Goal: Task Accomplishment & Management: Use online tool/utility

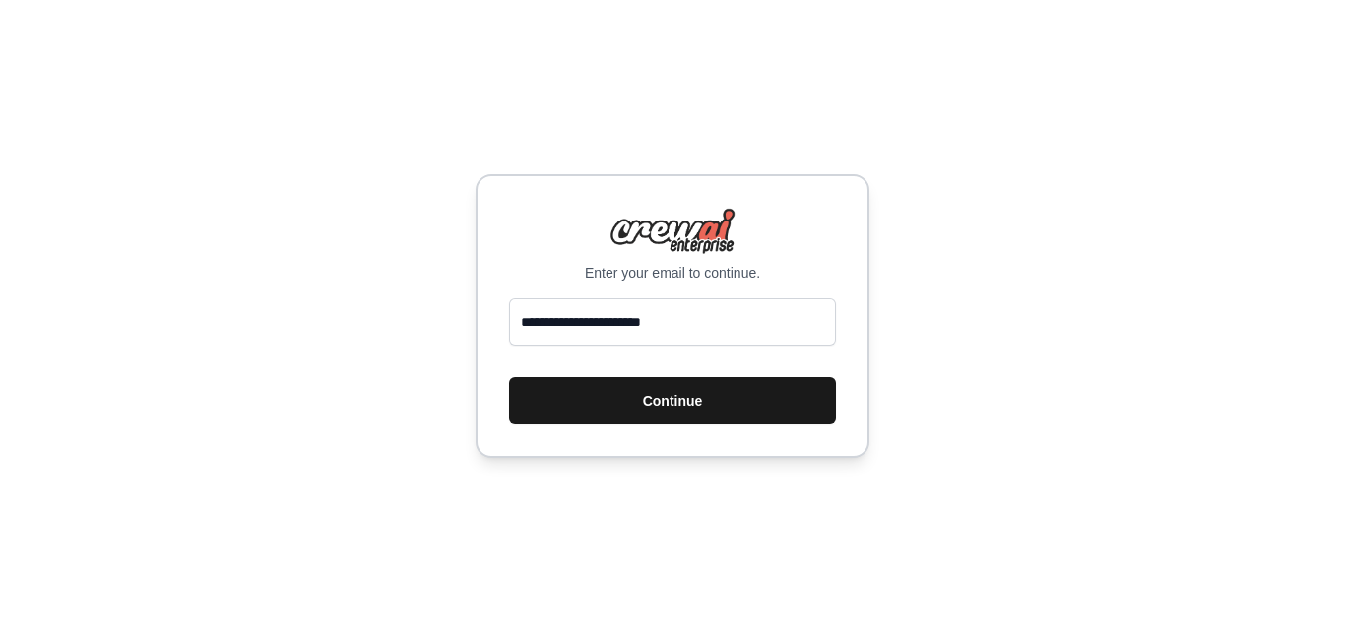
drag, startPoint x: 0, startPoint y: 0, endPoint x: 664, endPoint y: 398, distance: 774.4
click at [664, 397] on button "Continue" at bounding box center [672, 400] width 327 height 47
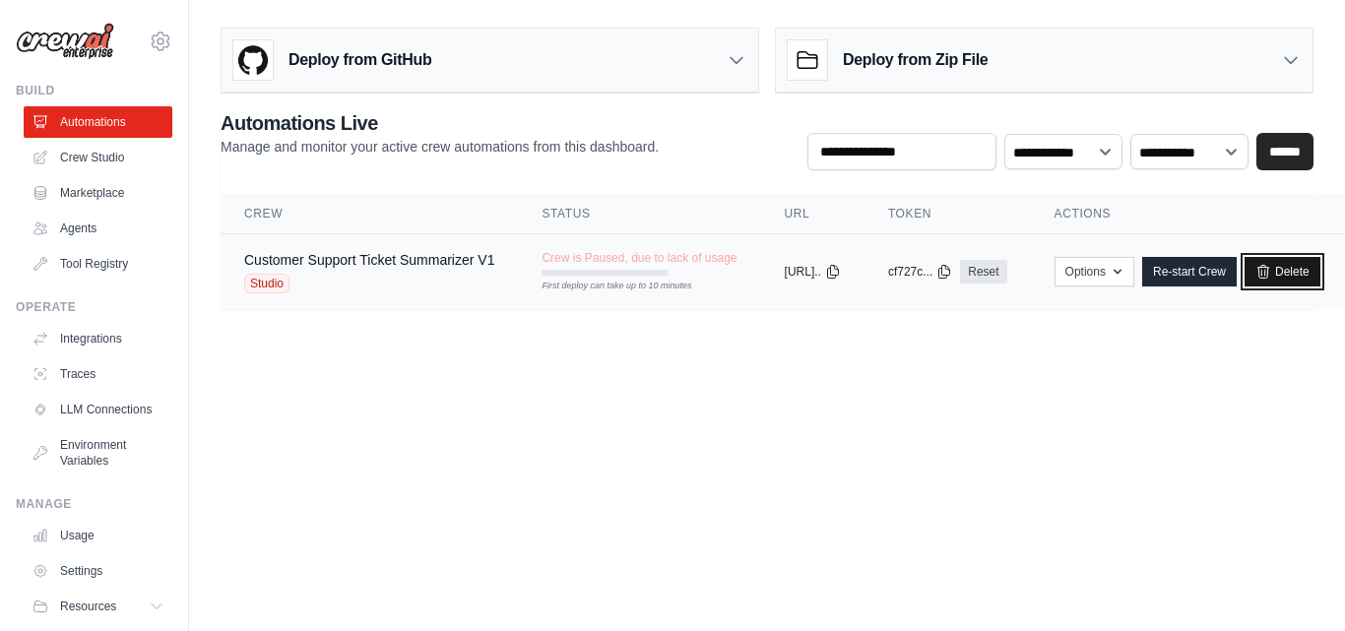
click at [1259, 257] on link "Delete" at bounding box center [1282, 272] width 76 height 30
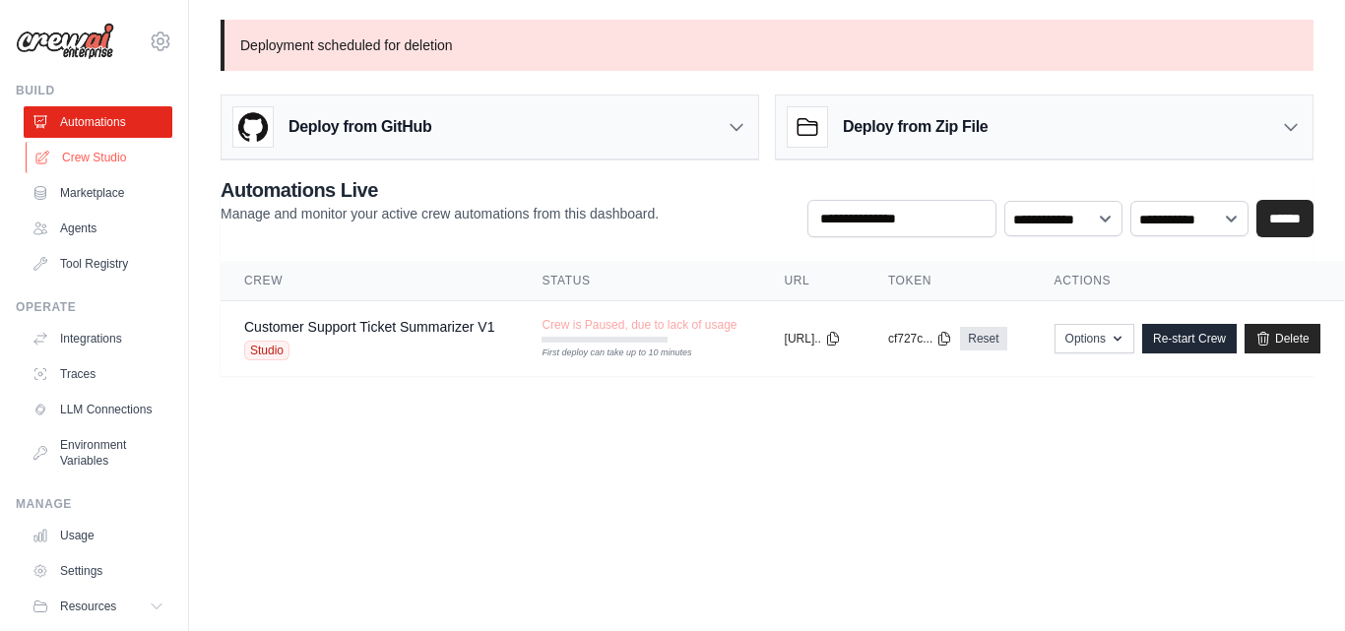
click at [89, 142] on link "Crew Studio" at bounding box center [100, 158] width 149 height 32
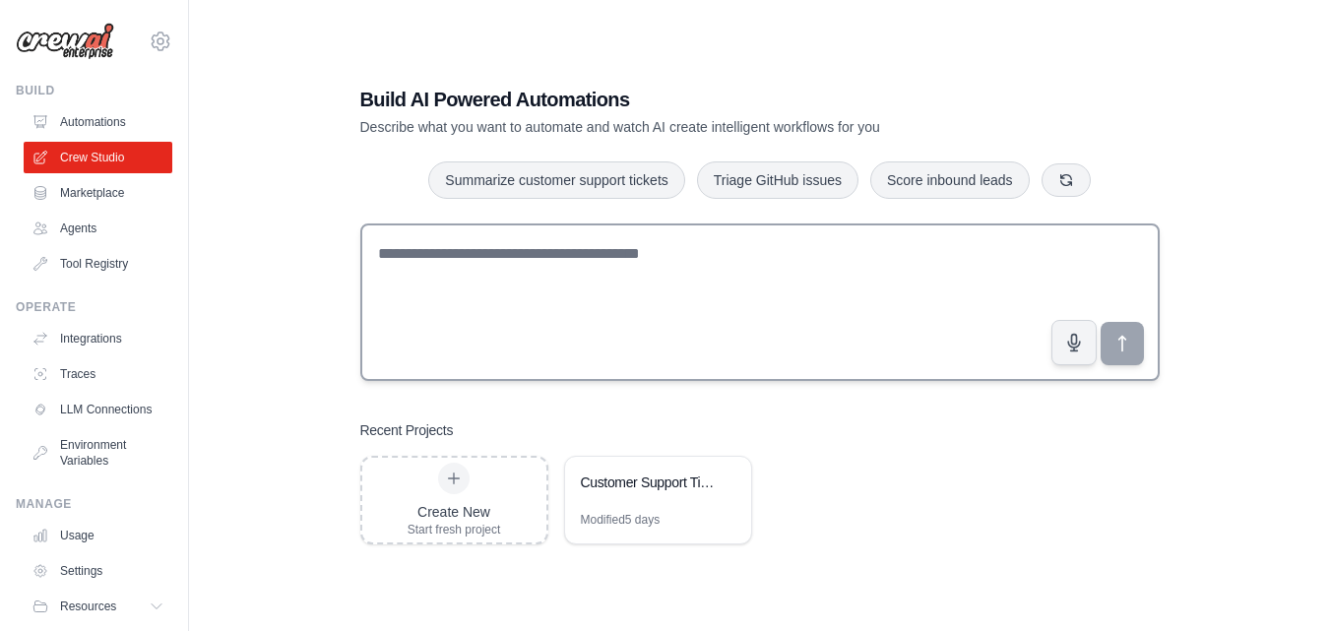
scroll to position [37, 0]
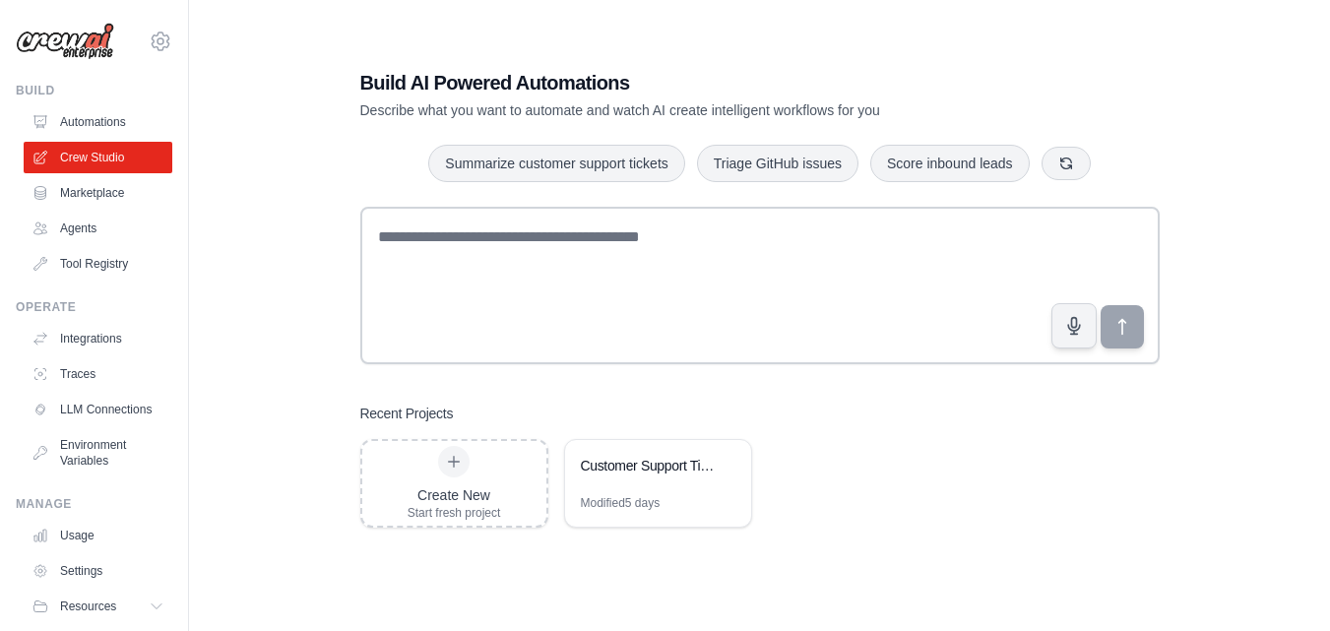
click at [893, 459] on div "Create New Start fresh project Customer Support Ticket Summarizer Modified 5 da…" at bounding box center [759, 483] width 799 height 89
click at [477, 485] on div "Create New" at bounding box center [455, 495] width 94 height 20
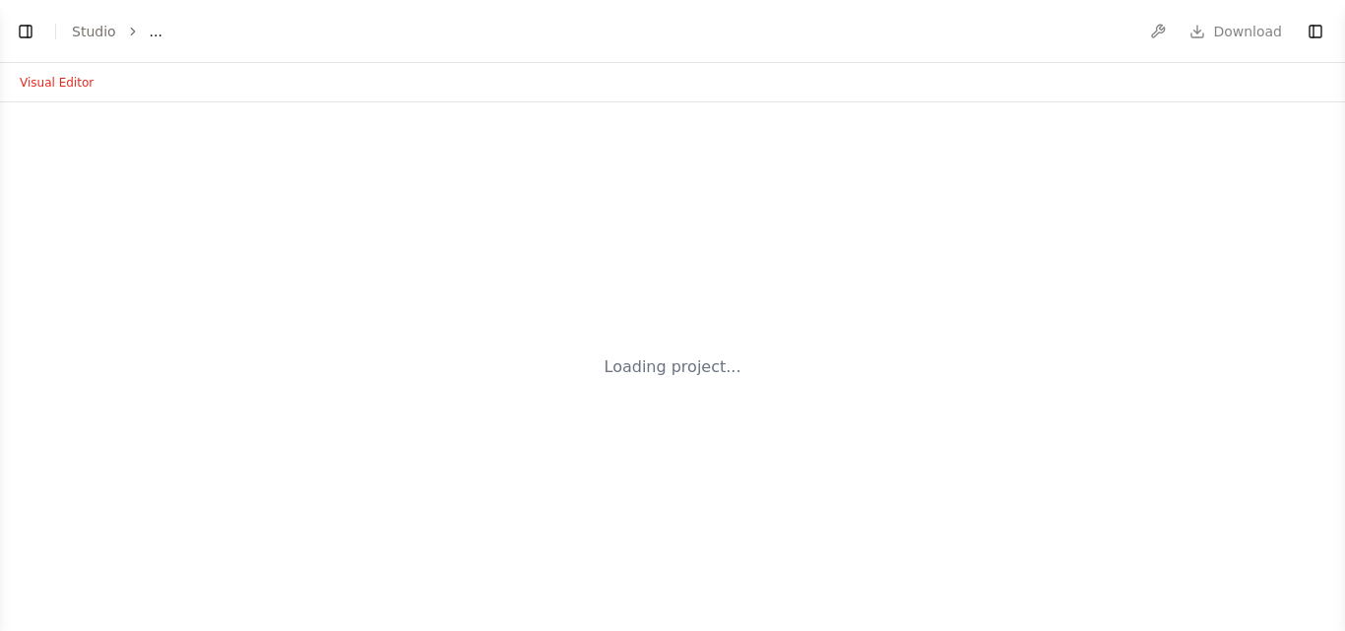
select select "****"
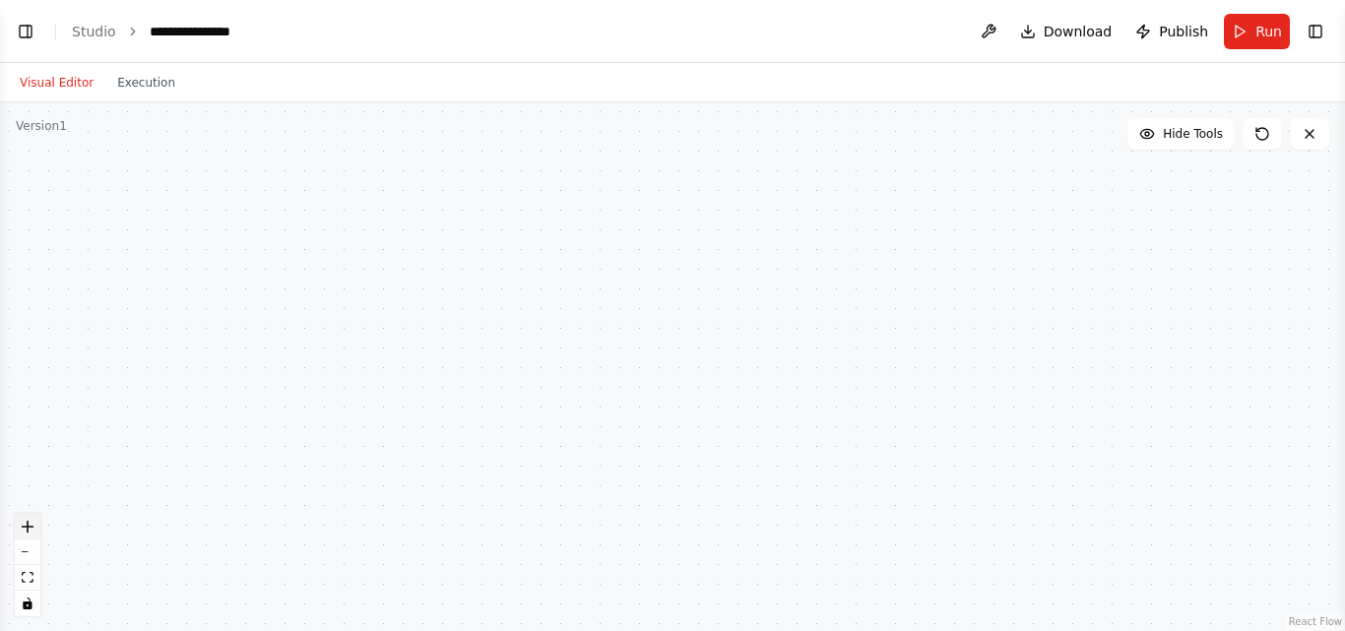
click at [35, 529] on button "zoom in" at bounding box center [28, 527] width 26 height 26
drag, startPoint x: 418, startPoint y: 279, endPoint x: 440, endPoint y: 245, distance: 39.9
click at [440, 245] on div at bounding box center [672, 366] width 1345 height 529
drag, startPoint x: 486, startPoint y: 451, endPoint x: 512, endPoint y: 367, distance: 87.5
click at [512, 367] on div at bounding box center [672, 366] width 1345 height 529
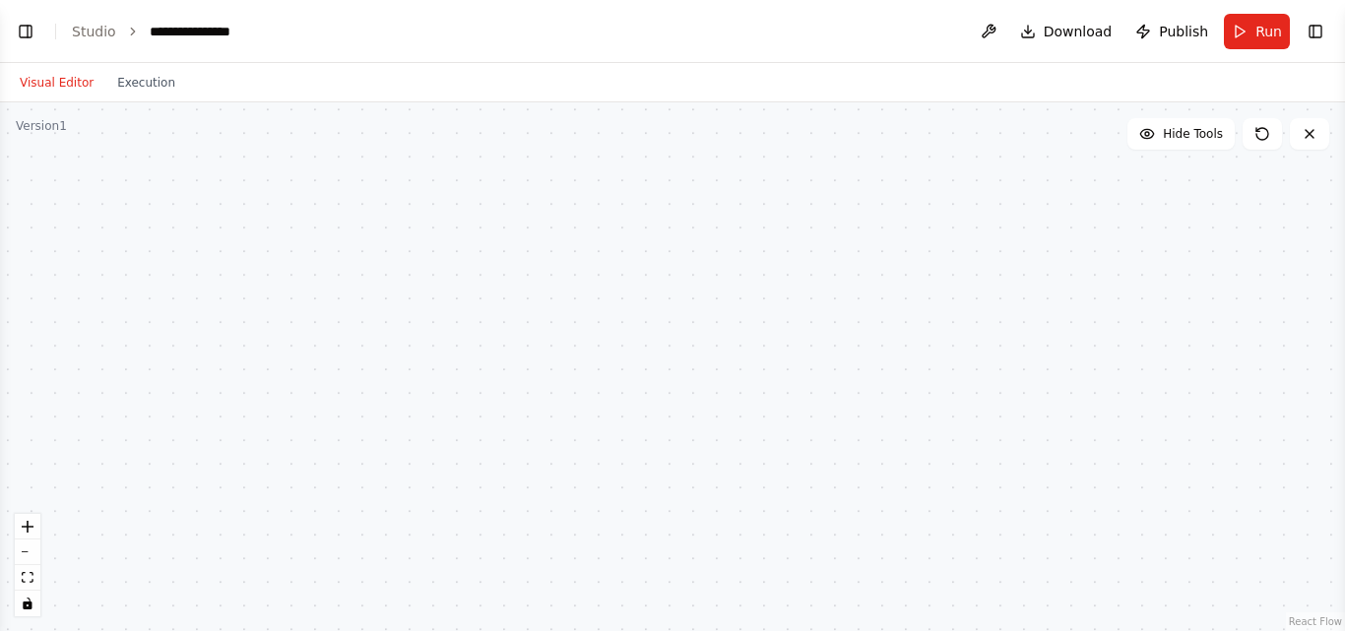
drag, startPoint x: 599, startPoint y: 319, endPoint x: 615, endPoint y: 382, distance: 64.9
click at [615, 382] on div at bounding box center [672, 366] width 1345 height 529
click at [1314, 33] on button "Toggle Right Sidebar" at bounding box center [1315, 32] width 28 height 28
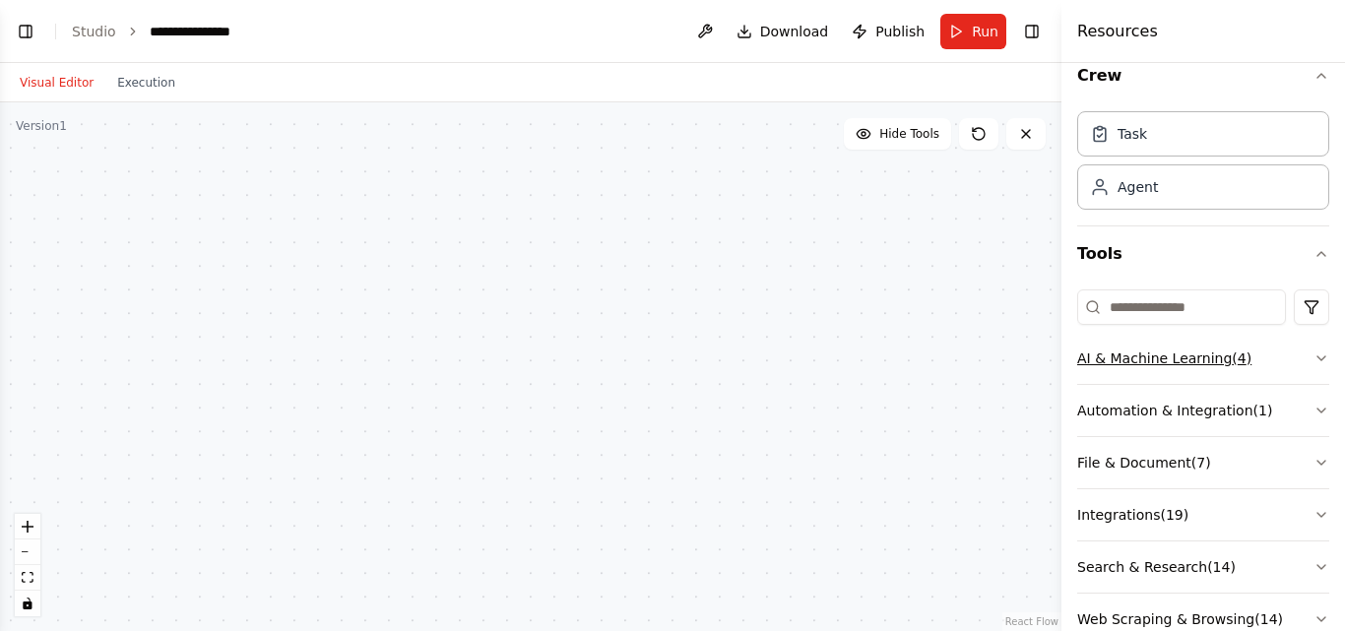
scroll to position [29, 0]
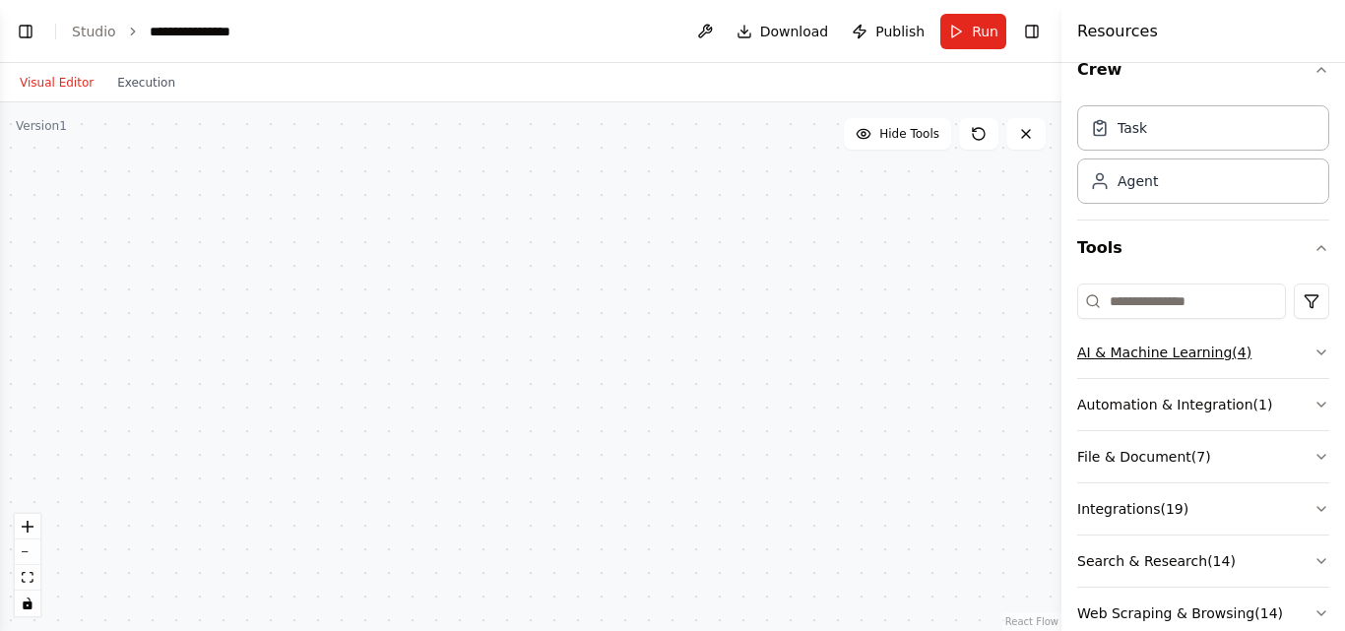
click at [1197, 328] on button "AI & Machine Learning ( 4 )" at bounding box center [1203, 352] width 252 height 51
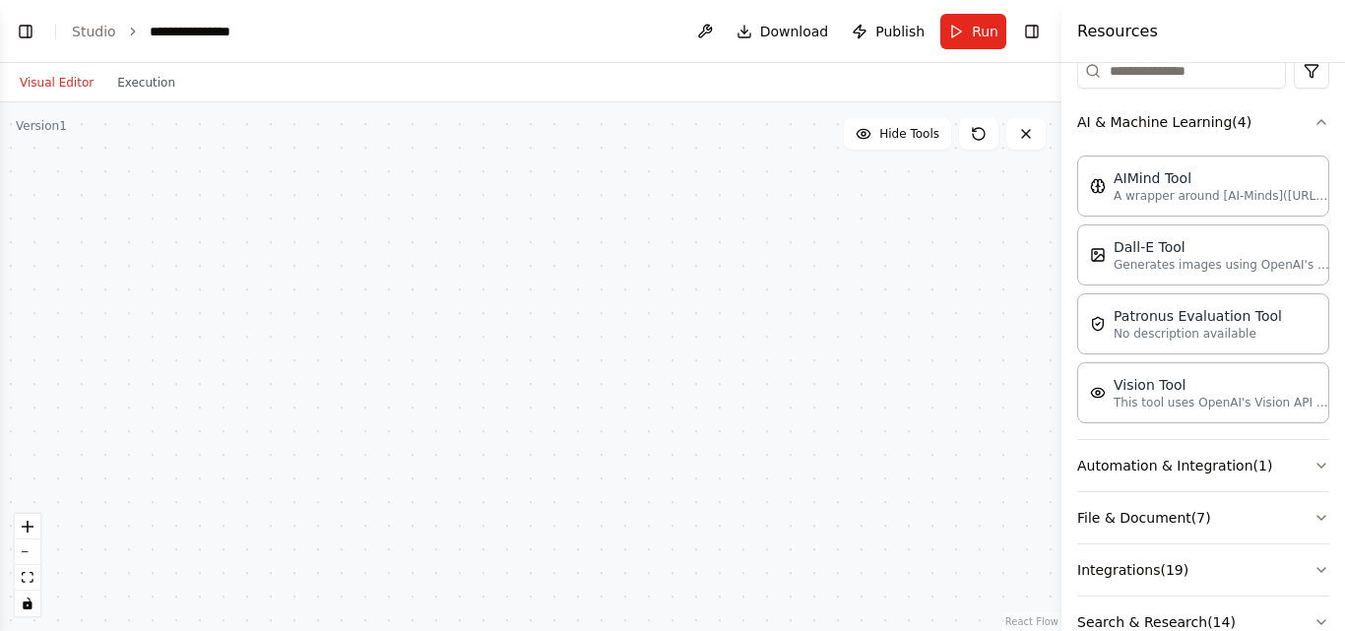
scroll to position [302, 0]
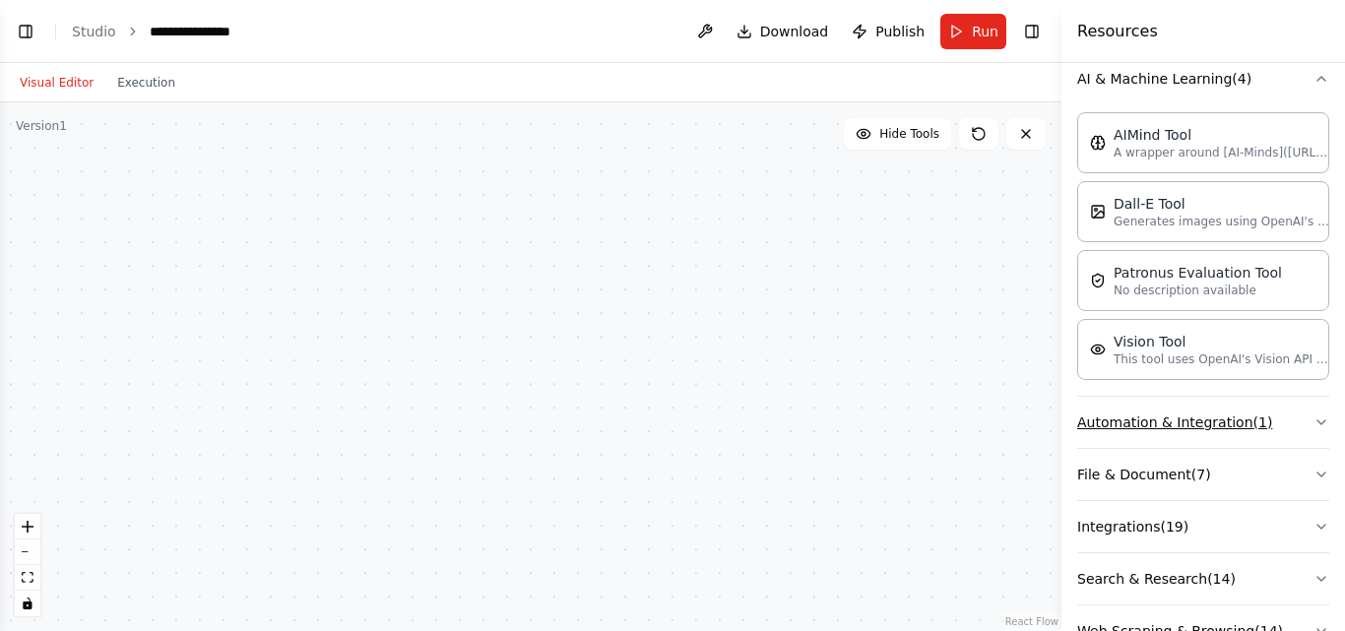
click at [1317, 420] on icon "button" at bounding box center [1321, 422] width 8 height 4
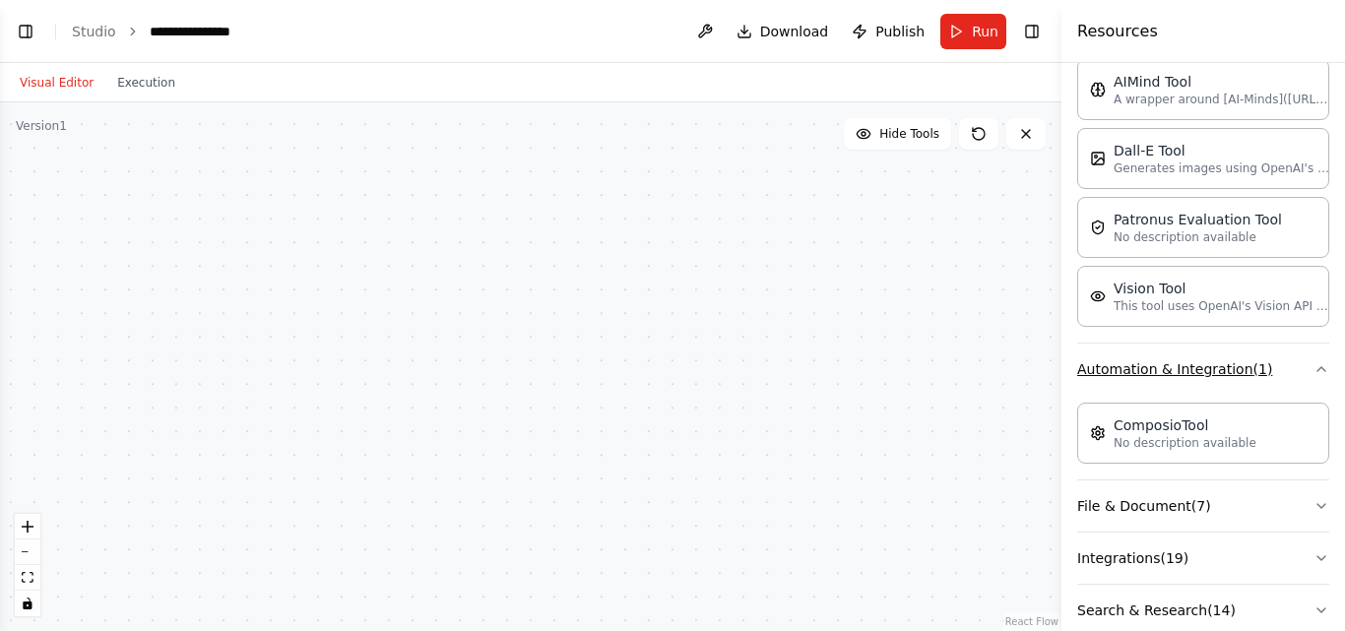
scroll to position [382, 0]
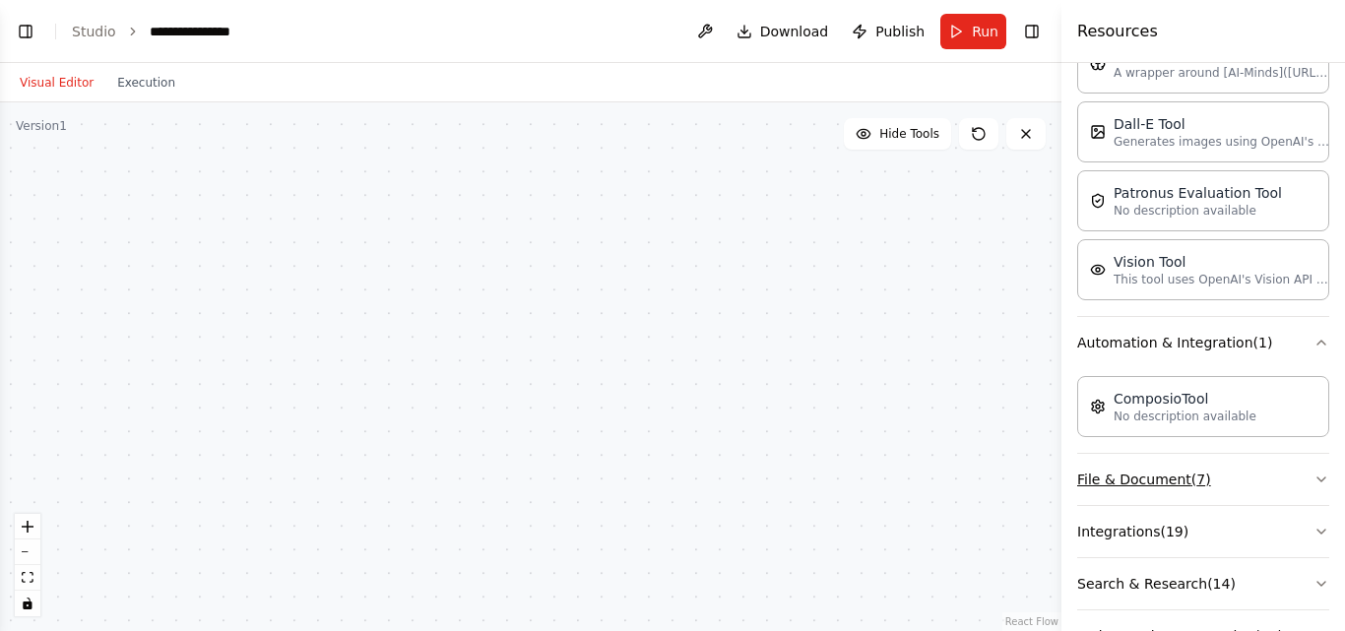
click at [1313, 472] on icon "button" at bounding box center [1321, 480] width 16 height 16
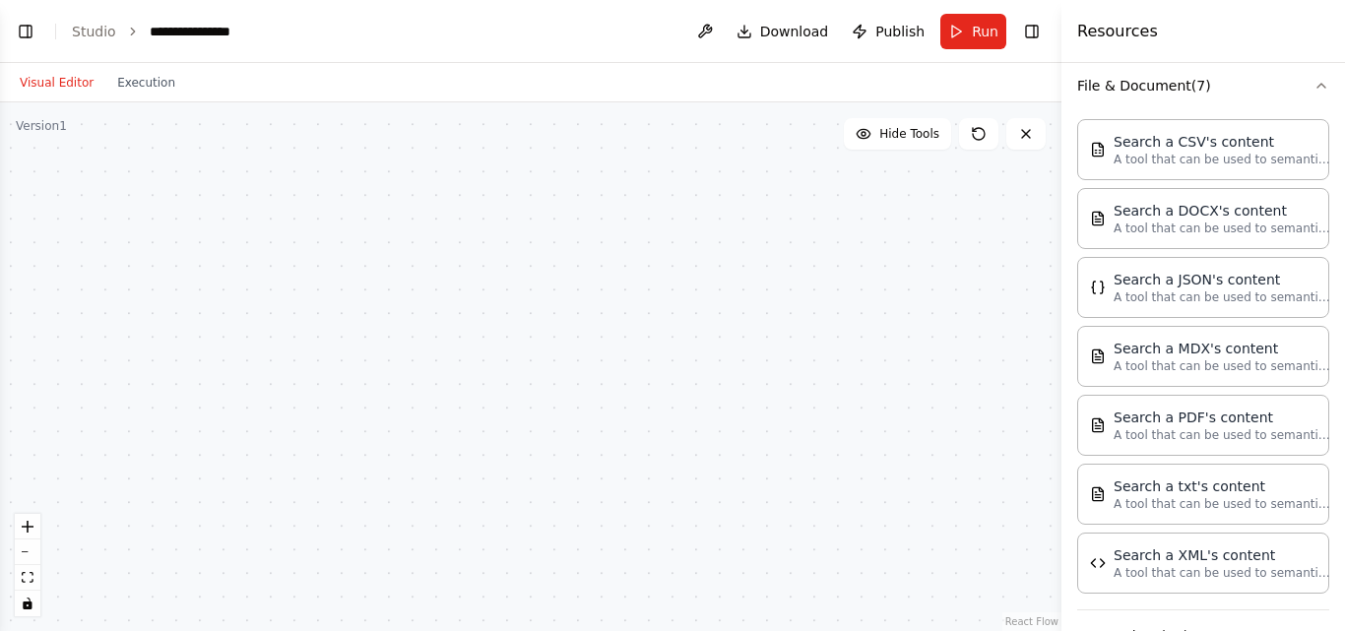
scroll to position [850, 0]
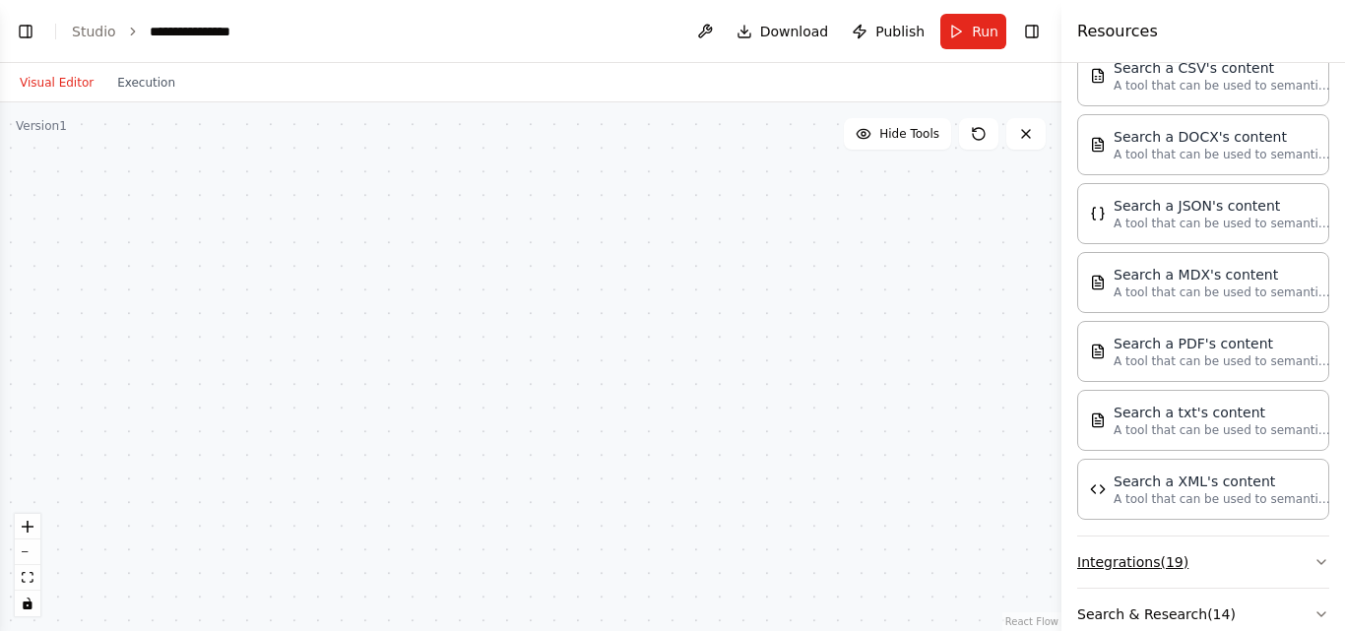
click at [1313, 554] on icon "button" at bounding box center [1321, 562] width 16 height 16
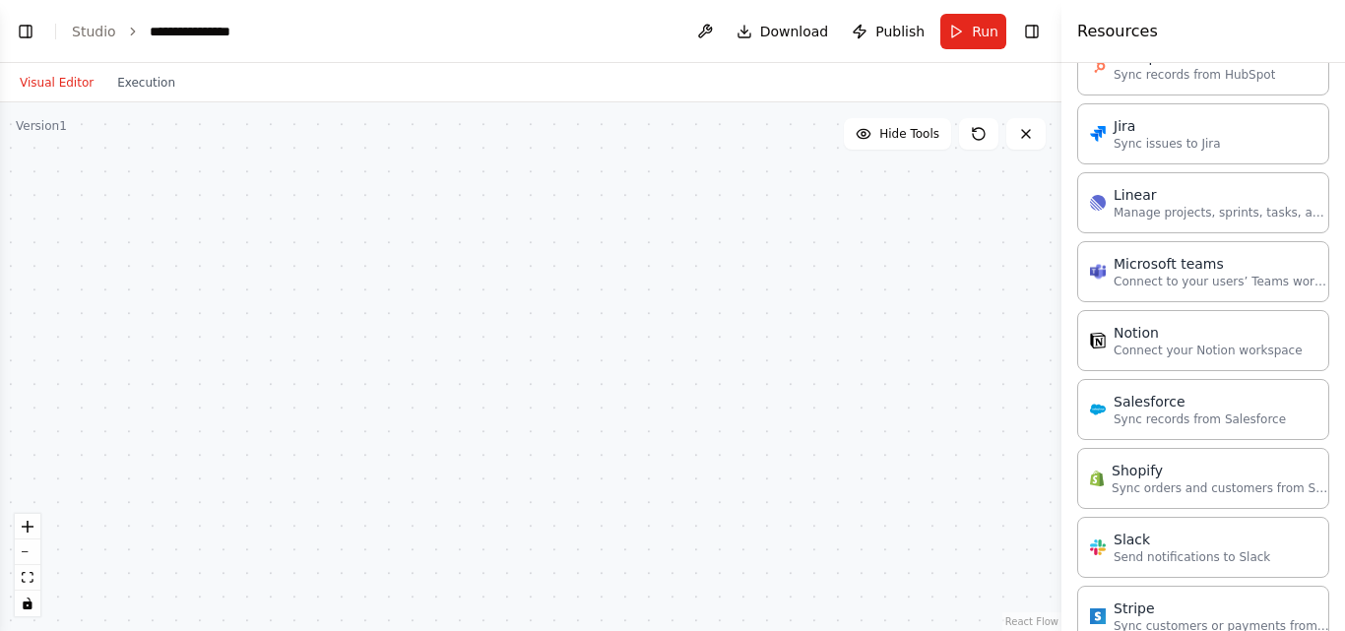
scroll to position [2094, 0]
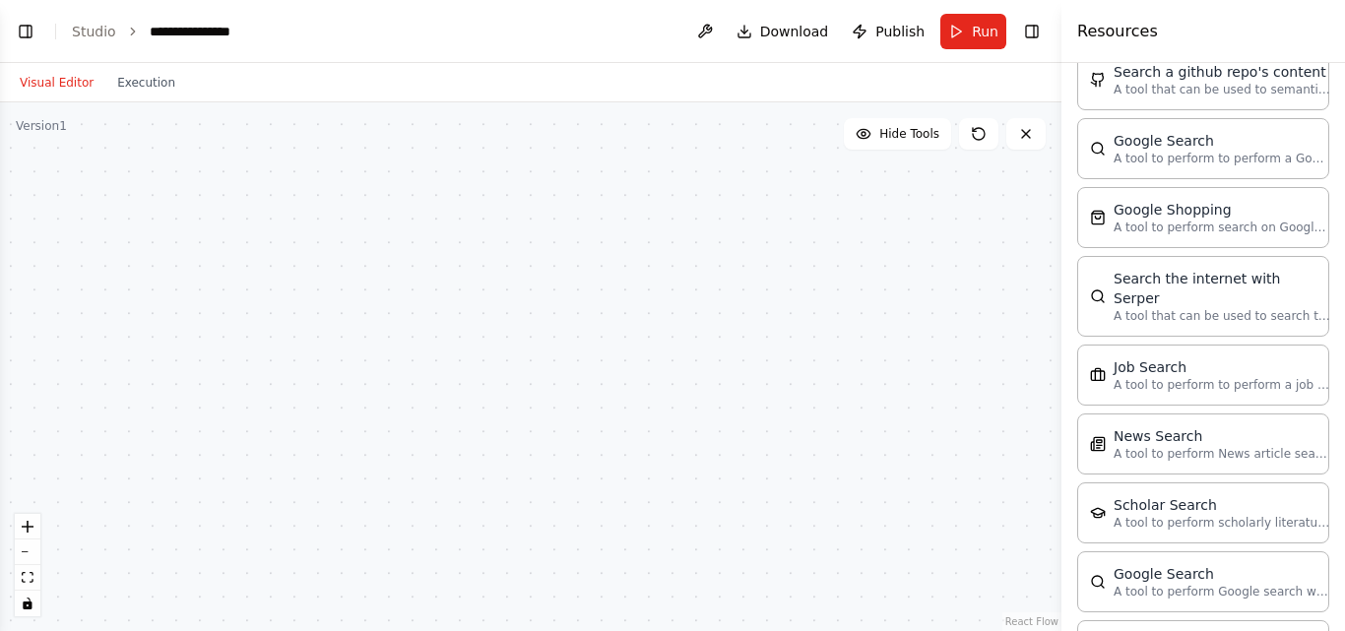
scroll to position [3015, 0]
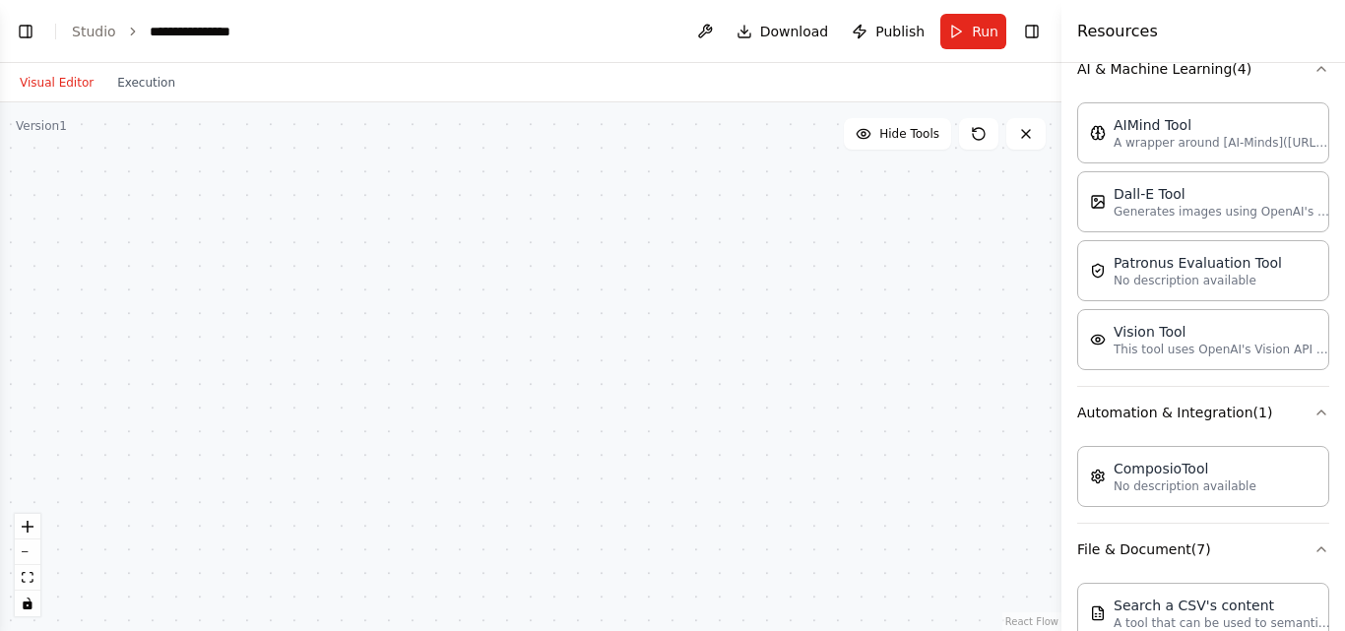
scroll to position [0, 0]
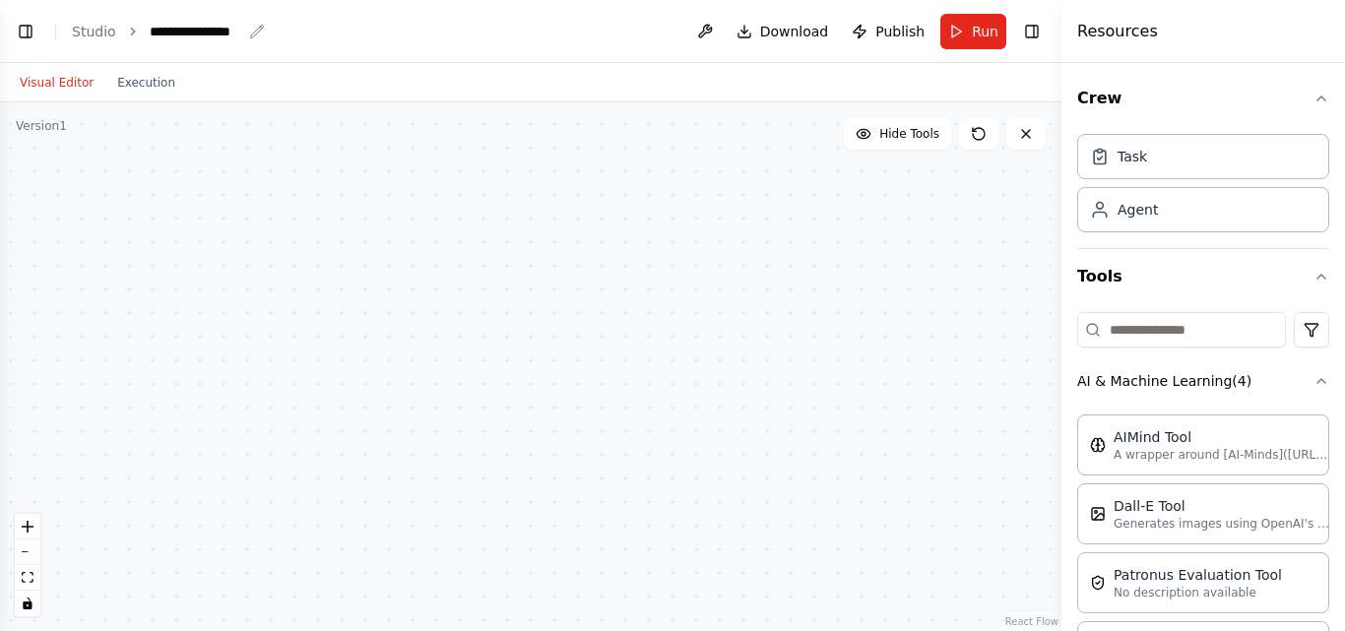
click at [194, 35] on div "**********" at bounding box center [196, 31] width 92 height 19
click at [244, 30] on div "**********" at bounding box center [224, 31] width 148 height 19
drag, startPoint x: 244, startPoint y: 30, endPoint x: 132, endPoint y: 39, distance: 112.7
click at [132, 39] on header "**********" at bounding box center [530, 31] width 1061 height 63
drag, startPoint x: 387, startPoint y: 28, endPoint x: 280, endPoint y: 19, distance: 107.7
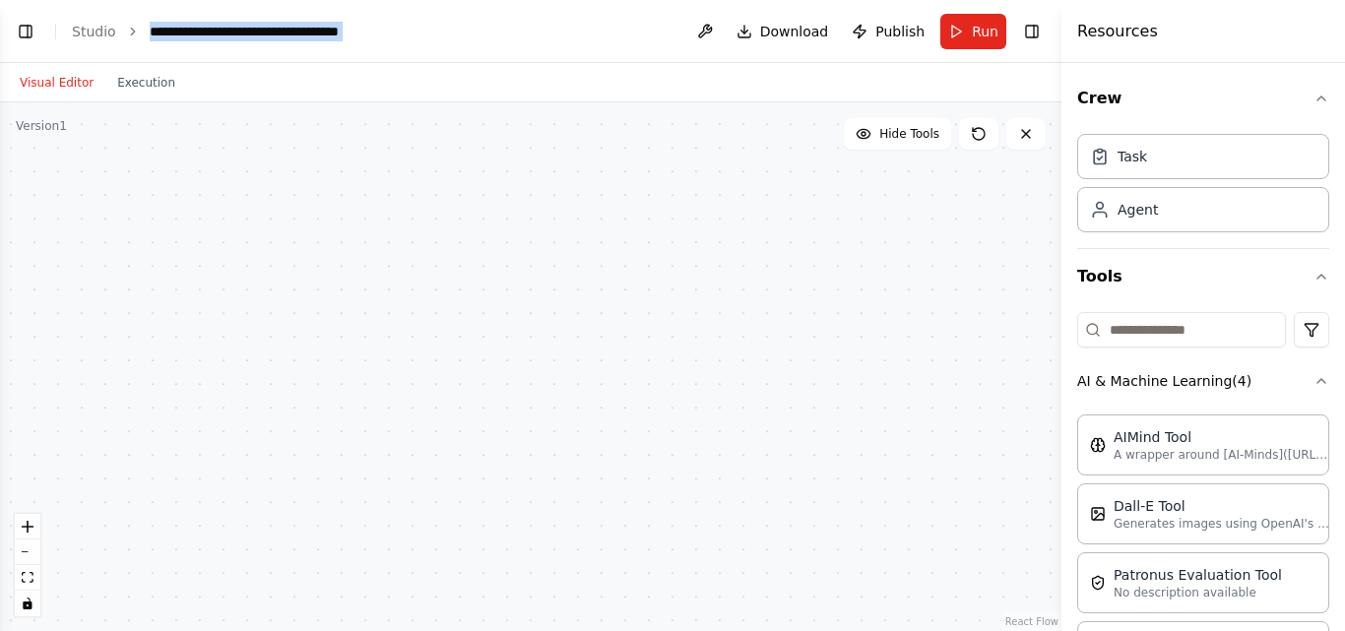
click at [280, 19] on header "**********" at bounding box center [530, 31] width 1061 height 63
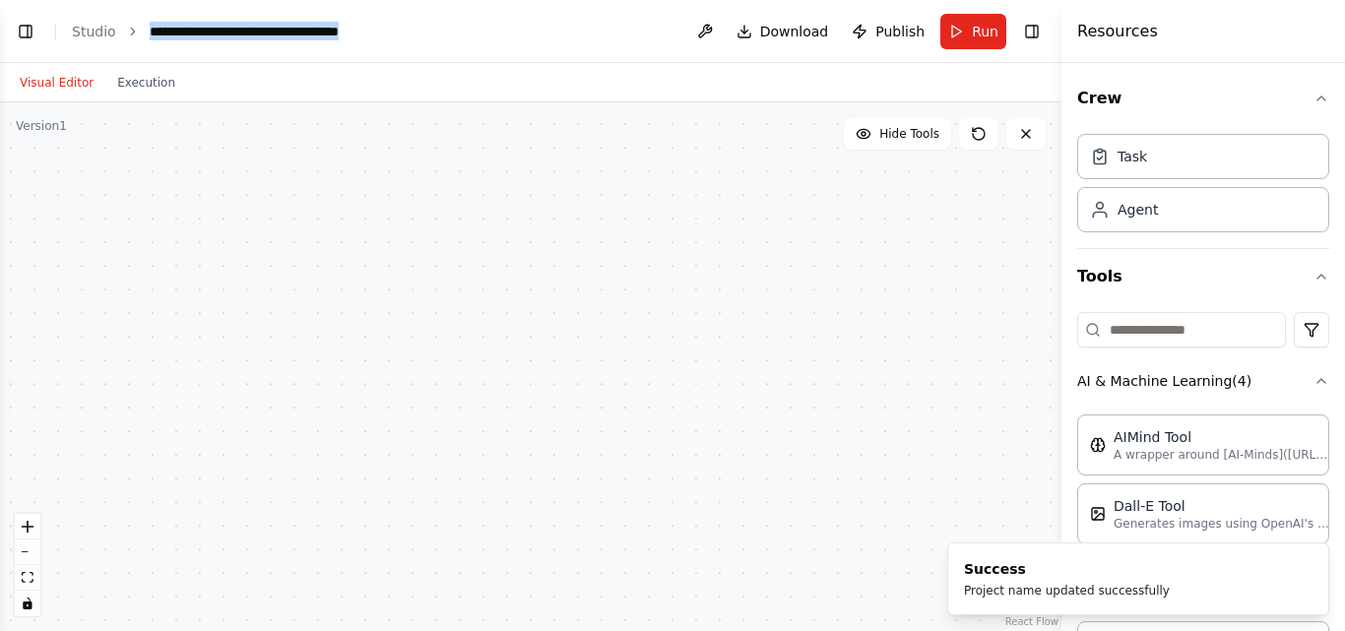
click at [428, 30] on header "**********" at bounding box center [530, 31] width 1061 height 63
click at [341, 24] on div "**********" at bounding box center [260, 31] width 221 height 19
click at [374, 32] on header "**********" at bounding box center [530, 31] width 1061 height 63
click at [347, 25] on div "**********" at bounding box center [260, 31] width 221 height 19
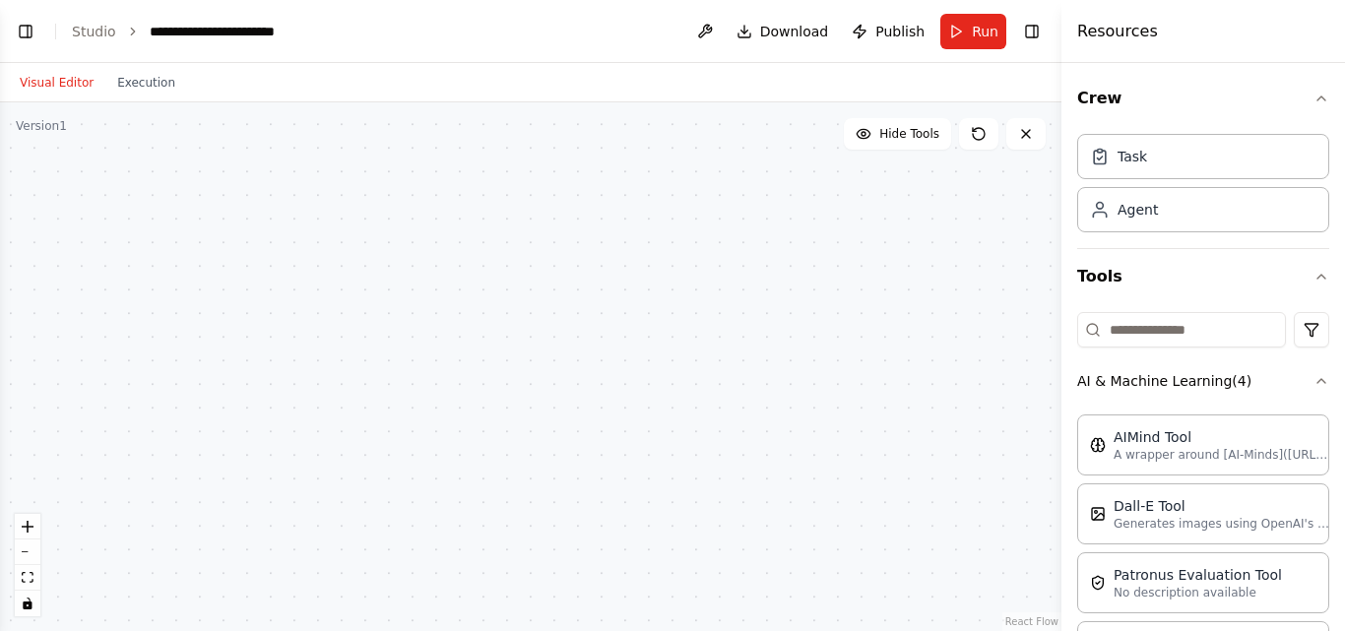
click at [442, 253] on div at bounding box center [530, 366] width 1061 height 529
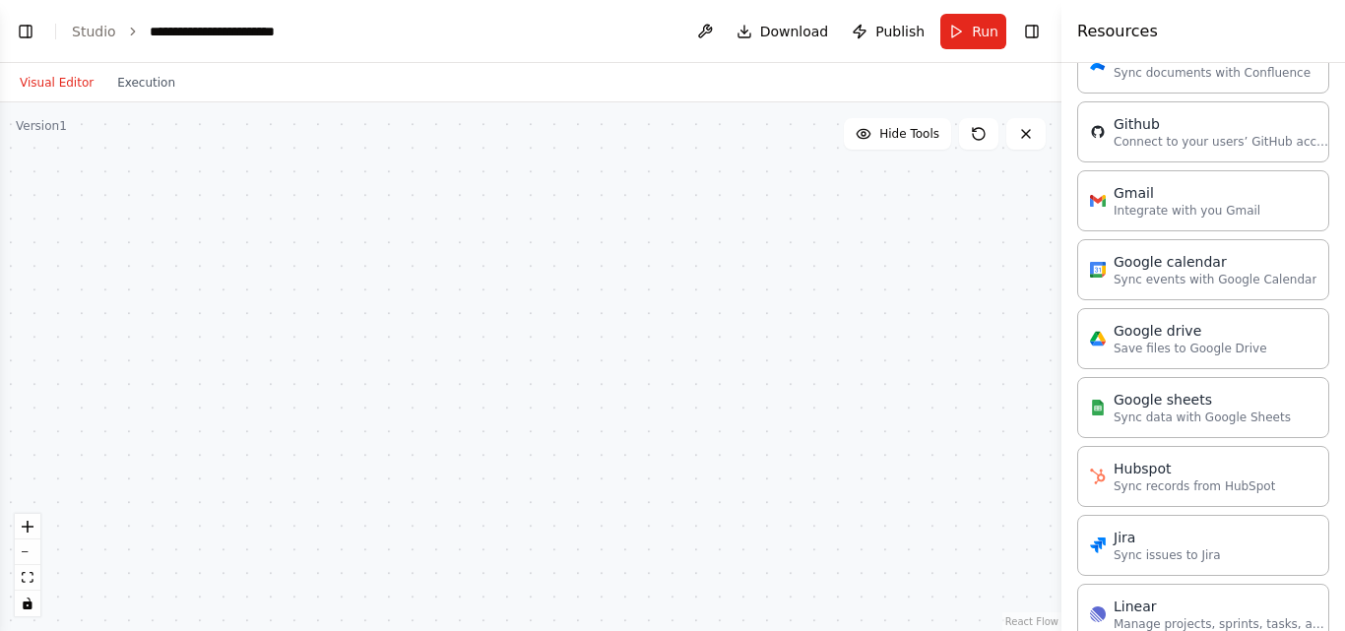
scroll to position [1673, 0]
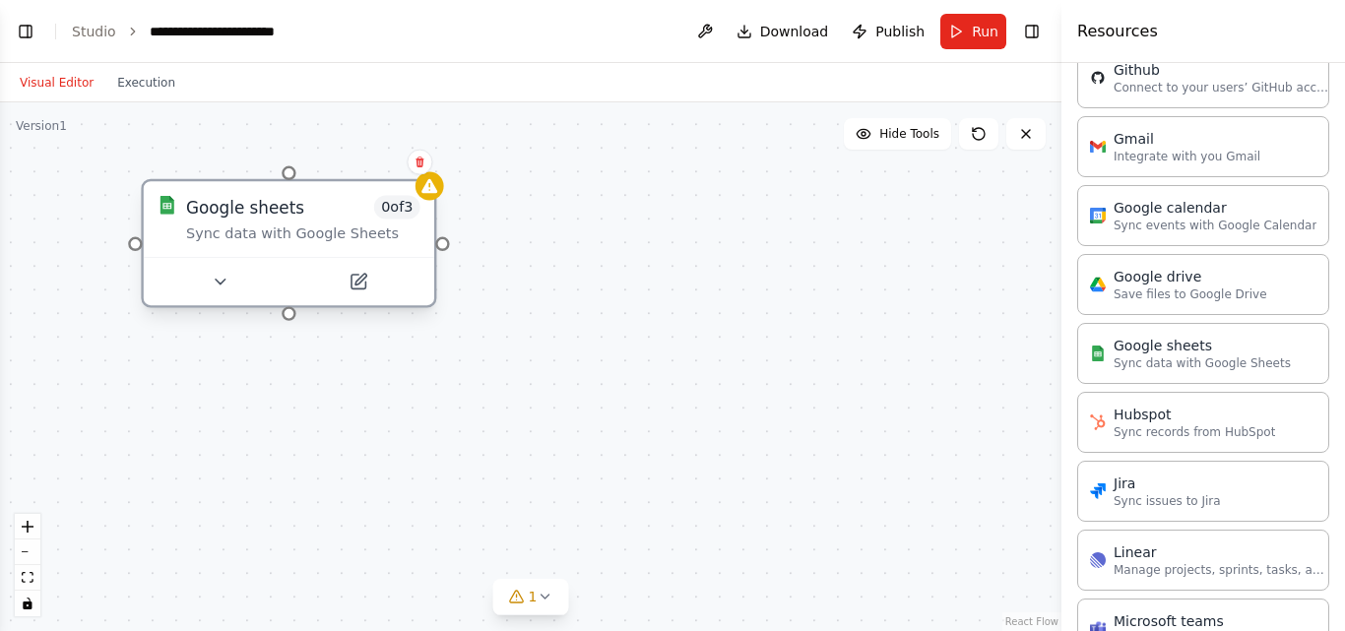
drag, startPoint x: 619, startPoint y: 286, endPoint x: 341, endPoint y: 181, distance: 297.8
click at [341, 181] on div "Google sheets 0 of 3 Sync data with Google Sheets" at bounding box center [289, 219] width 290 height 76
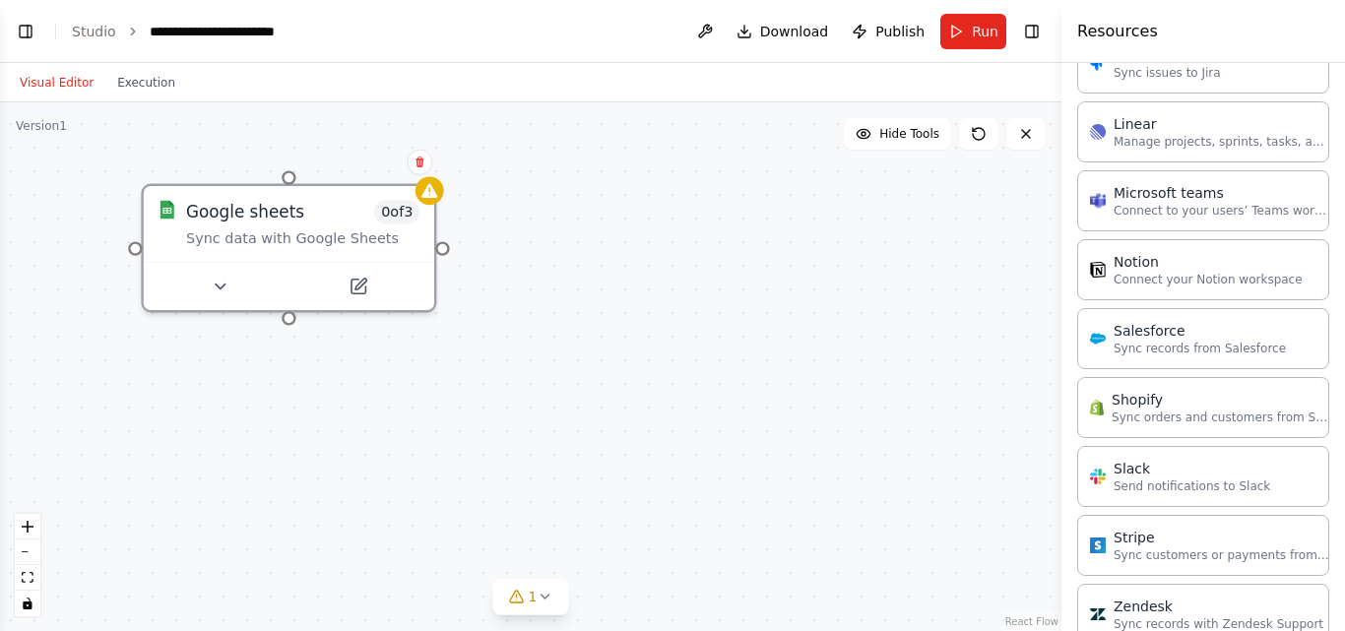
scroll to position [2264, 0]
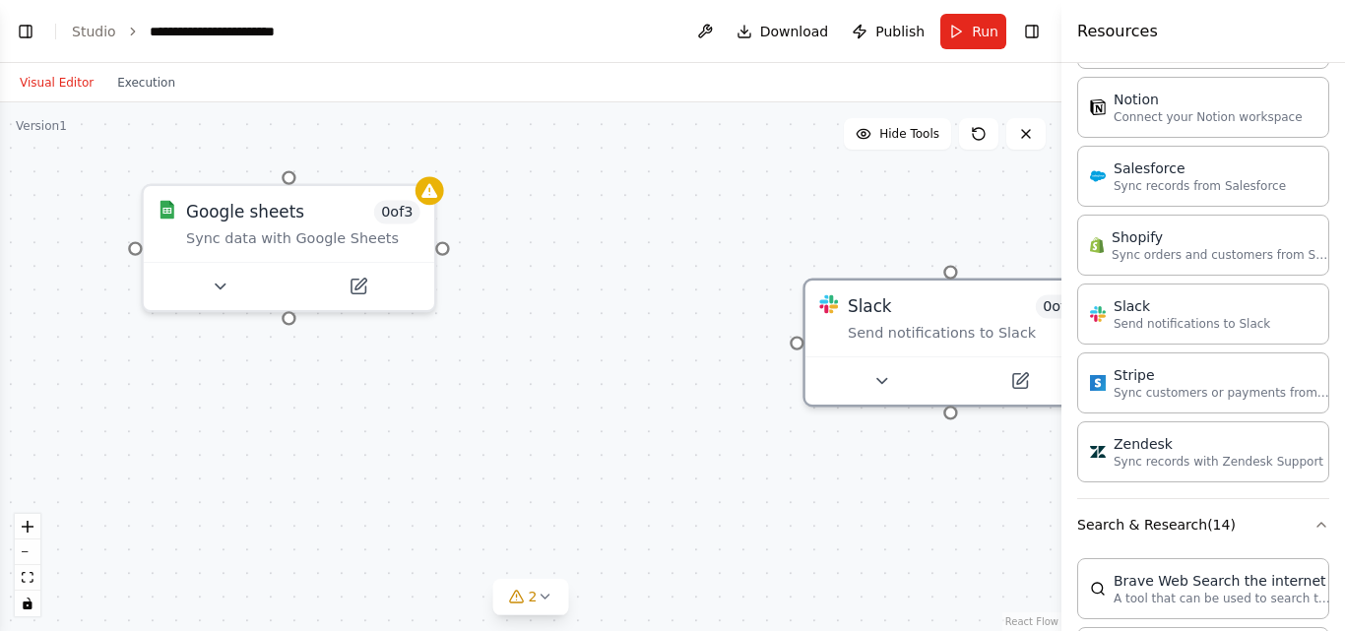
drag, startPoint x: 915, startPoint y: 287, endPoint x: 802, endPoint y: 251, distance: 118.0
click at [863, 281] on div "Slack 0 of 7 Send notifications to Slack" at bounding box center [950, 319] width 290 height 76
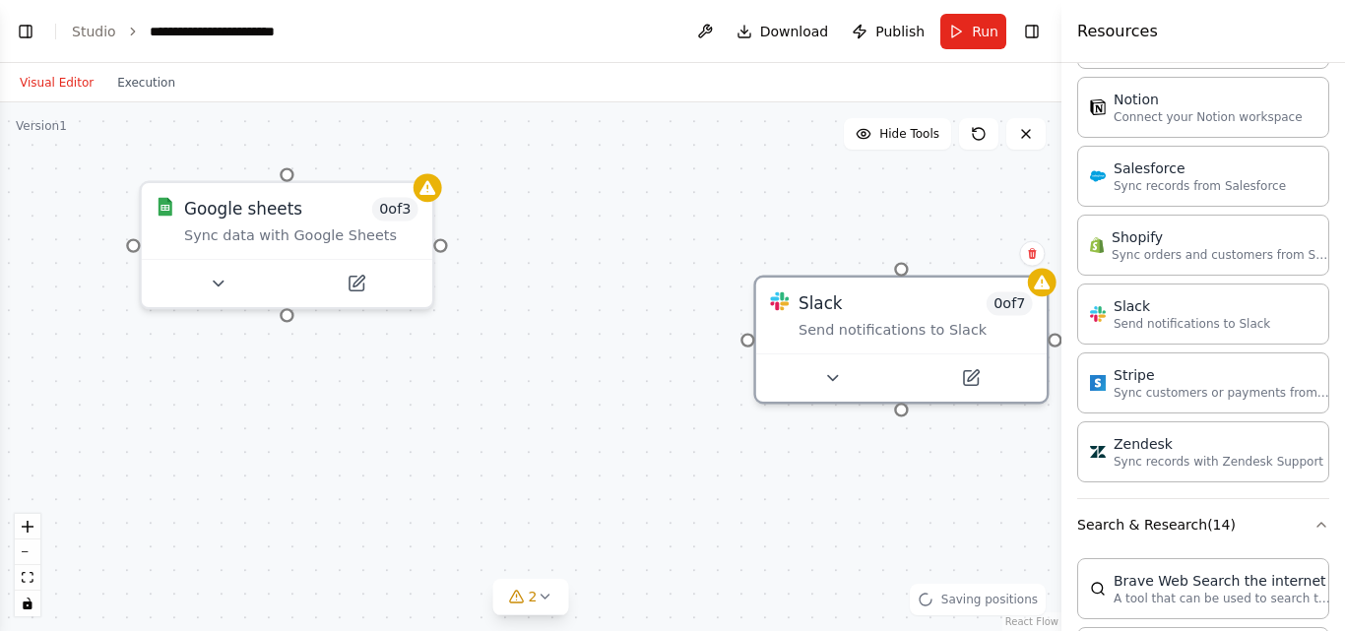
click at [799, 242] on div "Google sheets 0 of 3 Sync data with Google Sheets Slack 0 of 7 Send notificatio…" at bounding box center [530, 366] width 1061 height 529
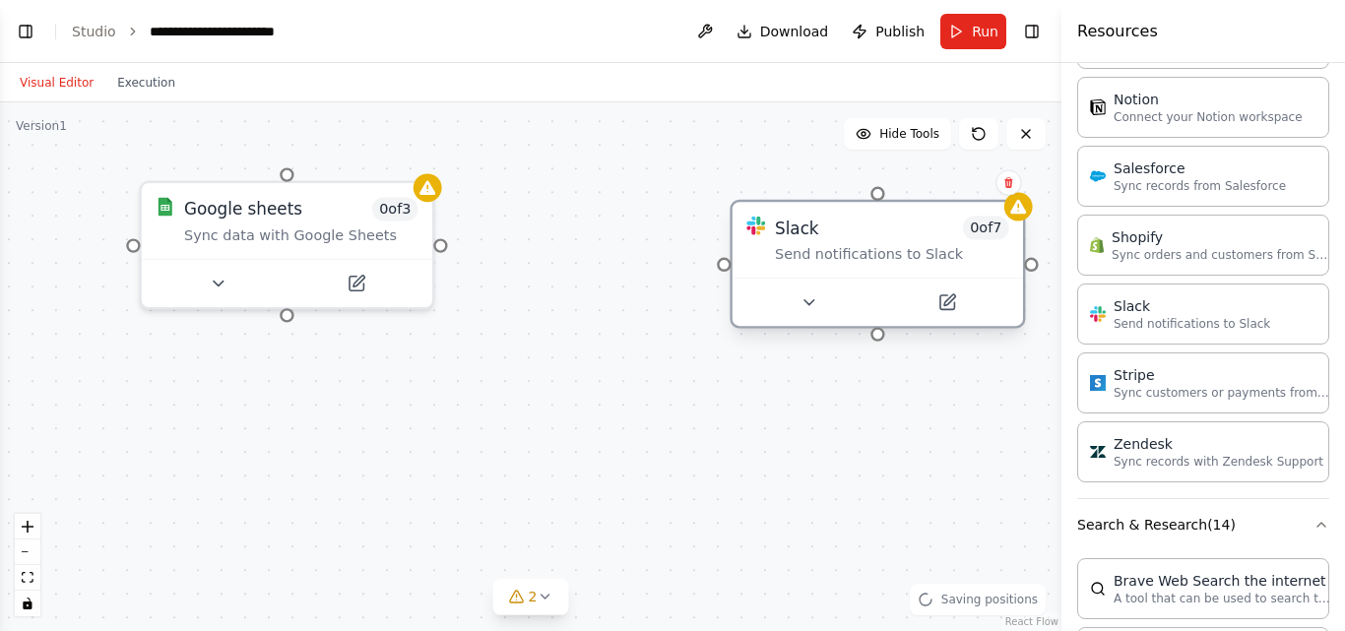
drag, startPoint x: 844, startPoint y: 279, endPoint x: 811, endPoint y: 204, distance: 81.6
click at [811, 204] on div "Slack 0 of 7 Send notifications to Slack" at bounding box center [877, 240] width 290 height 76
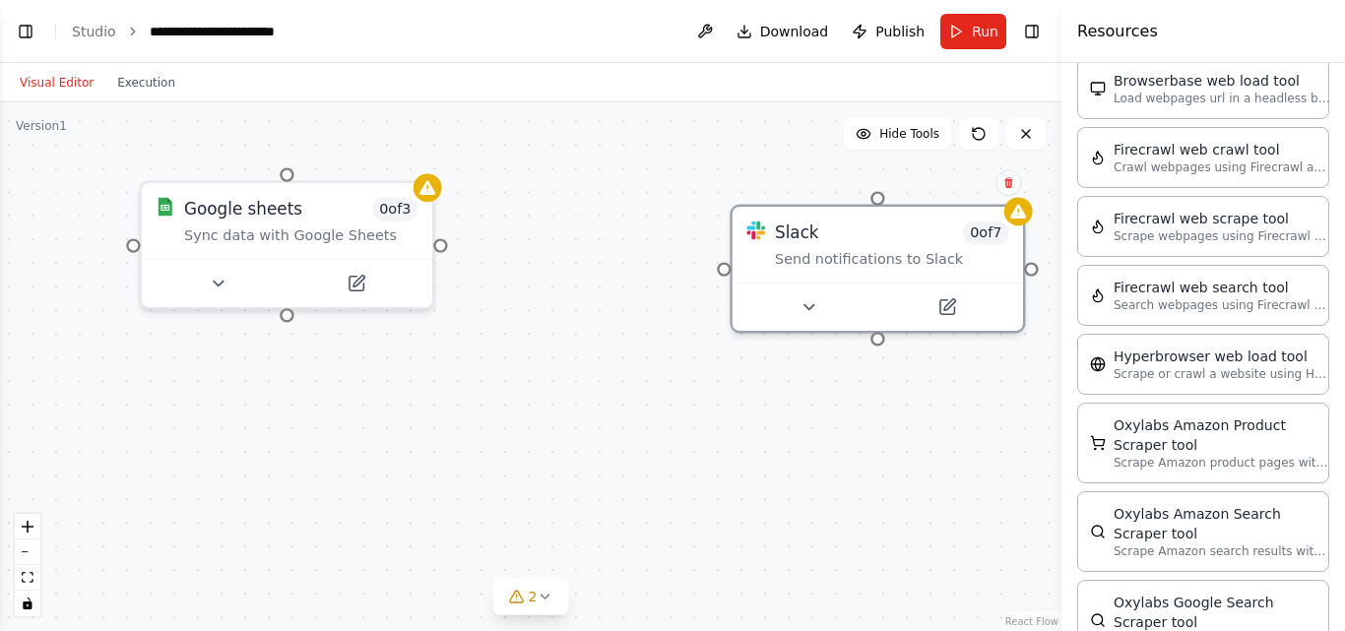
scroll to position [3954, 0]
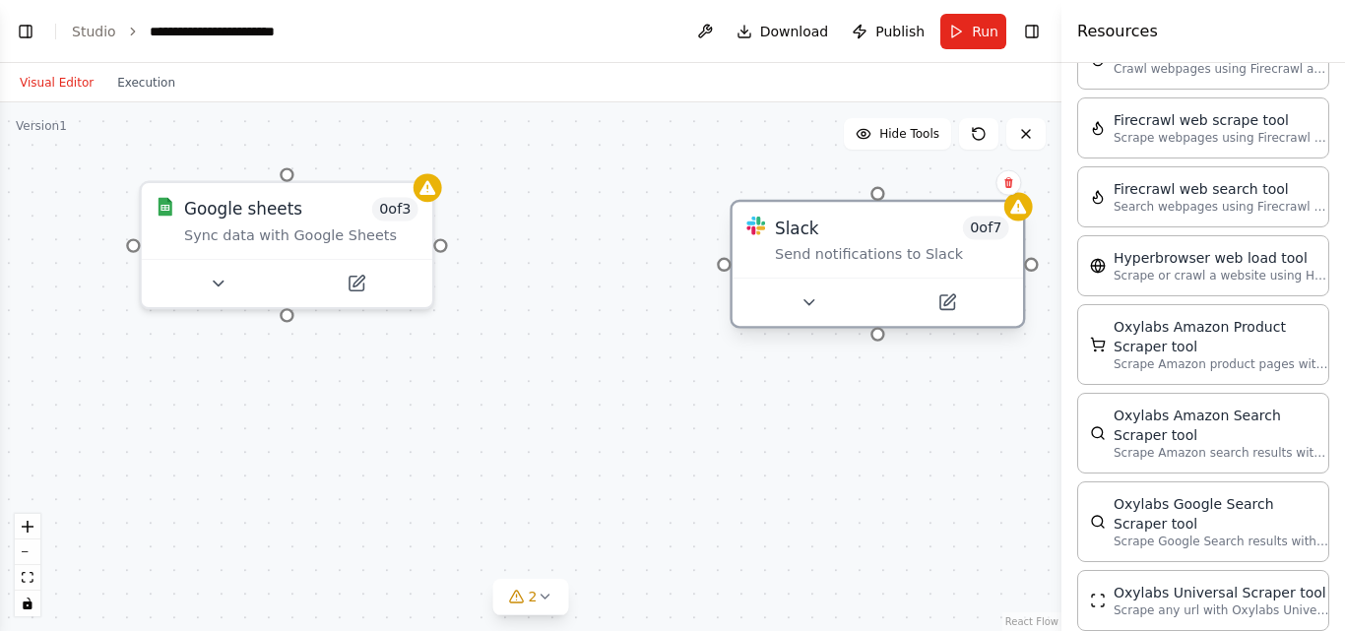
click at [860, 261] on div "Slack 0 of 7 Send notifications to Slack" at bounding box center [877, 240] width 290 height 76
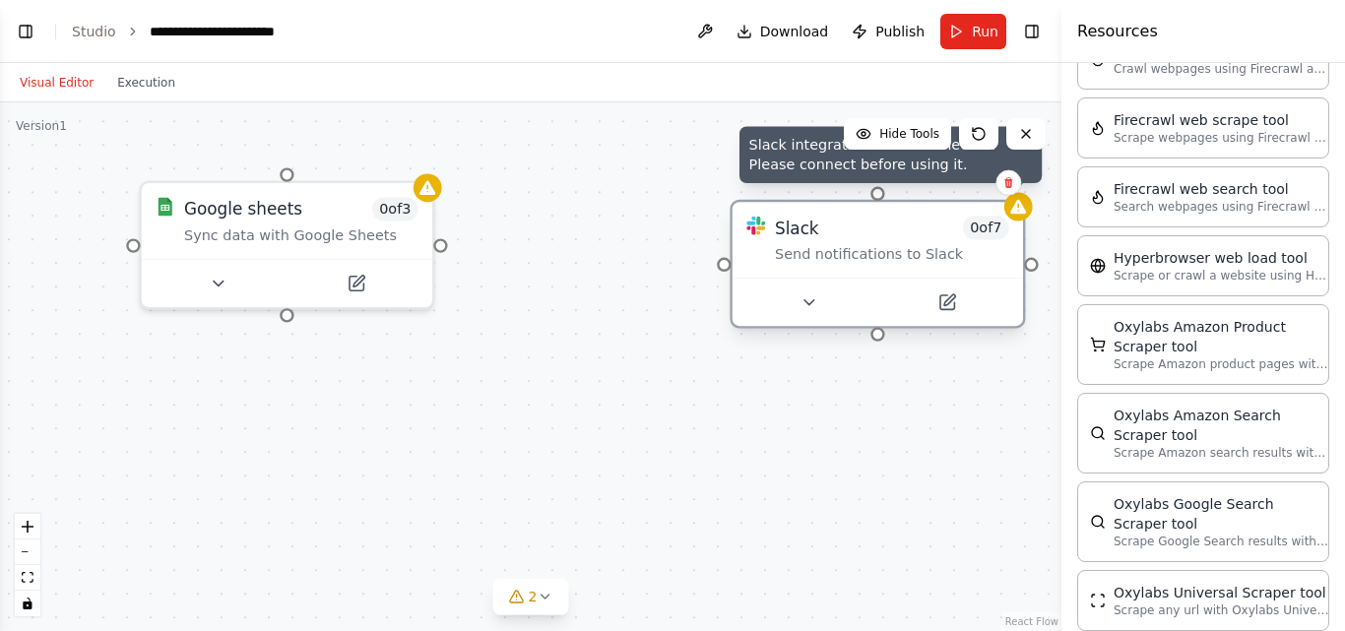
click at [1026, 207] on icon at bounding box center [1018, 207] width 16 height 14
click at [1017, 205] on icon at bounding box center [1018, 207] width 16 height 14
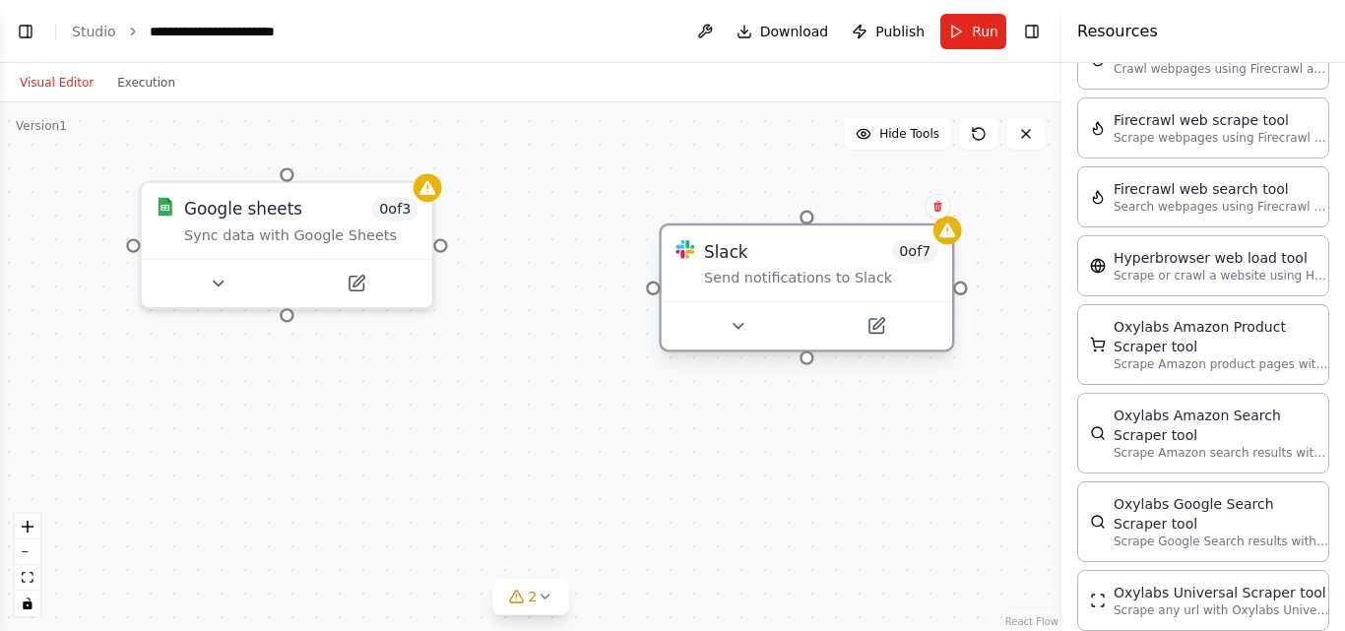
drag, startPoint x: 905, startPoint y: 213, endPoint x: 819, endPoint y: 232, distance: 87.9
click at [819, 232] on div "Slack 0 of 7 Send notifications to Slack" at bounding box center [807, 263] width 290 height 76
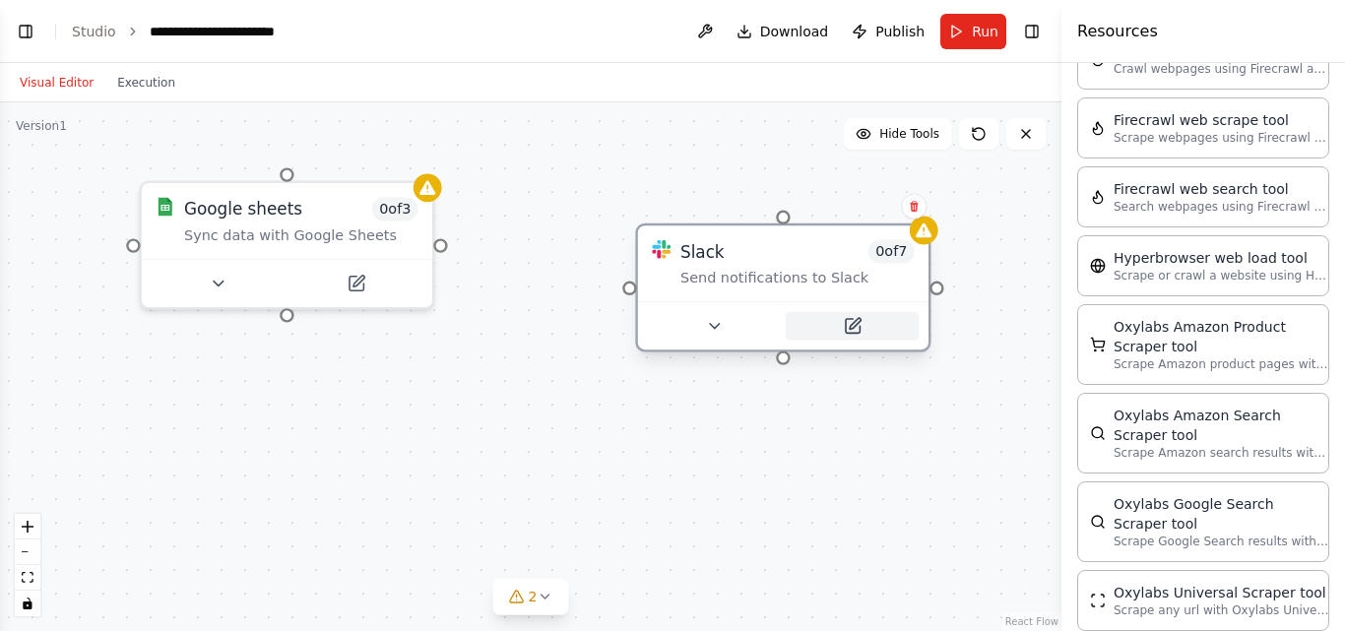
click at [855, 320] on icon at bounding box center [852, 326] width 14 height 14
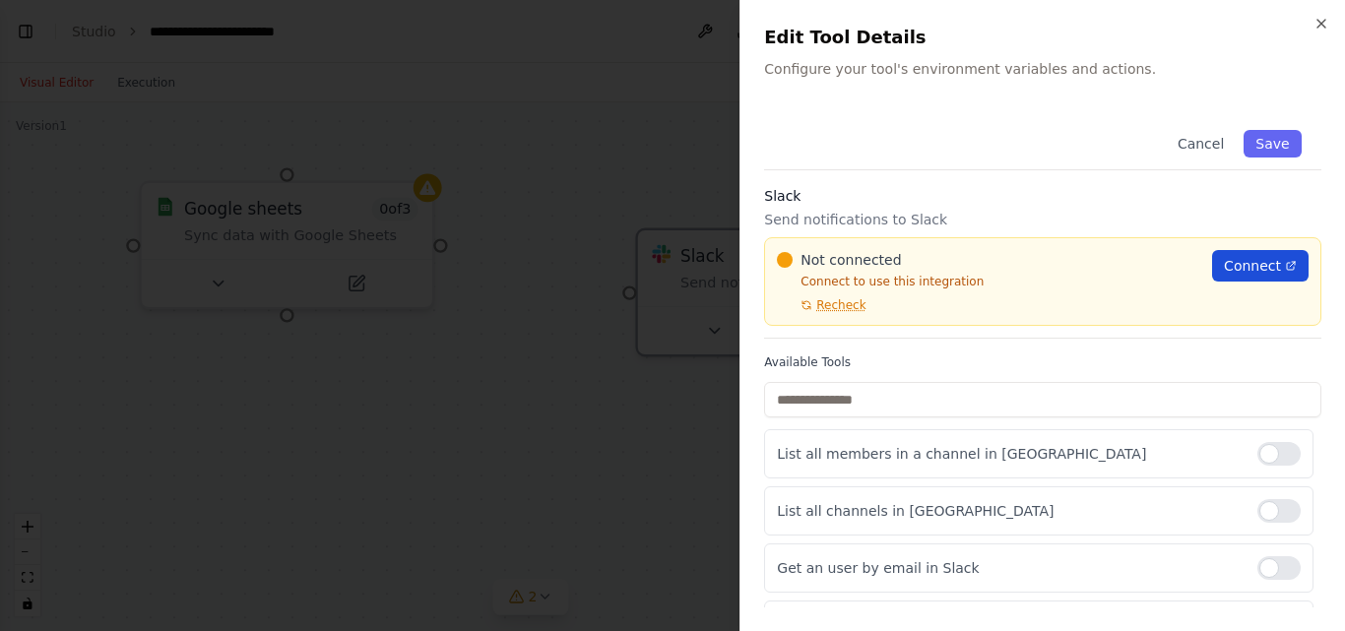
click at [1255, 257] on span "Connect" at bounding box center [1252, 266] width 57 height 20
click at [1269, 134] on button "Save" at bounding box center [1272, 144] width 57 height 28
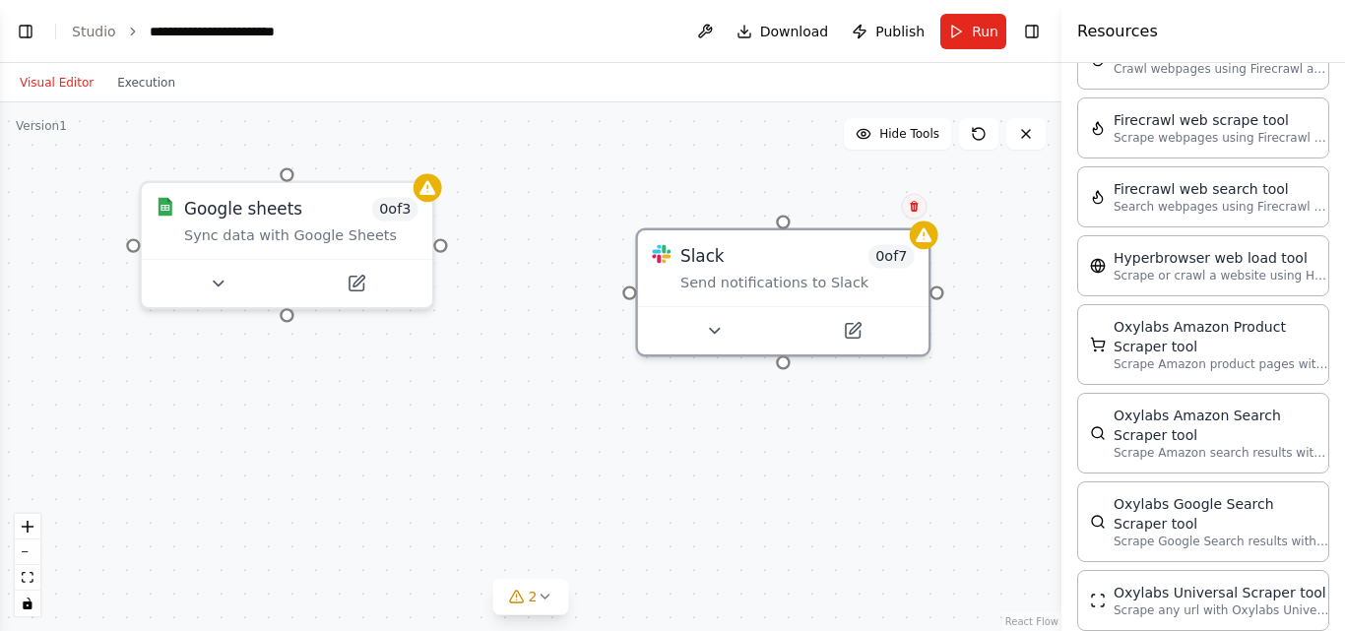
click at [912, 205] on icon at bounding box center [914, 207] width 12 height 12
click at [869, 196] on button "Confirm" at bounding box center [858, 207] width 70 height 24
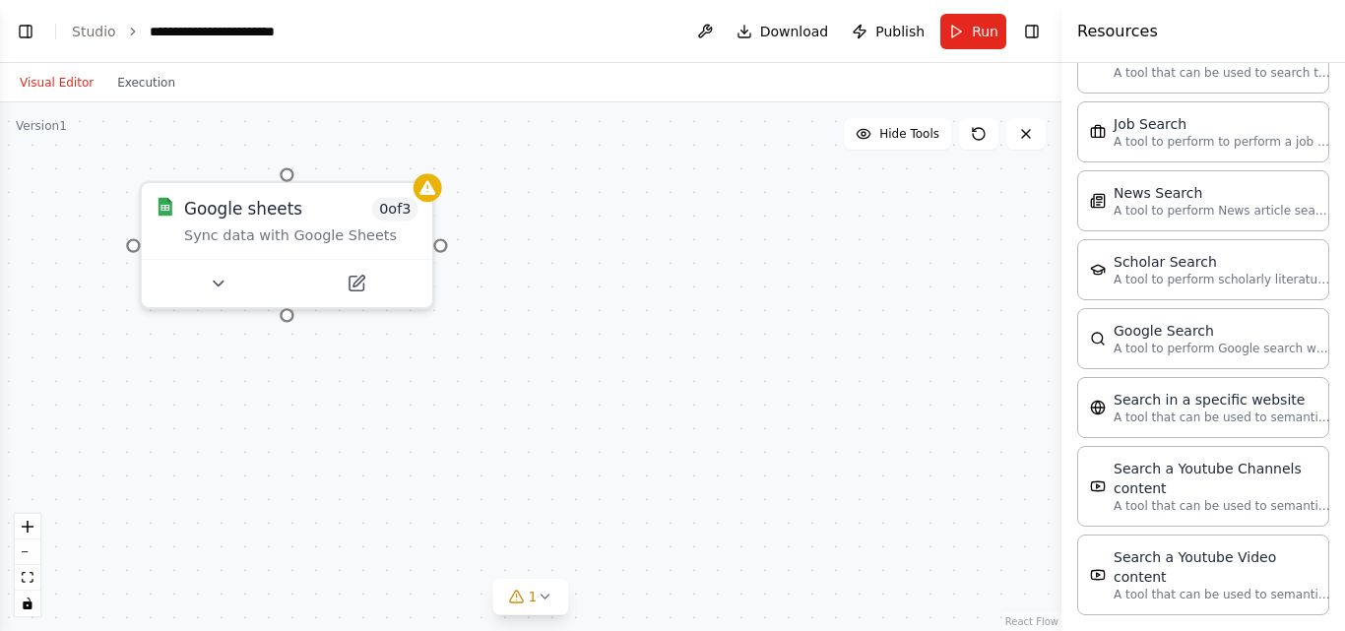
scroll to position [3167, 0]
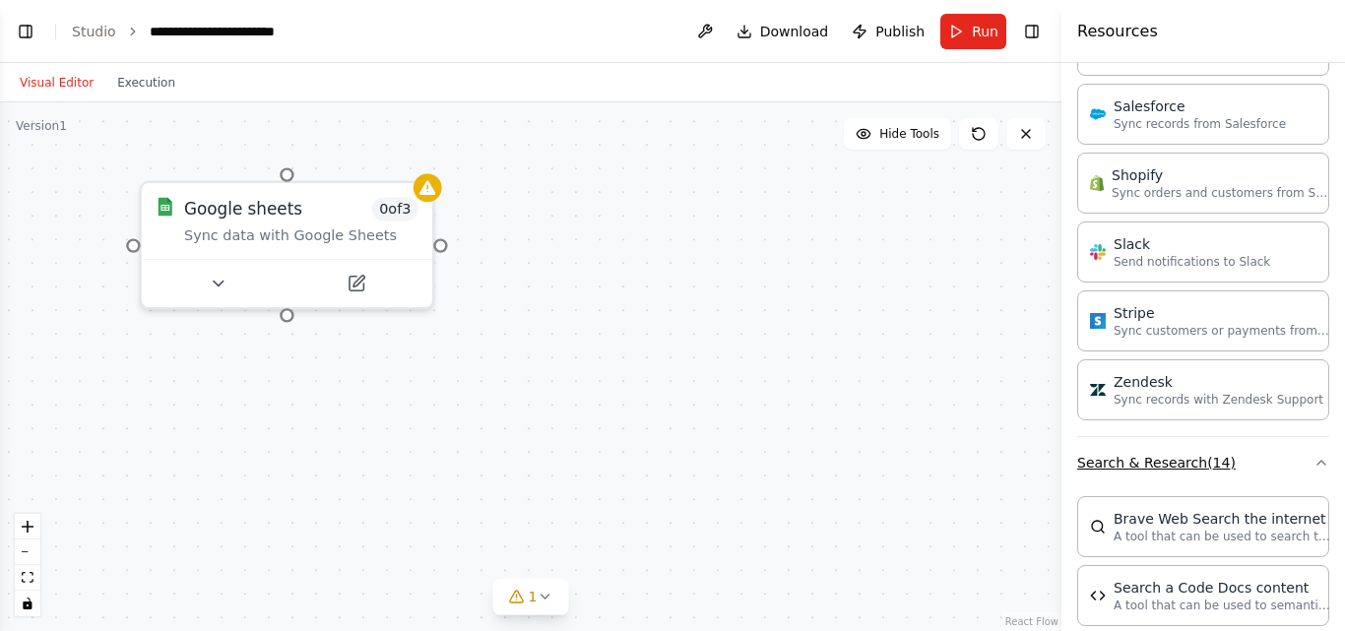
click at [1293, 437] on button "Search & Research ( 14 )" at bounding box center [1203, 462] width 252 height 51
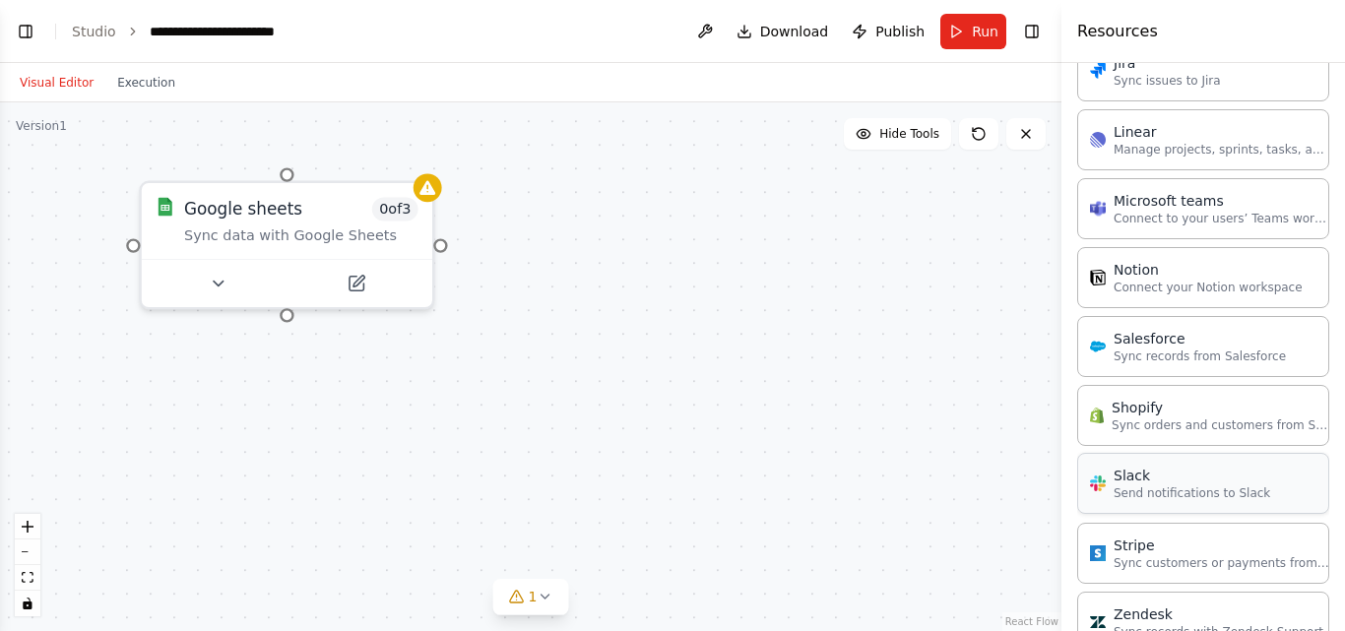
scroll to position [2094, 0]
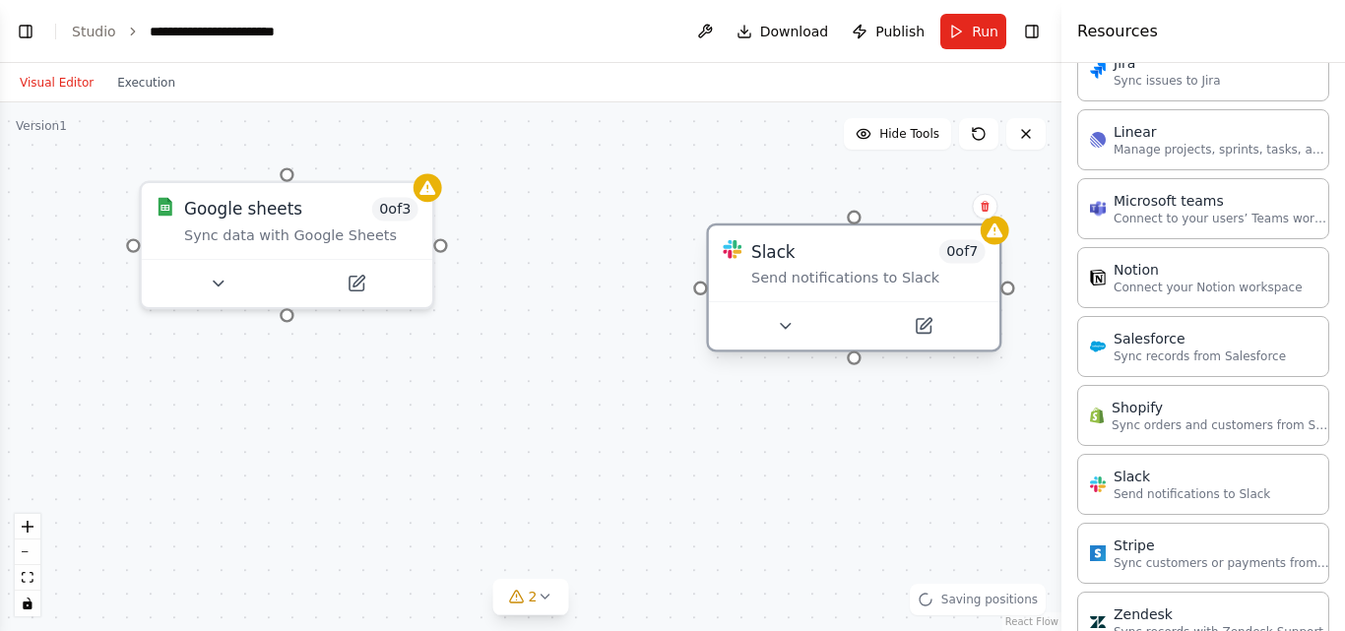
drag, startPoint x: 950, startPoint y: 252, endPoint x: 915, endPoint y: 220, distance: 48.1
click at [915, 225] on div "Slack 0 of 7 Send notifications to Slack" at bounding box center [854, 263] width 290 height 76
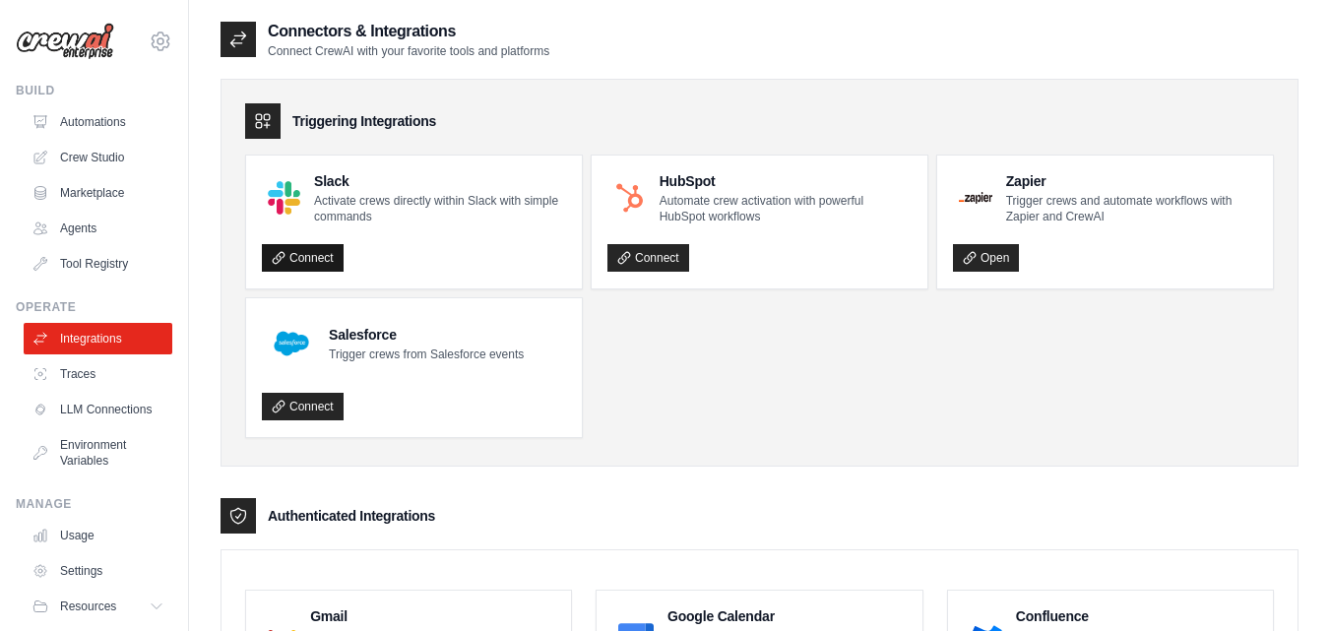
click at [282, 249] on link "Connect" at bounding box center [303, 258] width 82 height 28
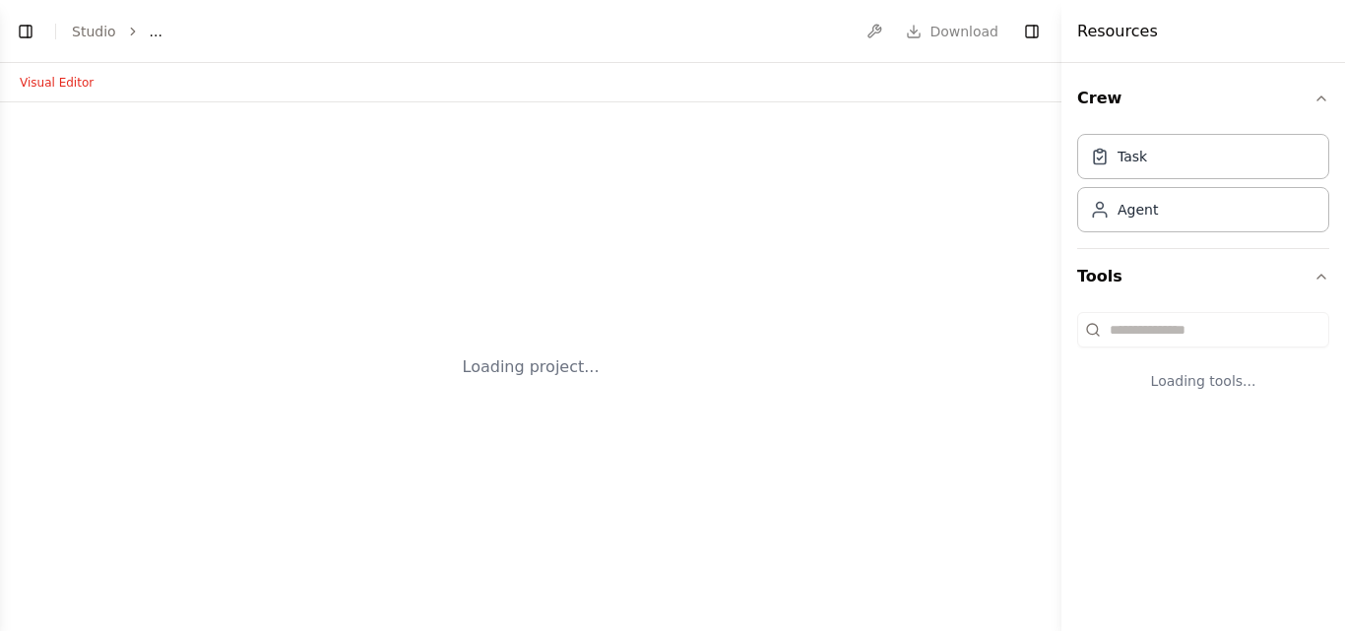
select select "****"
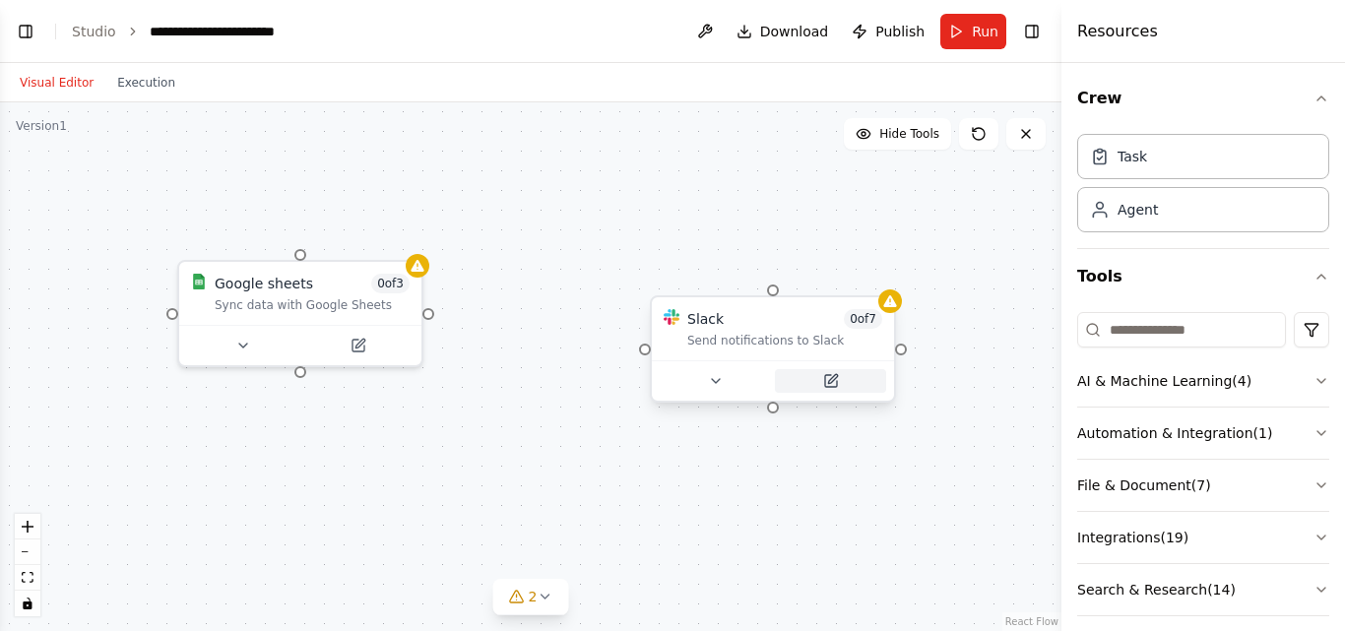
click at [826, 377] on button at bounding box center [830, 381] width 111 height 24
click at [832, 377] on button at bounding box center [830, 381] width 111 height 24
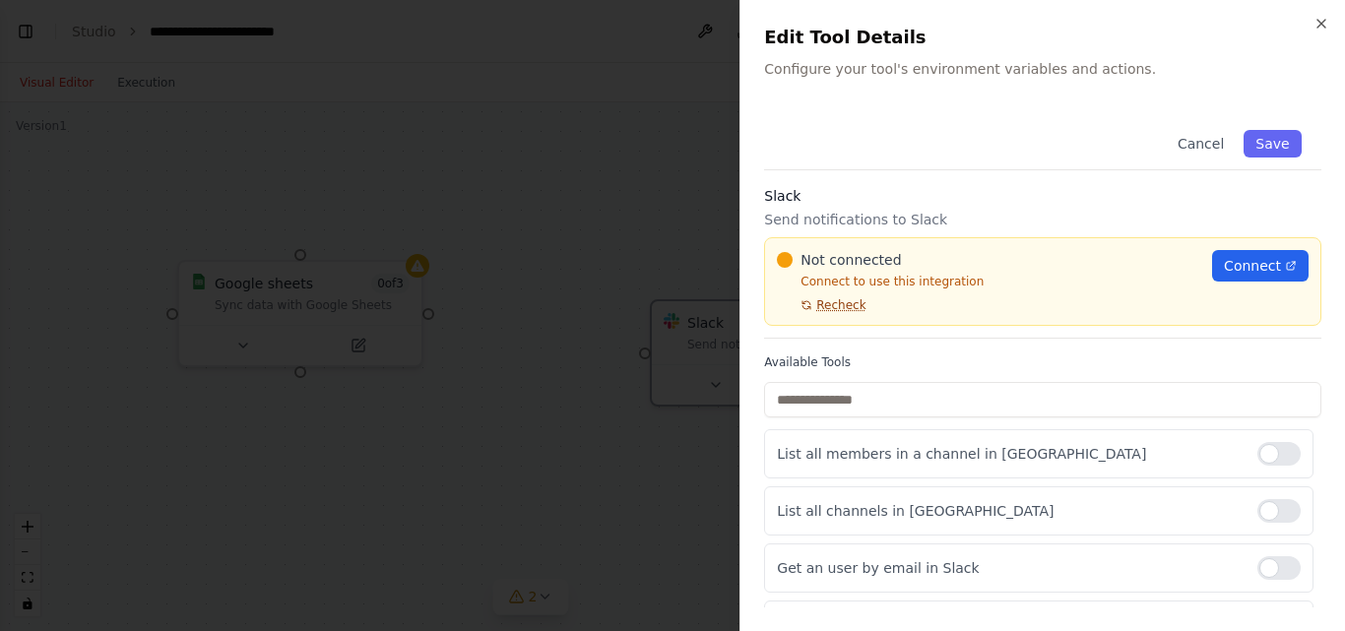
click at [816, 297] on span "Recheck" at bounding box center [840, 305] width 49 height 16
click at [824, 297] on span "Recheck" at bounding box center [840, 305] width 49 height 16
click at [1230, 256] on span "Connect" at bounding box center [1252, 266] width 57 height 20
click at [844, 297] on span "Recheck" at bounding box center [840, 305] width 49 height 16
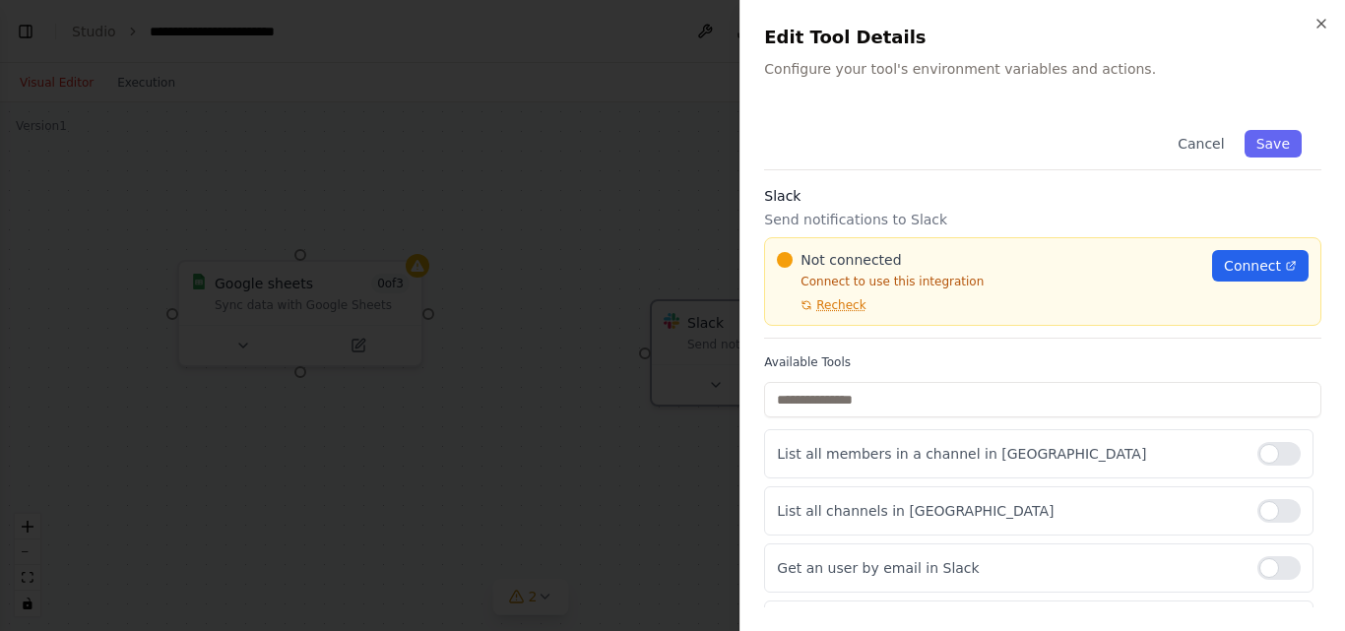
click at [844, 297] on span "Recheck" at bounding box center [840, 305] width 49 height 16
click at [1257, 256] on span "Connect" at bounding box center [1252, 266] width 57 height 20
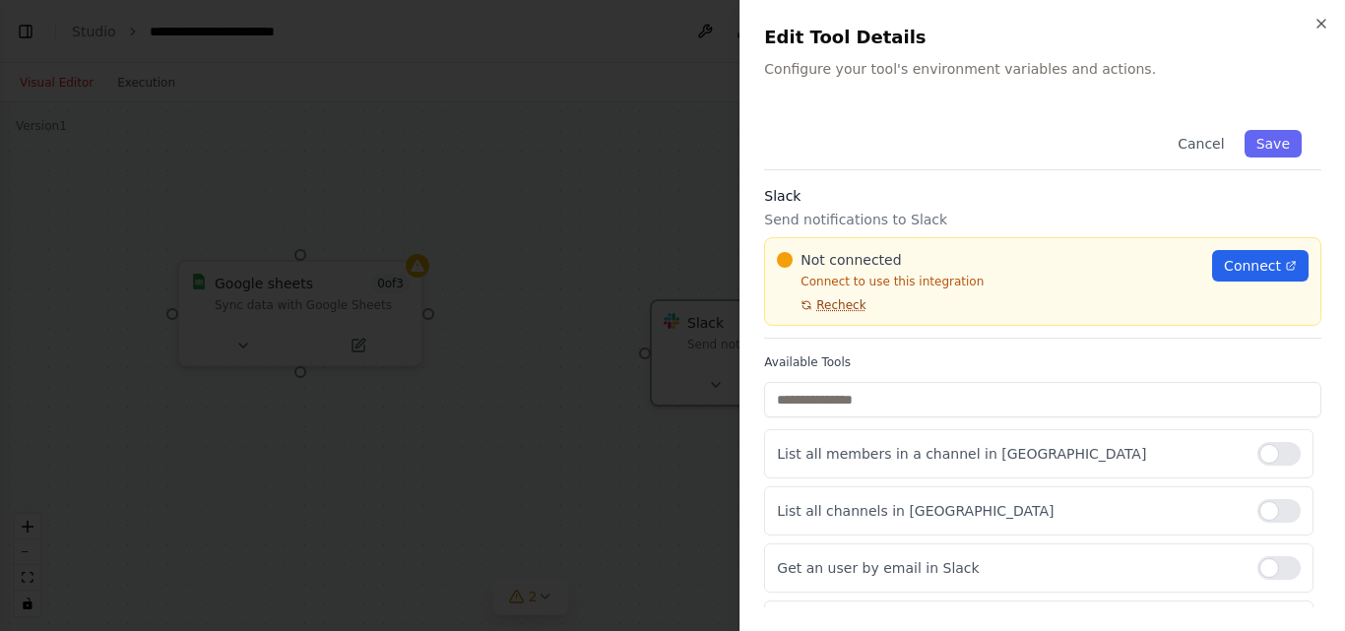
click at [838, 297] on span "Recheck" at bounding box center [840, 305] width 49 height 16
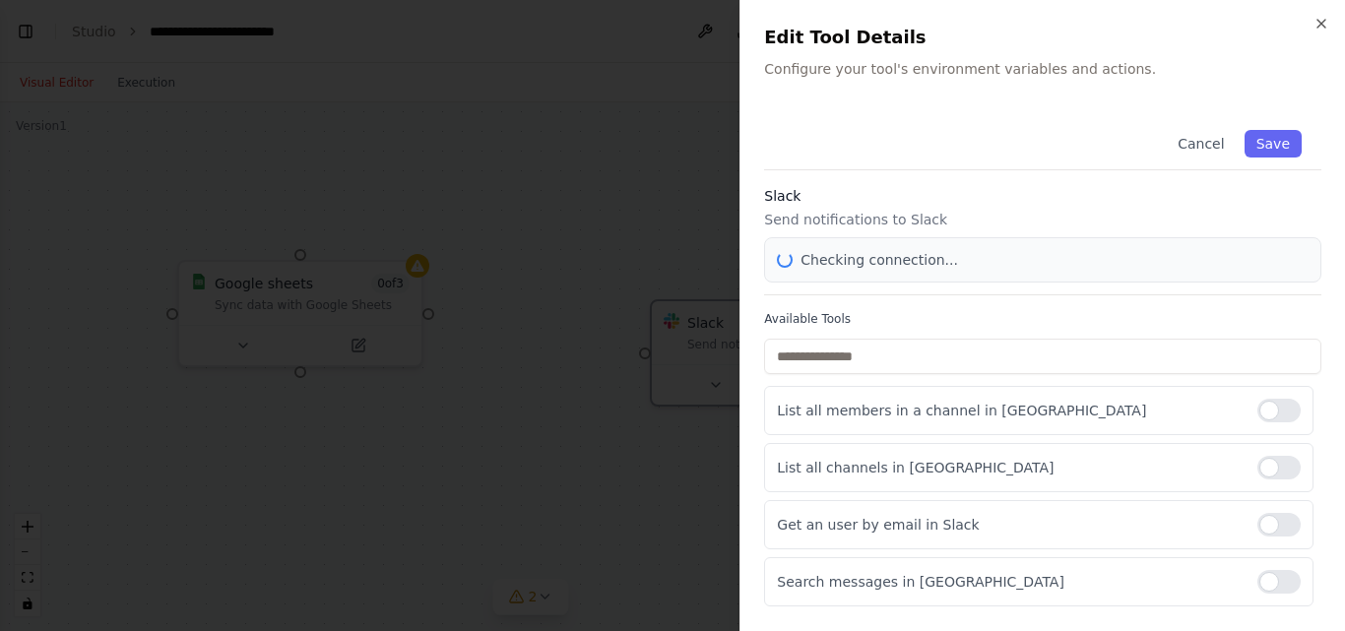
click at [838, 289] on div "Cancel Save Slack Send notifications to Slack Checking connection... Available …" at bounding box center [1042, 443] width 557 height 667
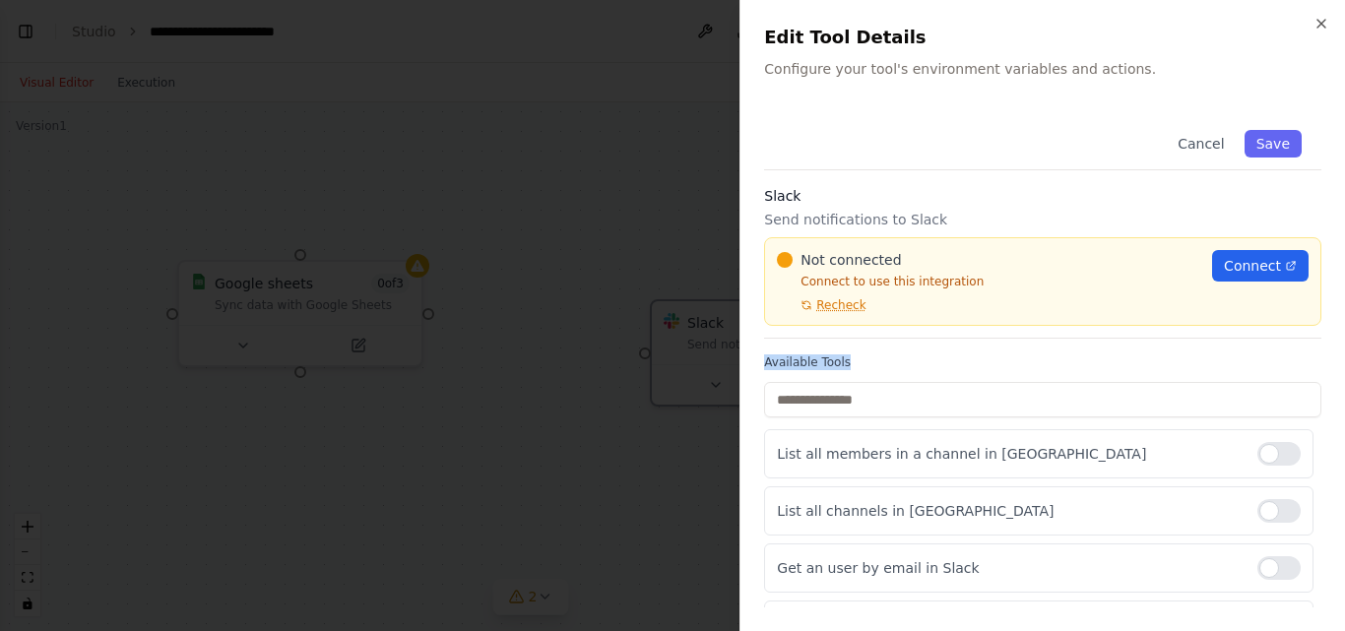
click at [838, 297] on span "Recheck" at bounding box center [840, 305] width 49 height 16
click at [748, 308] on div "Close Edit Tool Details Configure your tool's environment variables and actions…" at bounding box center [1041, 315] width 605 height 631
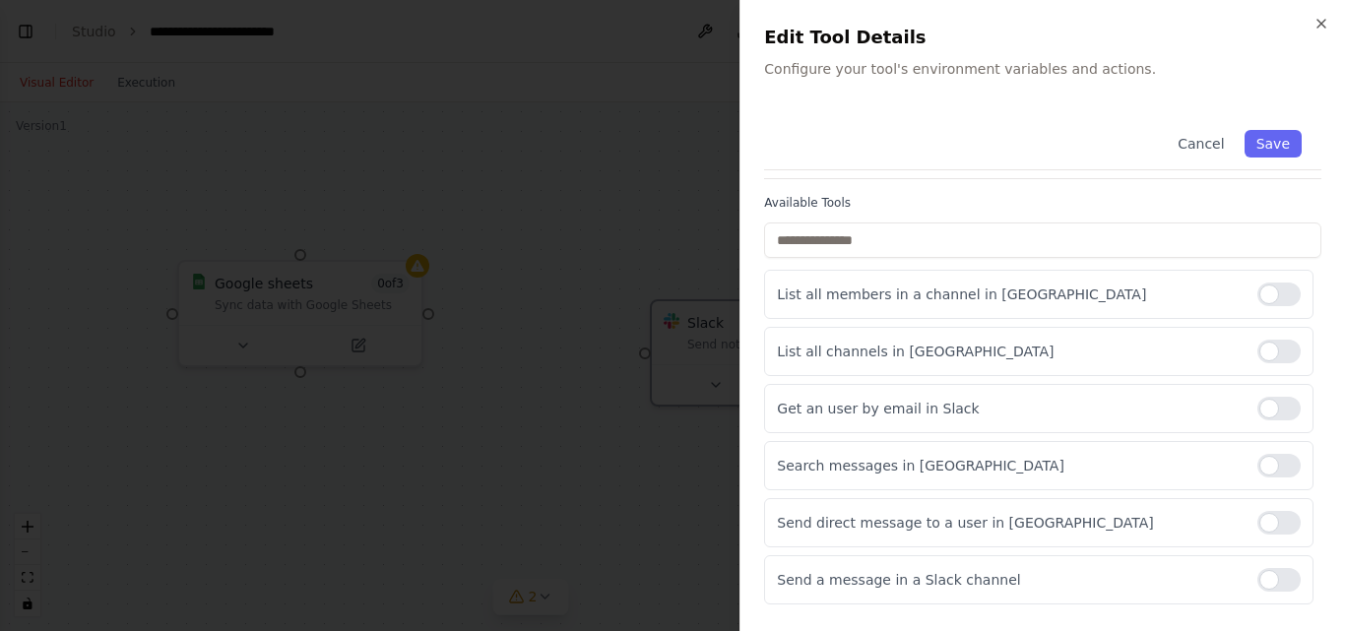
scroll to position [161, 0]
click at [1273, 566] on div at bounding box center [1278, 578] width 43 height 24
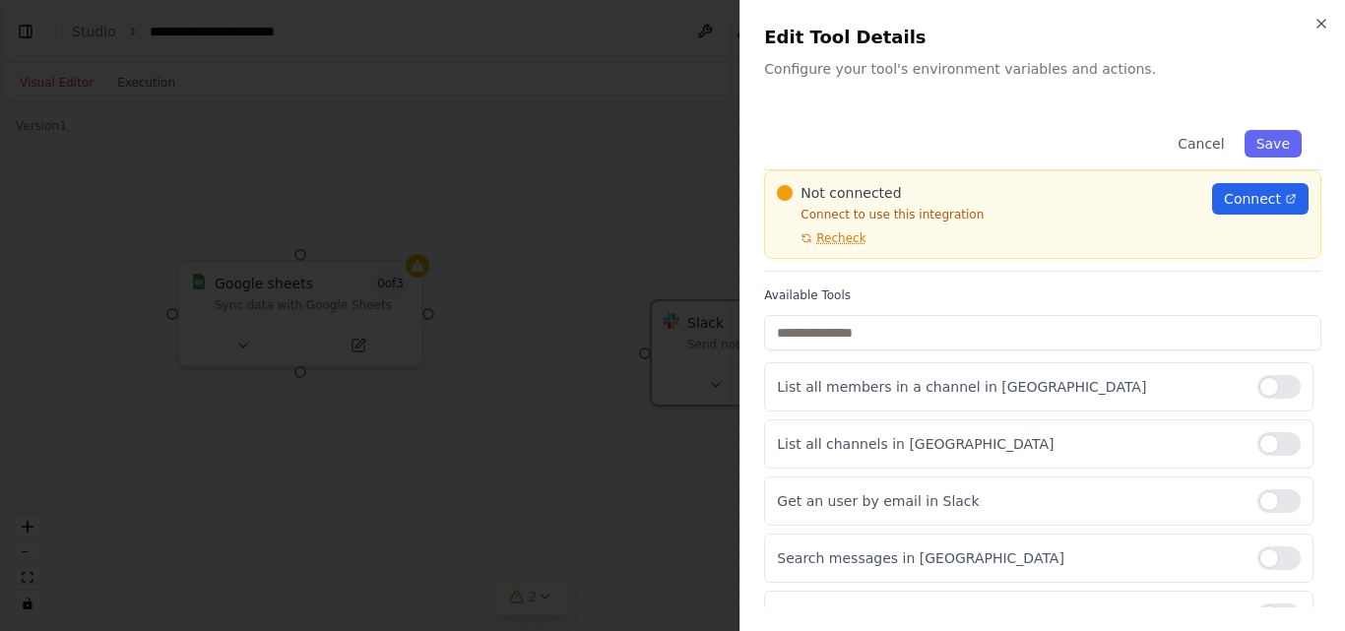
scroll to position [0, 0]
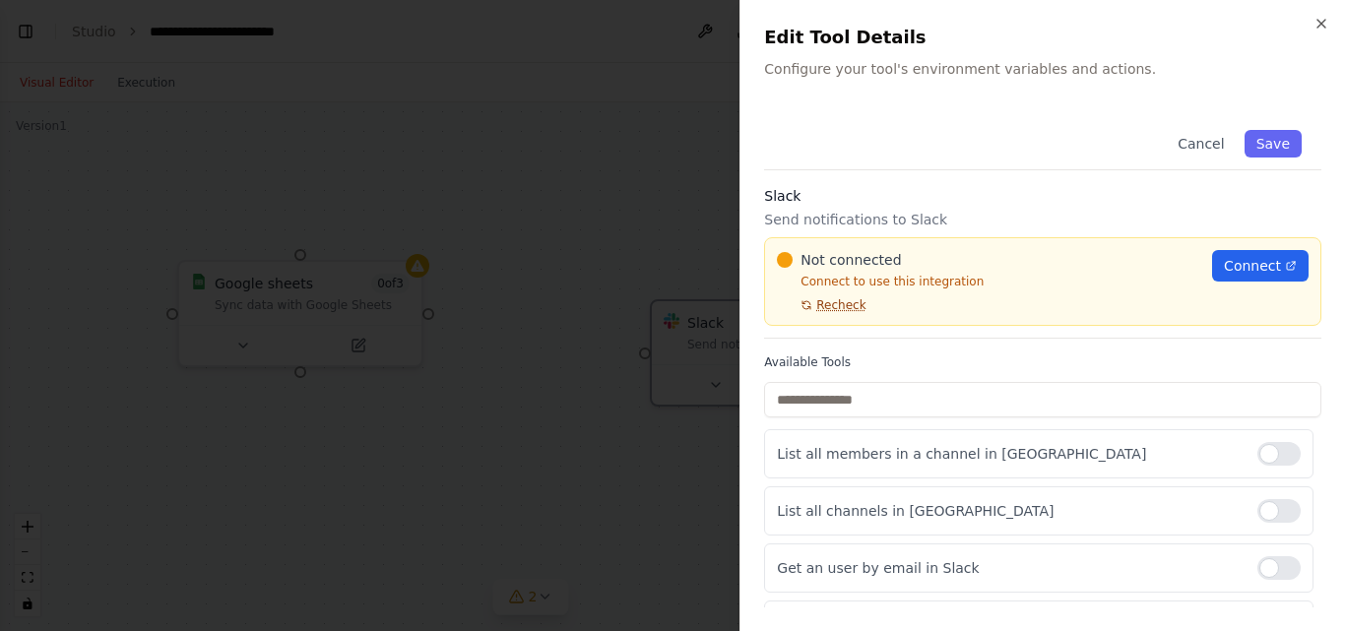
click at [829, 297] on span "Recheck" at bounding box center [840, 305] width 49 height 16
click at [1273, 131] on button "Save" at bounding box center [1272, 144] width 57 height 28
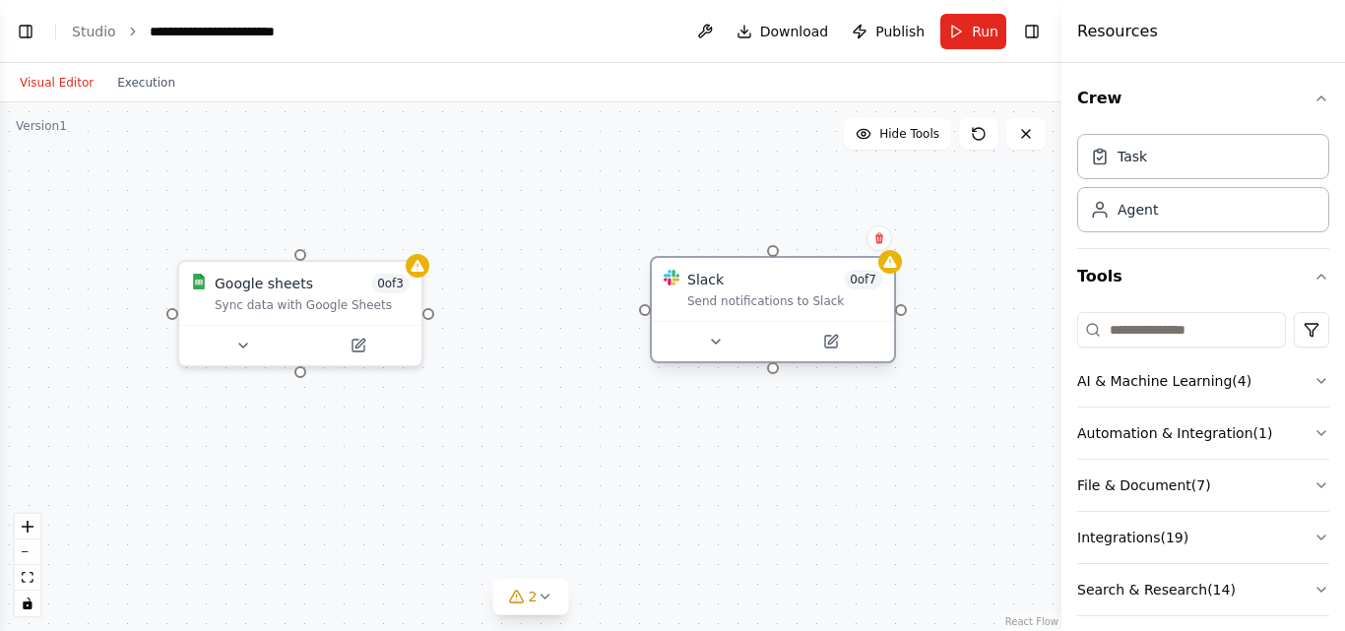
drag, startPoint x: 780, startPoint y: 323, endPoint x: 782, endPoint y: 284, distance: 39.4
click at [782, 284] on div "Slack 0 of 7 Send notifications to Slack" at bounding box center [784, 289] width 195 height 39
click at [958, 386] on div "Google sheets 0 of 3 Sync data with Google Sheets Slack 0 of 7 Send notificatio…" at bounding box center [530, 366] width 1061 height 529
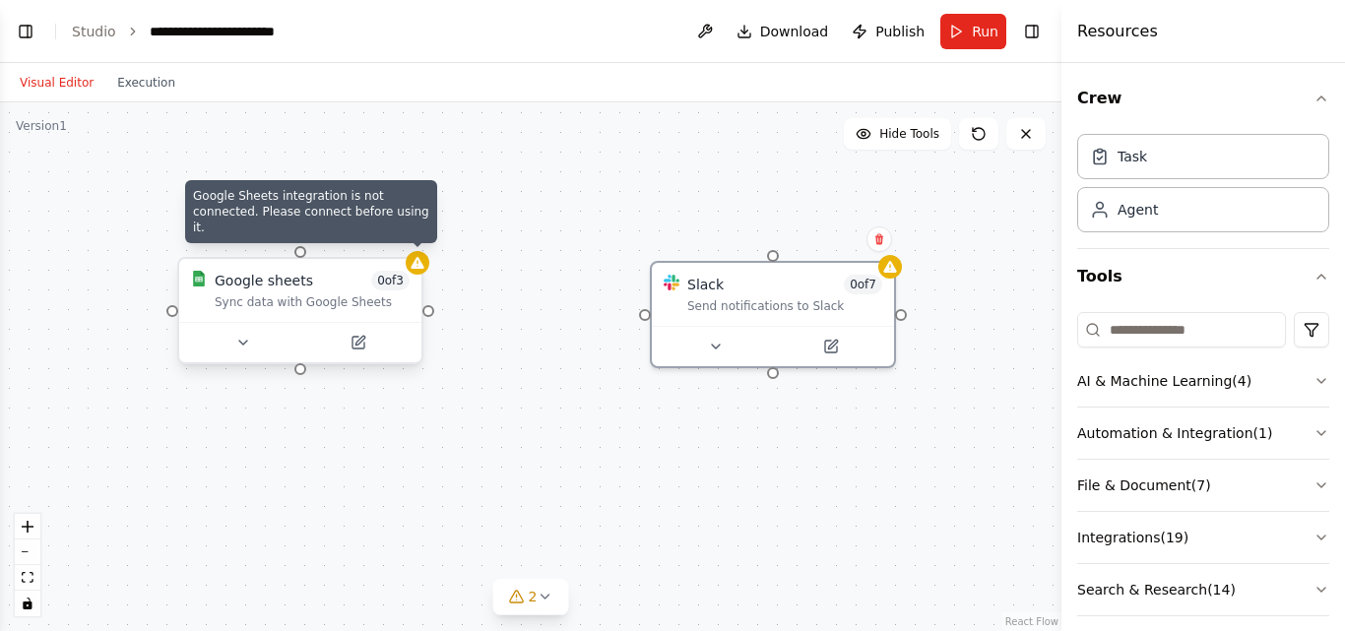
click at [418, 262] on icon at bounding box center [416, 263] width 13 height 12
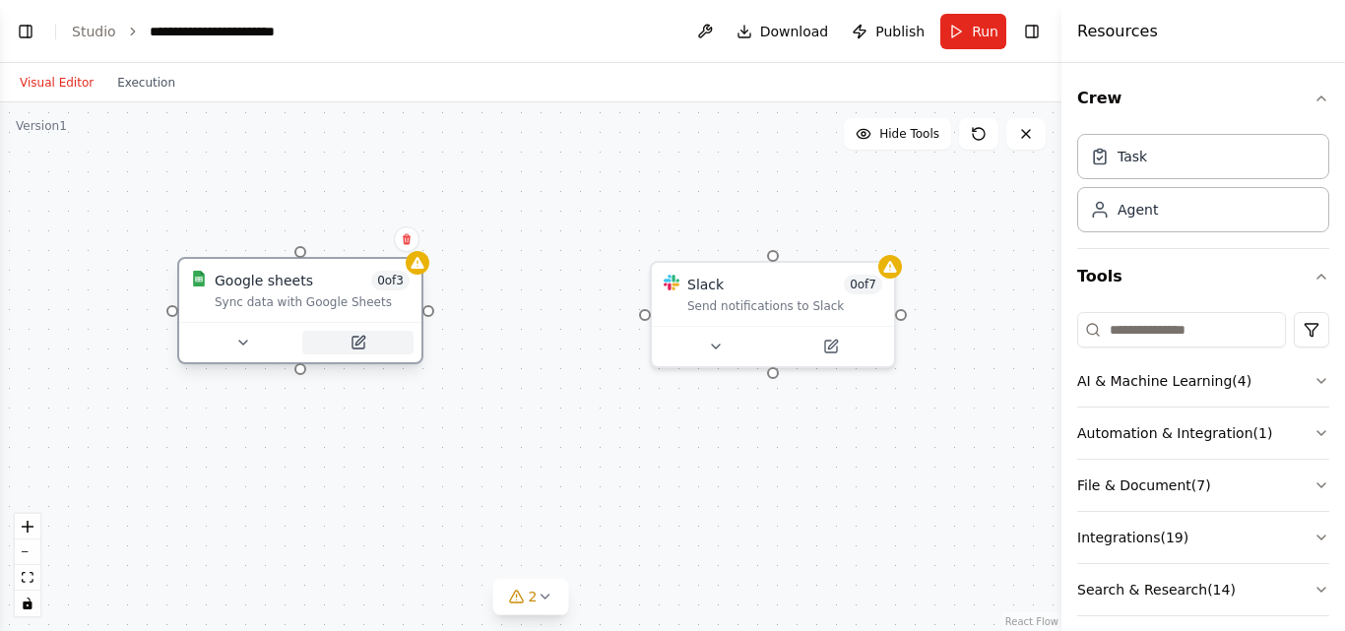
click at [368, 341] on button at bounding box center [357, 343] width 111 height 24
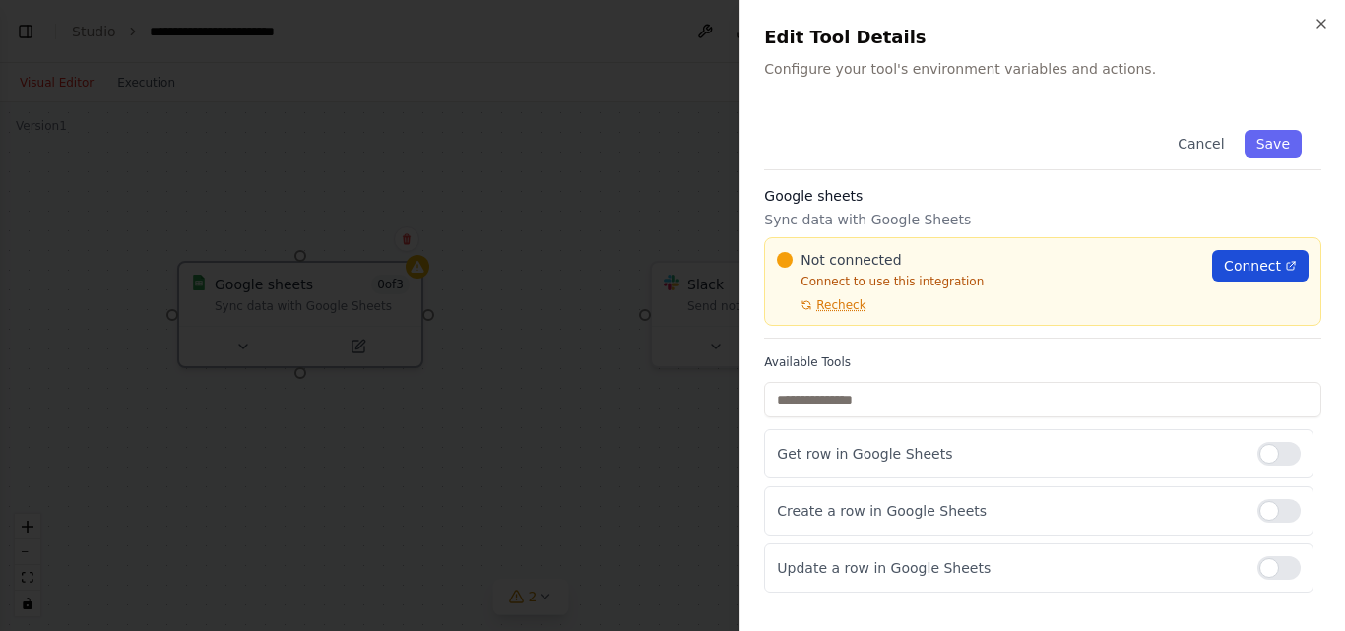
click at [1250, 256] on span "Connect" at bounding box center [1252, 266] width 57 height 20
click at [610, 124] on div at bounding box center [672, 315] width 1345 height 631
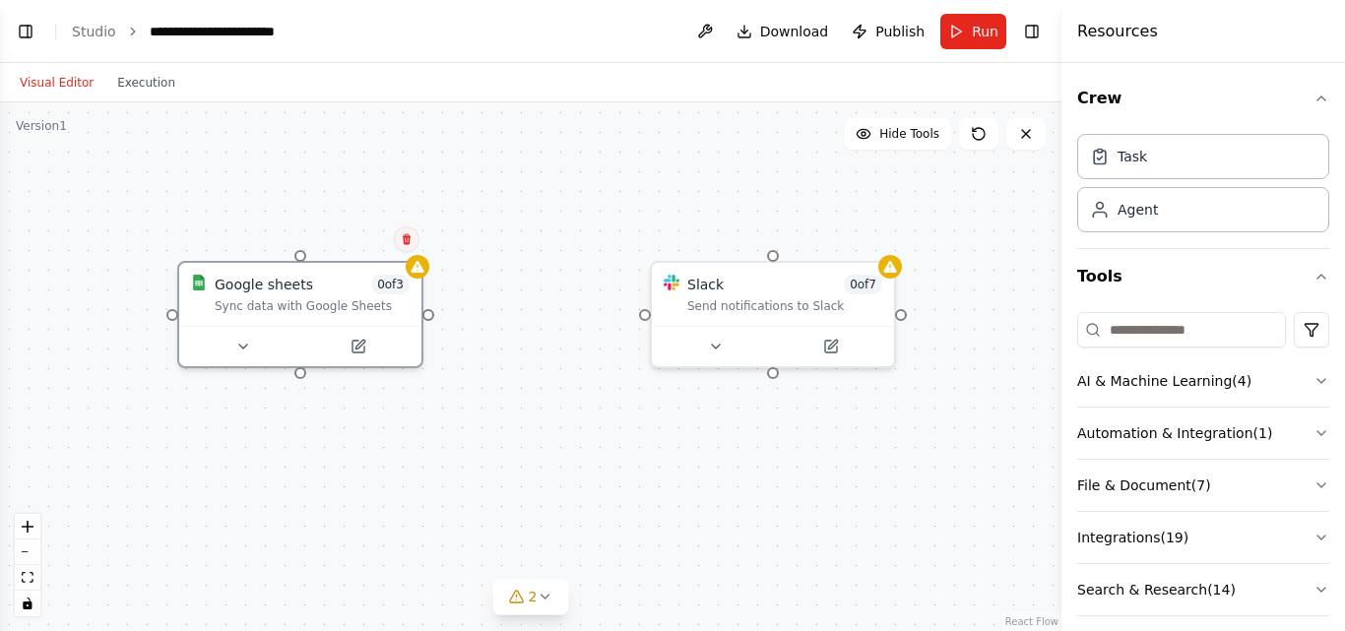
click at [404, 235] on icon at bounding box center [407, 239] width 12 height 12
click at [383, 235] on button "Confirm" at bounding box center [351, 239] width 70 height 24
click at [347, 245] on div "Google sheets 0 of 3 Sync data with Google Sheets Slack 0 of 7 Send notificatio…" at bounding box center [530, 366] width 1061 height 529
click at [859, 279] on span "0 of 7" at bounding box center [860, 281] width 38 height 20
click at [879, 236] on icon at bounding box center [876, 239] width 8 height 11
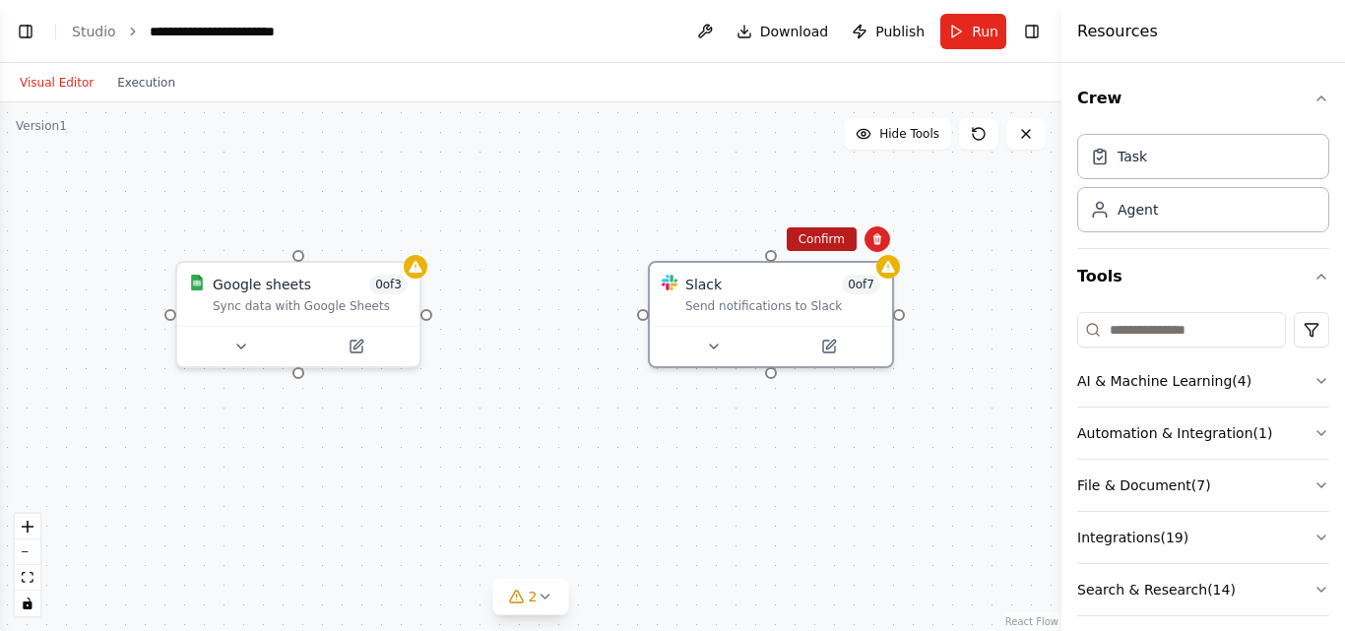
click at [806, 232] on button "Confirm" at bounding box center [822, 239] width 70 height 24
click at [558, 275] on div "Google sheets 0 of 3 Sync data with Google Sheets Slack 0 of 7 Send notificatio…" at bounding box center [530, 366] width 1061 height 529
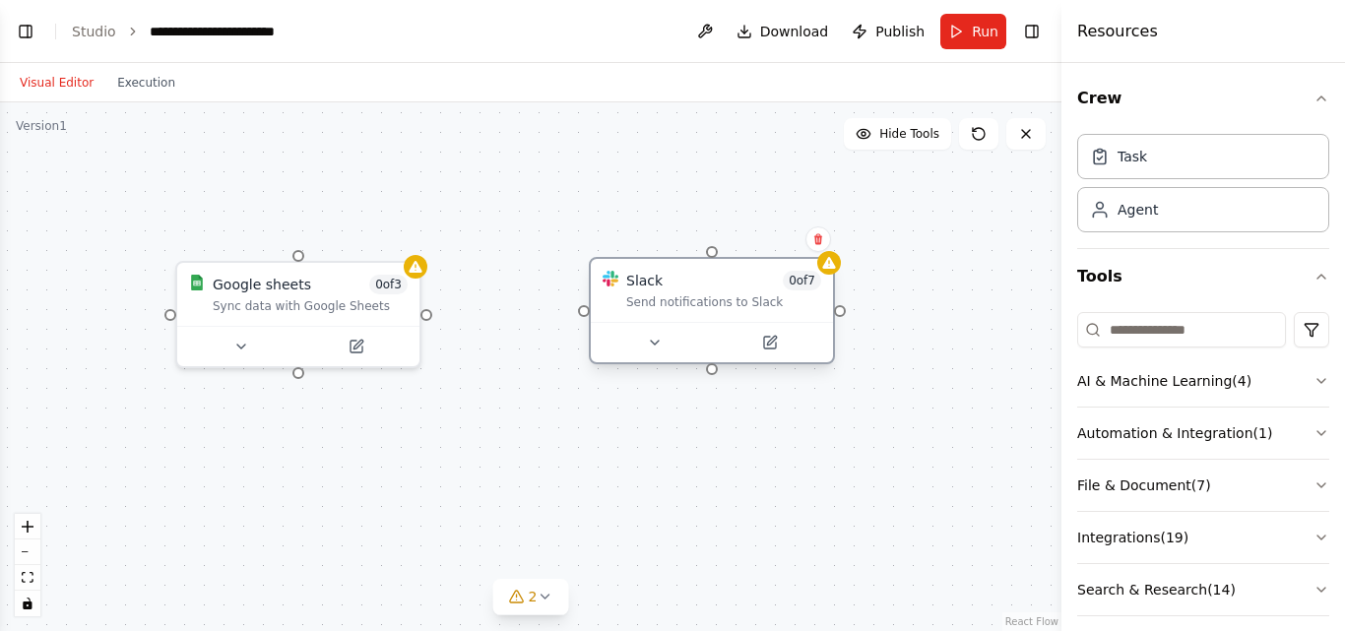
drag, startPoint x: 703, startPoint y: 290, endPoint x: 636, endPoint y: 286, distance: 67.1
click at [636, 294] on div "Send notifications to Slack" at bounding box center [723, 302] width 195 height 16
click at [820, 233] on icon at bounding box center [818, 239] width 12 height 12
click at [746, 232] on button "Confirm" at bounding box center [762, 239] width 70 height 24
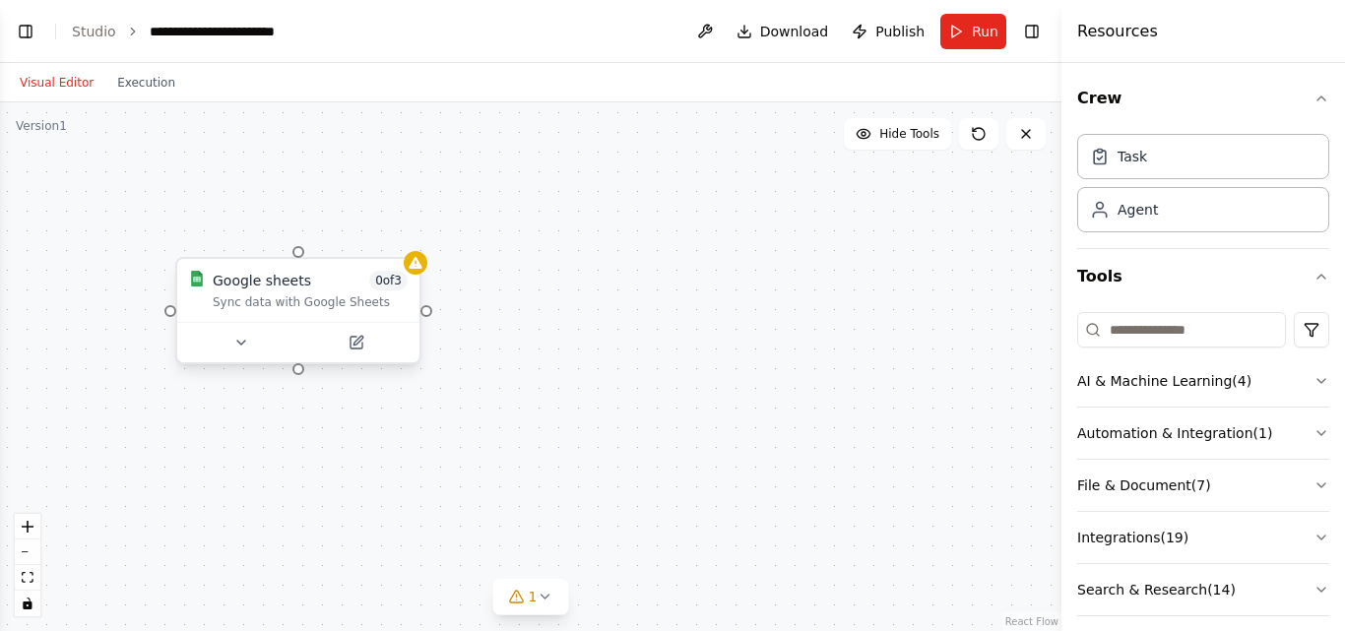
click at [353, 302] on div "Google sheets 0 of 3 Sync data with Google Sheets" at bounding box center [298, 290] width 242 height 63
click at [404, 236] on icon at bounding box center [405, 239] width 8 height 11
click at [358, 239] on button "Confirm" at bounding box center [349, 239] width 70 height 24
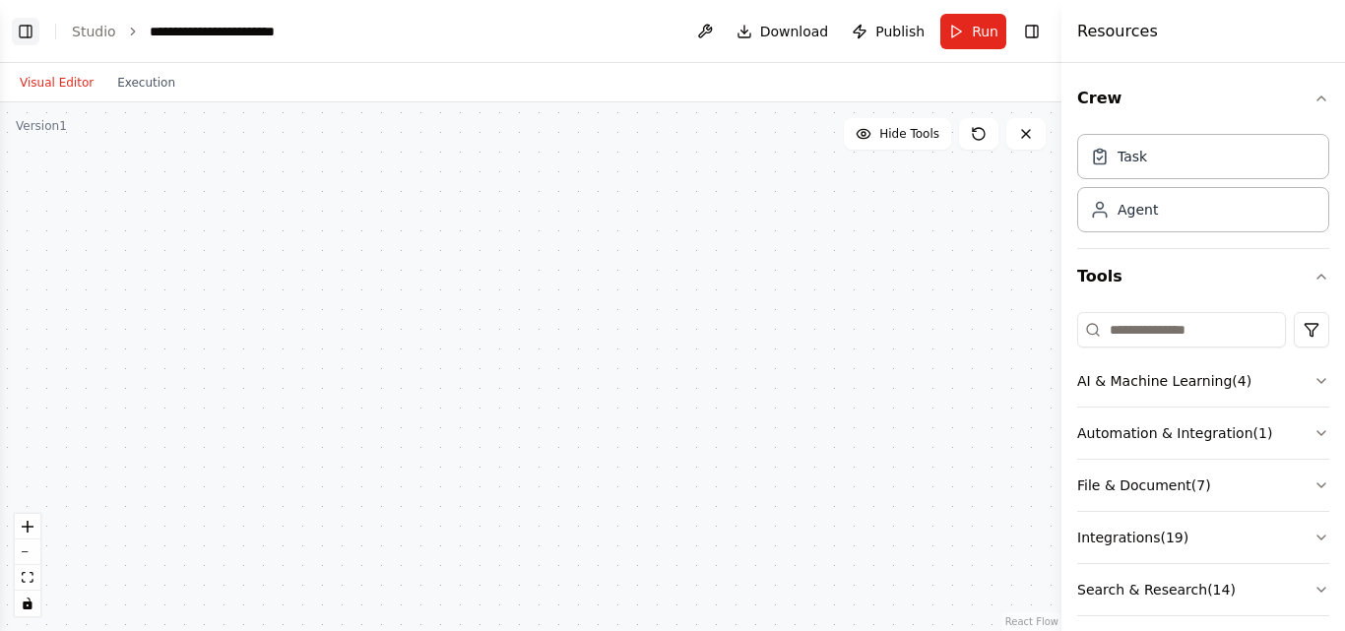
click at [26, 25] on button "Toggle Left Sidebar" at bounding box center [26, 32] width 28 height 28
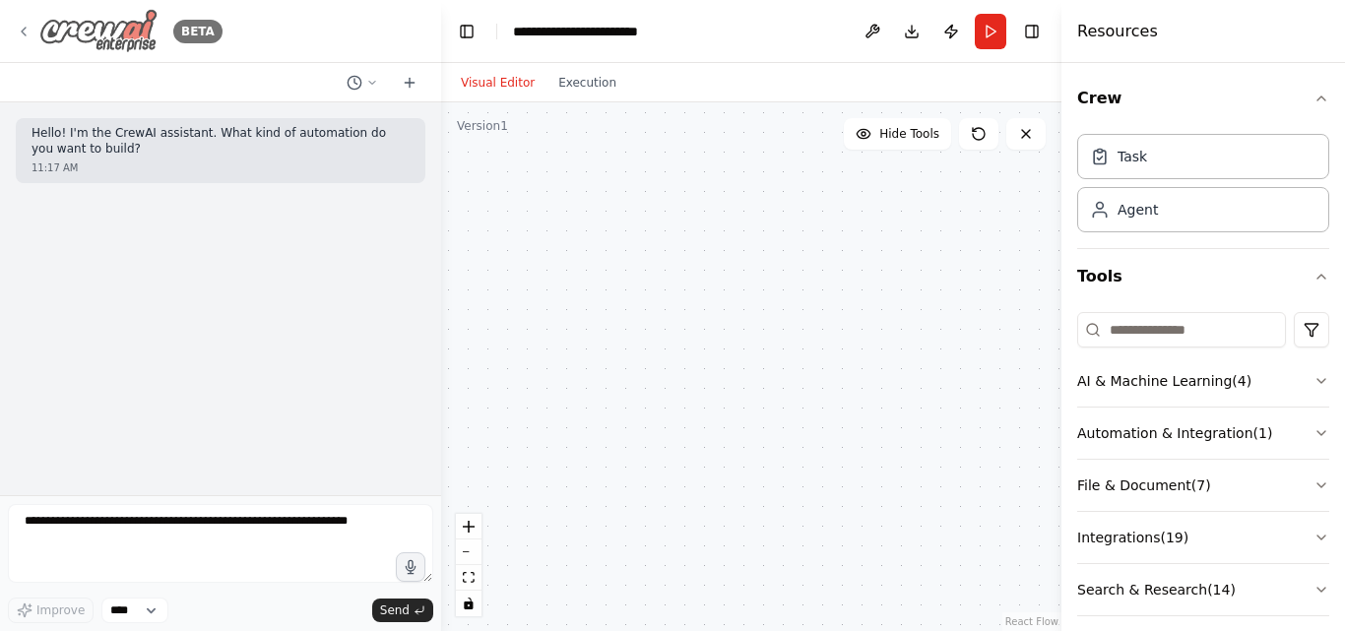
click at [25, 29] on icon at bounding box center [24, 32] width 16 height 16
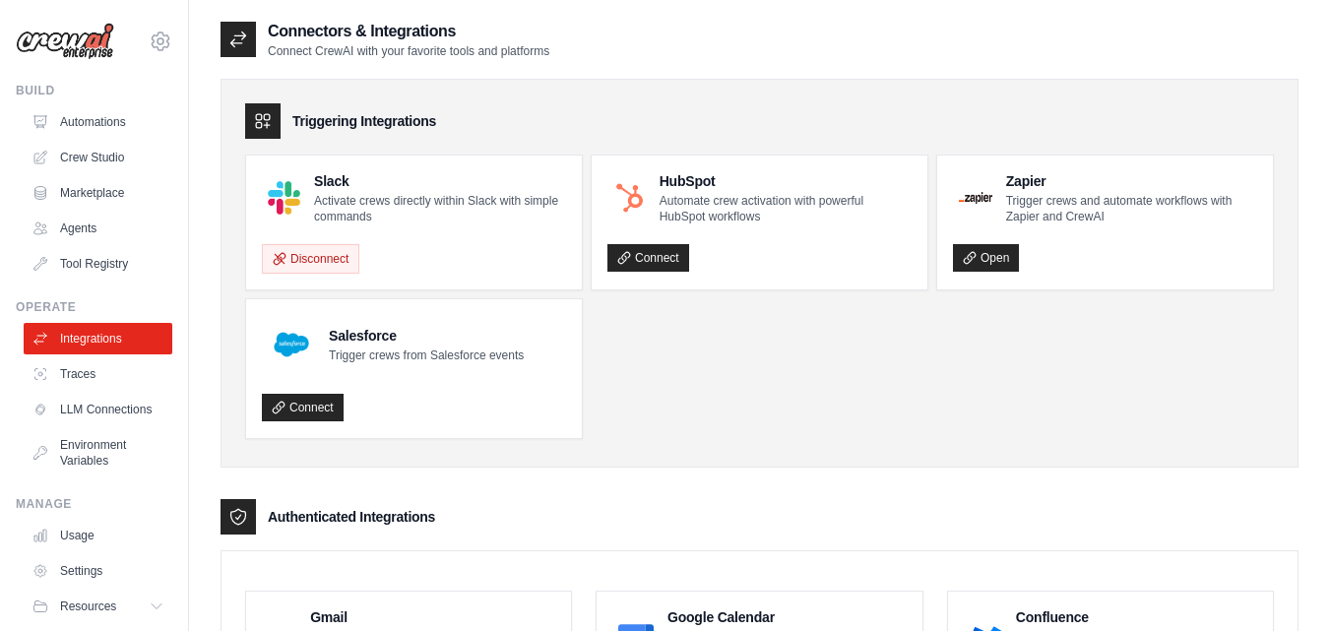
click at [463, 193] on p "Activate crews directly within Slack with simple commands" at bounding box center [440, 209] width 252 height 32
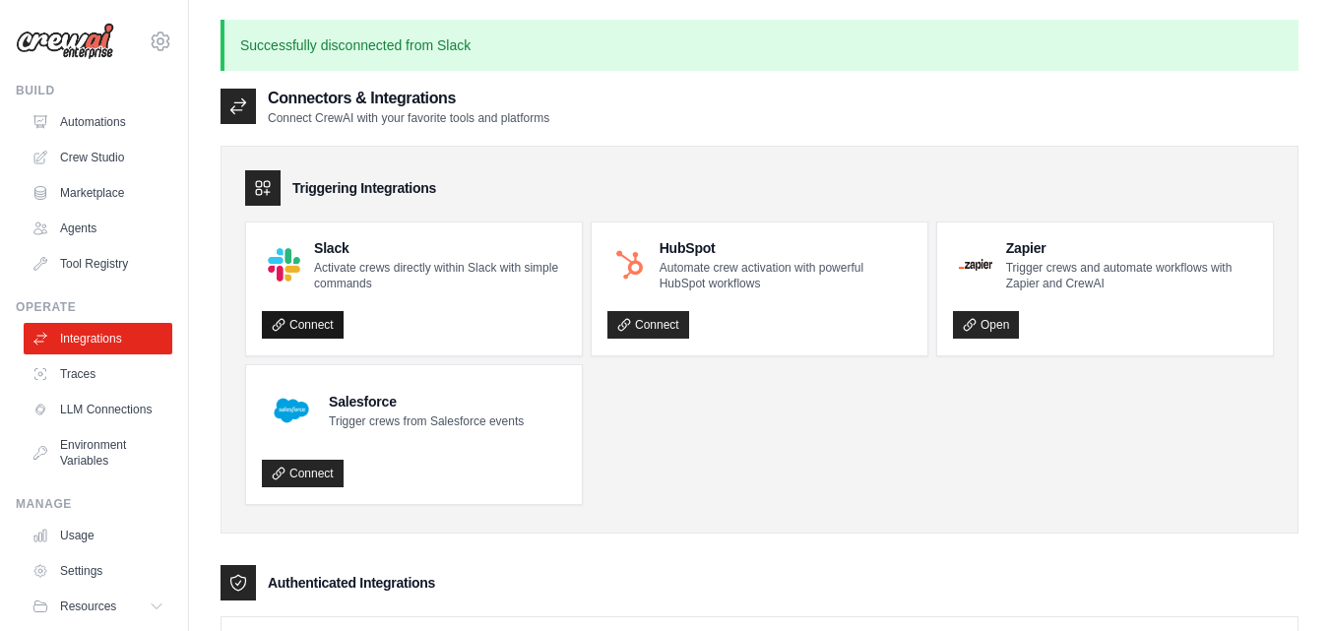
click at [284, 311] on link "Connect" at bounding box center [303, 325] width 82 height 28
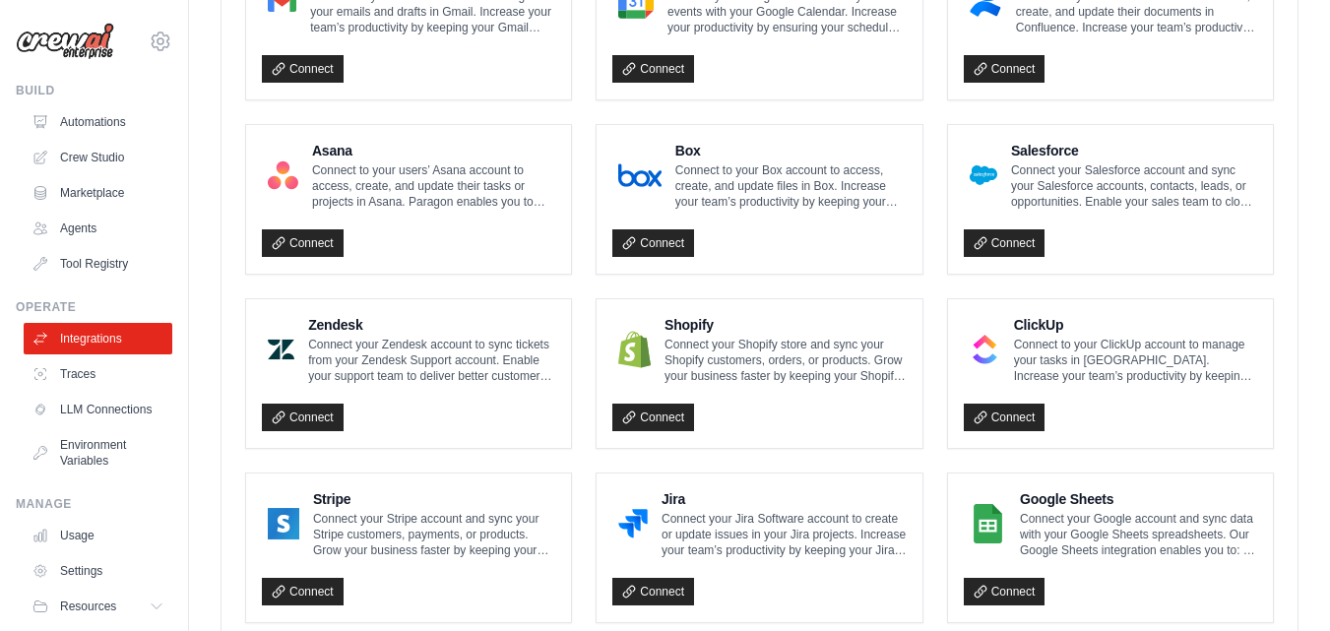
scroll to position [689, 0]
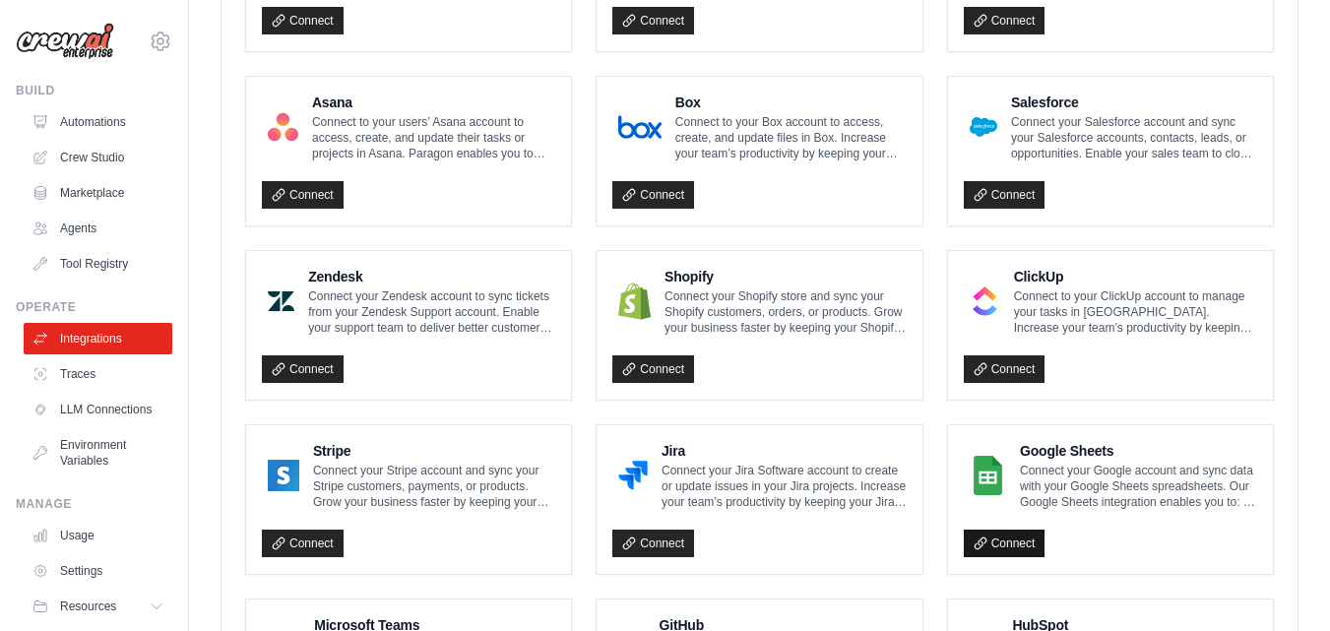
click at [1006, 530] on link "Connect" at bounding box center [1005, 544] width 82 height 28
click at [1018, 530] on link "Connect" at bounding box center [1005, 544] width 82 height 28
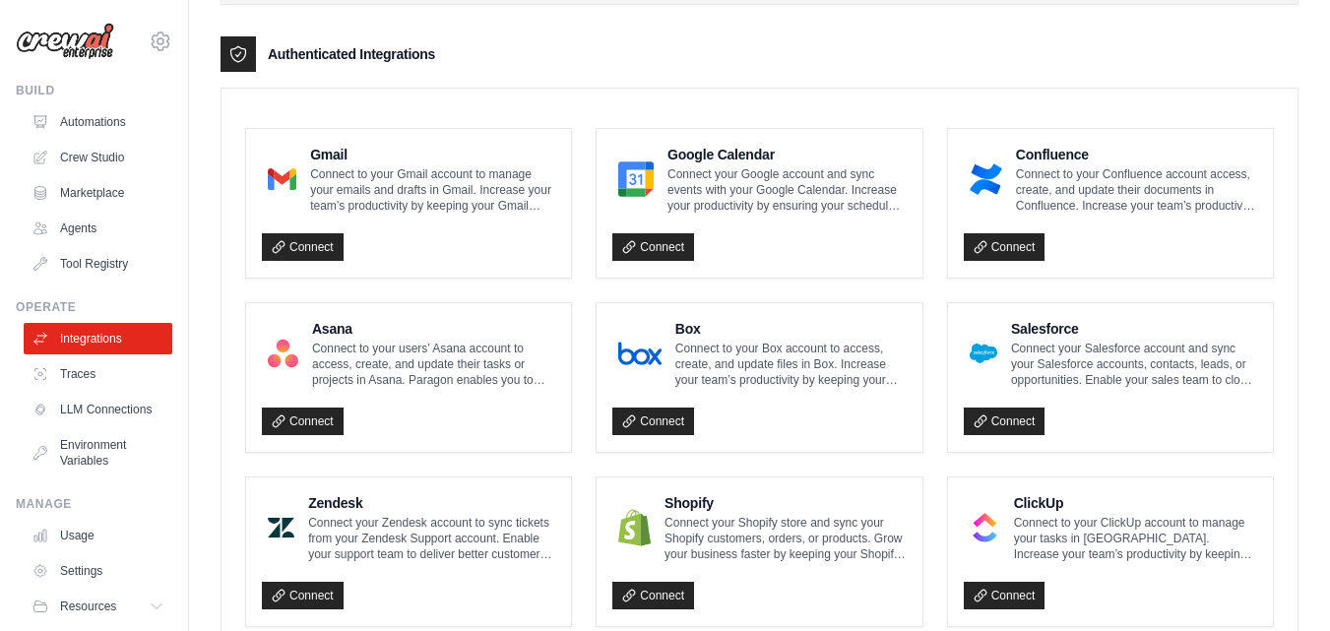
scroll to position [394, 0]
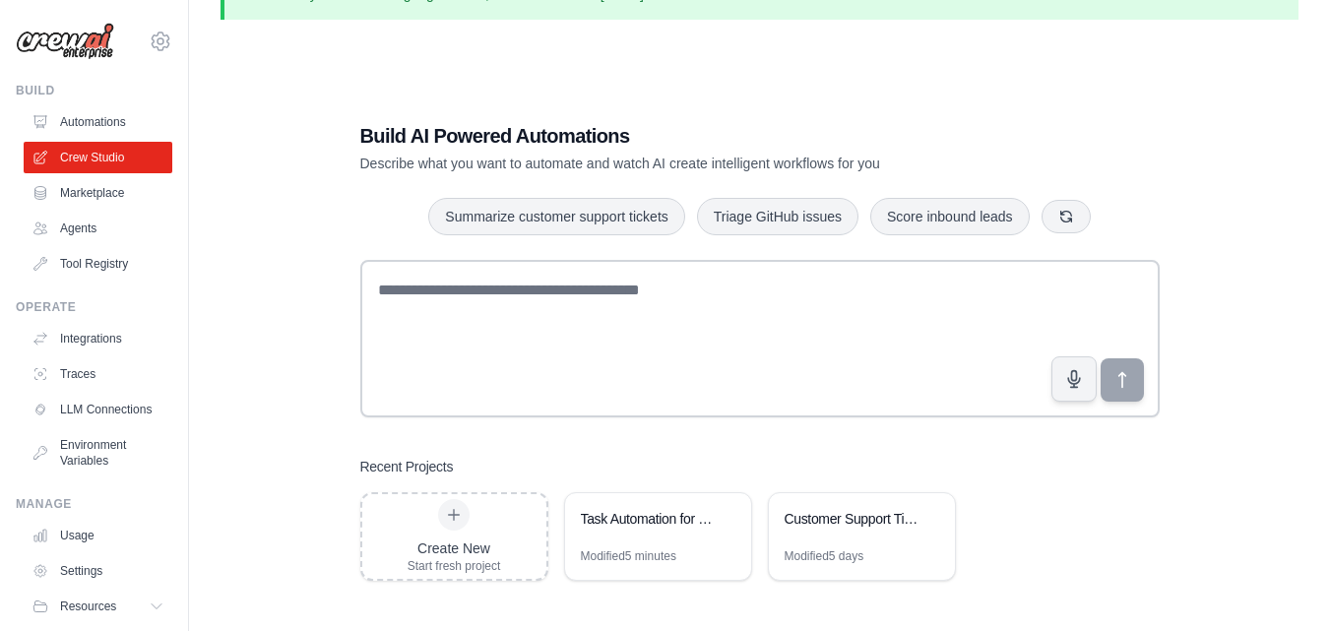
scroll to position [98, 0]
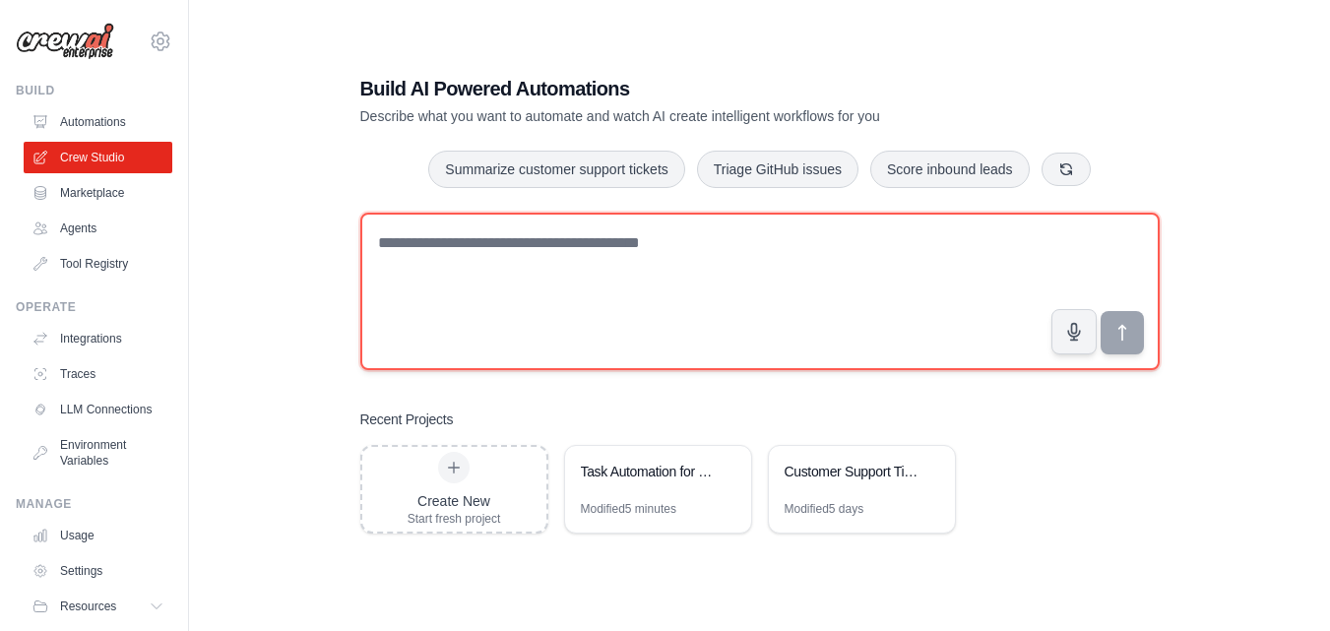
click at [597, 238] on textarea at bounding box center [759, 292] width 799 height 158
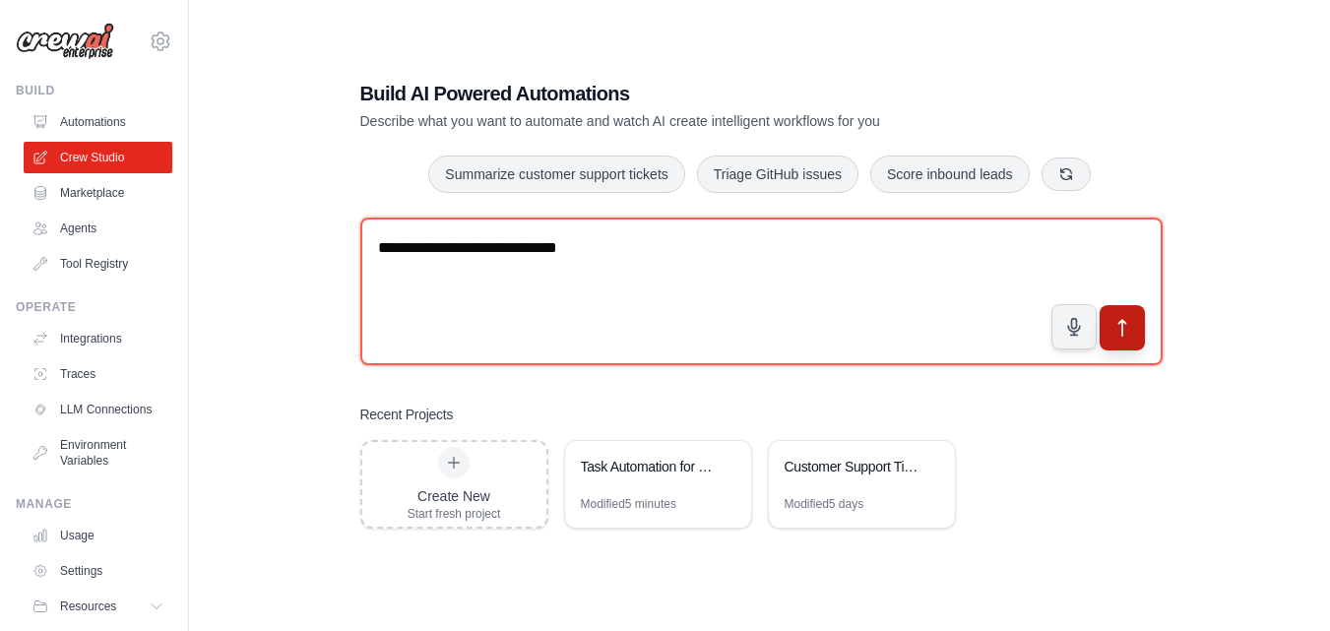
type textarea "**********"
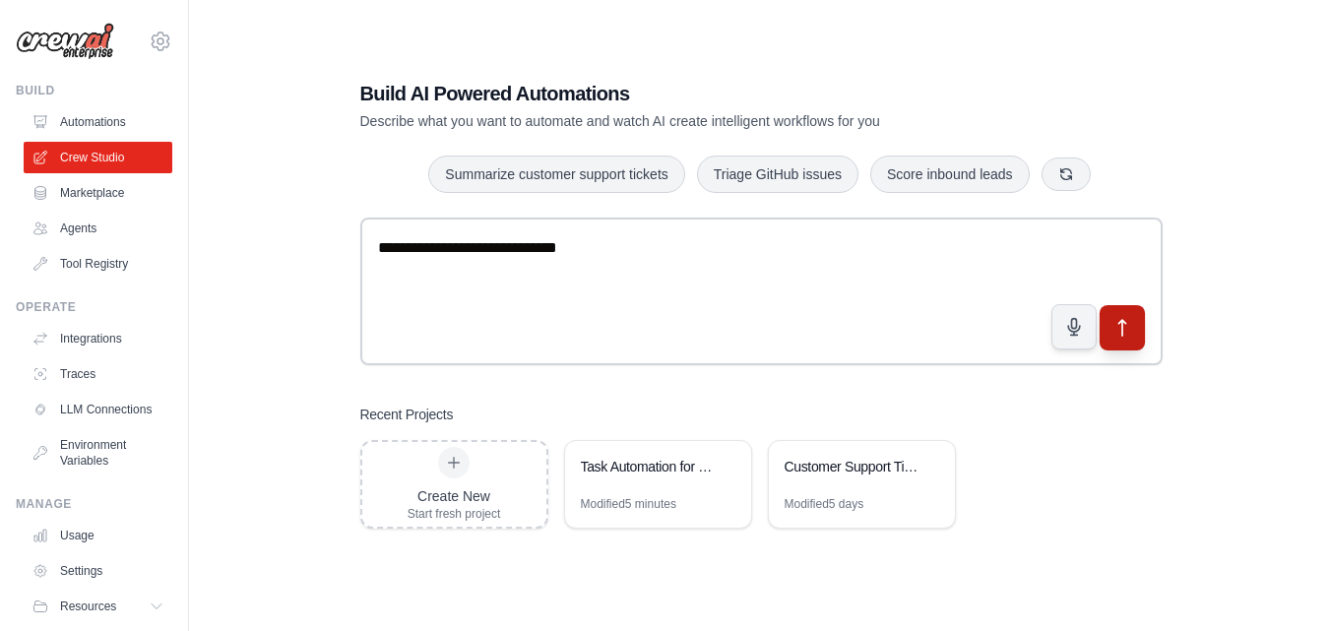
click at [1139, 336] on button "submit" at bounding box center [1121, 326] width 45 height 45
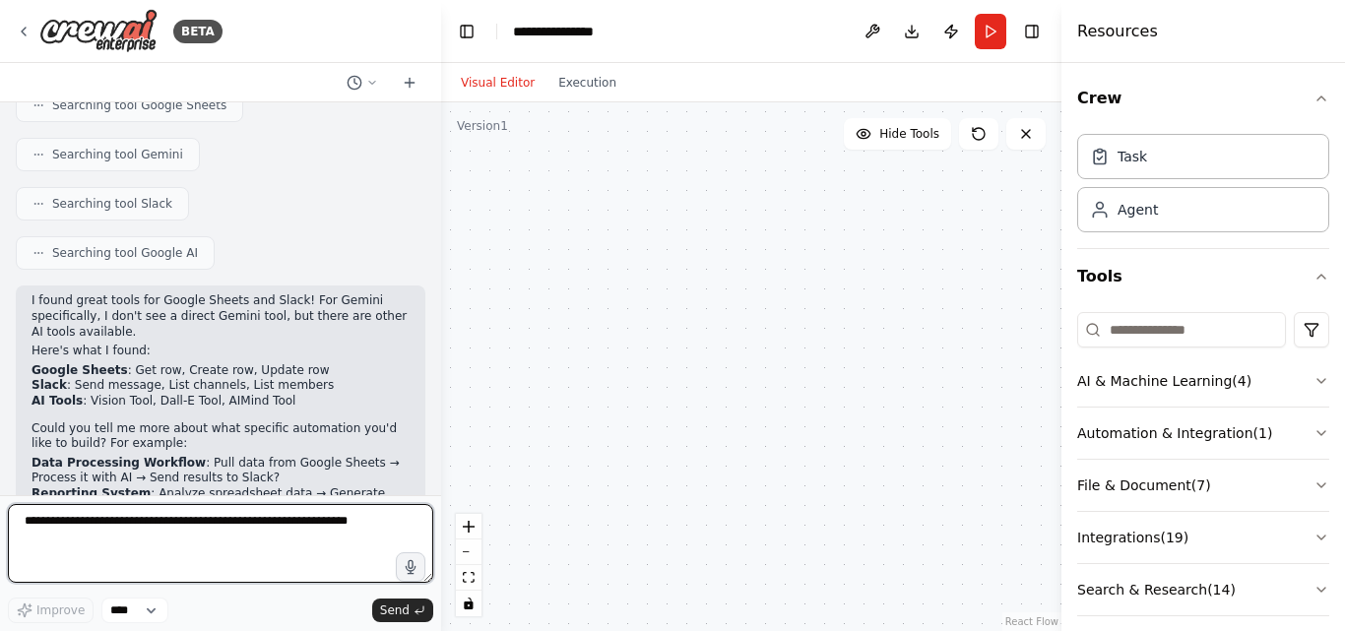
scroll to position [255, 0]
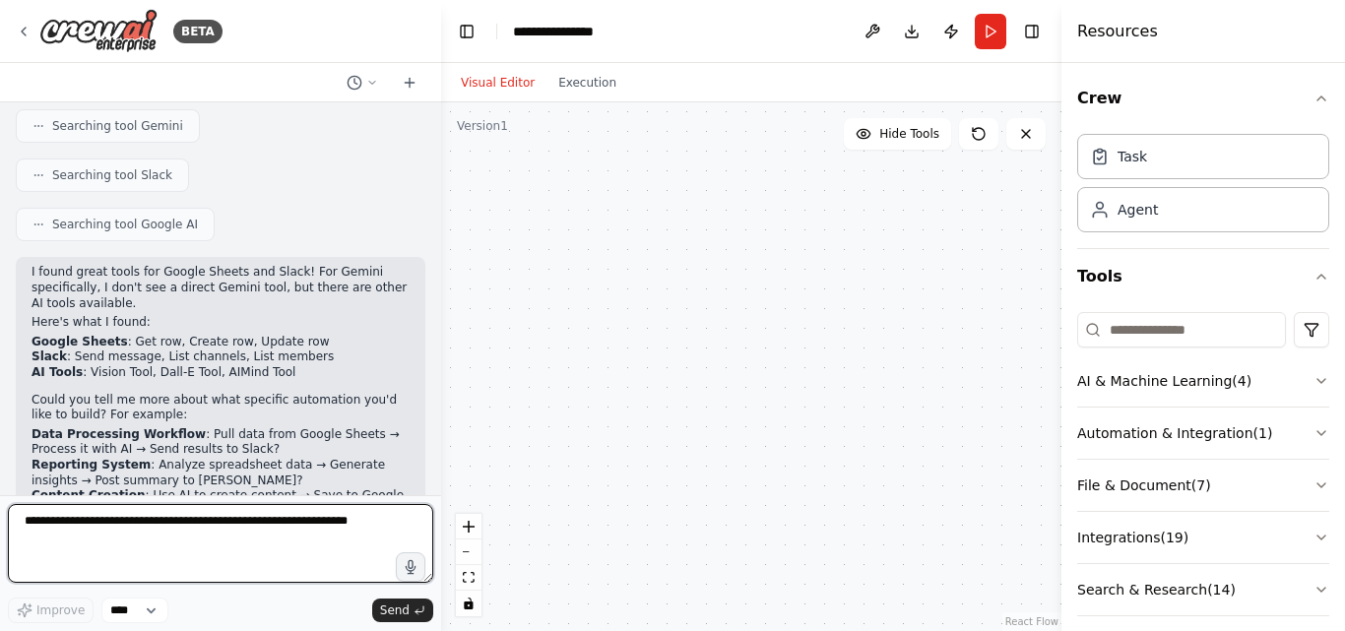
click at [167, 514] on textarea at bounding box center [220, 543] width 425 height 79
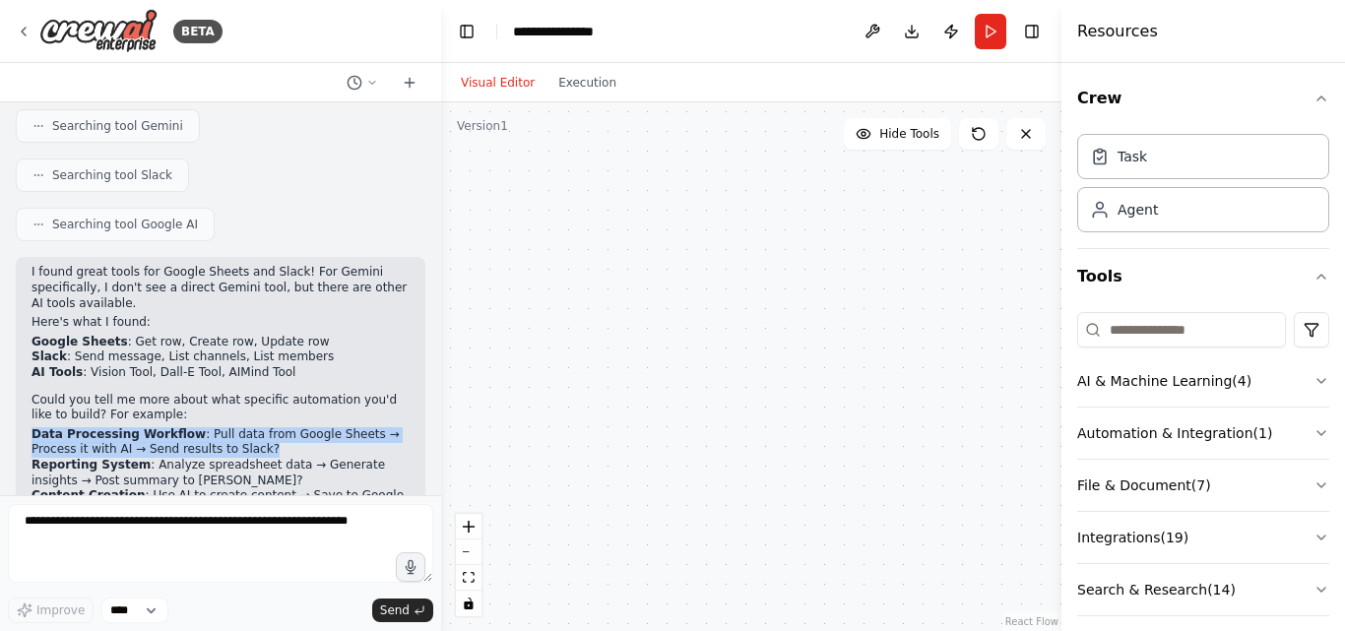
drag, startPoint x: 197, startPoint y: 377, endPoint x: 19, endPoint y: 372, distance: 178.2
click at [19, 372] on div "I found great tools for Google Sheets and Slack! For Gemini specifically, I don…" at bounding box center [221, 416] width 410 height 319
copy li "Data Processing Workflow : Pull data from Google Sheets → Process it with AI → …"
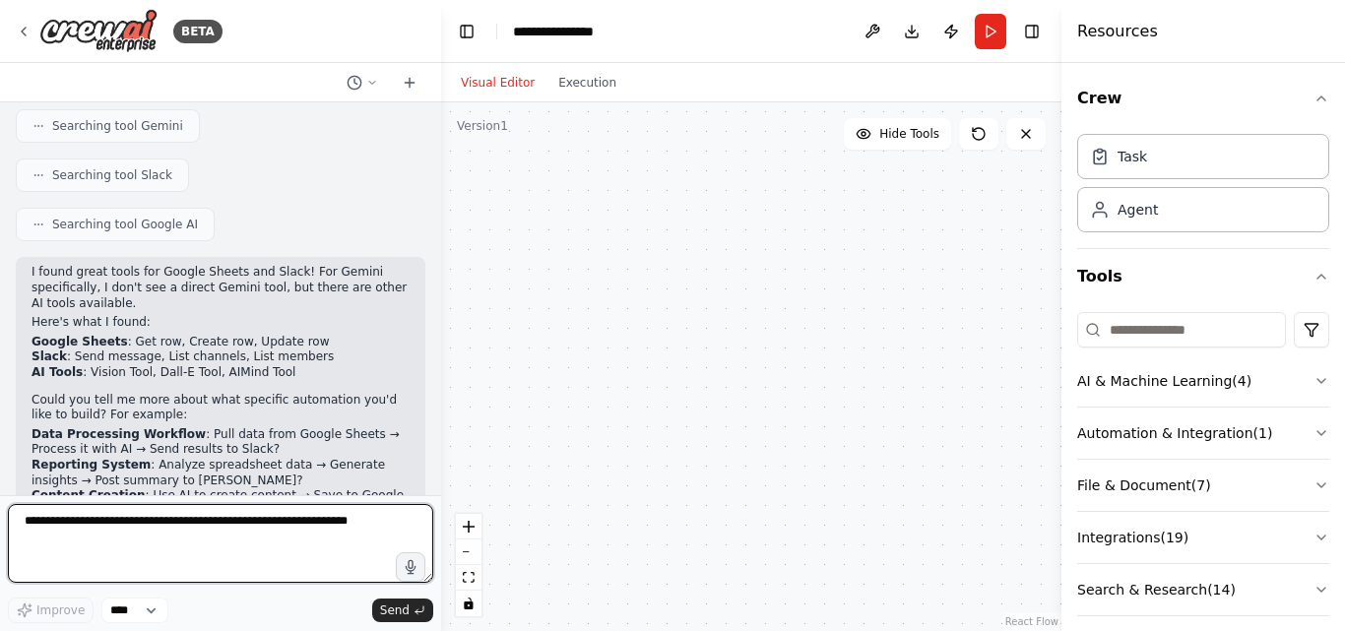
click at [93, 549] on textarea at bounding box center [220, 543] width 425 height 79
paste textarea "**********"
type textarea "**********"
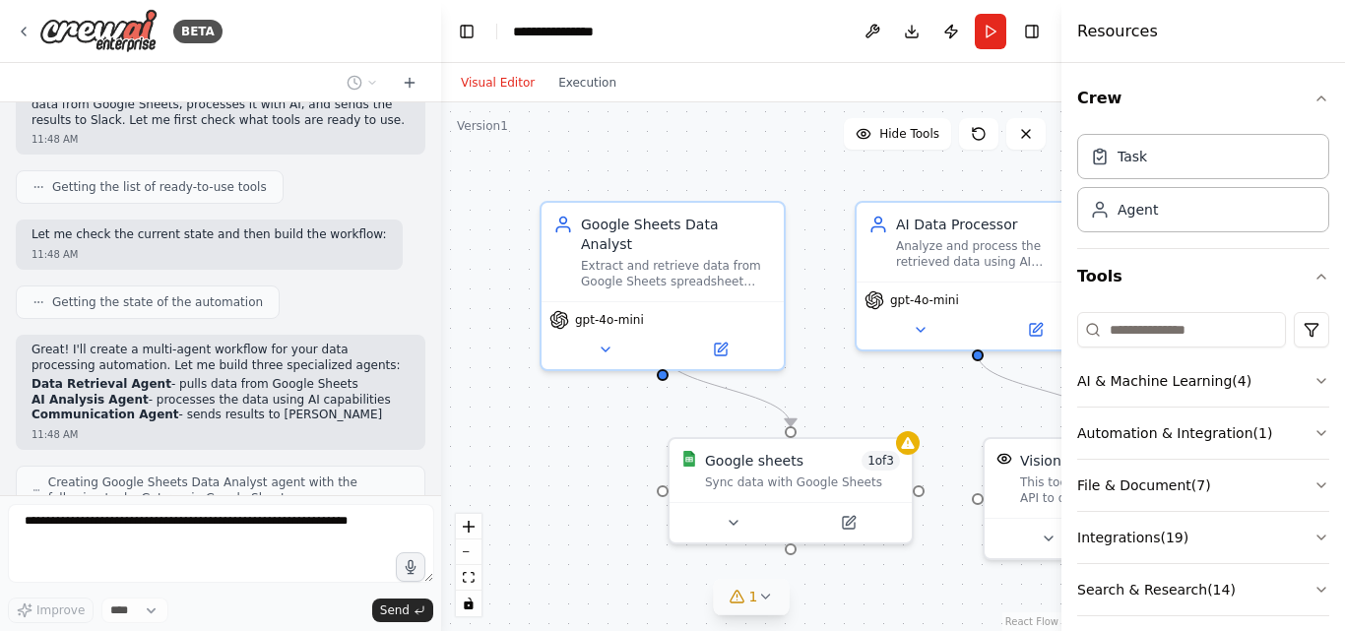
scroll to position [951, 0]
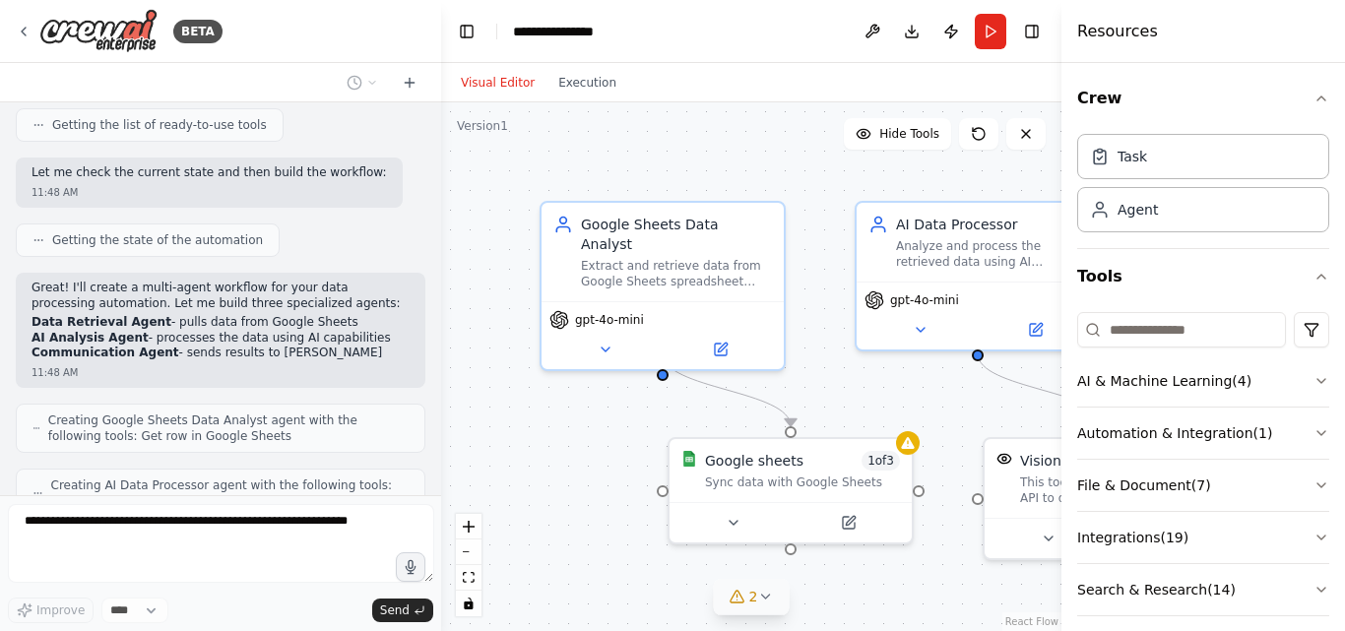
click at [763, 600] on icon at bounding box center [765, 597] width 16 height 16
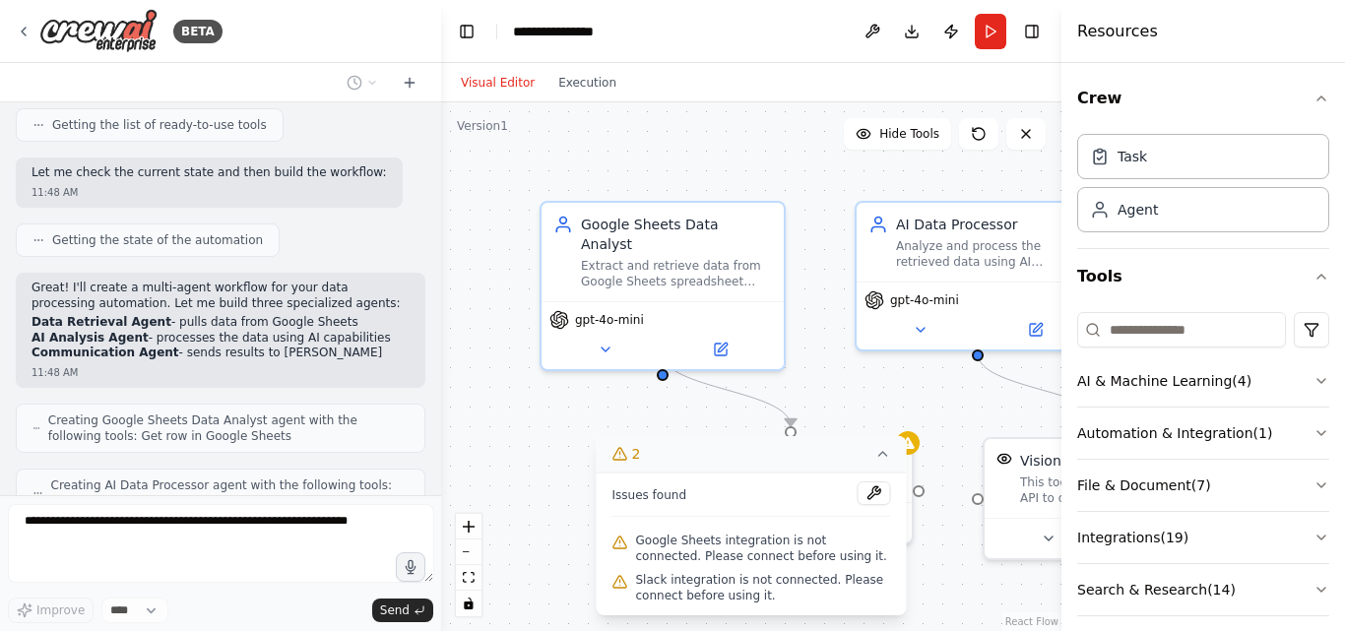
click at [933, 584] on div ".deletable-edge-delete-btn { width: 20px; height: 20px; border: 0px solid #ffff…" at bounding box center [751, 366] width 620 height 529
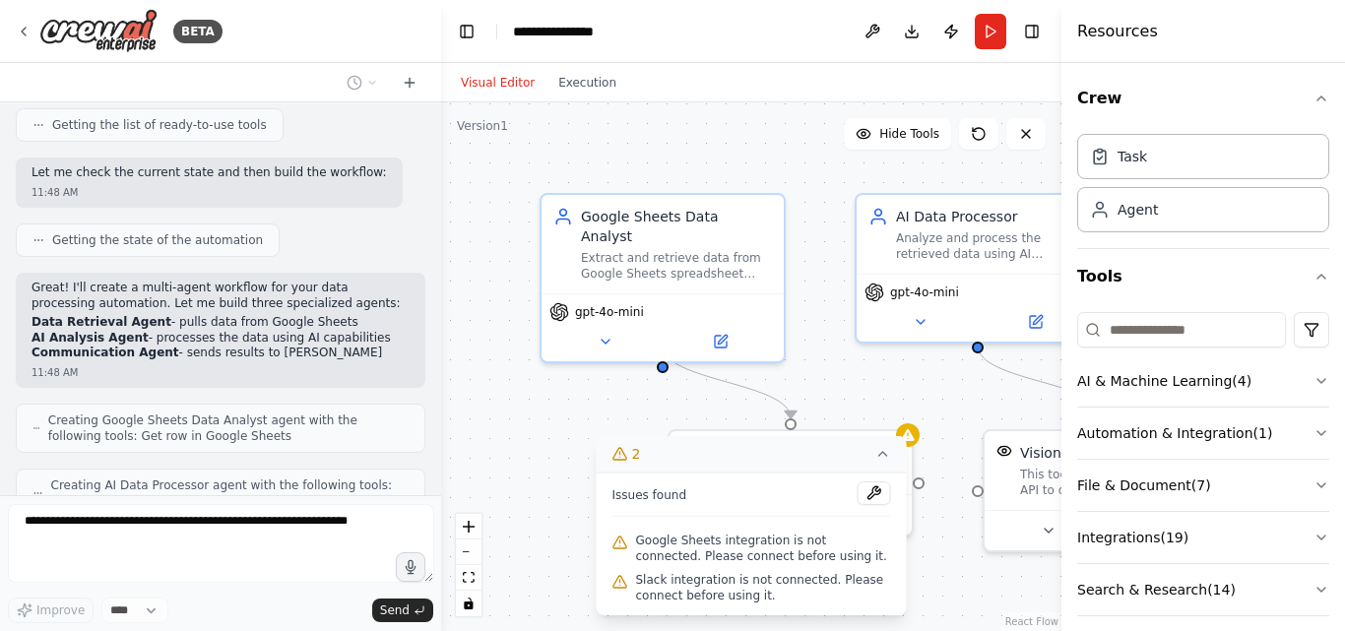
drag, startPoint x: 939, startPoint y: 575, endPoint x: 843, endPoint y: 436, distance: 169.0
click at [843, 436] on div ".deletable-edge-delete-btn { width: 20px; height: 20px; border: 0px solid #ffff…" at bounding box center [751, 366] width 620 height 529
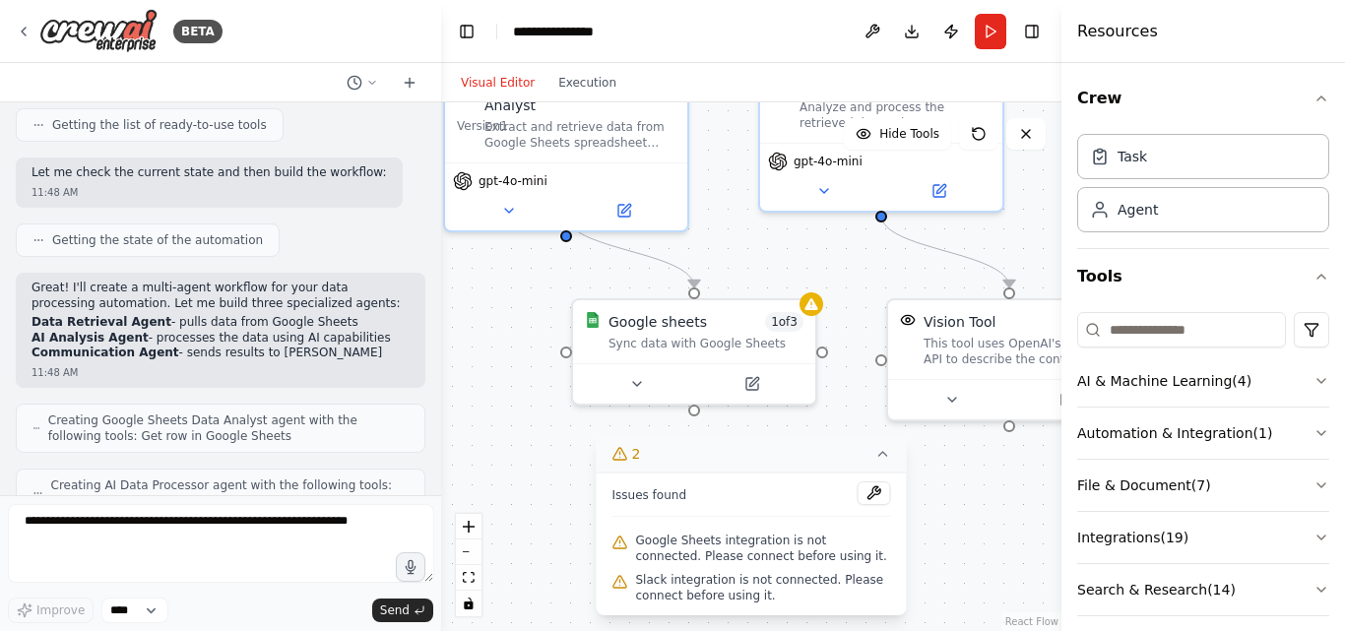
scroll to position [1059, 0]
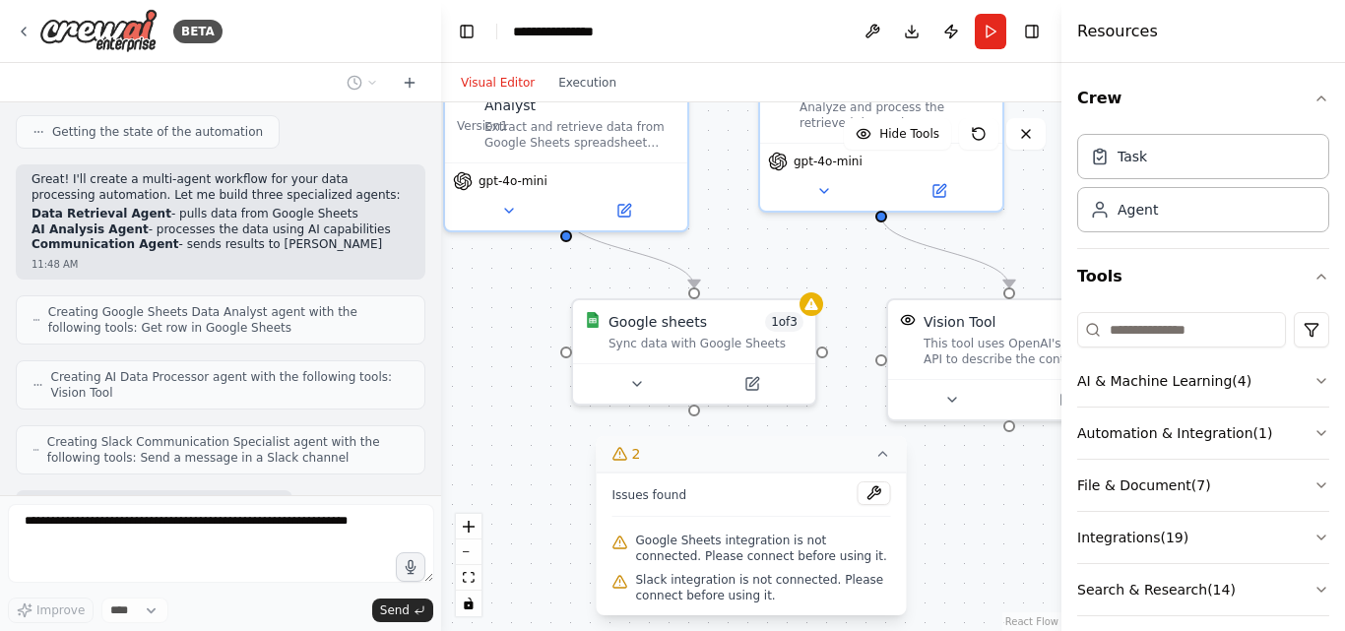
click at [888, 462] on icon at bounding box center [883, 454] width 16 height 16
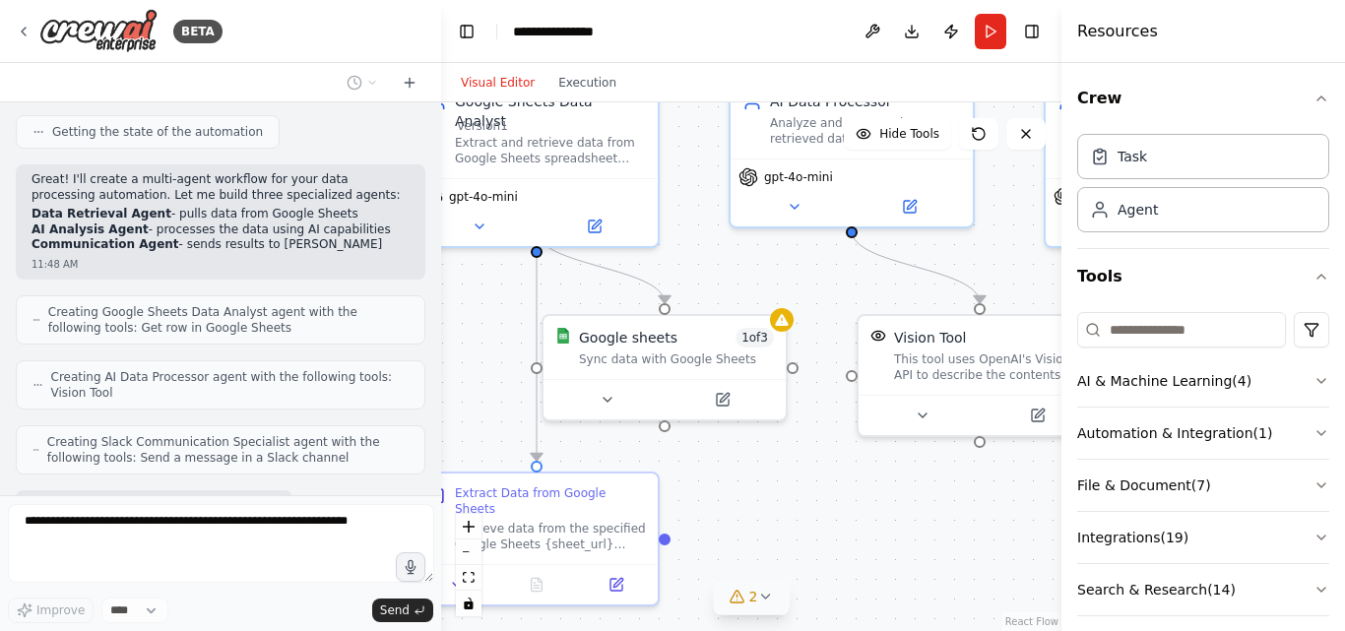
scroll to position [1105, 0]
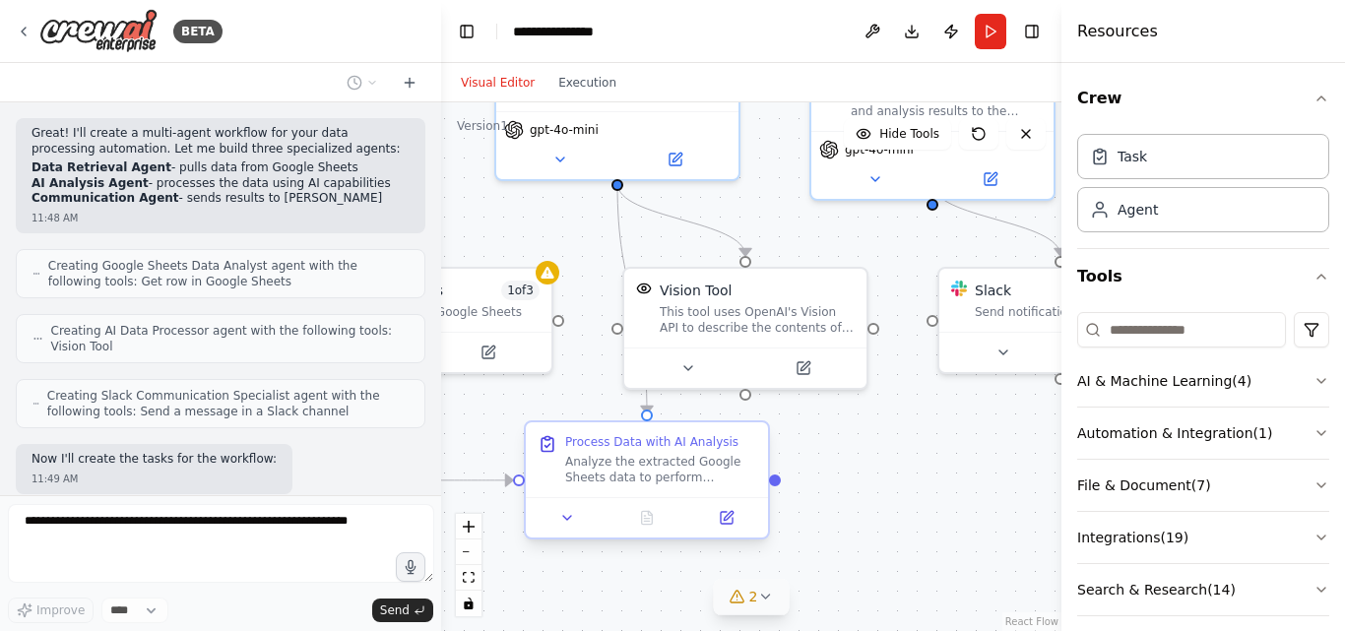
drag, startPoint x: 838, startPoint y: 475, endPoint x: 574, endPoint y: 444, distance: 265.7
click at [574, 444] on div ".deletable-edge-delete-btn { width: 20px; height: 20px; border: 0px solid #ffff…" at bounding box center [751, 366] width 620 height 529
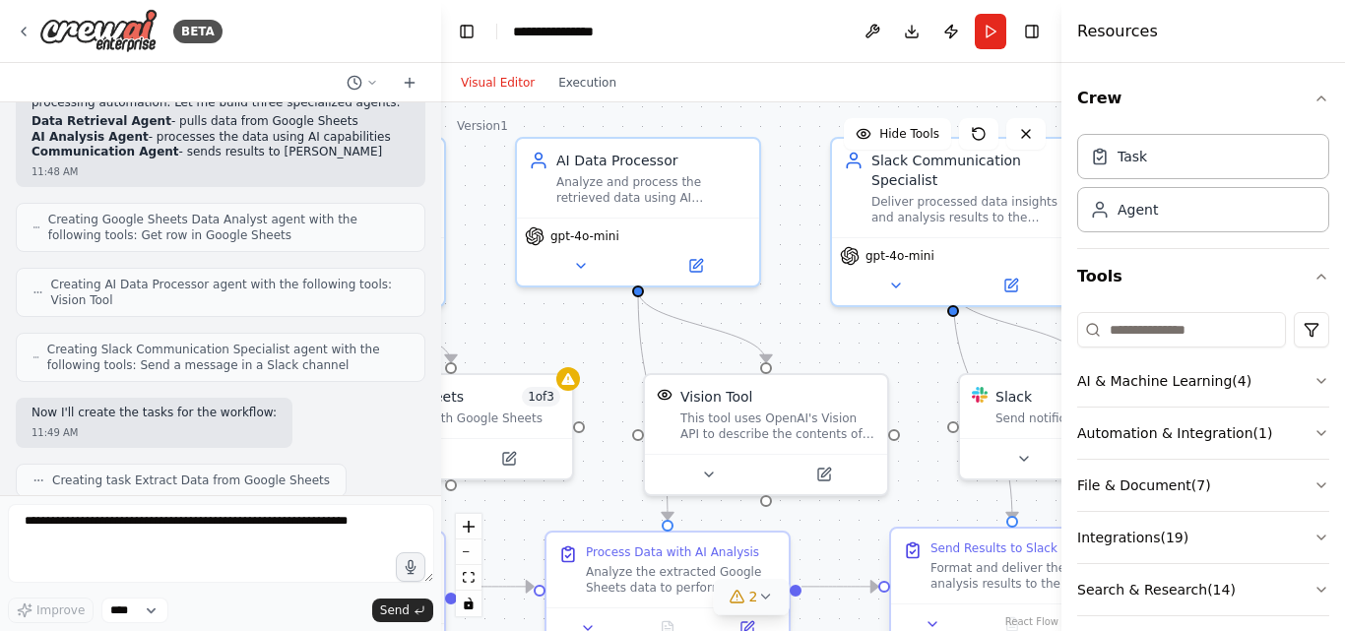
scroll to position [1261, 0]
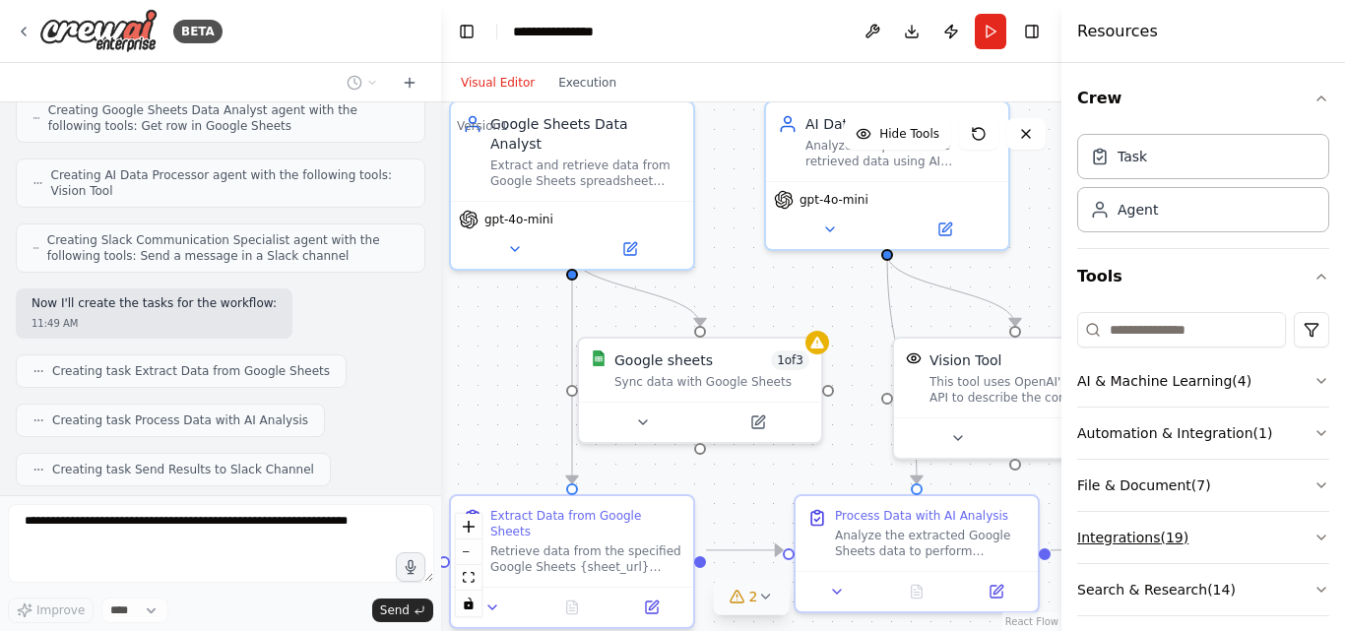
drag, startPoint x: 932, startPoint y: 452, endPoint x: 1202, endPoint y: 522, distance: 278.6
click at [1202, 522] on div "BETA Google Sheets - Gemini - Slack 11:48 AM ▶ Thought process I can help you b…" at bounding box center [672, 315] width 1345 height 631
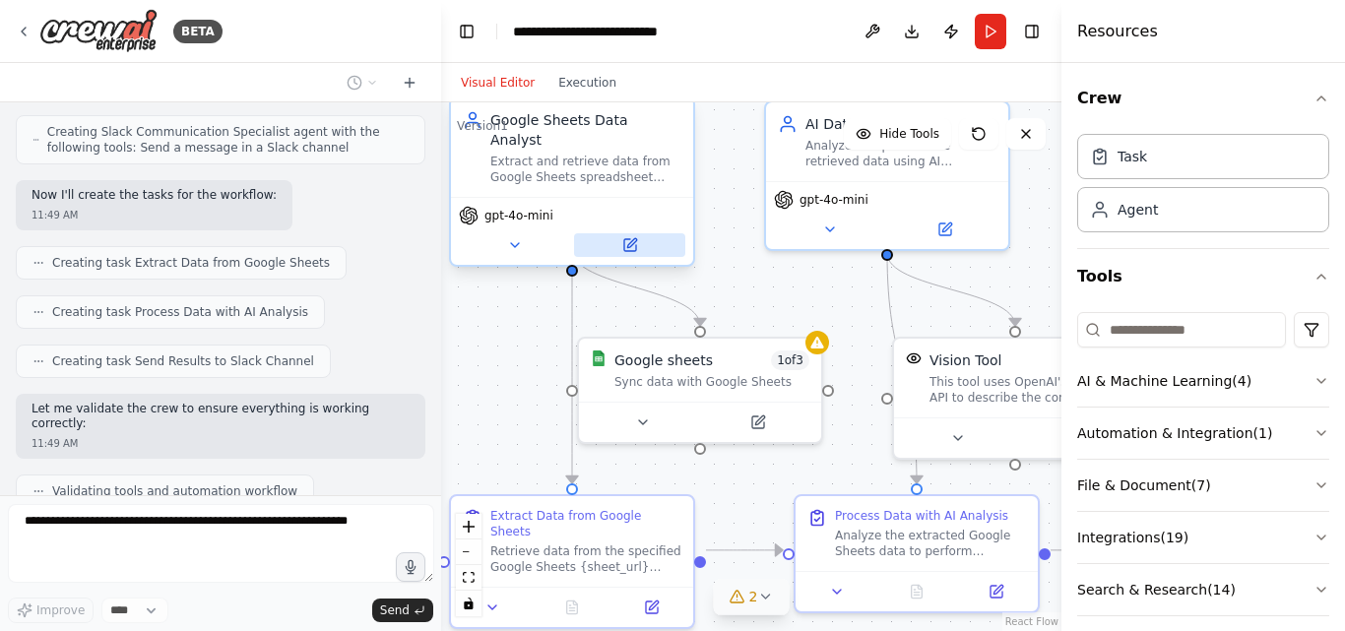
click at [634, 233] on button at bounding box center [629, 245] width 111 height 24
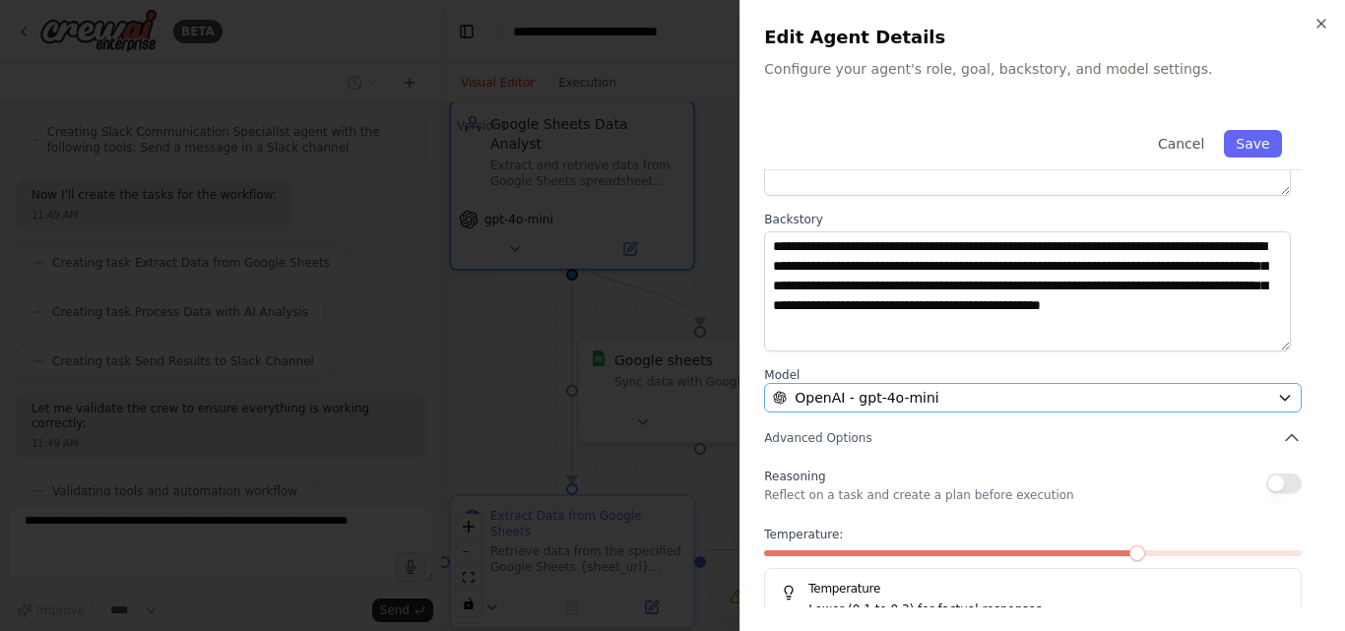
scroll to position [205, 0]
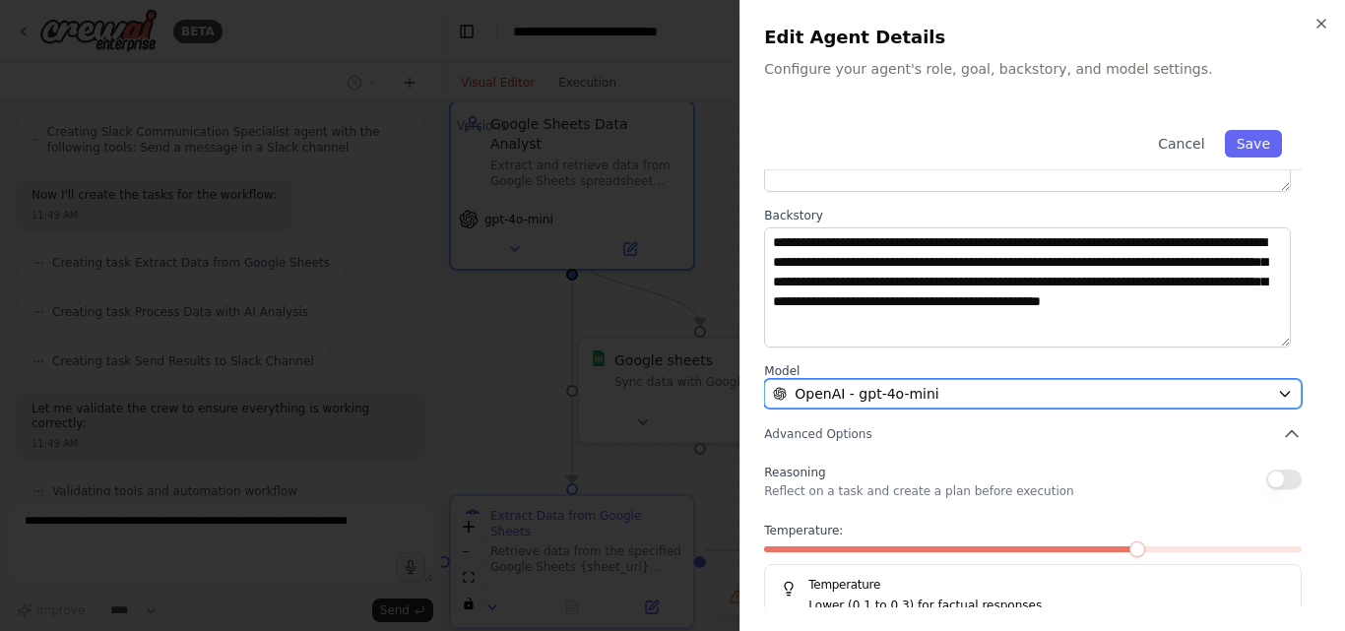
click at [1011, 384] on div "OpenAI - gpt-4o-mini" at bounding box center [1021, 394] width 496 height 20
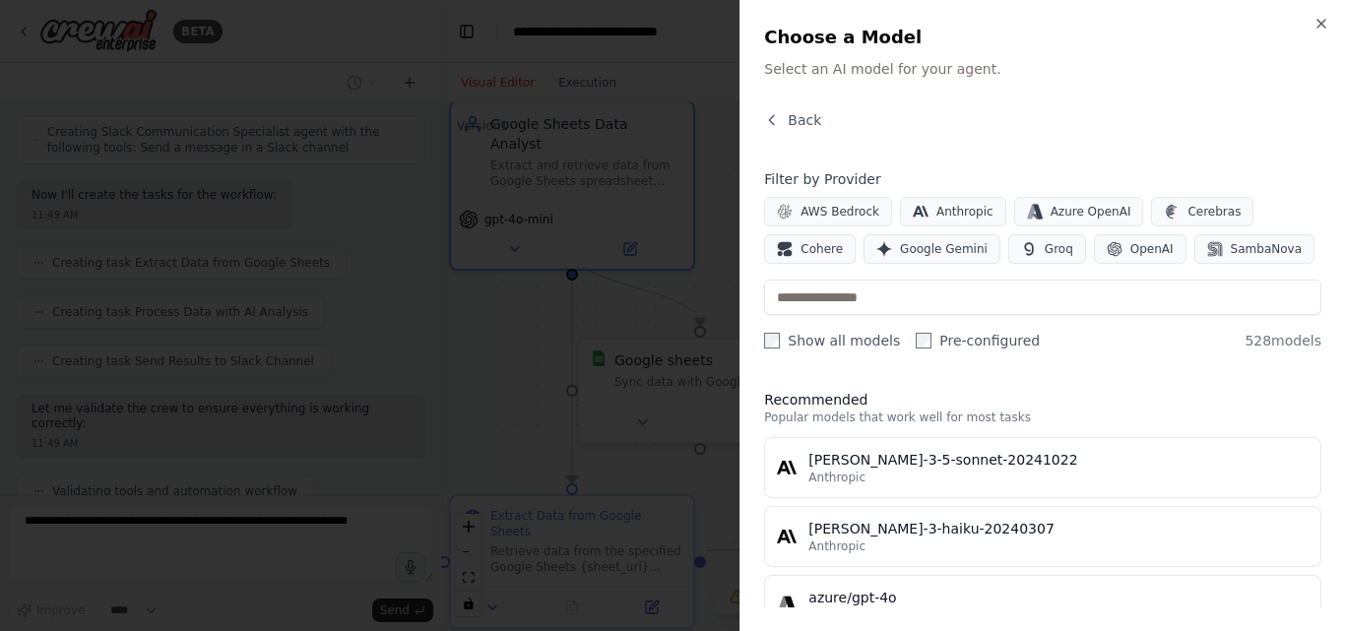
scroll to position [0, 0]
click at [900, 241] on span "Google Gemini" at bounding box center [944, 249] width 88 height 16
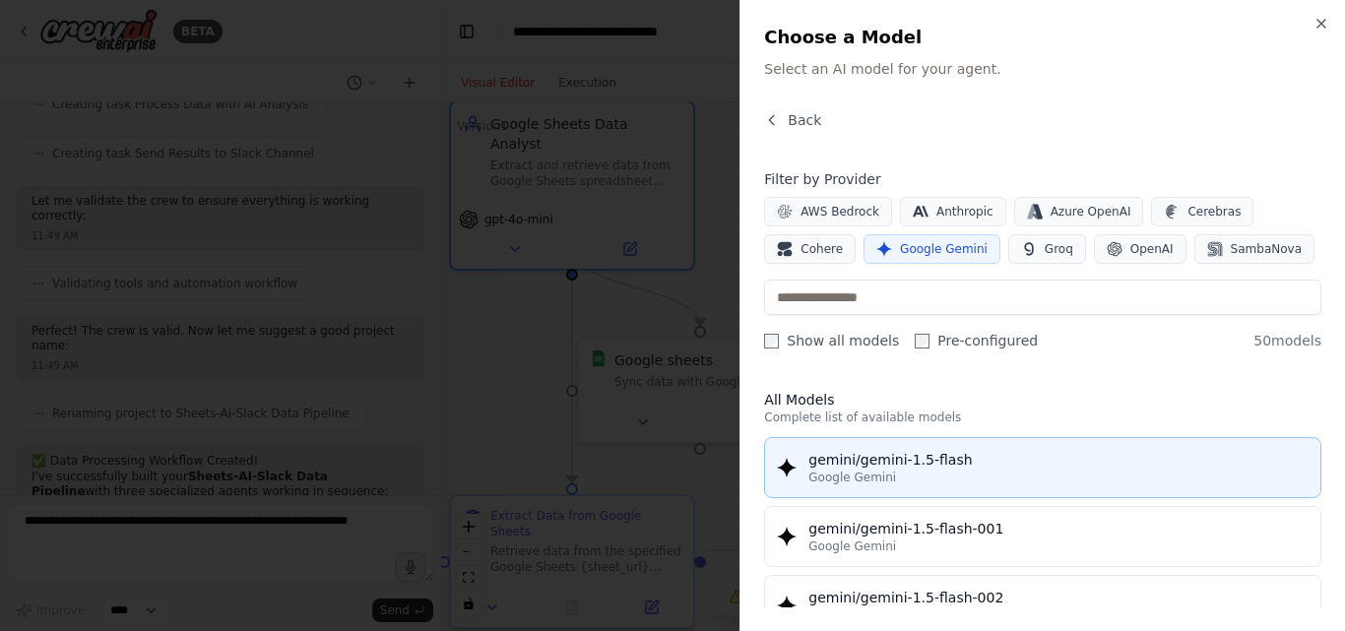
click at [895, 470] on div "Google Gemini" at bounding box center [1058, 478] width 500 height 16
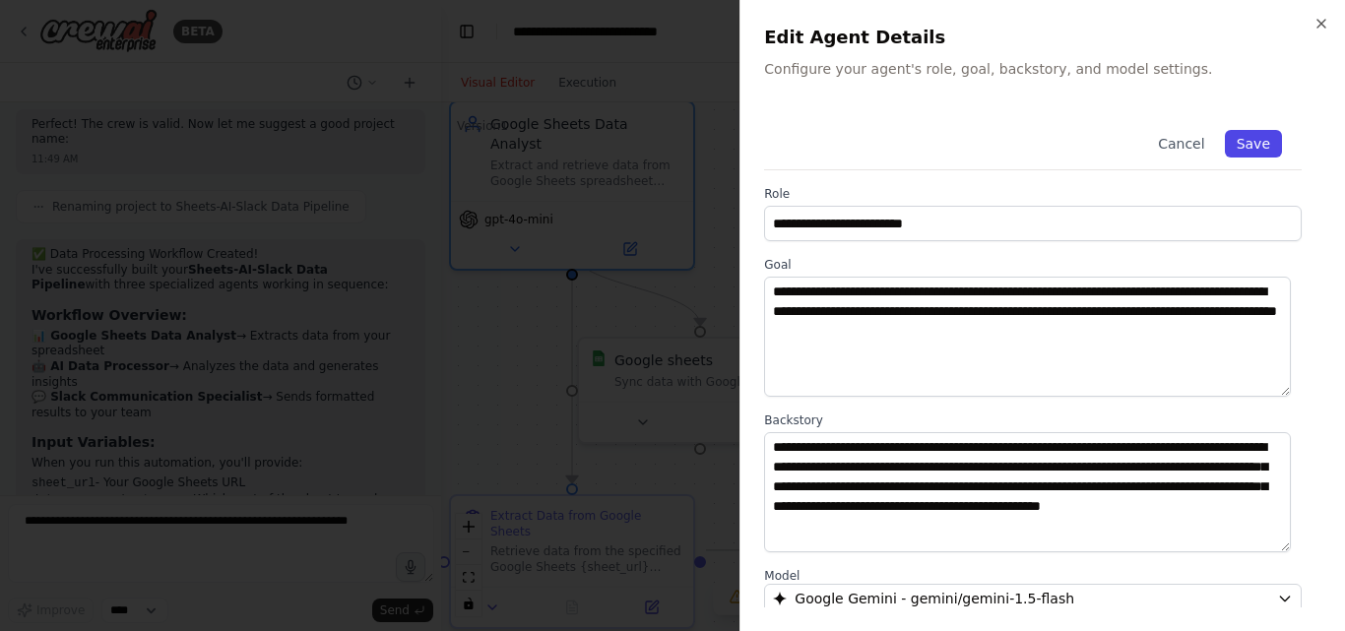
scroll to position [1798, 0]
click at [1237, 130] on button "Save" at bounding box center [1253, 144] width 57 height 28
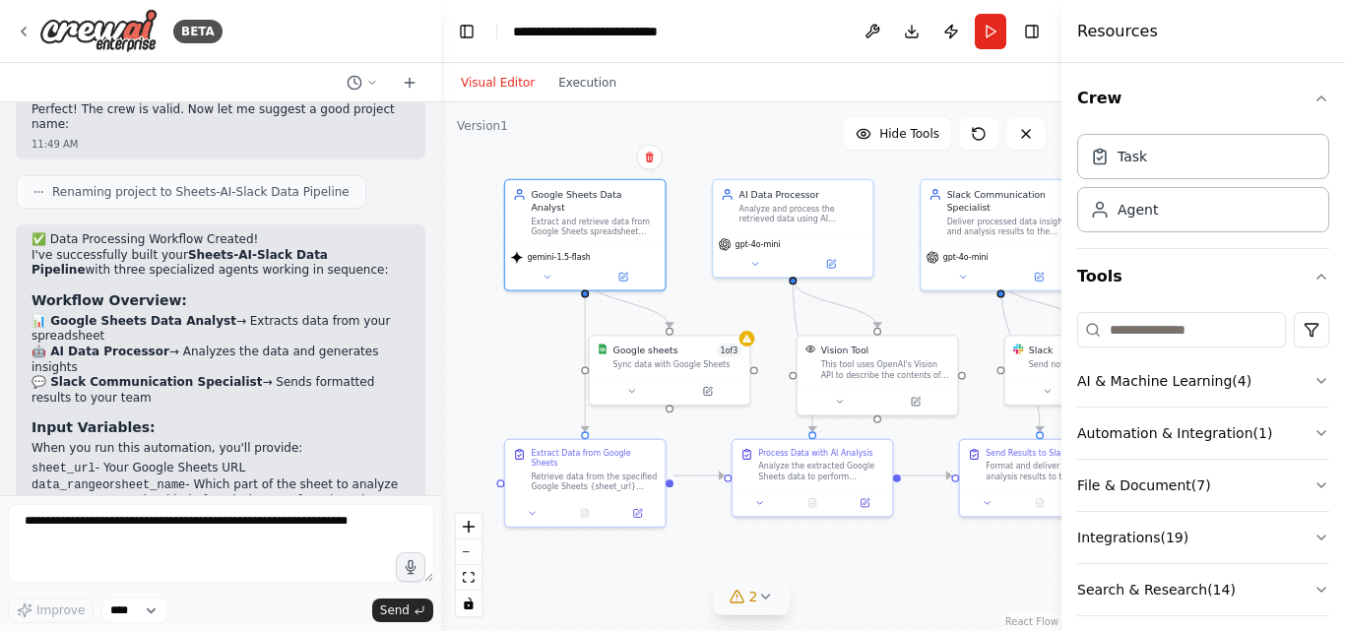
drag, startPoint x: 886, startPoint y: 313, endPoint x: 779, endPoint y: 309, distance: 107.4
click at [779, 309] on div ".deletable-edge-delete-btn { width: 20px; height: 20px; border: 0px solid #ffff…" at bounding box center [751, 366] width 620 height 529
click at [20, 30] on icon at bounding box center [24, 32] width 16 height 16
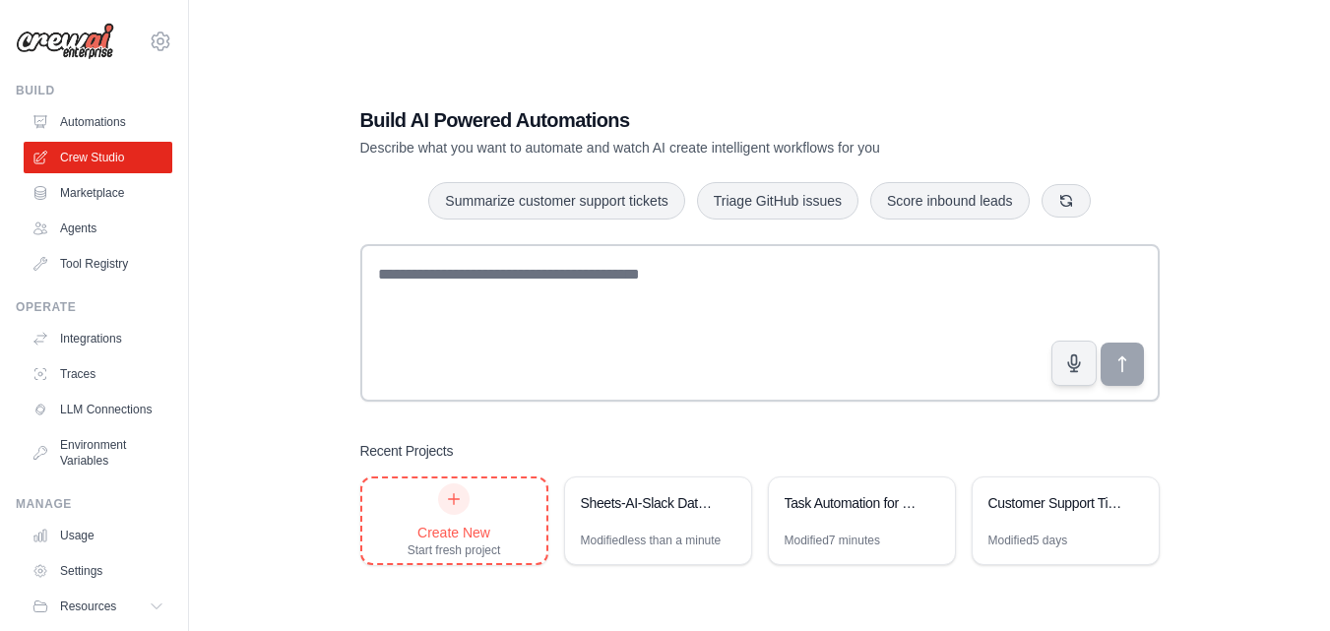
click at [472, 498] on div "Create New Start fresh project" at bounding box center [455, 520] width 94 height 75
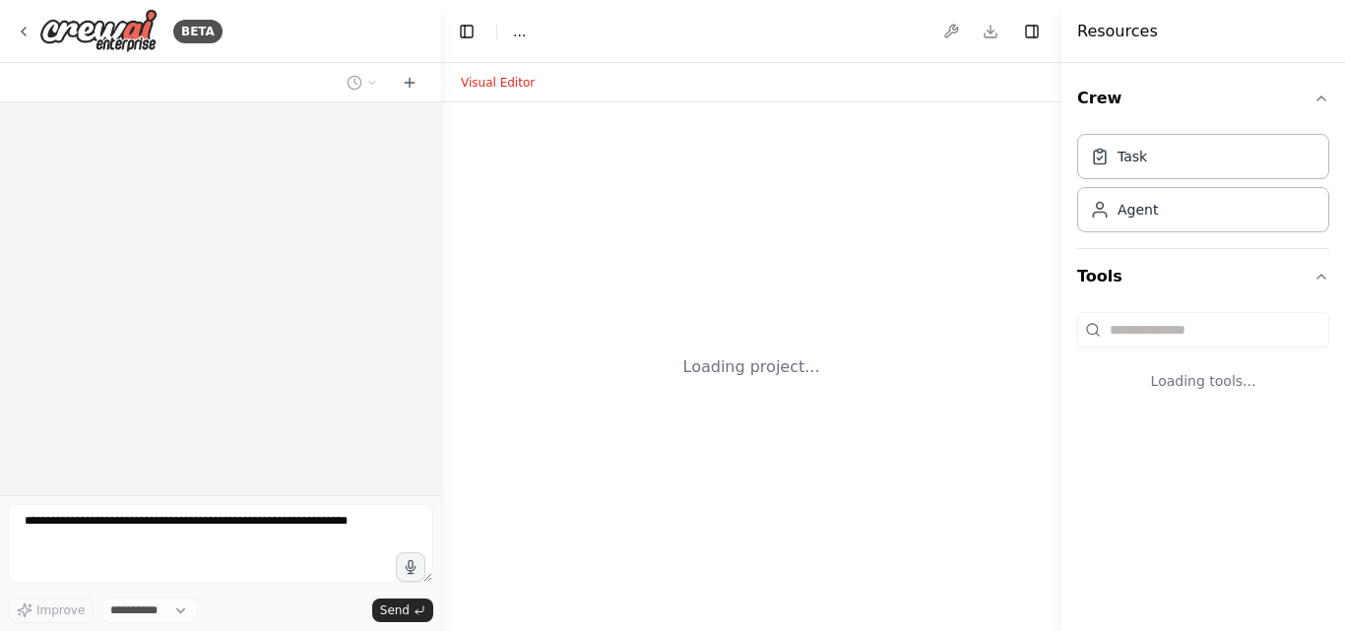
select select "****"
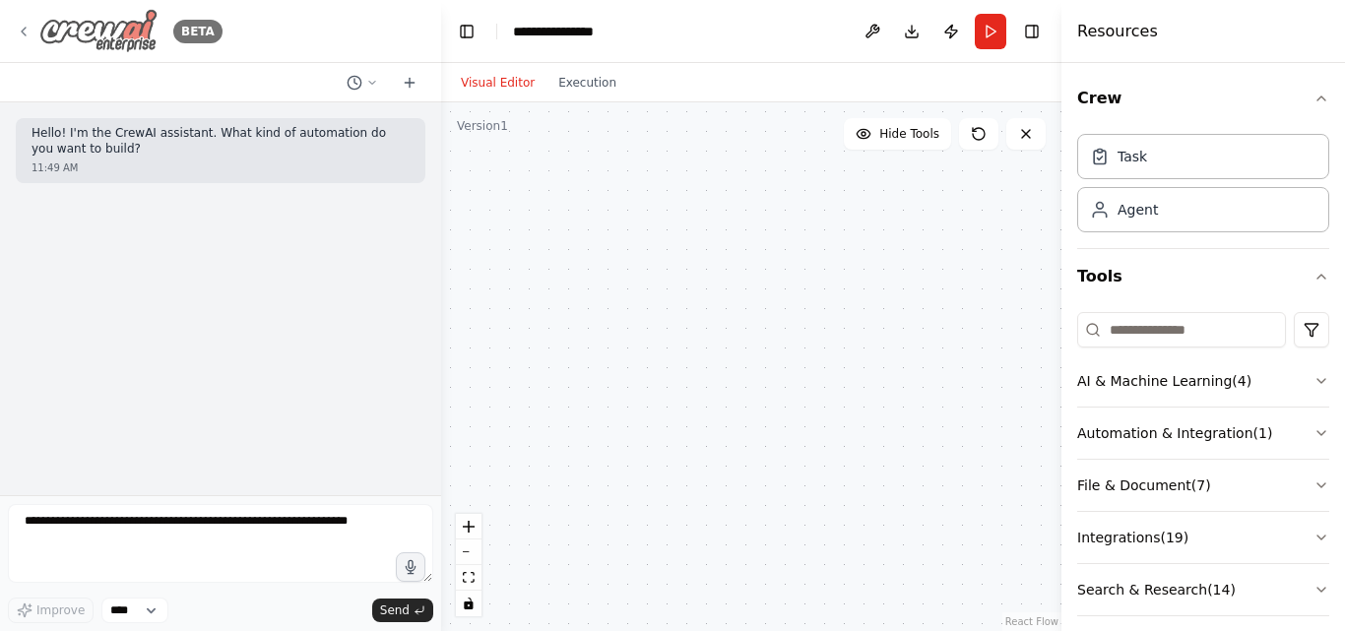
click at [27, 21] on div "BETA" at bounding box center [119, 31] width 207 height 44
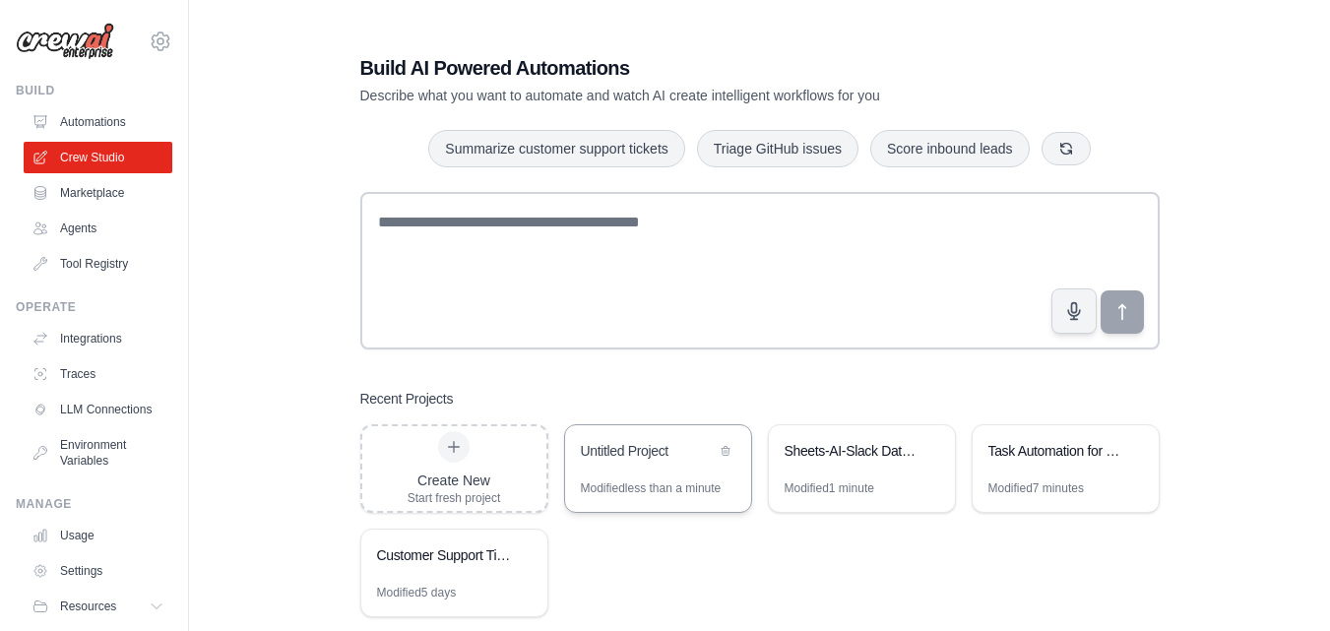
click at [613, 458] on div "Untitled Project" at bounding box center [658, 452] width 186 height 55
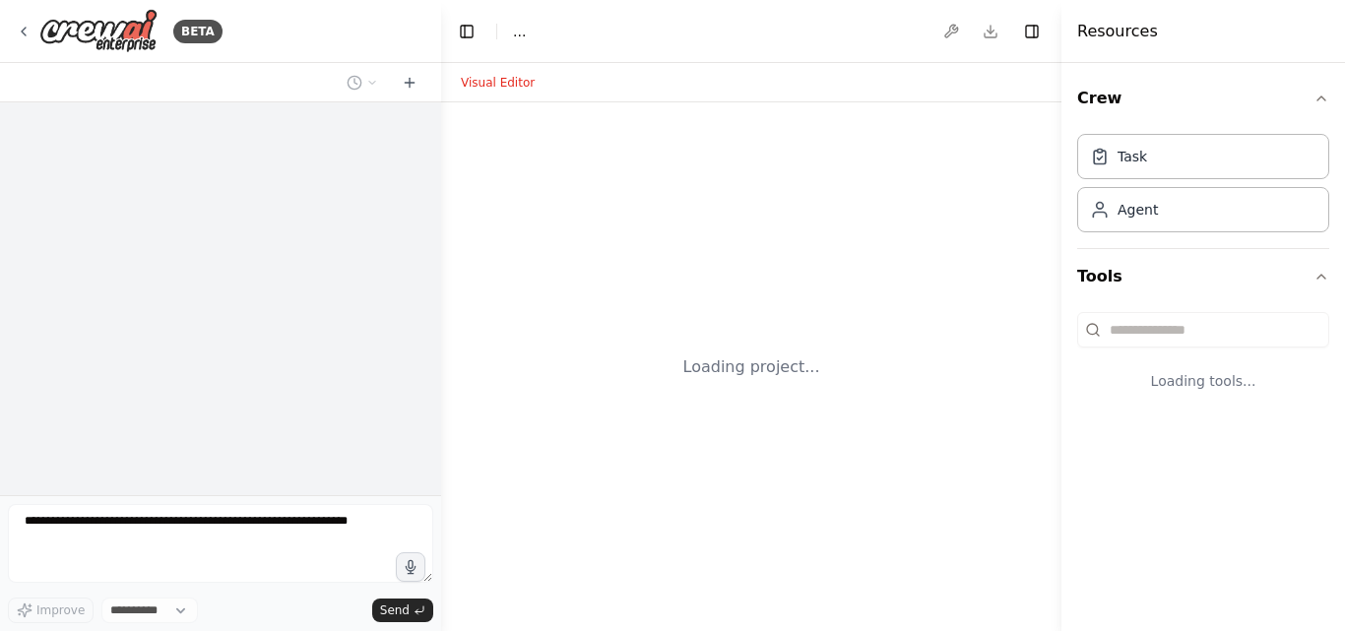
select select "****"
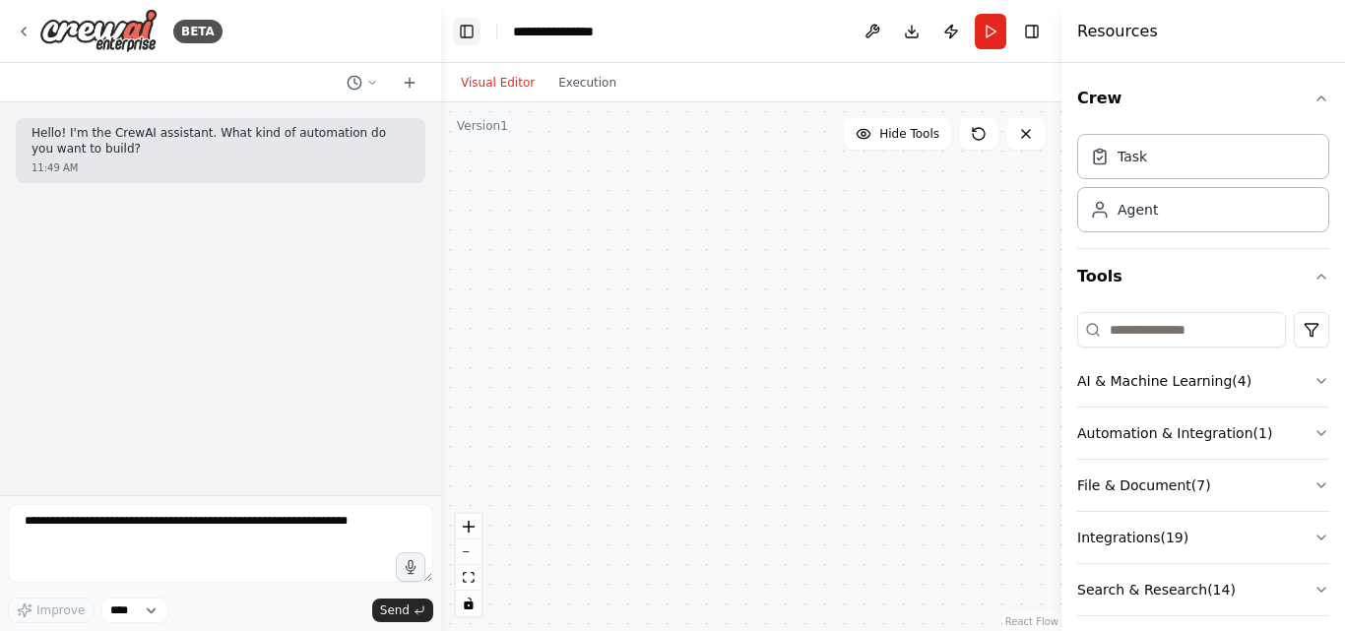
click at [468, 32] on button "Toggle Left Sidebar" at bounding box center [467, 32] width 28 height 28
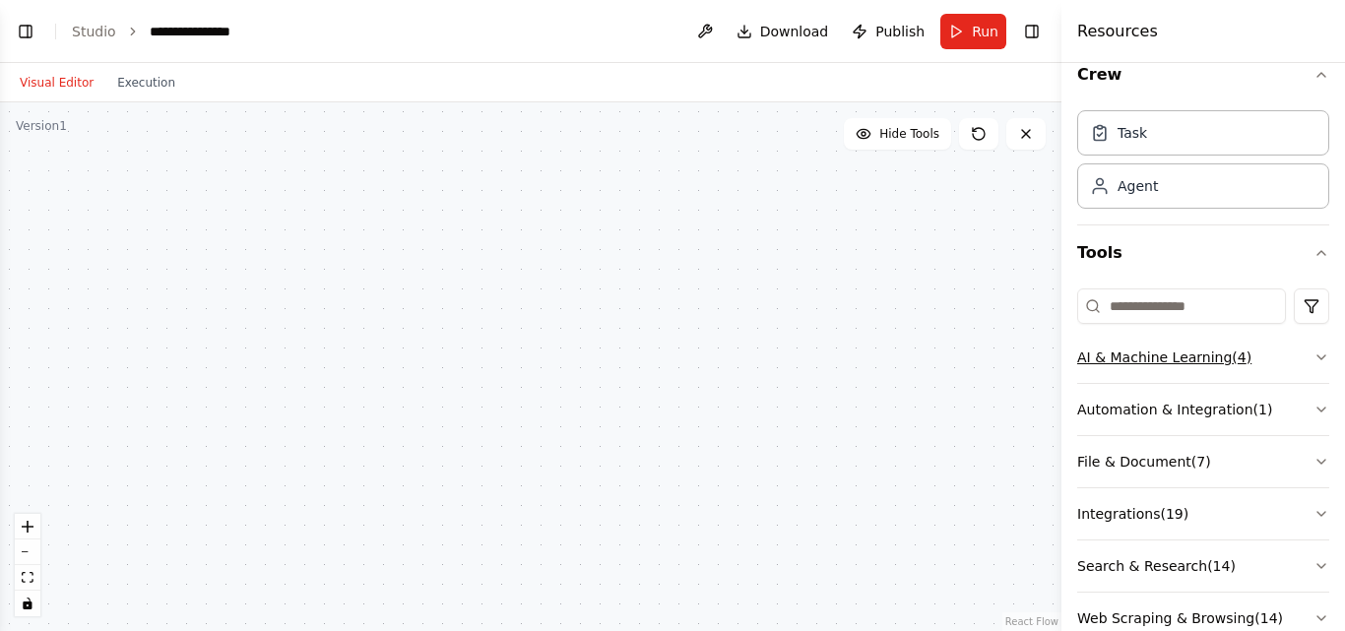
scroll to position [29, 0]
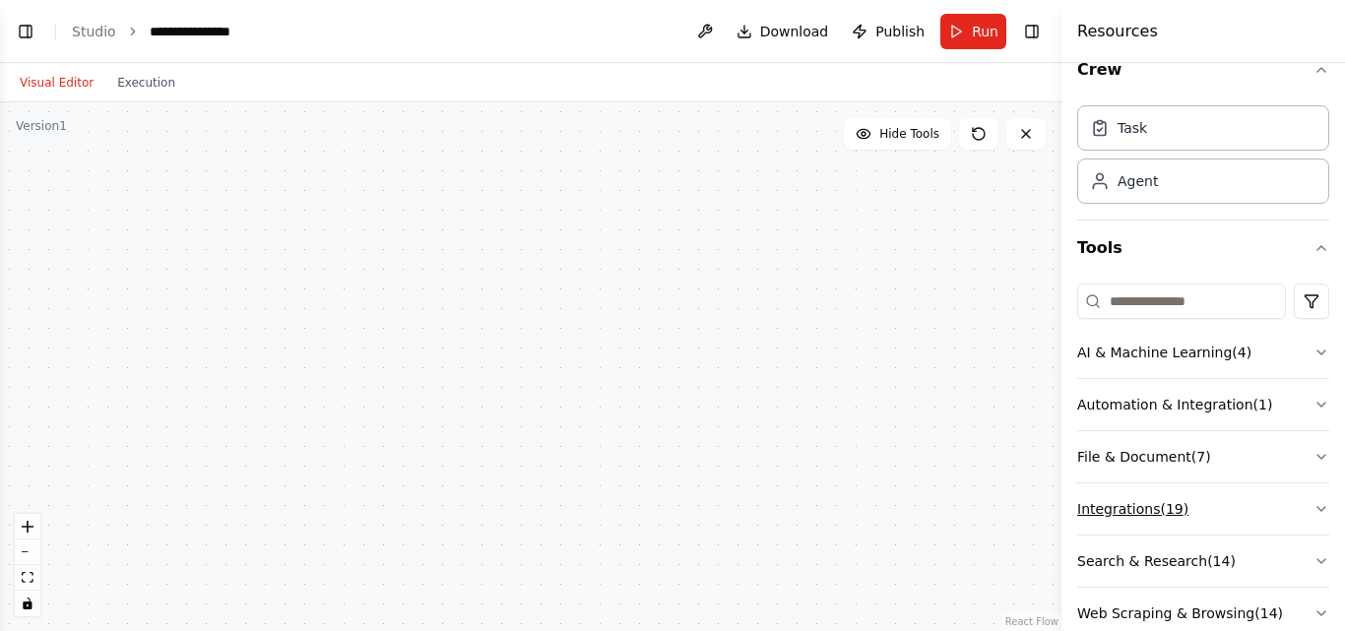
click at [1257, 490] on button "Integrations ( 19 )" at bounding box center [1203, 508] width 252 height 51
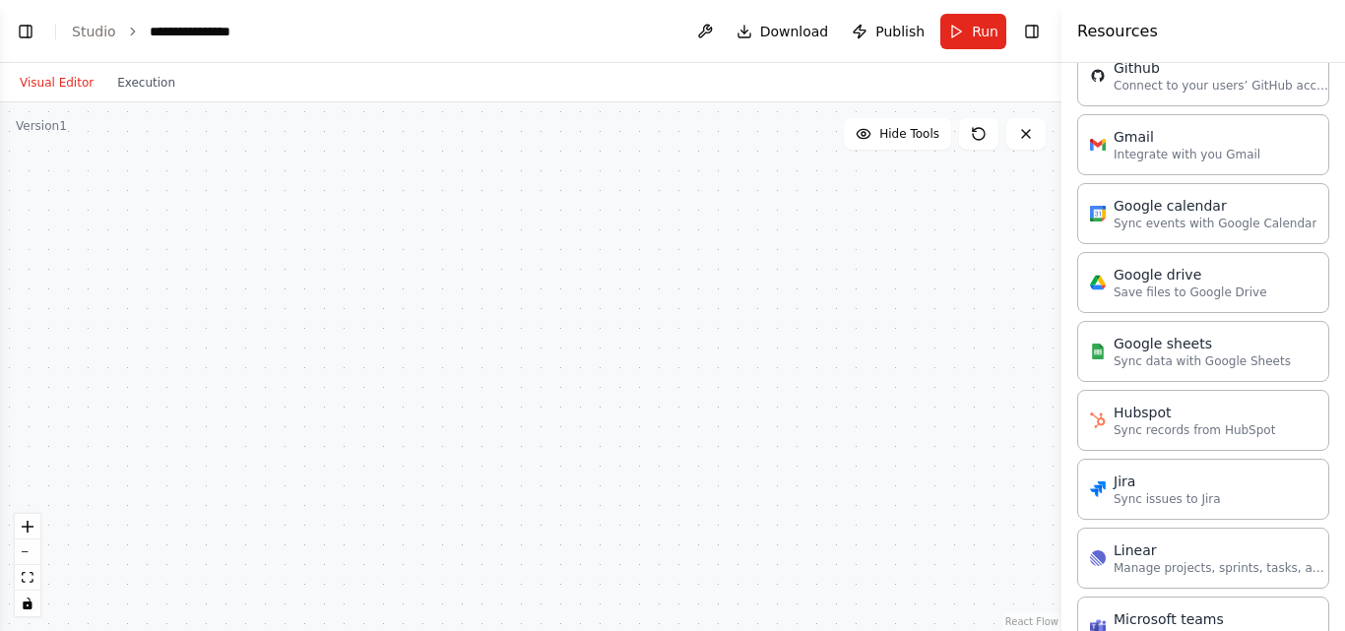
scroll to position [816, 0]
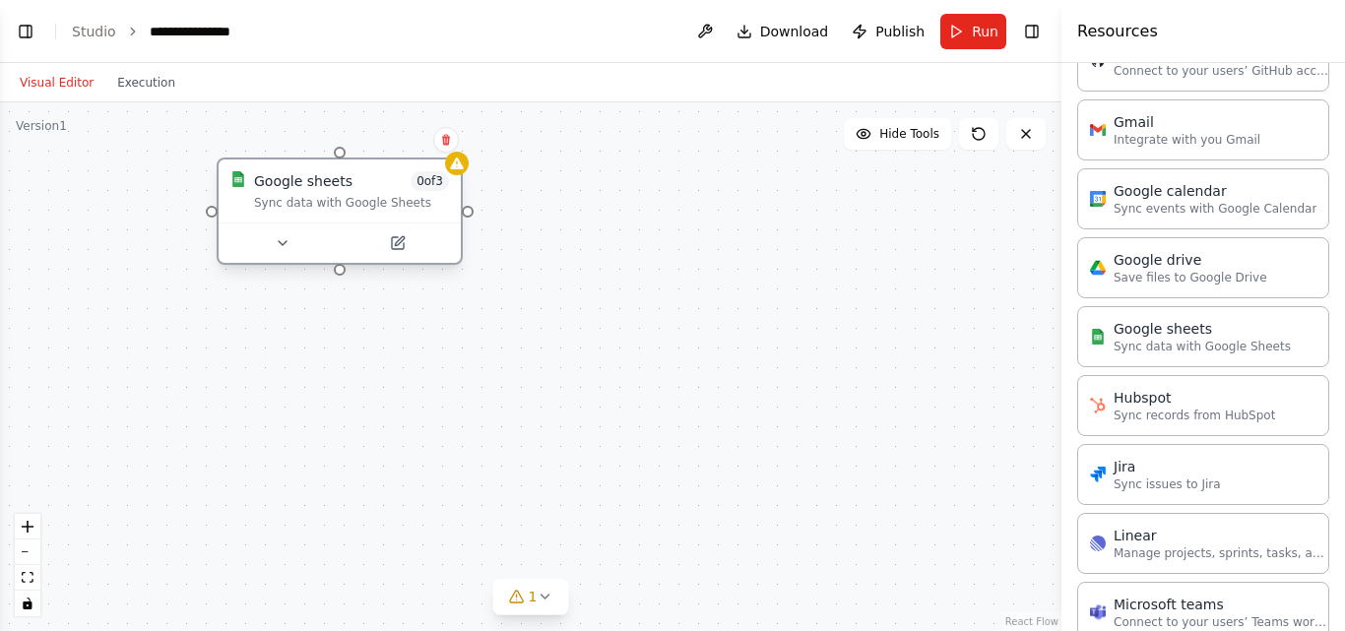
drag, startPoint x: 385, startPoint y: 204, endPoint x: 321, endPoint y: 188, distance: 65.9
click at [321, 195] on div "Sync data with Google Sheets" at bounding box center [351, 203] width 195 height 16
click at [447, 141] on button at bounding box center [446, 140] width 26 height 26
click at [397, 144] on button "Confirm" at bounding box center [390, 140] width 70 height 24
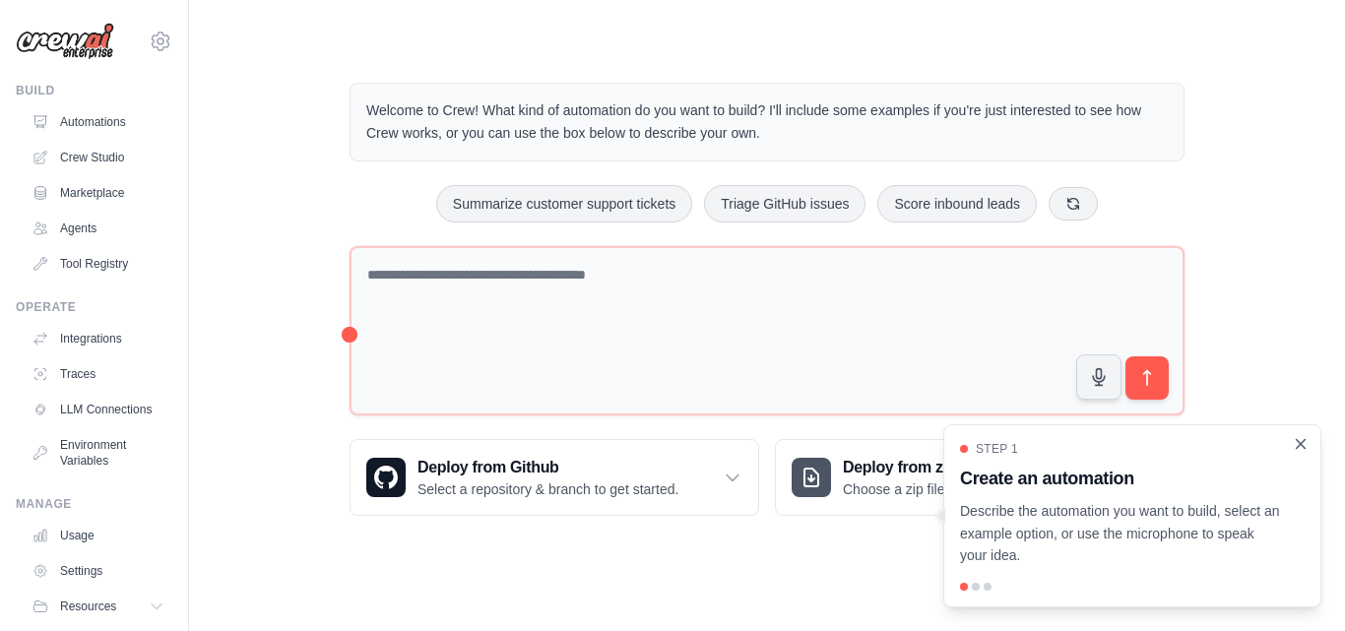
click at [1305, 453] on icon "Close walkthrough" at bounding box center [1301, 444] width 18 height 18
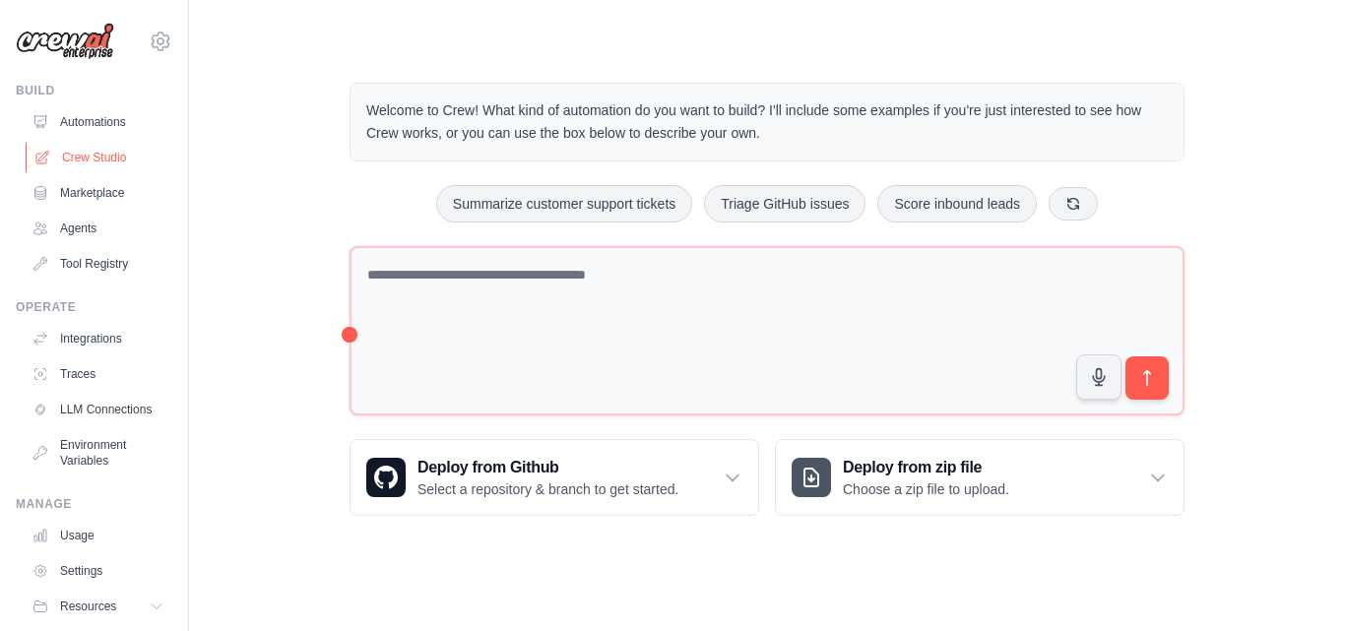
click at [80, 156] on link "Crew Studio" at bounding box center [100, 158] width 149 height 32
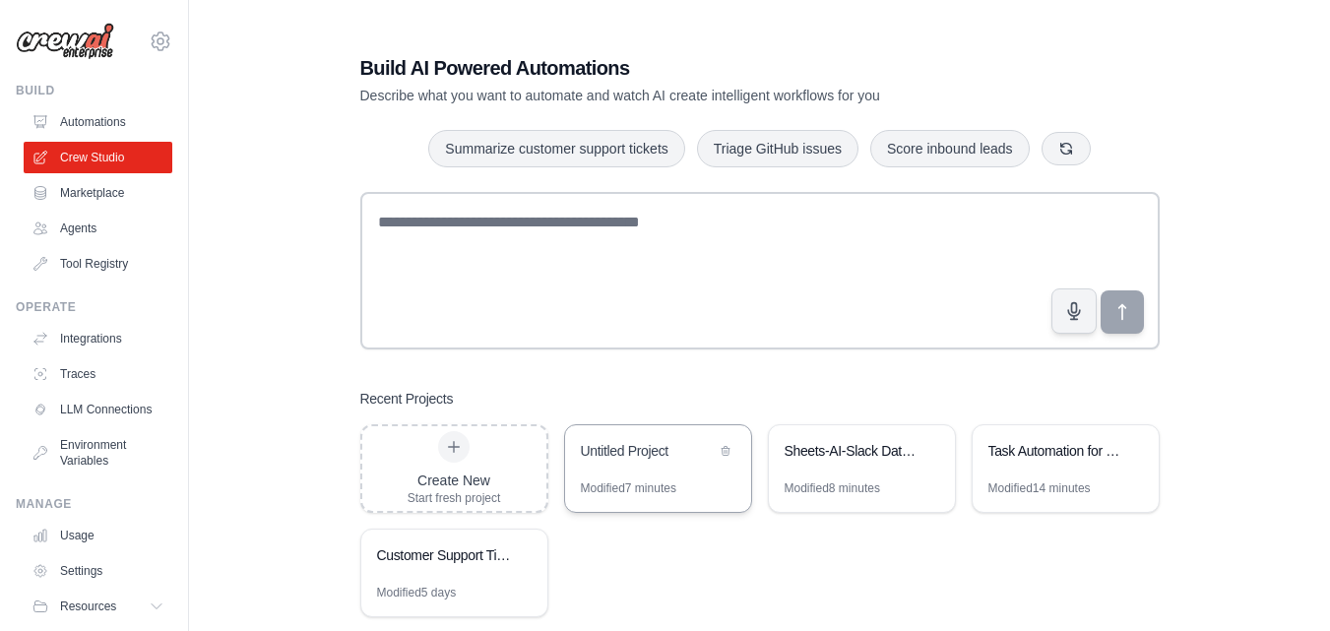
click at [644, 466] on div "Untitled Project" at bounding box center [658, 452] width 186 height 55
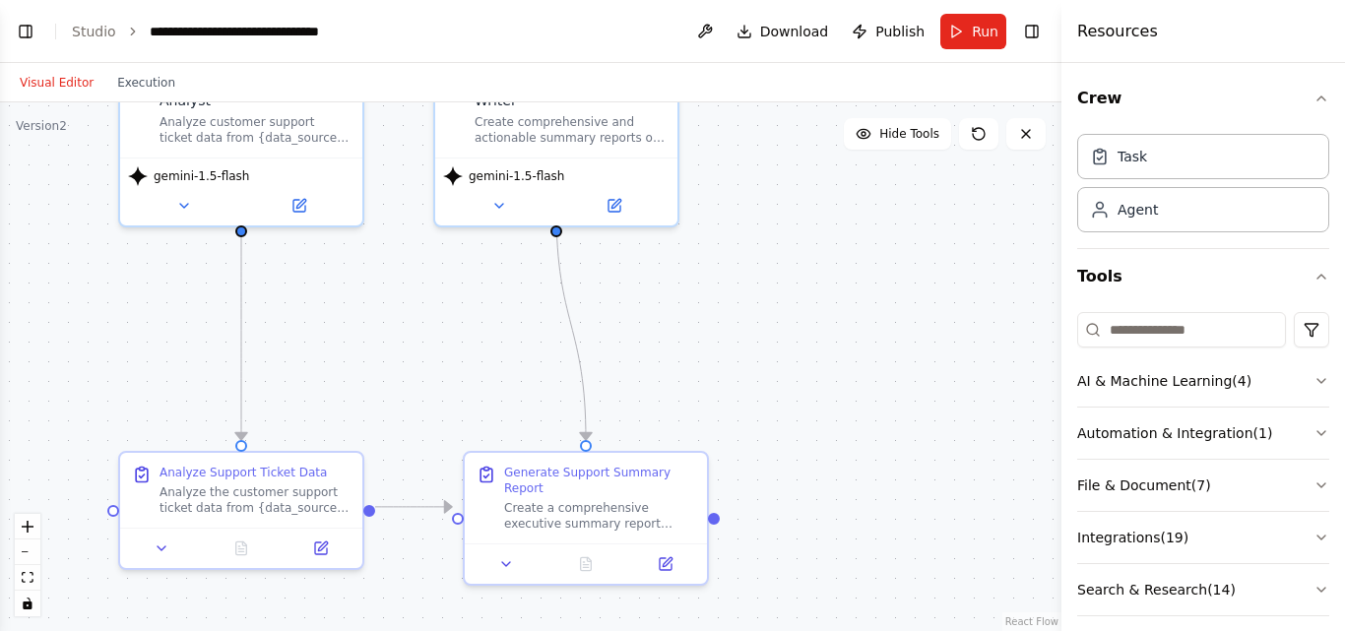
drag, startPoint x: 775, startPoint y: 347, endPoint x: 801, endPoint y: 178, distance: 171.4
click at [801, 178] on div ".deletable-edge-delete-btn { width: 20px; height: 20px; border: 0px solid #ffff…" at bounding box center [530, 366] width 1061 height 529
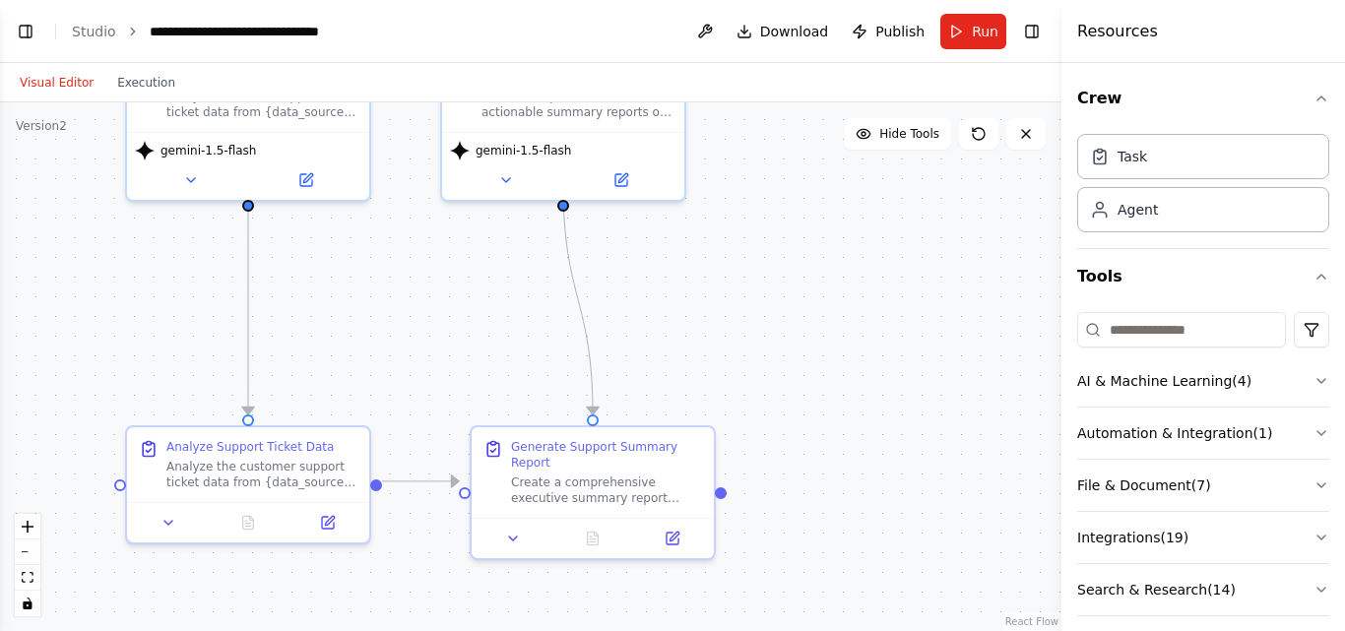
scroll to position [711, 0]
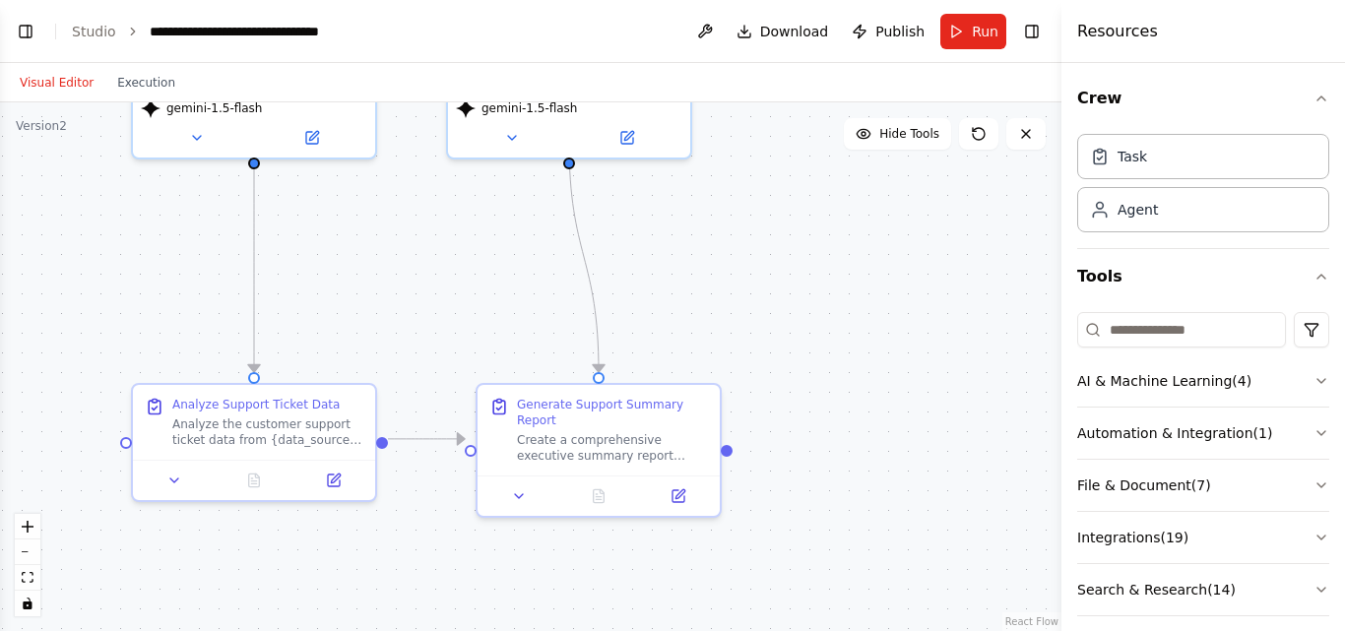
drag, startPoint x: 831, startPoint y: 397, endPoint x: 837, endPoint y: 354, distance: 42.7
click at [837, 354] on div ".deletable-edge-delete-btn { width: 20px; height: 20px; border: 0px solid #ffff…" at bounding box center [530, 366] width 1061 height 529
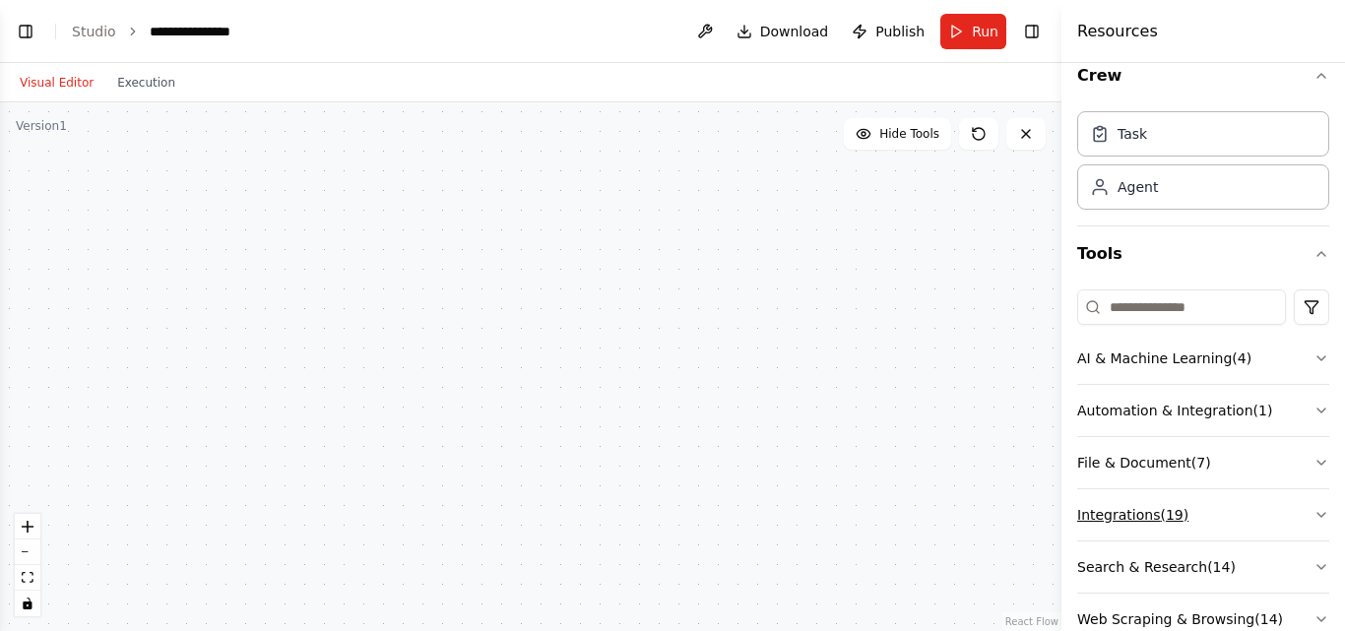
scroll to position [29, 0]
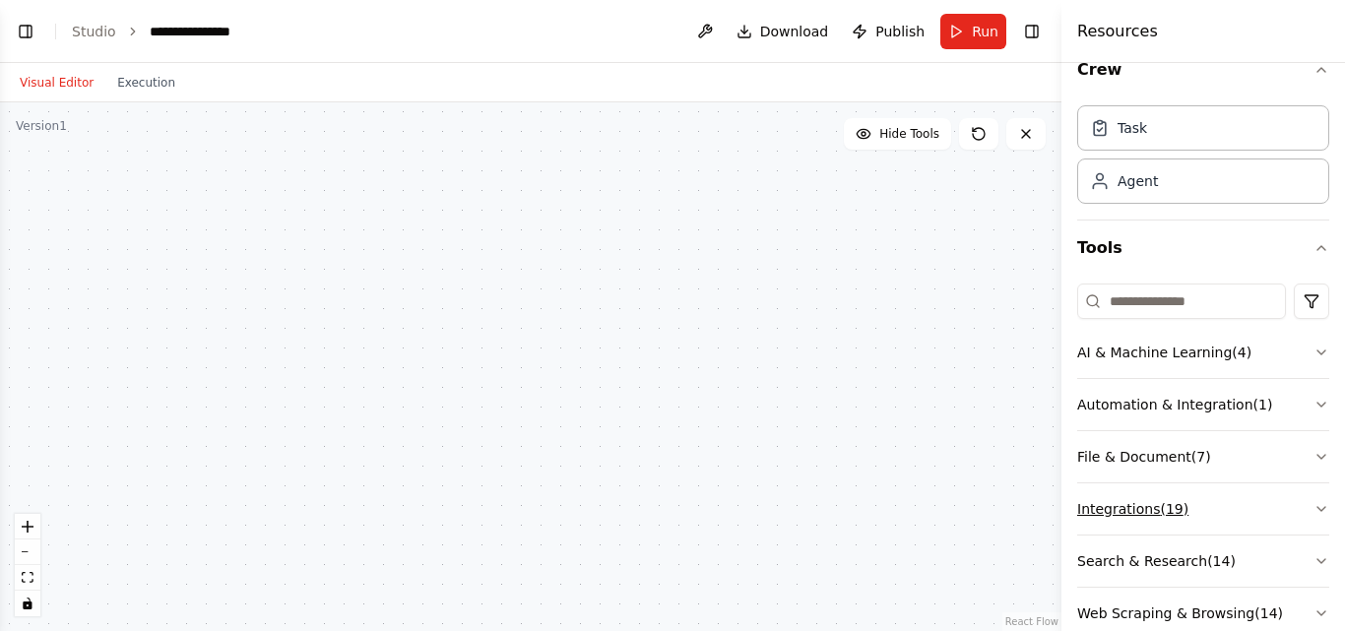
click at [1306, 486] on button "Integrations ( 19 )" at bounding box center [1203, 508] width 252 height 51
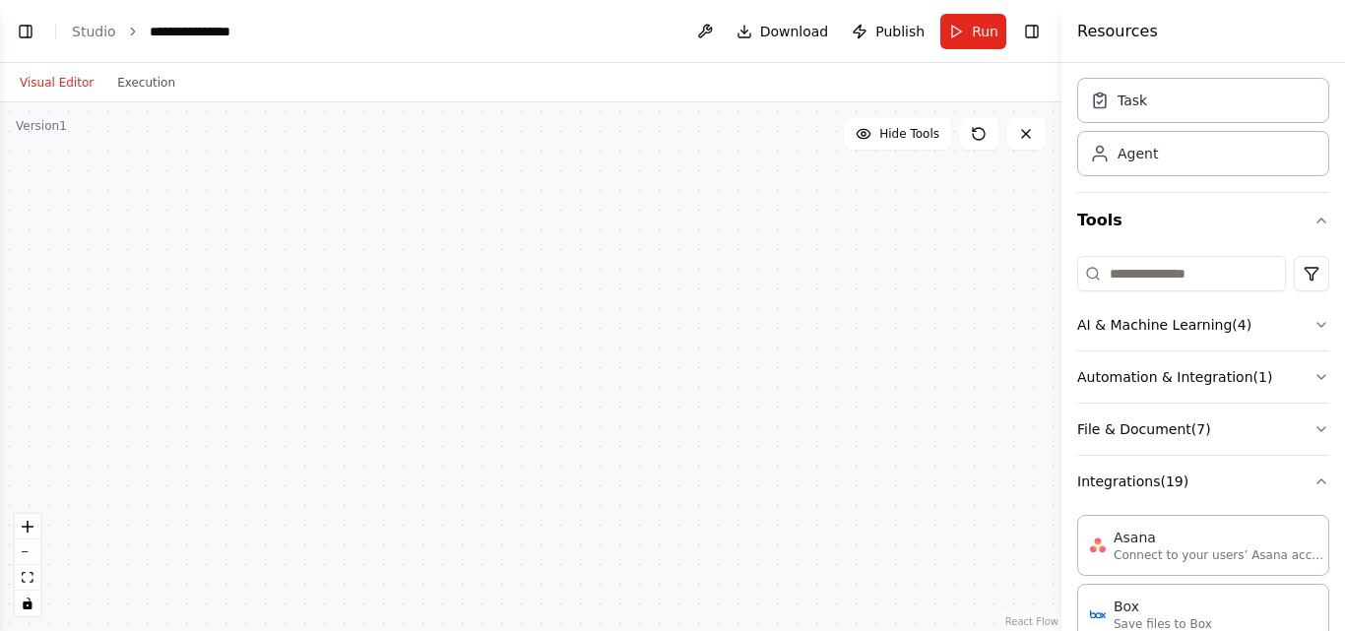
scroll to position [0, 0]
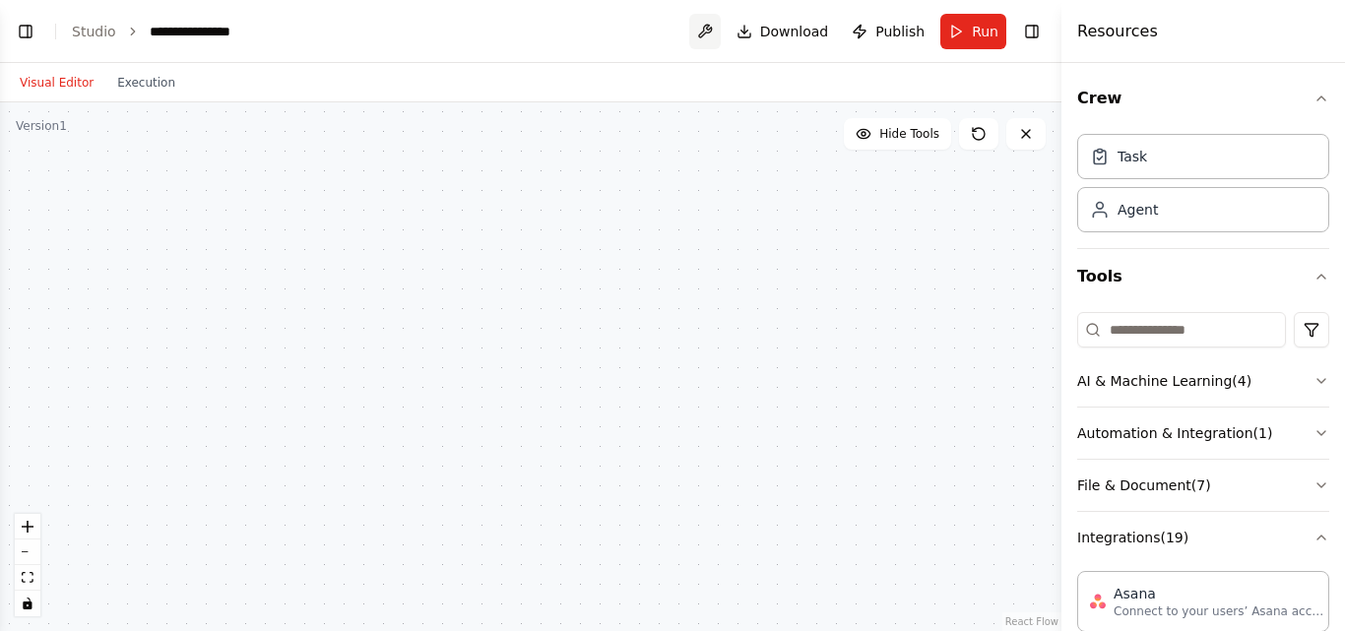
click at [721, 27] on button at bounding box center [705, 31] width 32 height 35
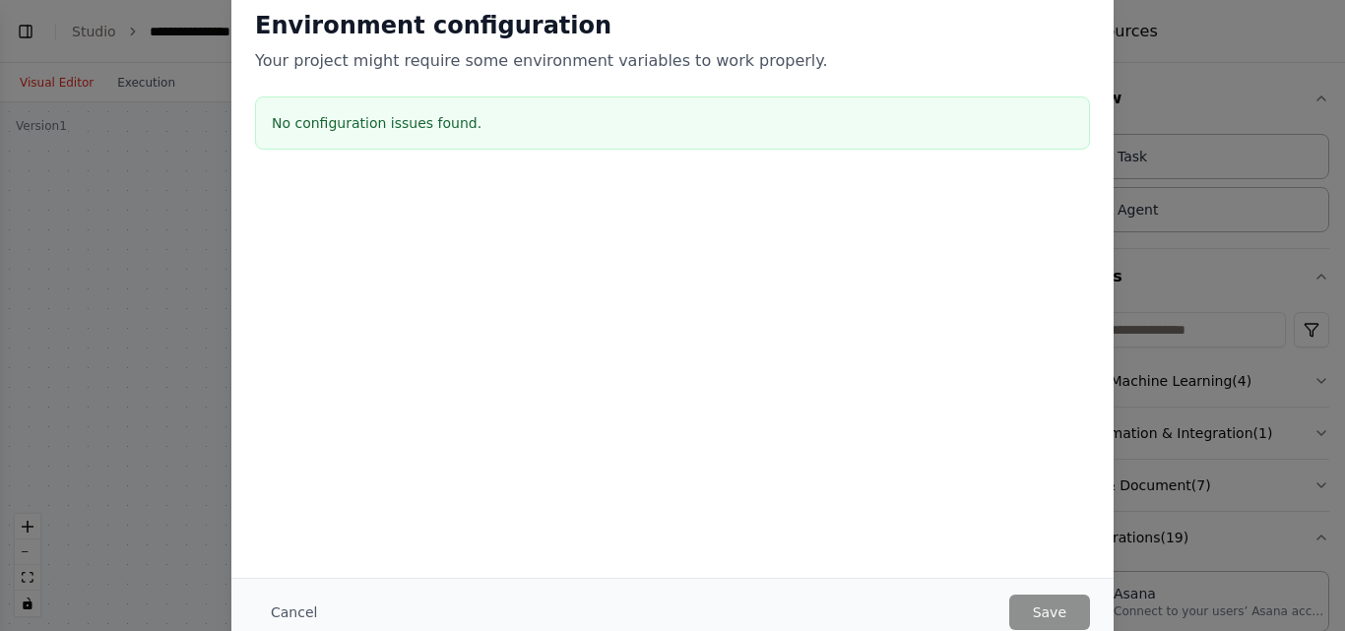
click at [173, 313] on div "Environment configuration Your project might require some environment variables…" at bounding box center [672, 315] width 1345 height 631
click at [307, 609] on button "Cancel" at bounding box center [294, 612] width 78 height 35
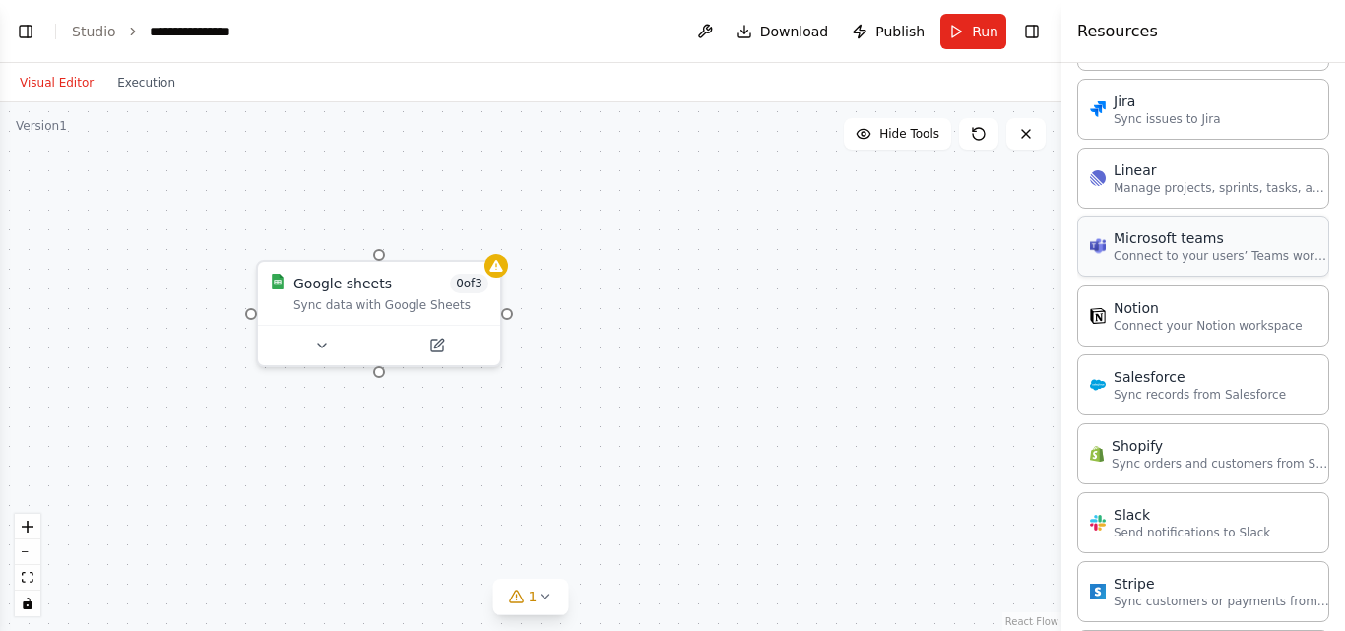
scroll to position [1273, 0]
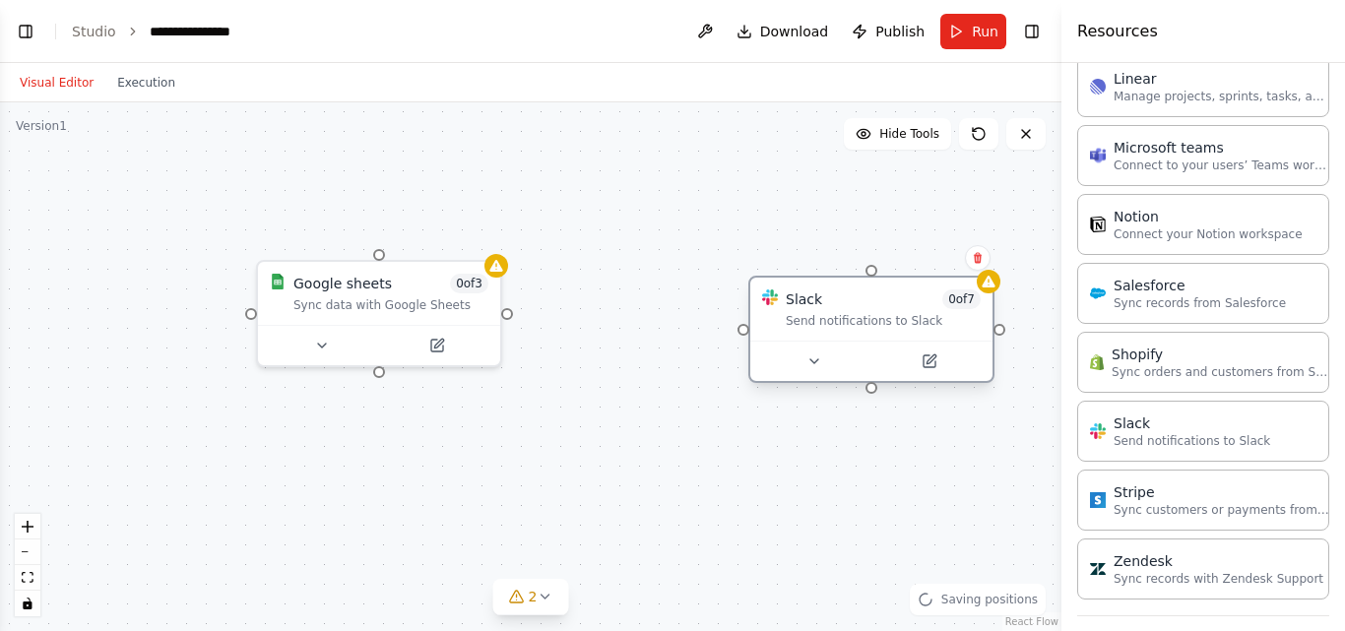
drag, startPoint x: 901, startPoint y: 311, endPoint x: 885, endPoint y: 301, distance: 18.6
click at [885, 301] on div "Slack 0 of 7 Send notifications to Slack" at bounding box center [883, 308] width 195 height 39
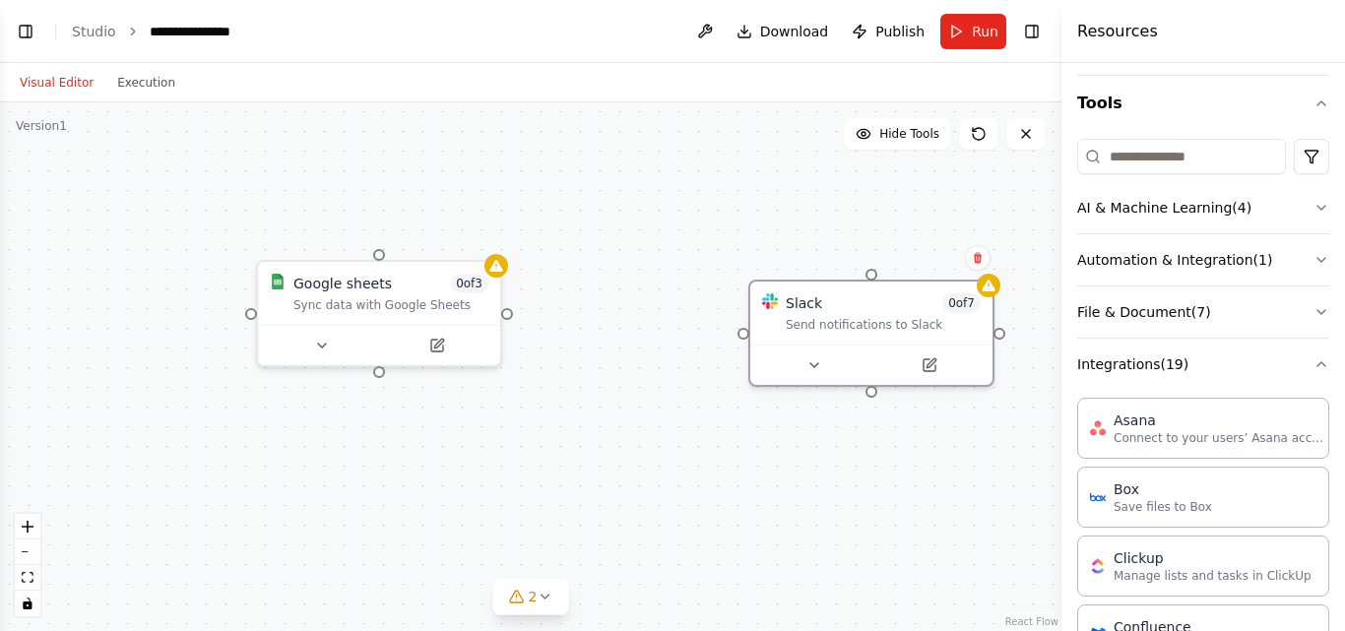
scroll to position [0, 0]
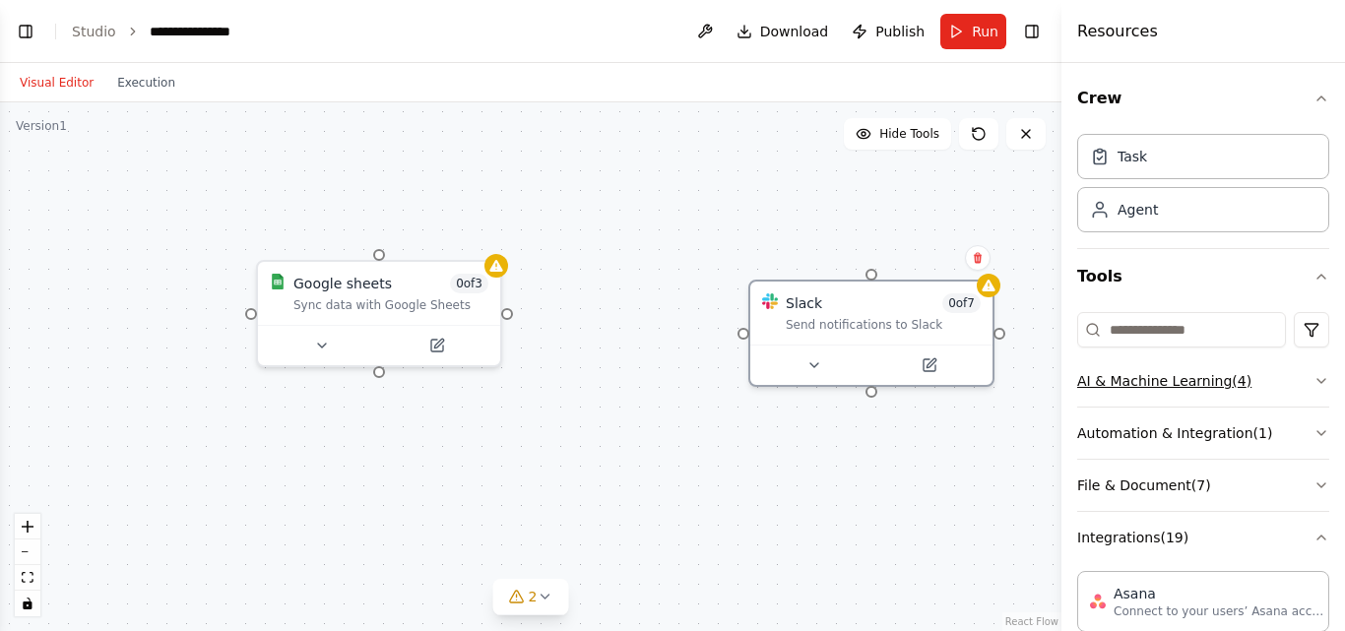
click at [1299, 370] on button "AI & Machine Learning ( 4 )" at bounding box center [1203, 380] width 252 height 51
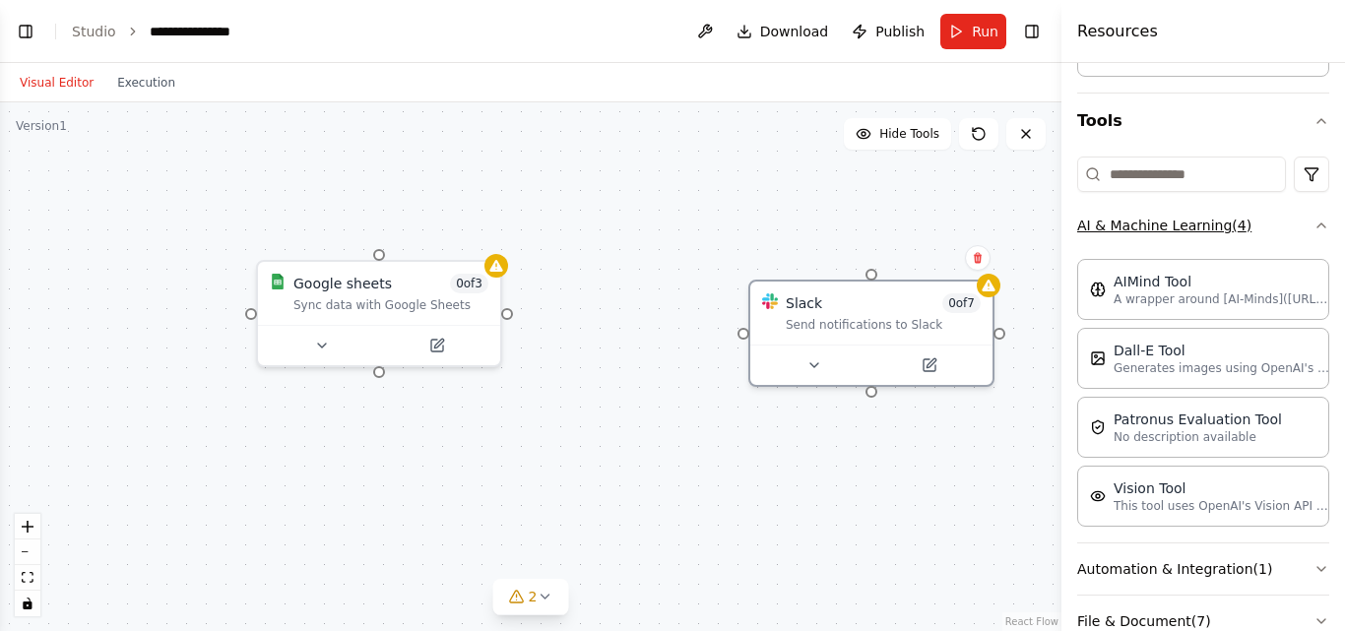
scroll to position [197, 0]
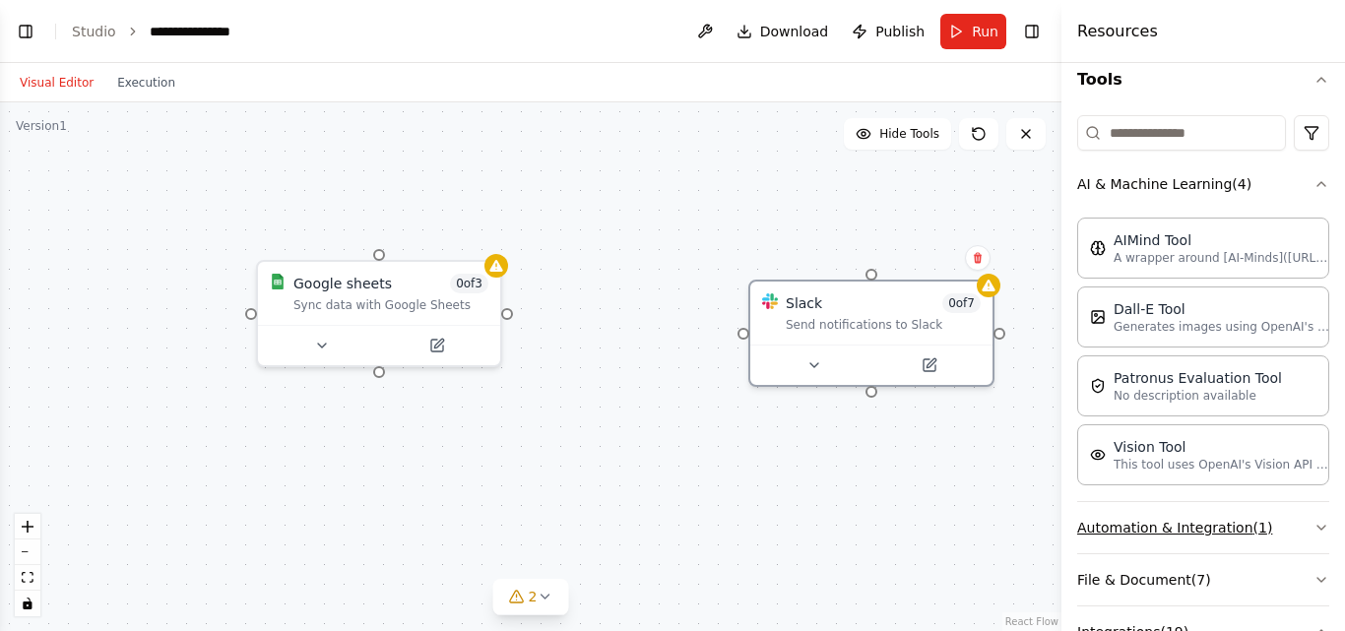
click at [1317, 526] on icon "button" at bounding box center [1321, 528] width 8 height 4
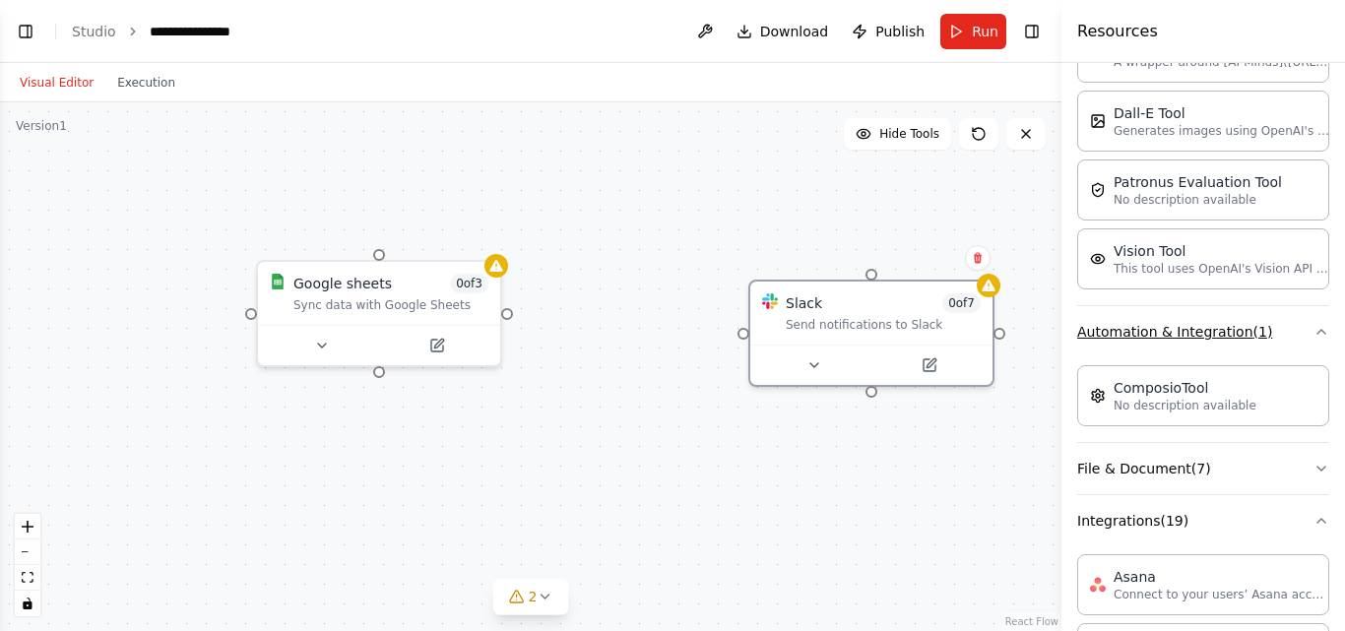
scroll to position [394, 0]
click at [1305, 442] on button "File & Document ( 7 )" at bounding box center [1203, 467] width 252 height 51
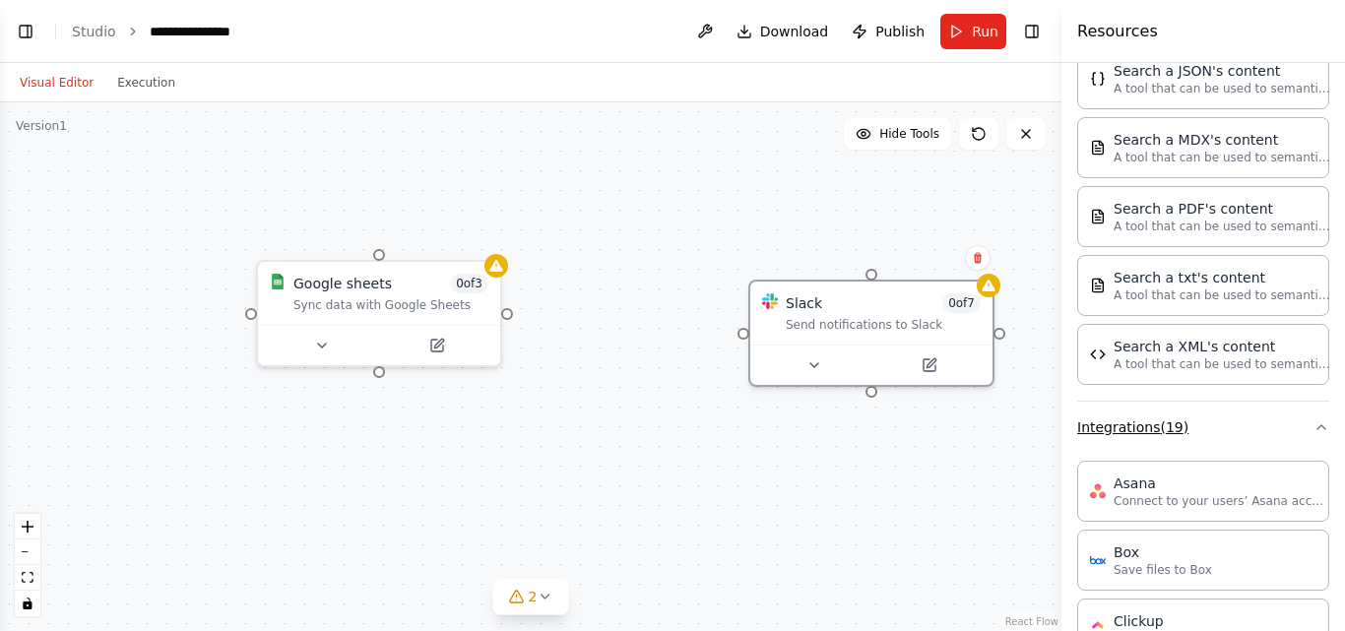
click at [1288, 402] on button "Integrations ( 19 )" at bounding box center [1203, 427] width 252 height 51
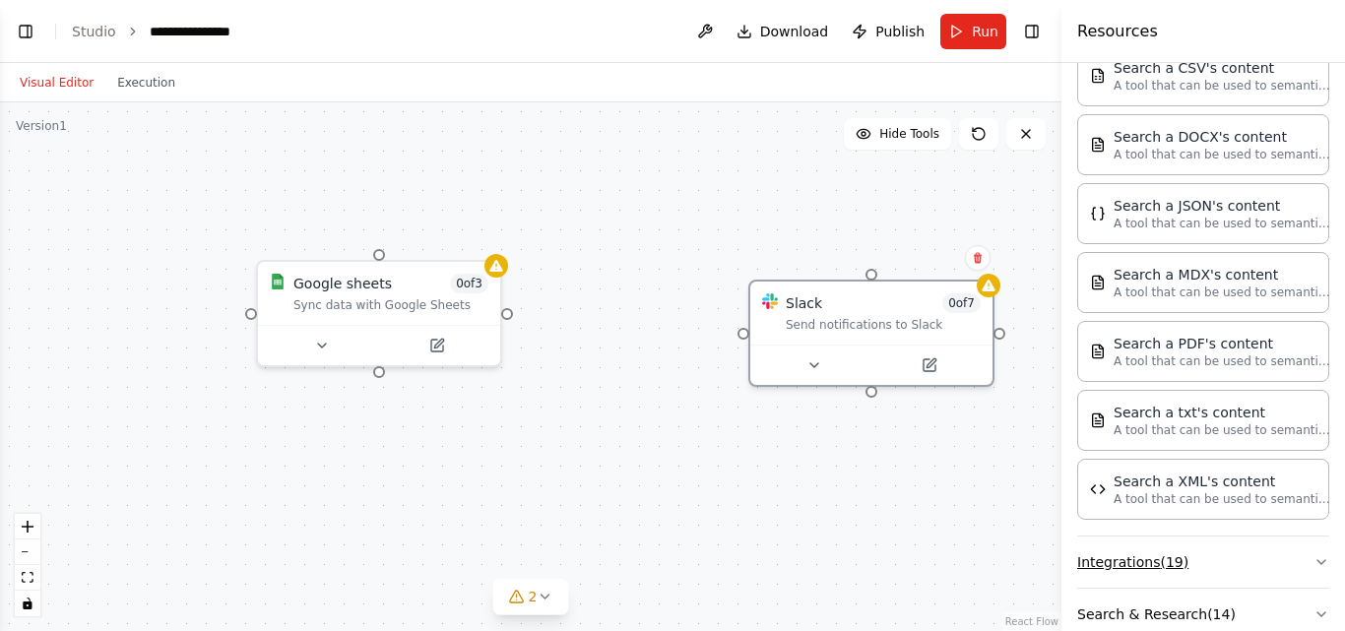
click at [1300, 536] on button "Integrations ( 19 )" at bounding box center [1203, 561] width 252 height 51
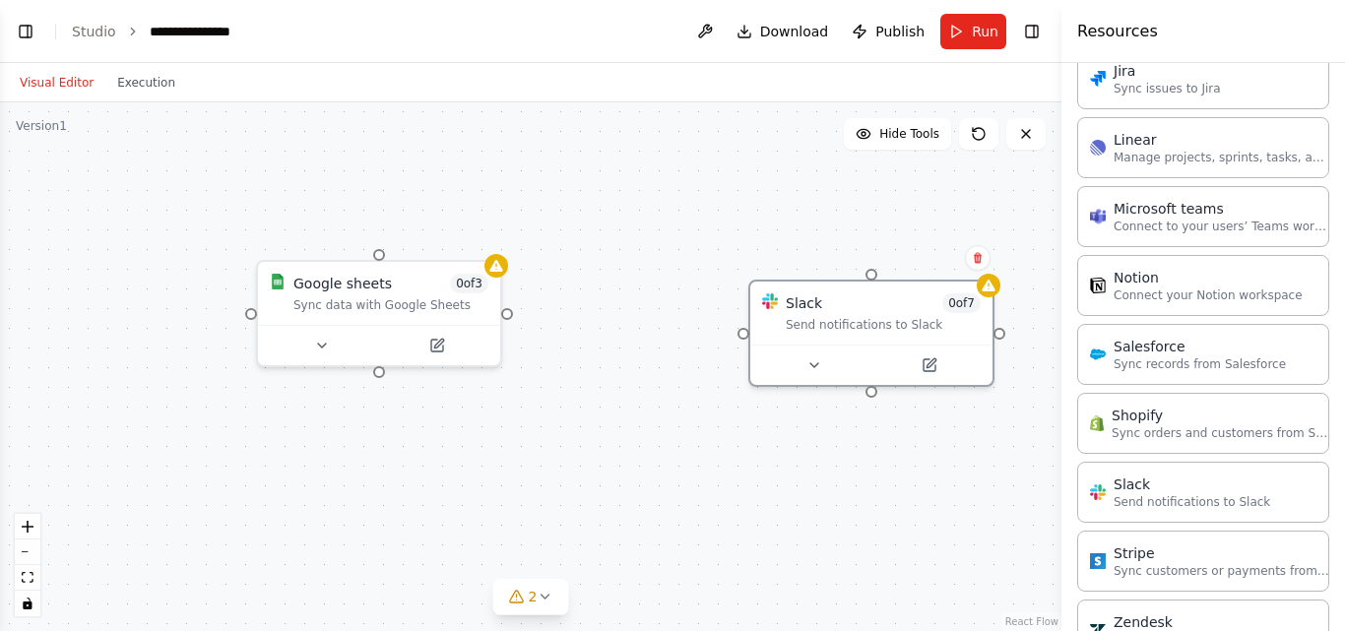
scroll to position [2094, 0]
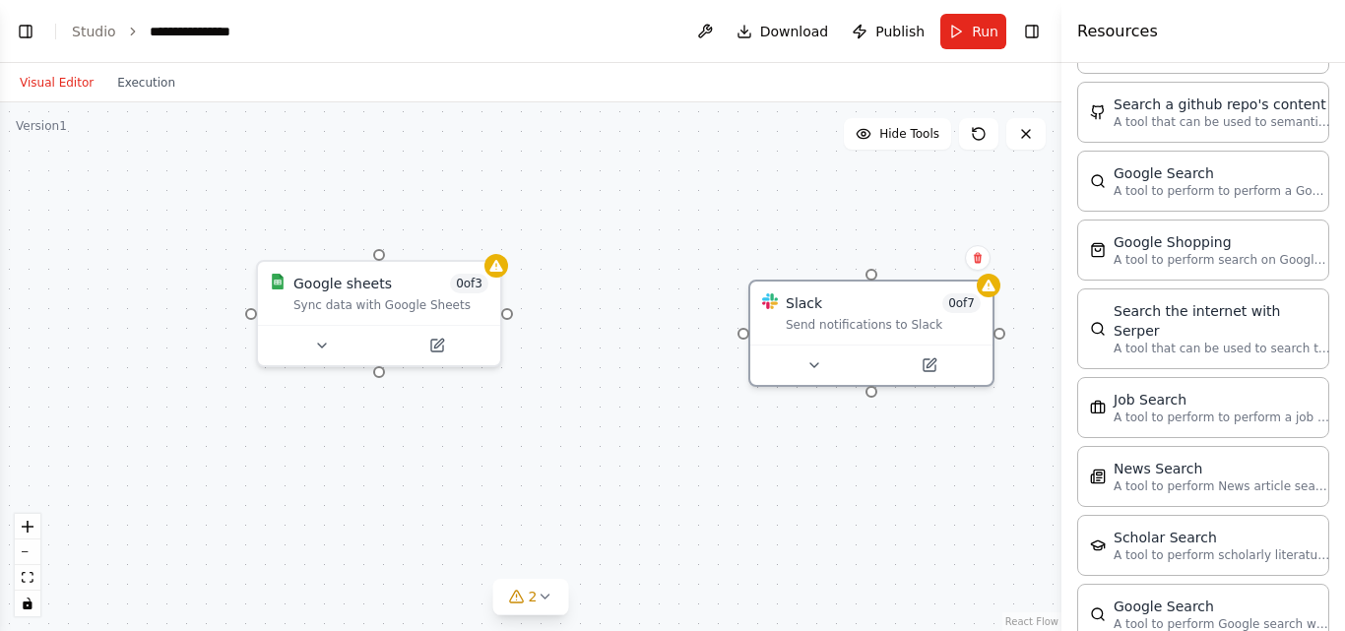
scroll to position [3015, 0]
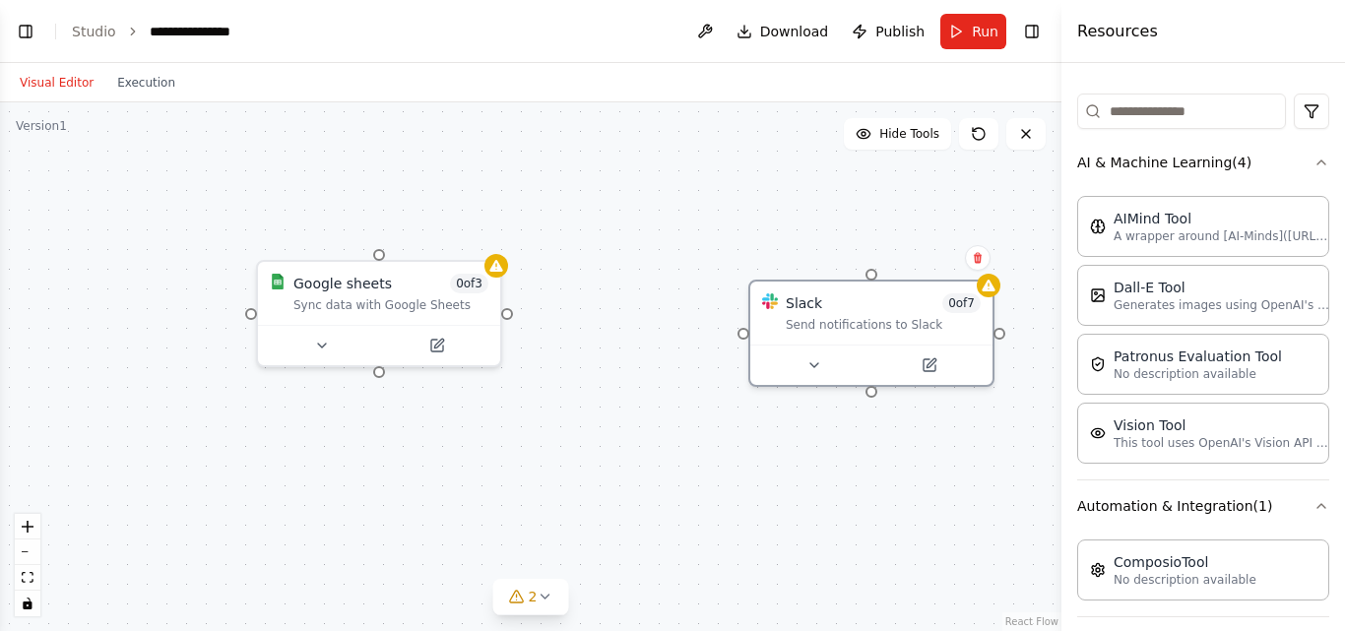
scroll to position [0, 0]
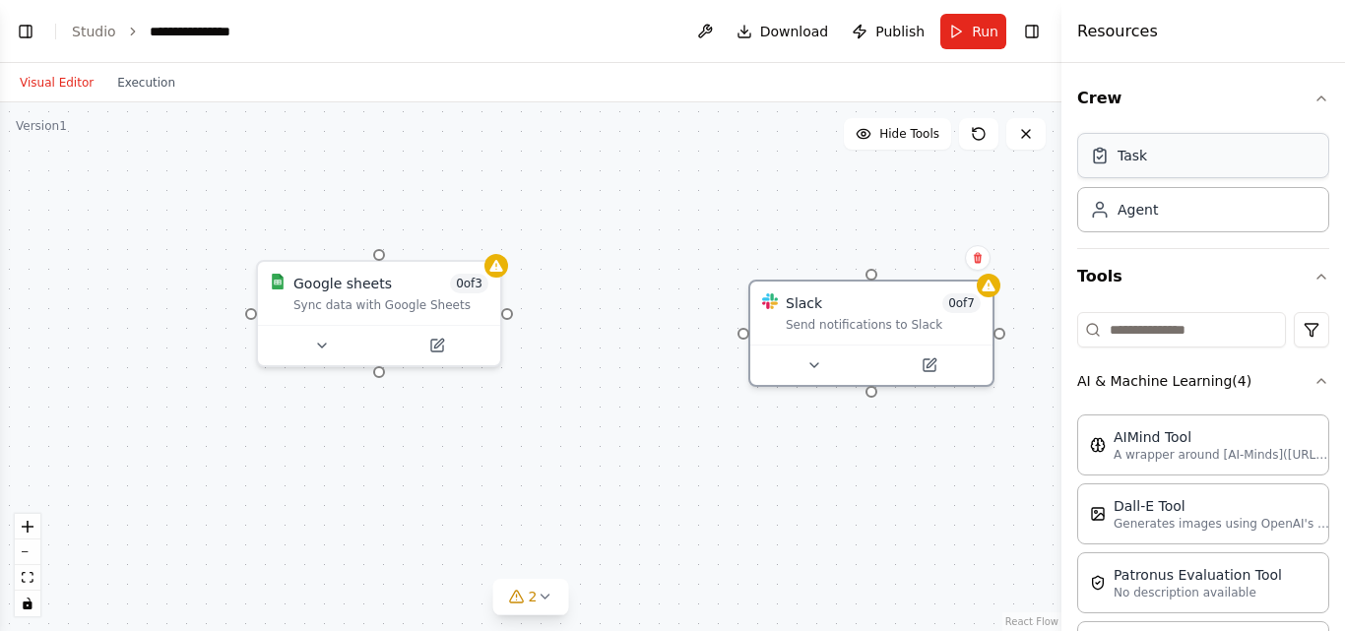
click at [1149, 162] on div "Task" at bounding box center [1203, 155] width 252 height 45
click at [1159, 158] on div "Task" at bounding box center [1203, 155] width 252 height 45
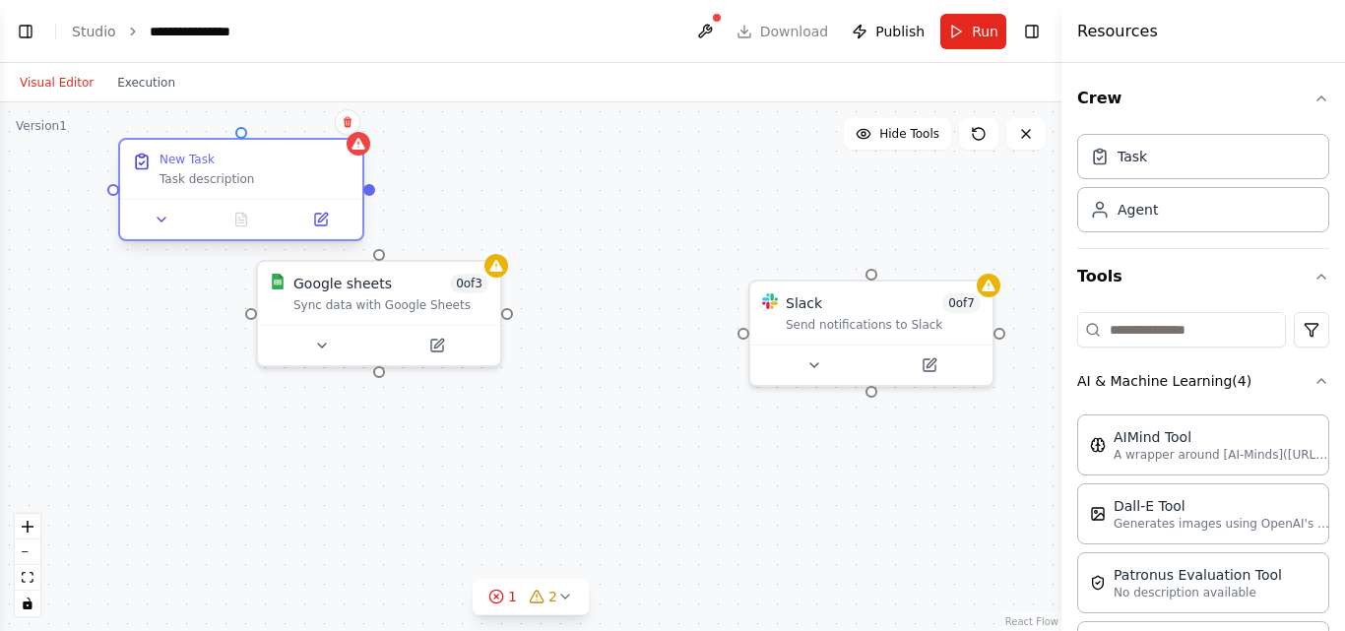
drag, startPoint x: 366, startPoint y: 212, endPoint x: 238, endPoint y: 168, distance: 135.1
click at [238, 171] on div "Task description" at bounding box center [254, 179] width 191 height 16
click at [319, 212] on icon at bounding box center [321, 220] width 16 height 16
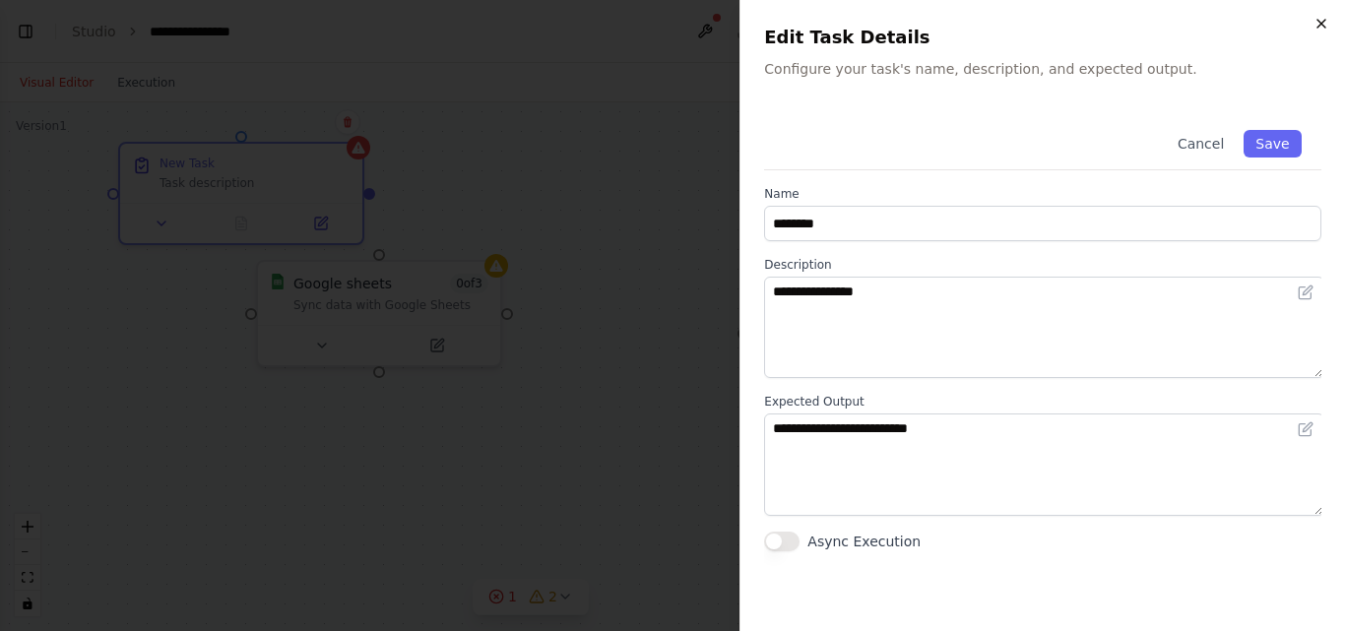
click at [1322, 25] on icon "button" at bounding box center [1321, 24] width 16 height 16
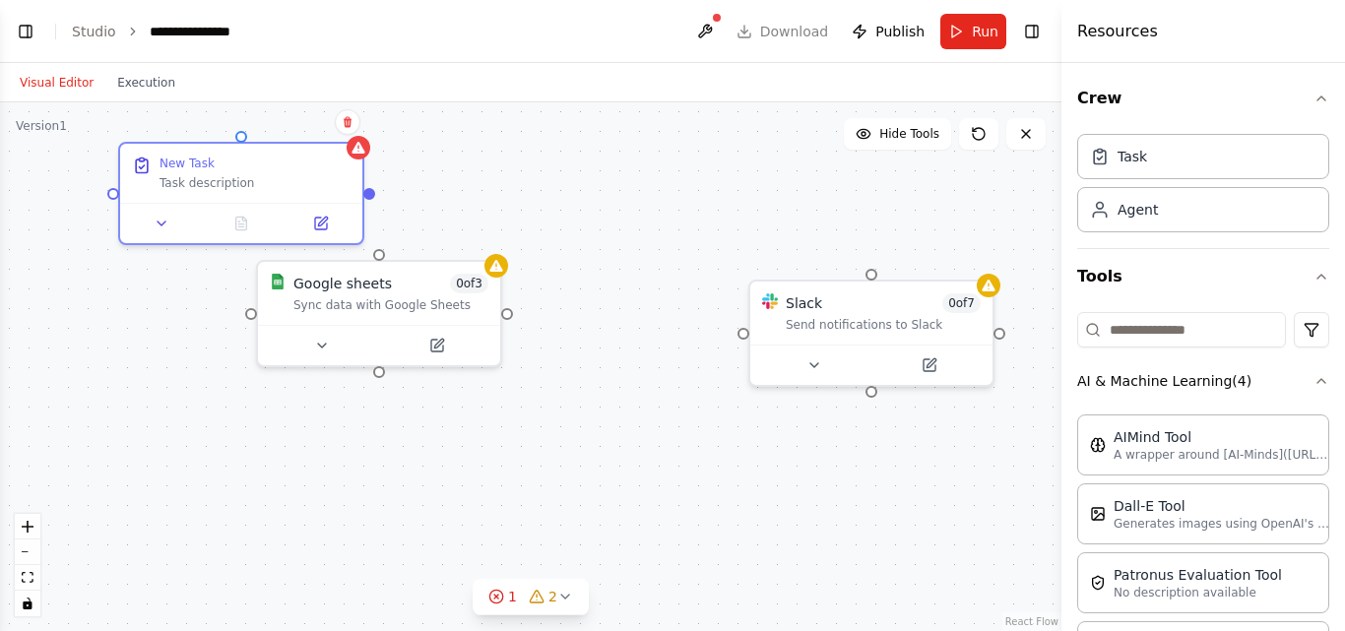
click at [359, 122] on div "Confirm" at bounding box center [348, 122] width 26 height 26
click at [348, 119] on icon at bounding box center [348, 122] width 8 height 11
click at [319, 118] on button "Confirm" at bounding box center [292, 122] width 70 height 24
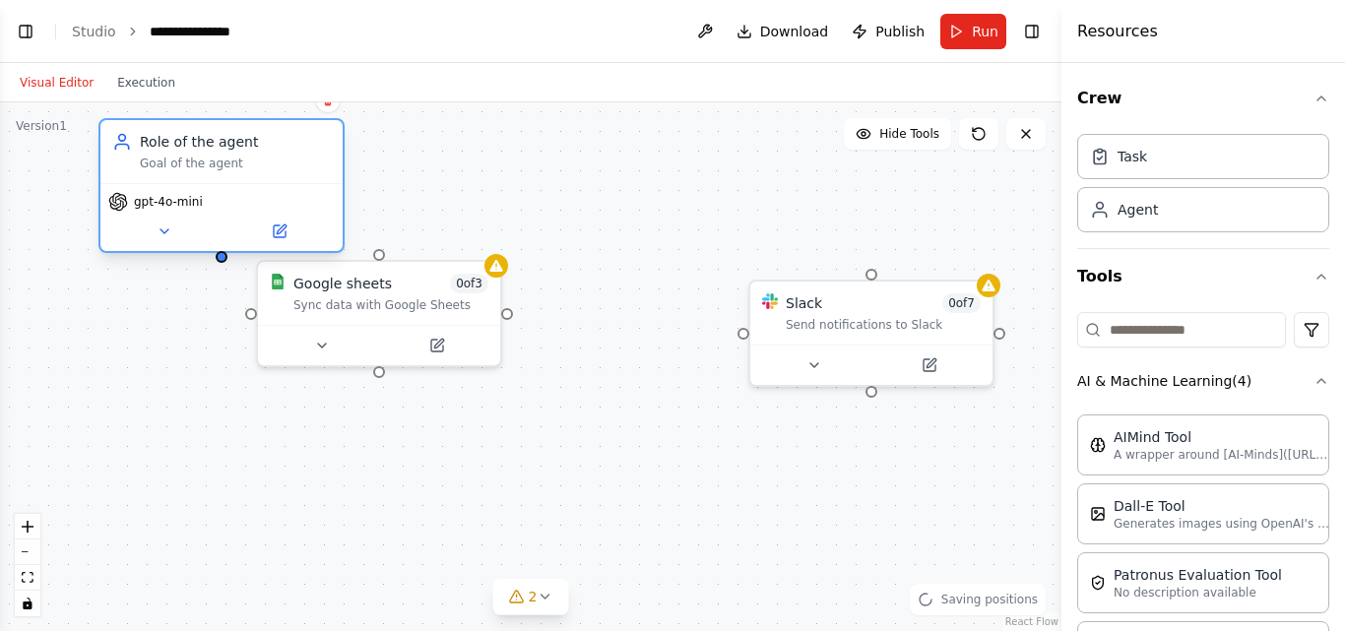
drag, startPoint x: 370, startPoint y: 200, endPoint x: 235, endPoint y: 139, distance: 148.0
click at [235, 139] on div "Role of the agent" at bounding box center [235, 142] width 191 height 20
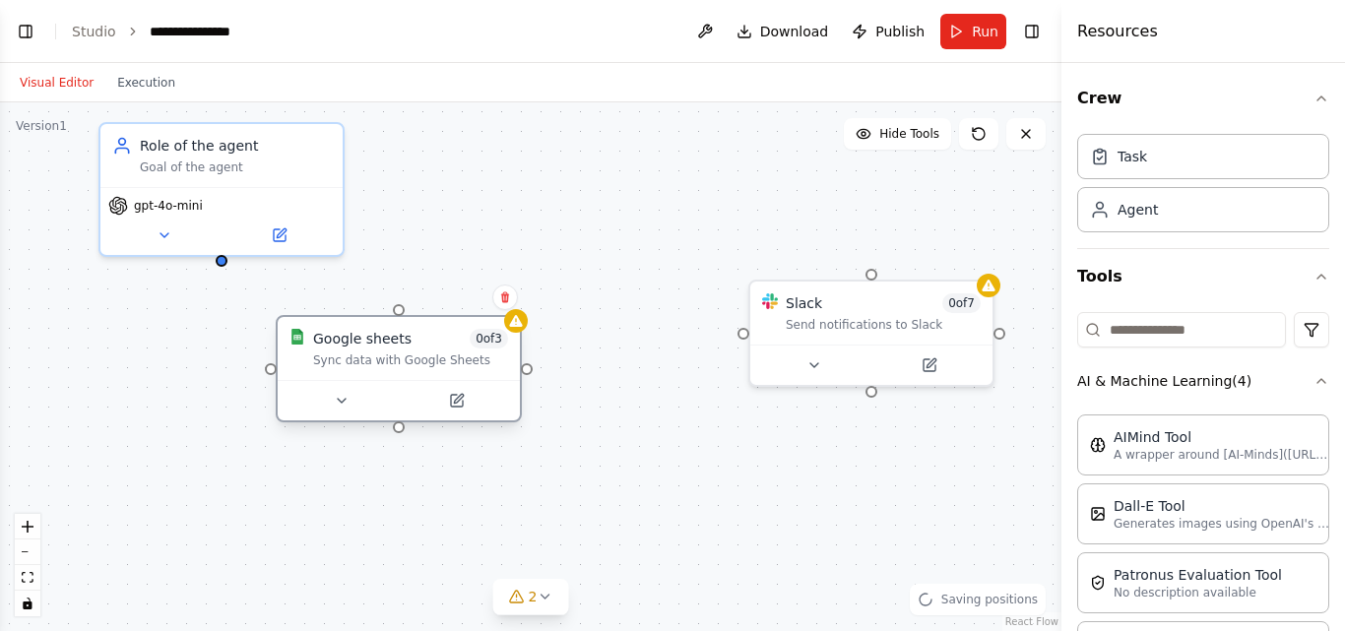
drag, startPoint x: 411, startPoint y: 284, endPoint x: 421, endPoint y: 352, distance: 68.6
click at [421, 352] on div "Sync data with Google Sheets" at bounding box center [410, 360] width 195 height 16
click at [484, 225] on div "Google sheets 0 of 3 Sync data with Google Sheets Slack 0 of 7 Send notificatio…" at bounding box center [530, 366] width 1061 height 529
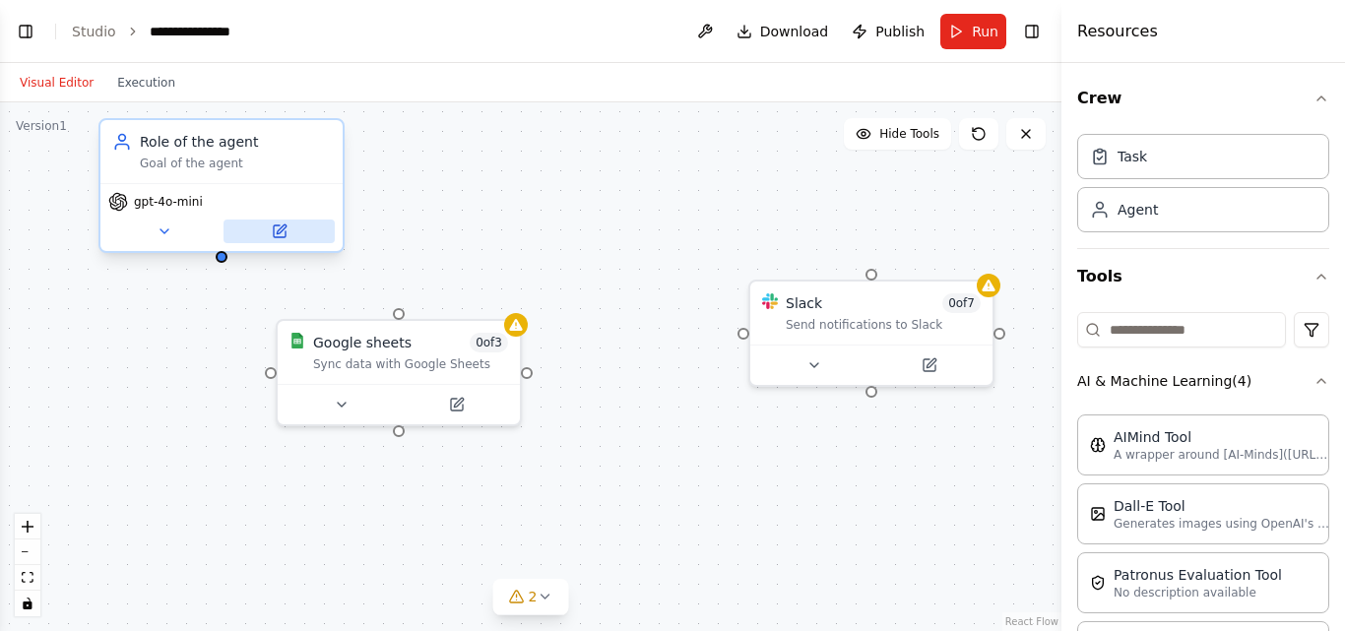
click at [275, 225] on icon at bounding box center [280, 231] width 12 height 12
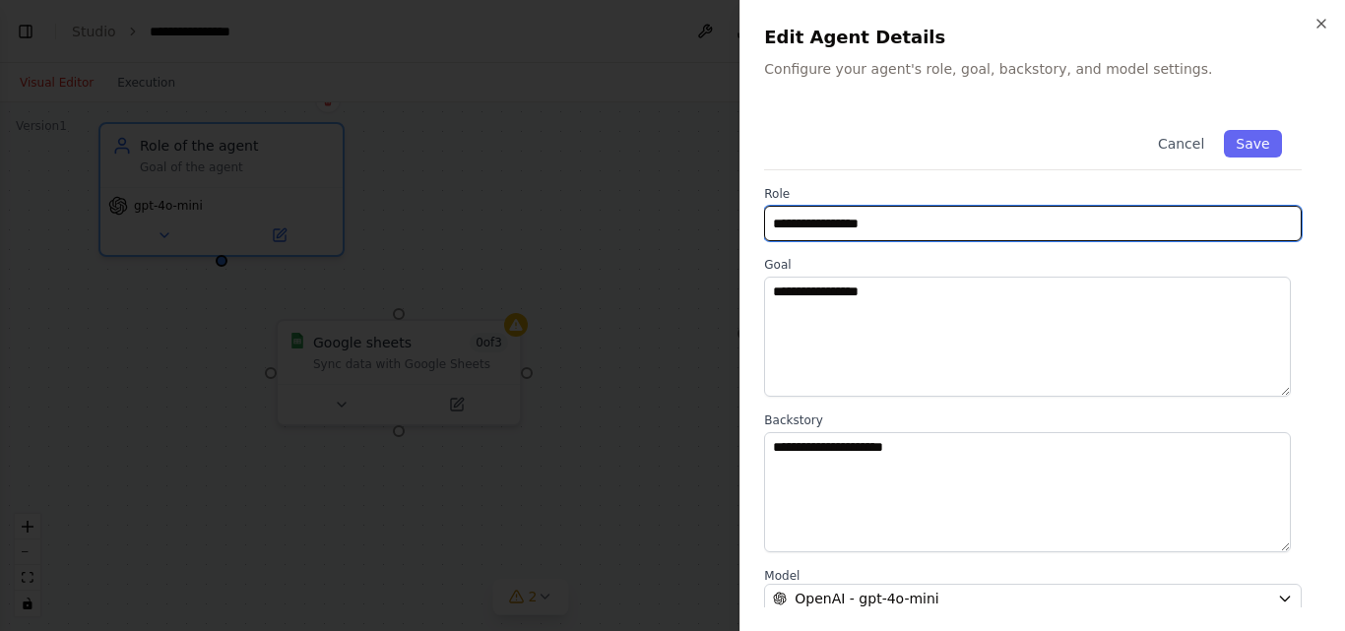
drag, startPoint x: 898, startPoint y: 213, endPoint x: 661, endPoint y: 216, distance: 237.3
click at [661, 216] on body "**********" at bounding box center [672, 315] width 1345 height 631
type input "*"
drag, startPoint x: 986, startPoint y: 199, endPoint x: 867, endPoint y: 214, distance: 120.0
click at [867, 214] on input "**********" at bounding box center [1032, 223] width 537 height 35
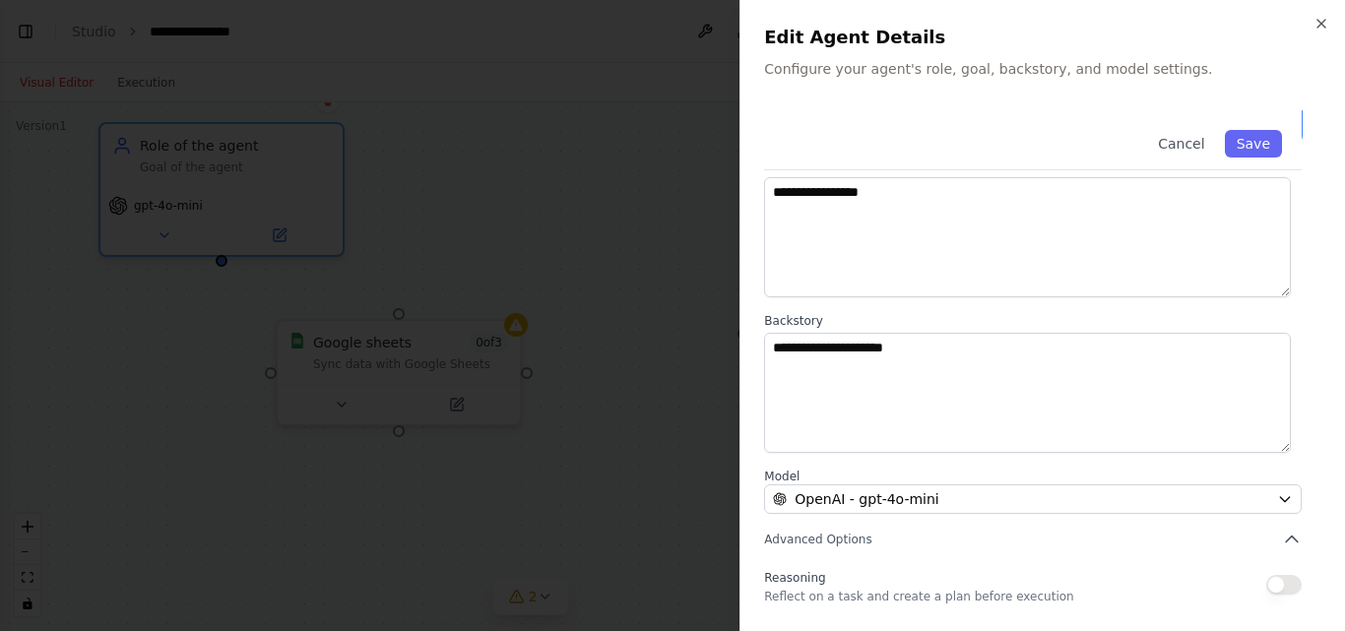
scroll to position [205, 0]
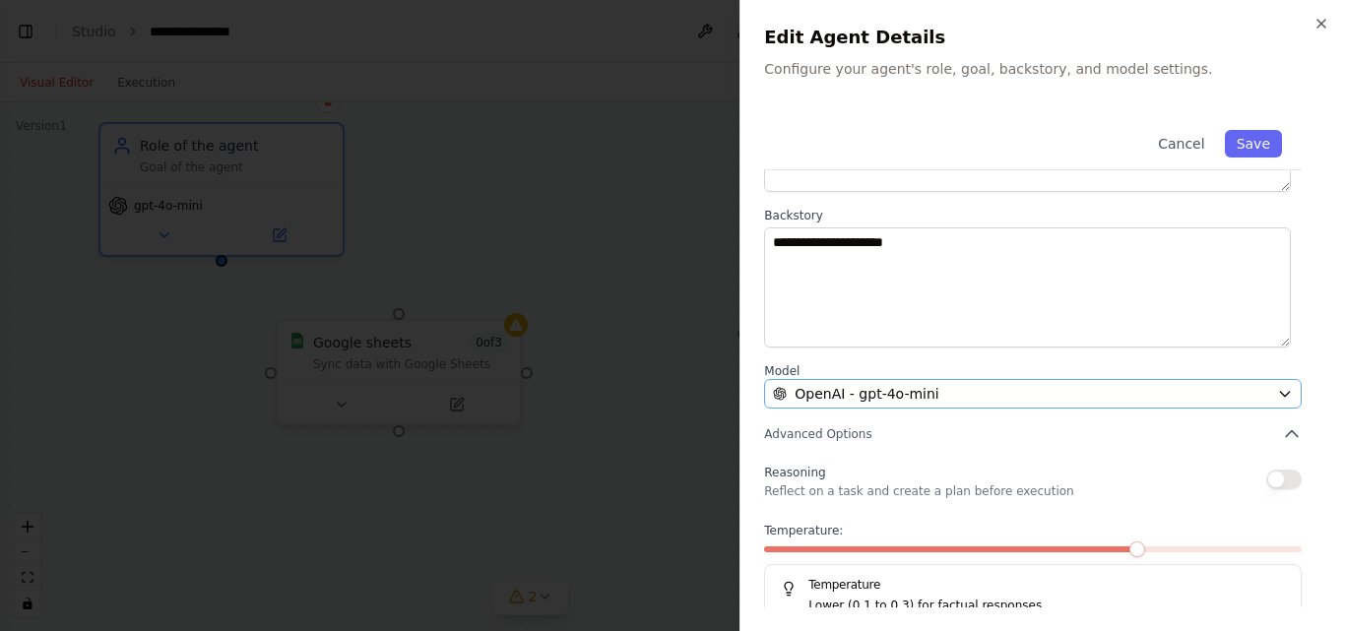
type input "**********"
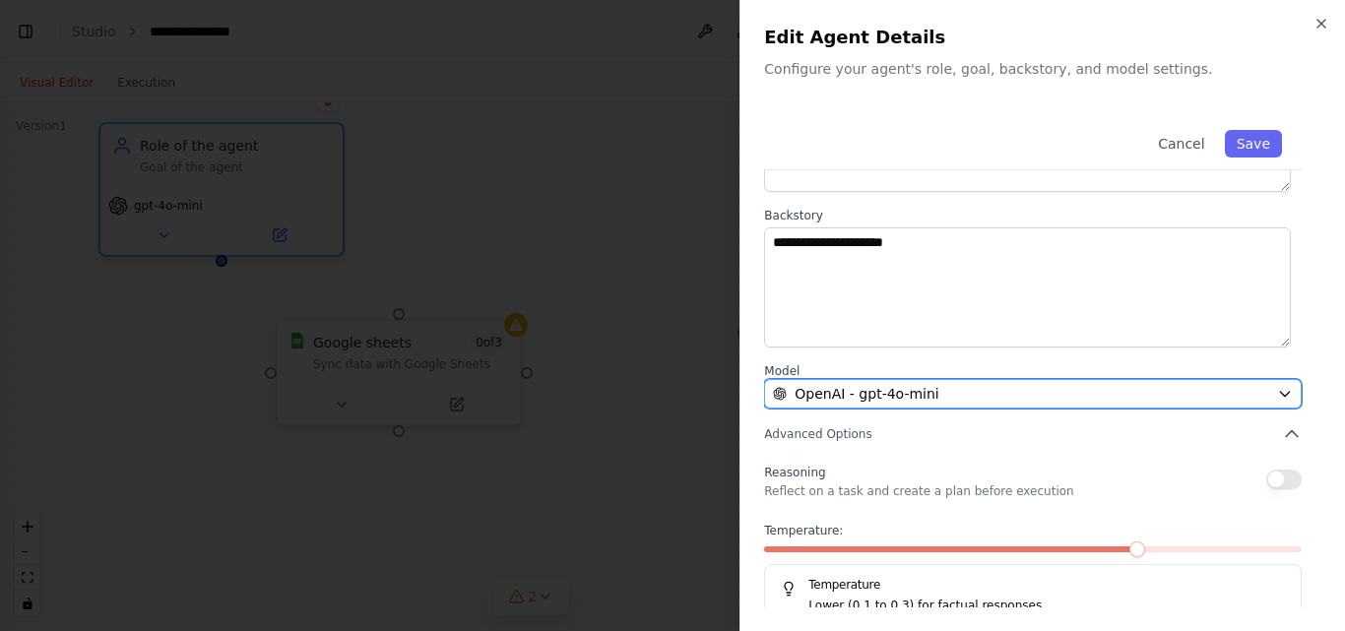
click at [933, 384] on div "OpenAI - gpt-4o-mini" at bounding box center [1021, 394] width 496 height 20
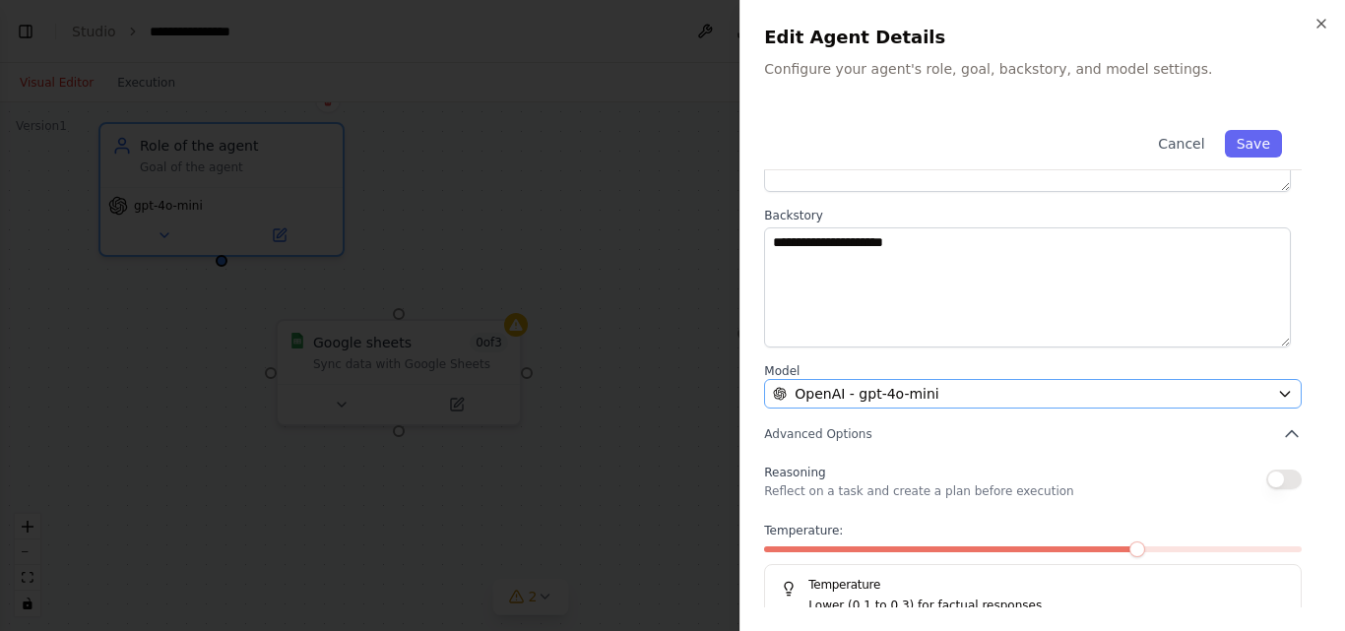
scroll to position [0, 0]
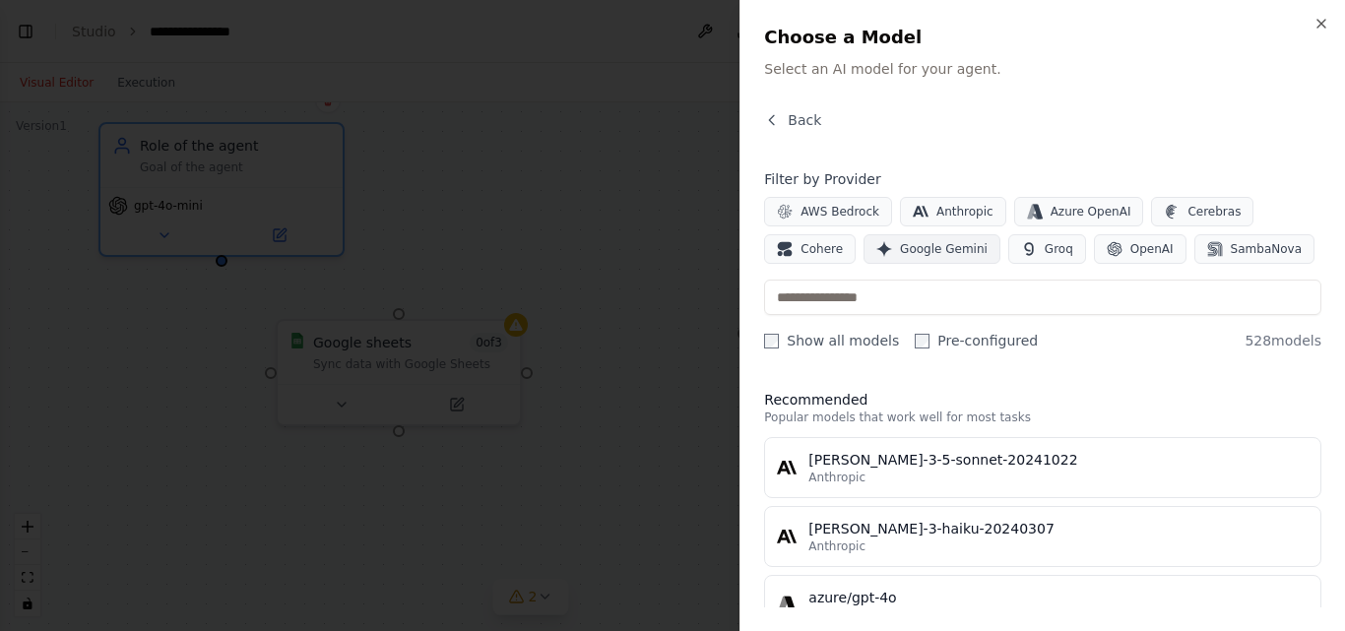
click at [900, 241] on span "Google Gemini" at bounding box center [944, 249] width 88 height 16
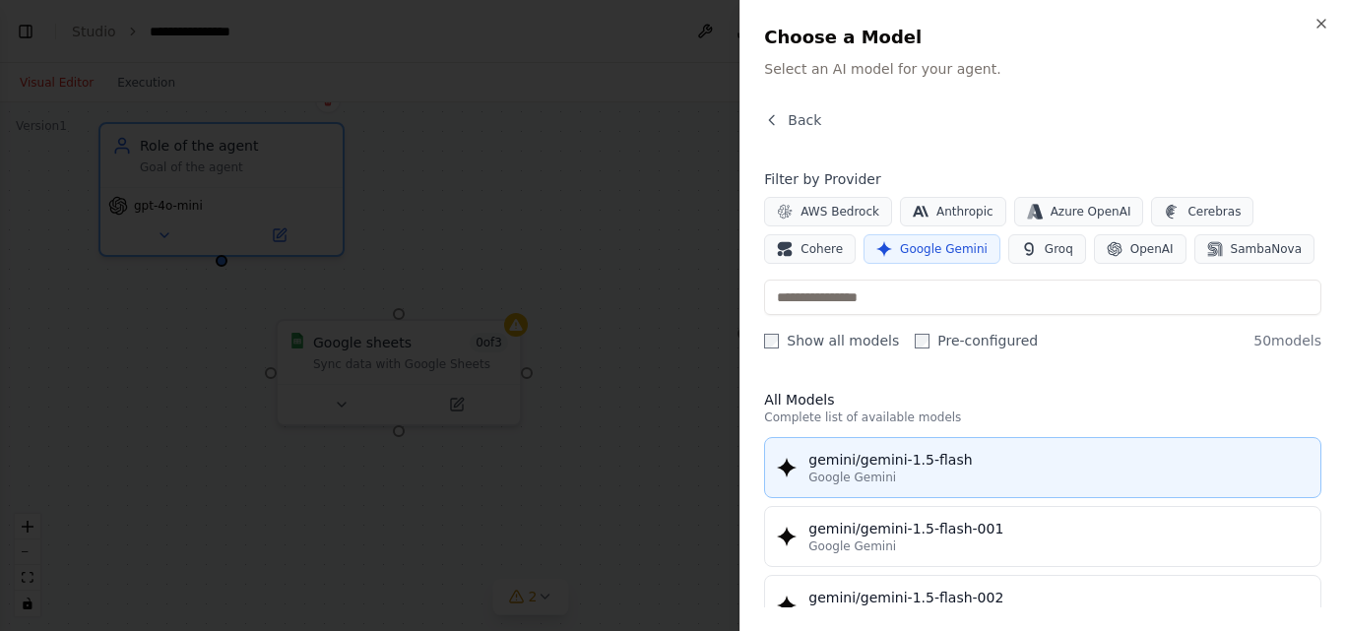
click at [878, 470] on span "Google Gemini" at bounding box center [852, 478] width 88 height 16
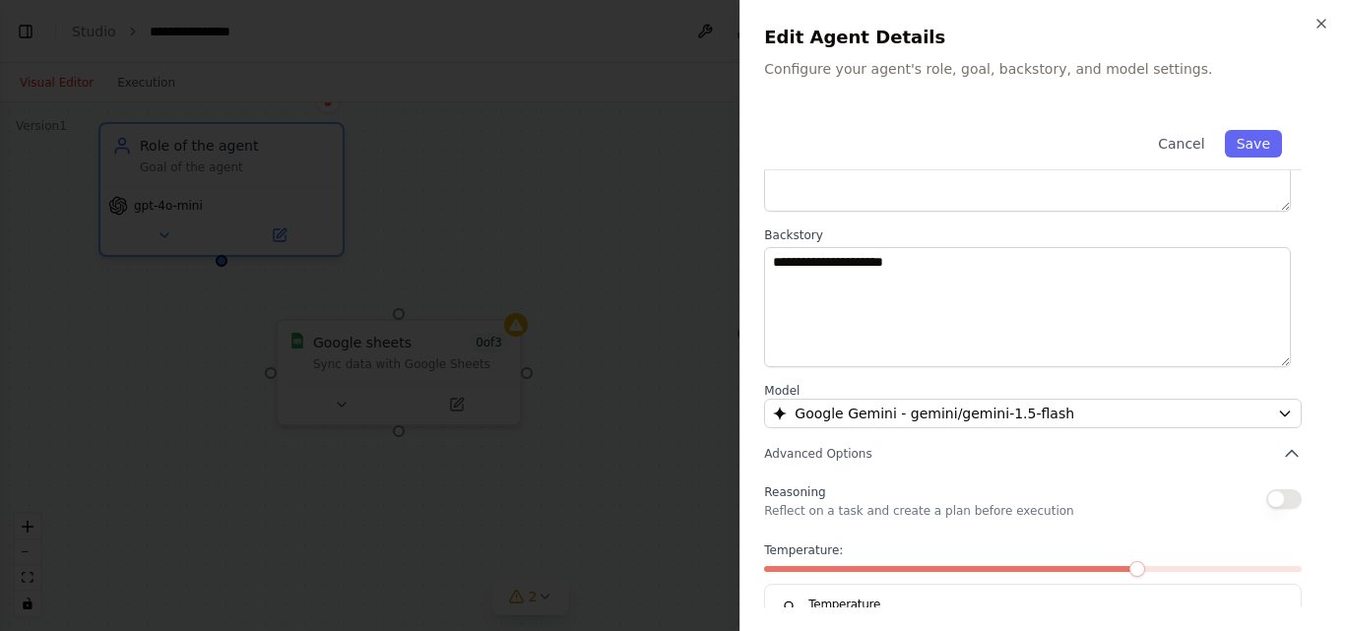
scroll to position [205, 0]
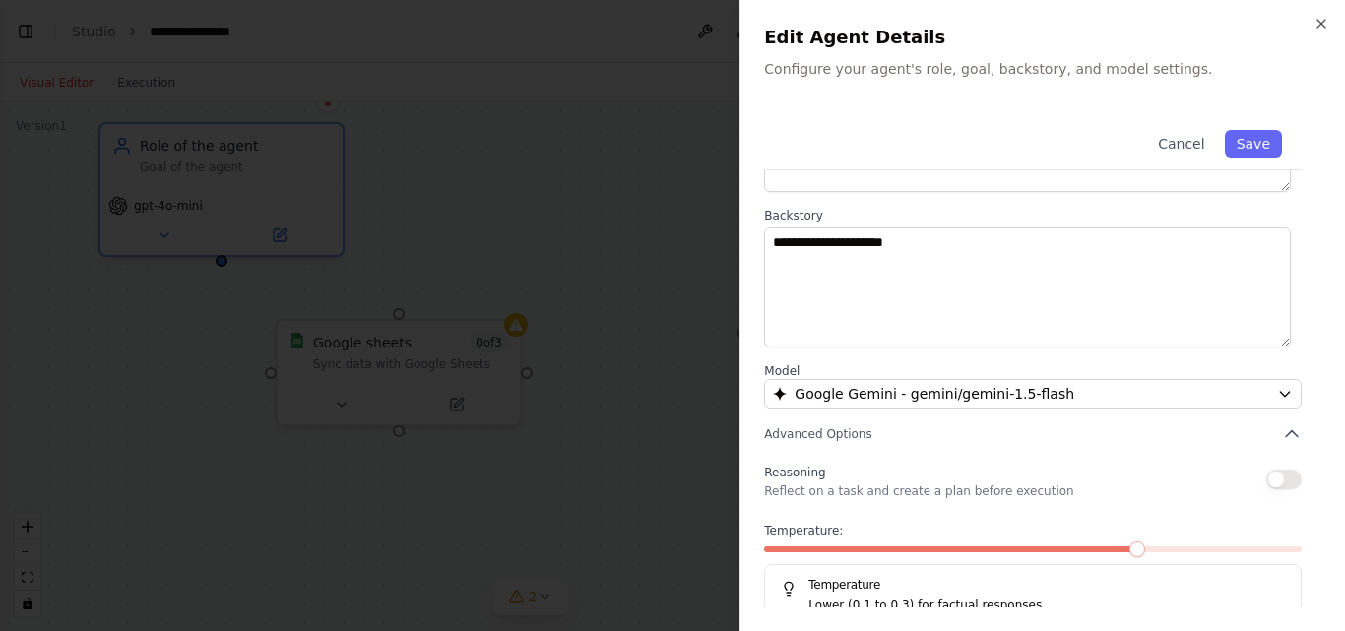
click at [1129, 541] on span at bounding box center [1137, 549] width 16 height 16
click at [1237, 145] on button "Save" at bounding box center [1253, 144] width 57 height 28
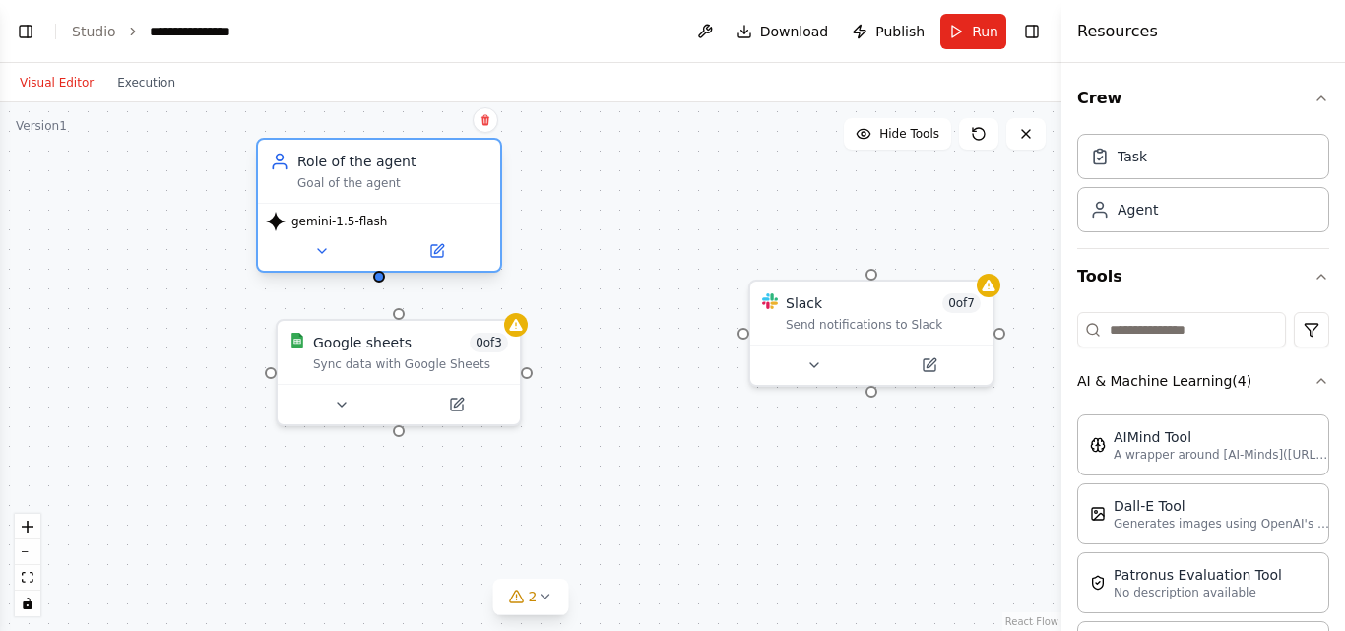
drag, startPoint x: 281, startPoint y: 155, endPoint x: 449, endPoint y: 179, distance: 170.1
click at [449, 179] on div "Goal of the agent" at bounding box center [392, 183] width 191 height 16
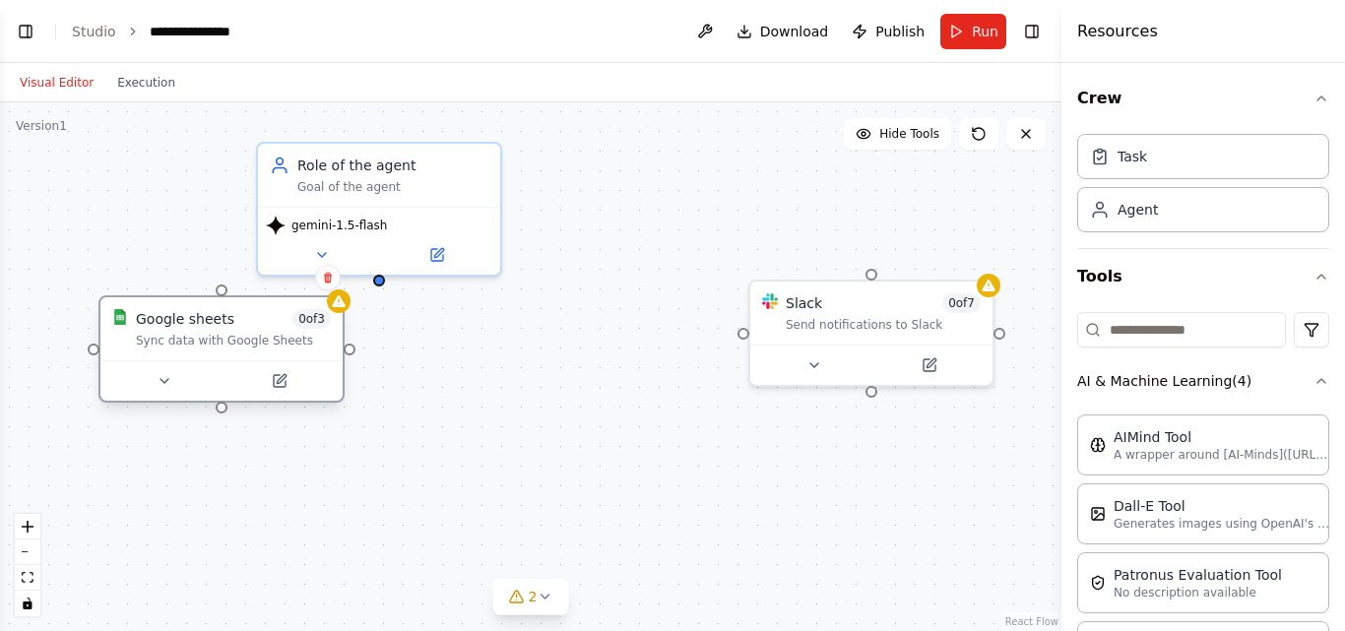
drag, startPoint x: 419, startPoint y: 365, endPoint x: 248, endPoint y: 340, distance: 173.2
click at [248, 340] on div "Google sheets 0 of 3 Sync data with Google Sheets" at bounding box center [221, 328] width 242 height 63
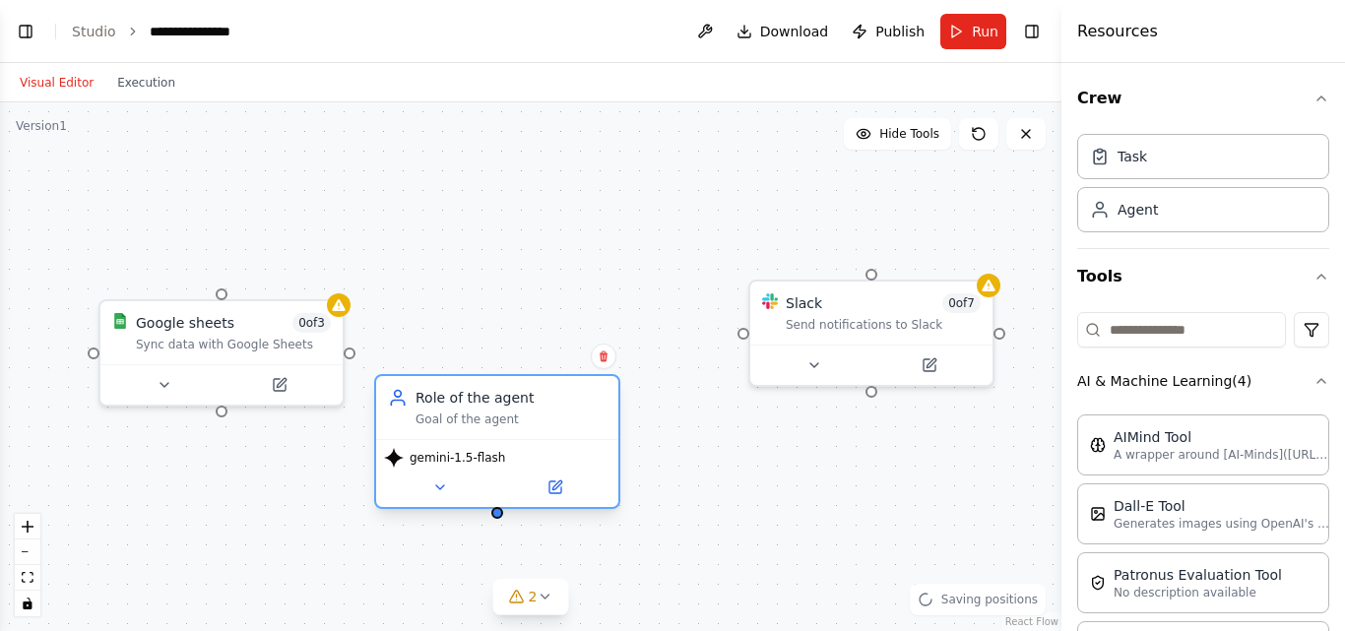
drag, startPoint x: 382, startPoint y: 207, endPoint x: 510, endPoint y: 439, distance: 265.2
click at [510, 448] on div "gemini-1.5-flash" at bounding box center [497, 458] width 226 height 20
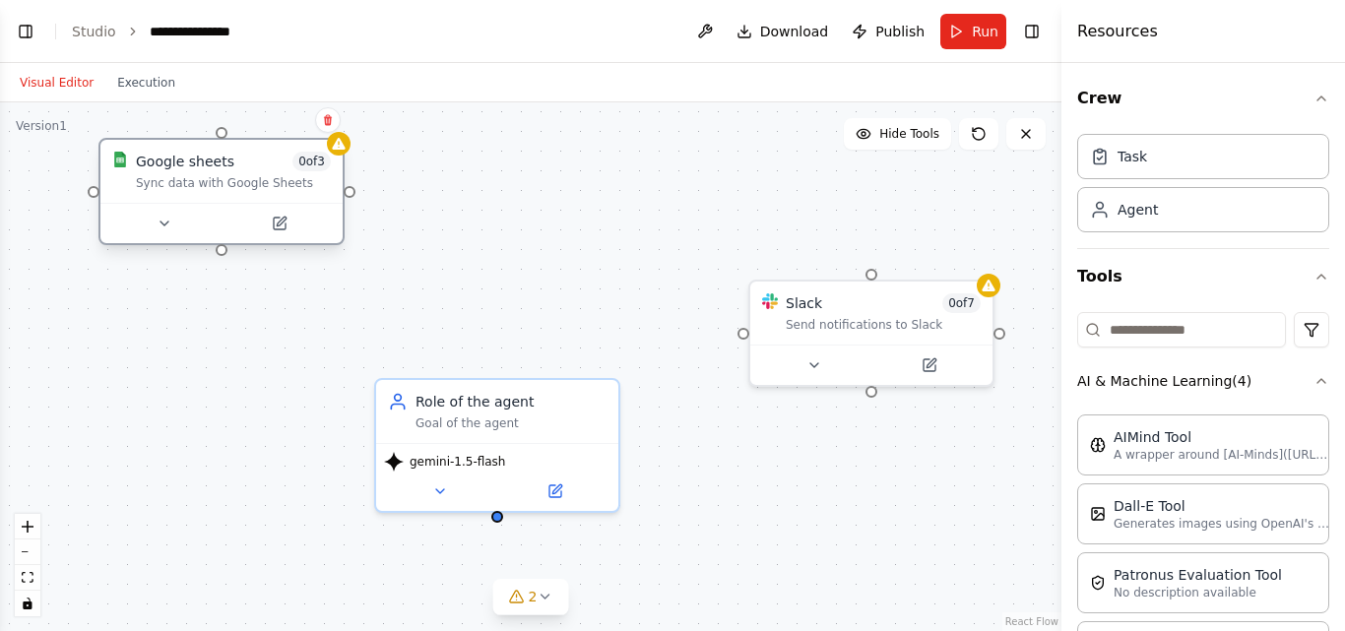
drag, startPoint x: 286, startPoint y: 301, endPoint x: 291, endPoint y: 186, distance: 115.3
click at [291, 186] on div "Google sheets 0 of 3 Sync data with Google Sheets" at bounding box center [221, 171] width 242 height 63
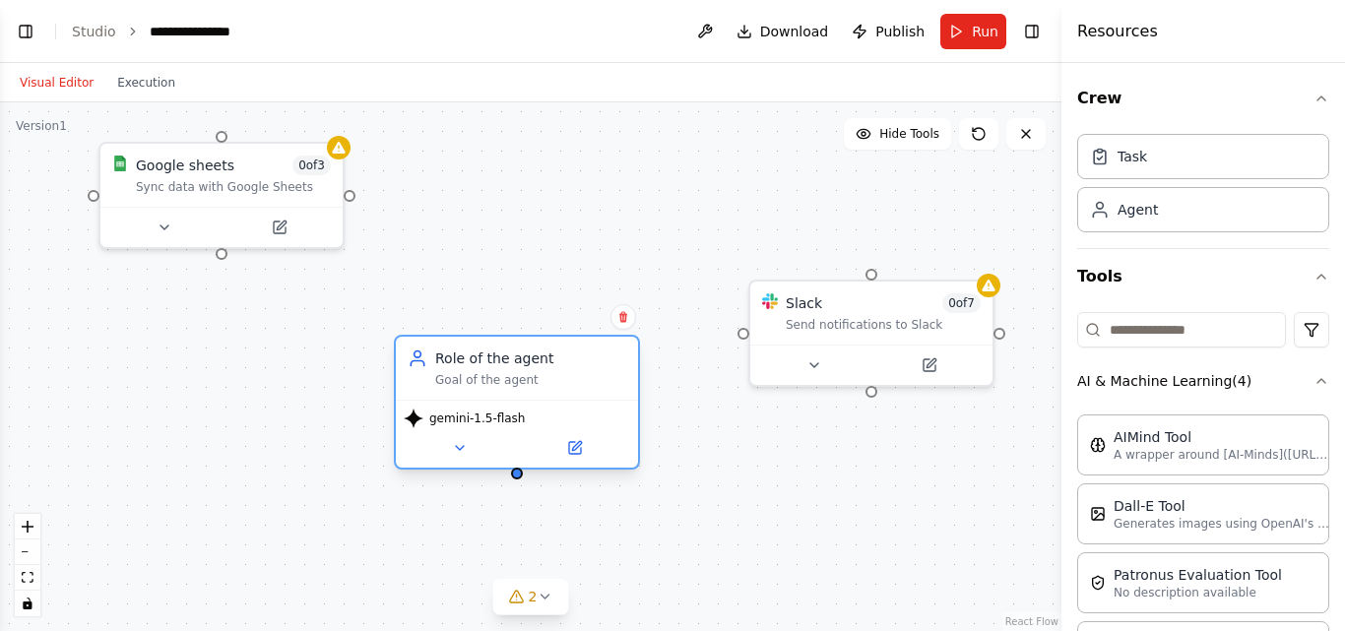
drag, startPoint x: 537, startPoint y: 450, endPoint x: 562, endPoint y: 411, distance: 45.6
click at [562, 411] on div "gemini-1.5-flash" at bounding box center [517, 419] width 226 height 20
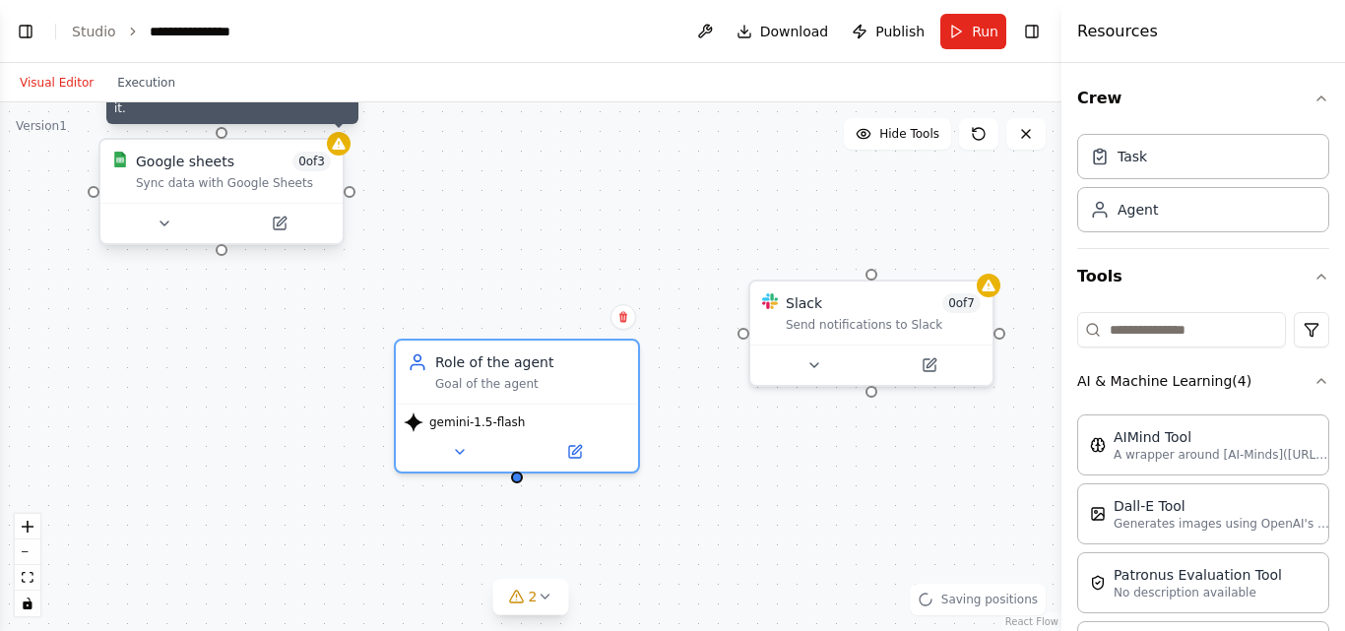
click at [343, 140] on icon at bounding box center [338, 144] width 13 height 12
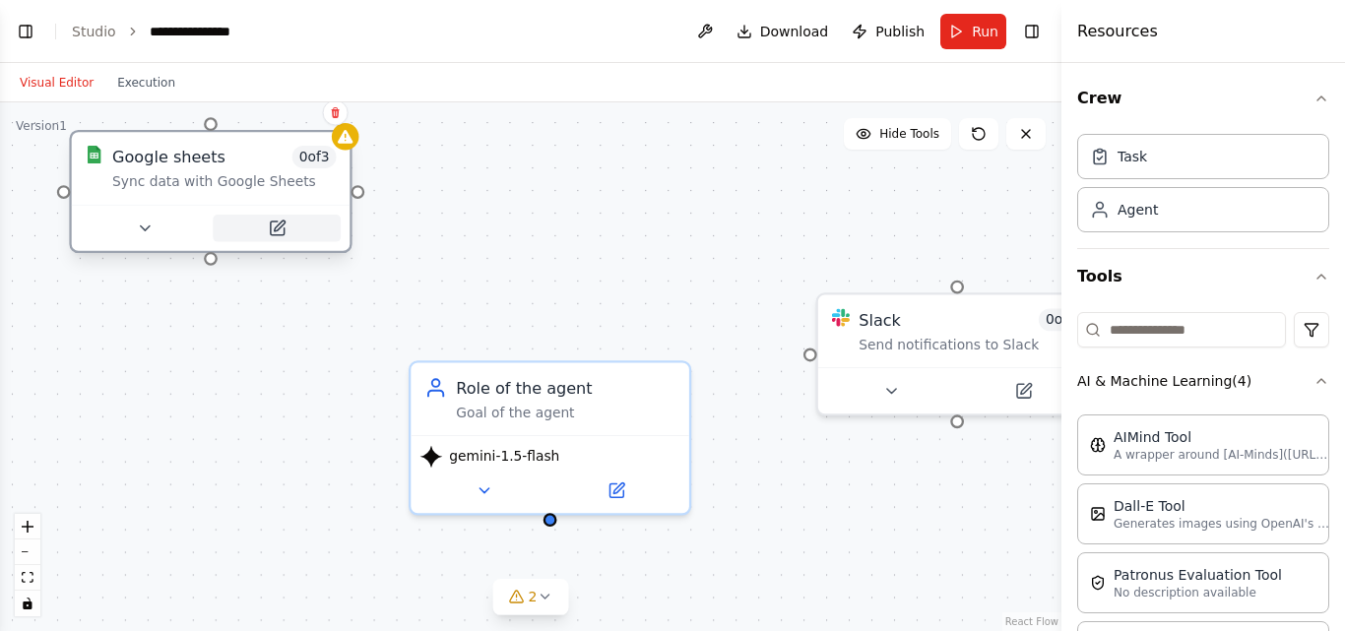
click at [286, 216] on button at bounding box center [277, 229] width 128 height 28
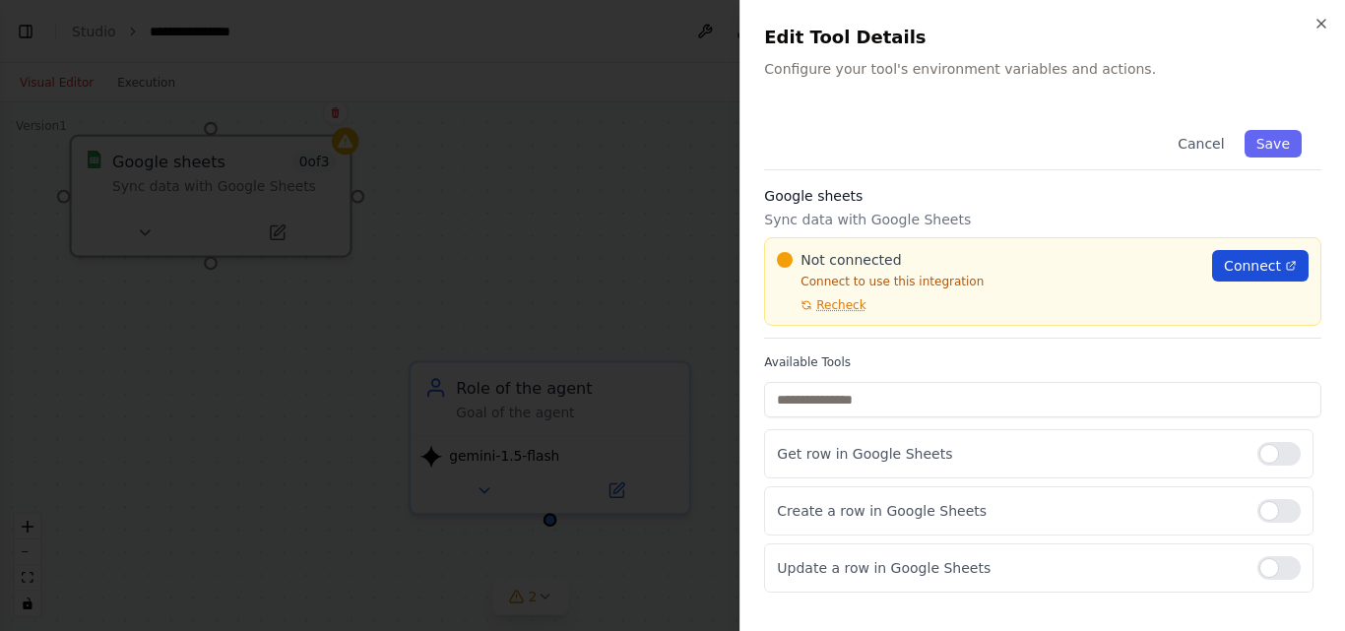
click at [1289, 260] on icon at bounding box center [1291, 266] width 12 height 12
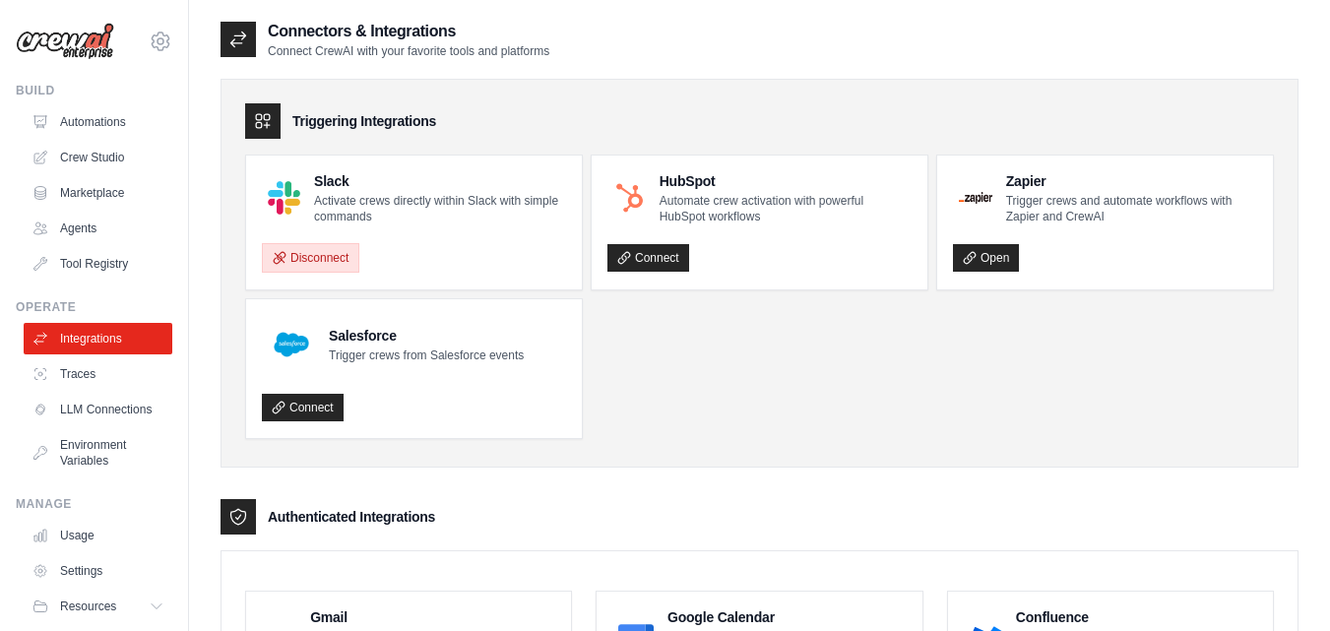
click at [295, 243] on button "Disconnect" at bounding box center [310, 258] width 97 height 30
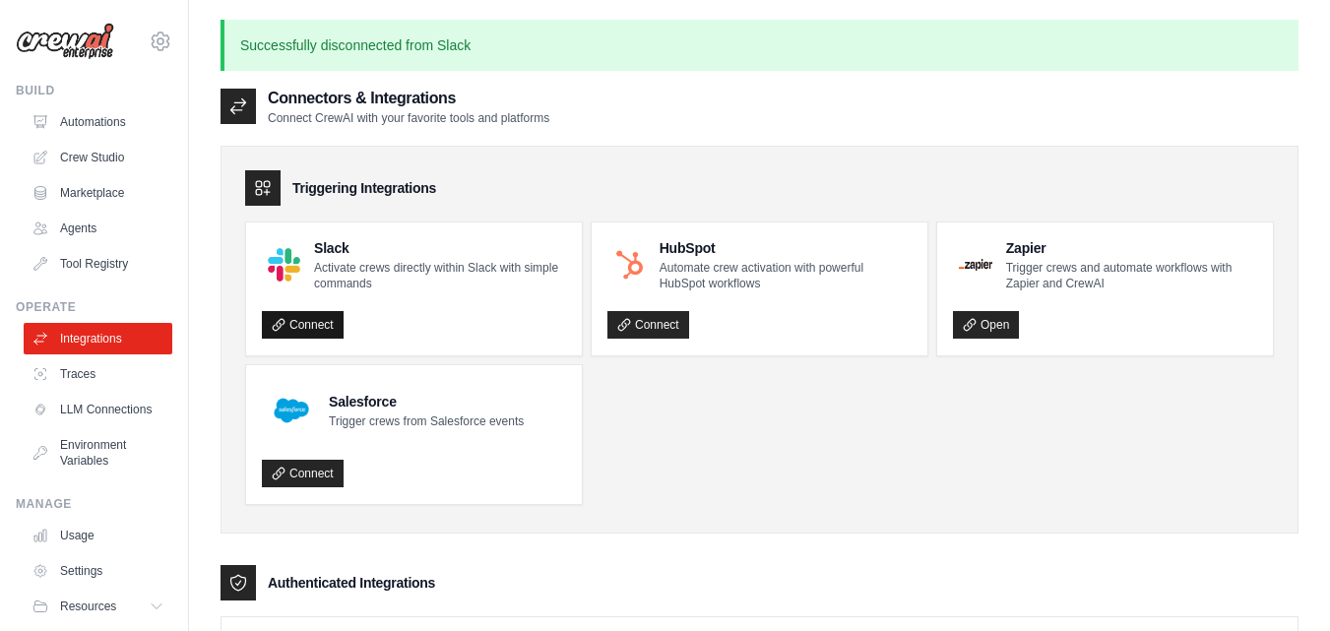
click at [297, 311] on link "Connect" at bounding box center [303, 325] width 82 height 28
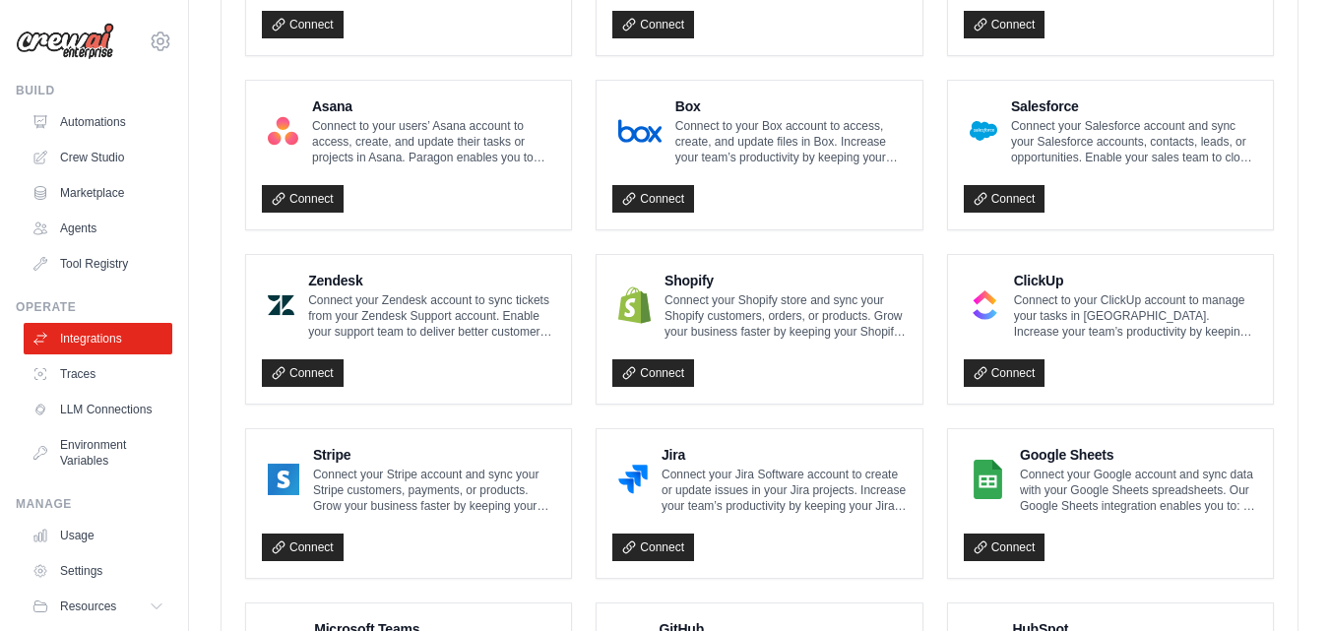
scroll to position [886, 0]
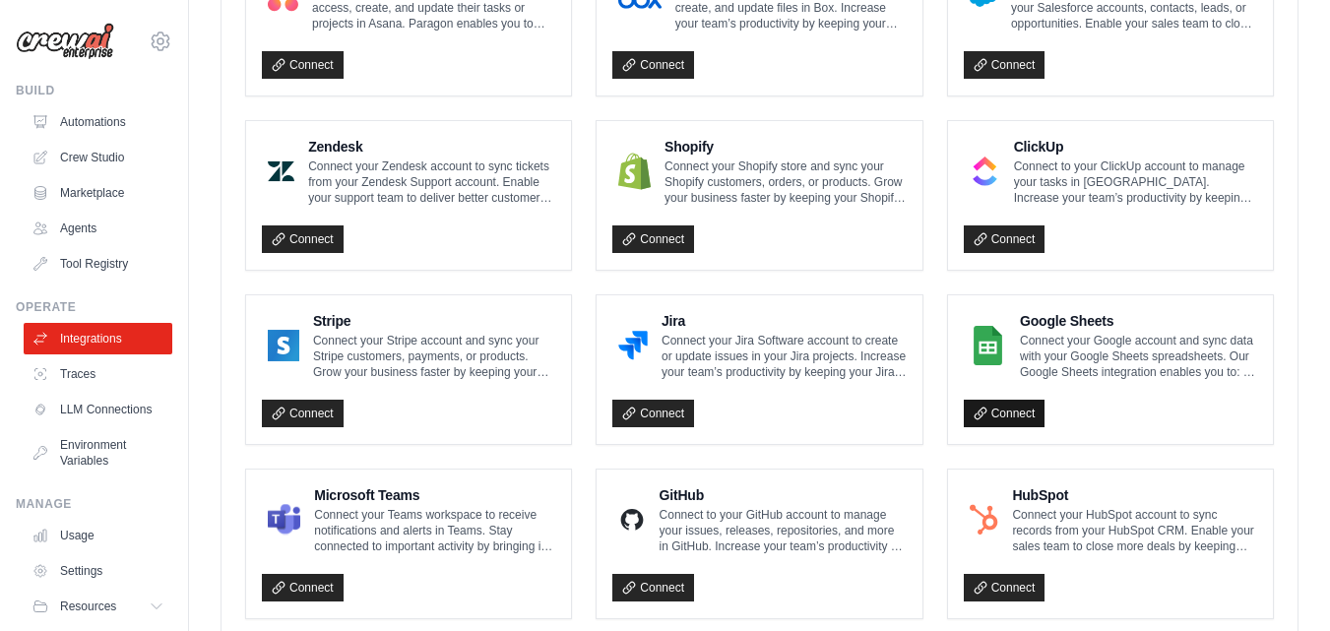
click at [983, 400] on link "Connect" at bounding box center [1005, 414] width 82 height 28
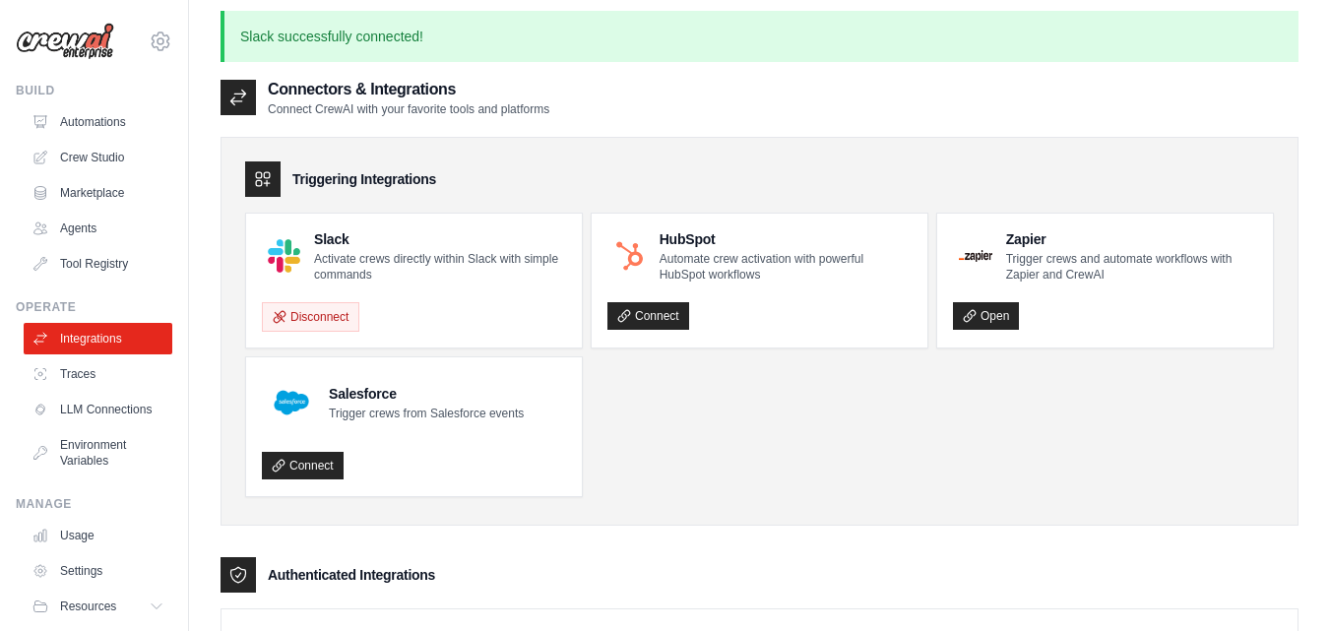
scroll to position [0, 0]
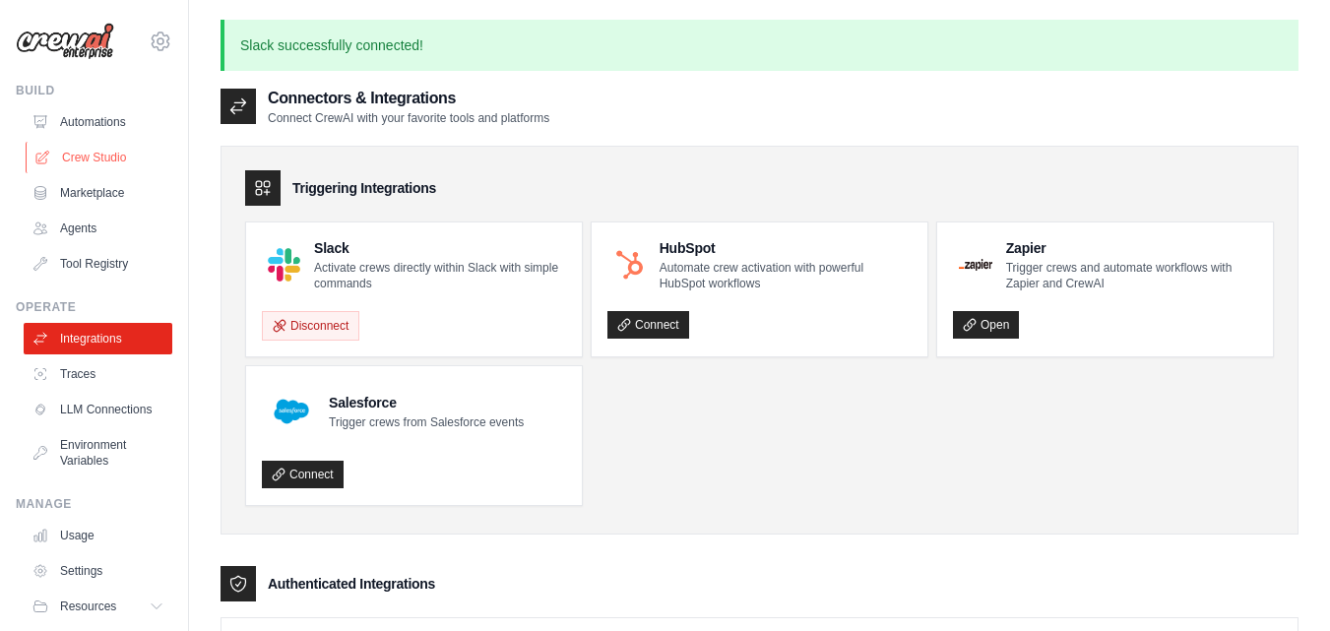
click at [105, 150] on link "Crew Studio" at bounding box center [100, 158] width 149 height 32
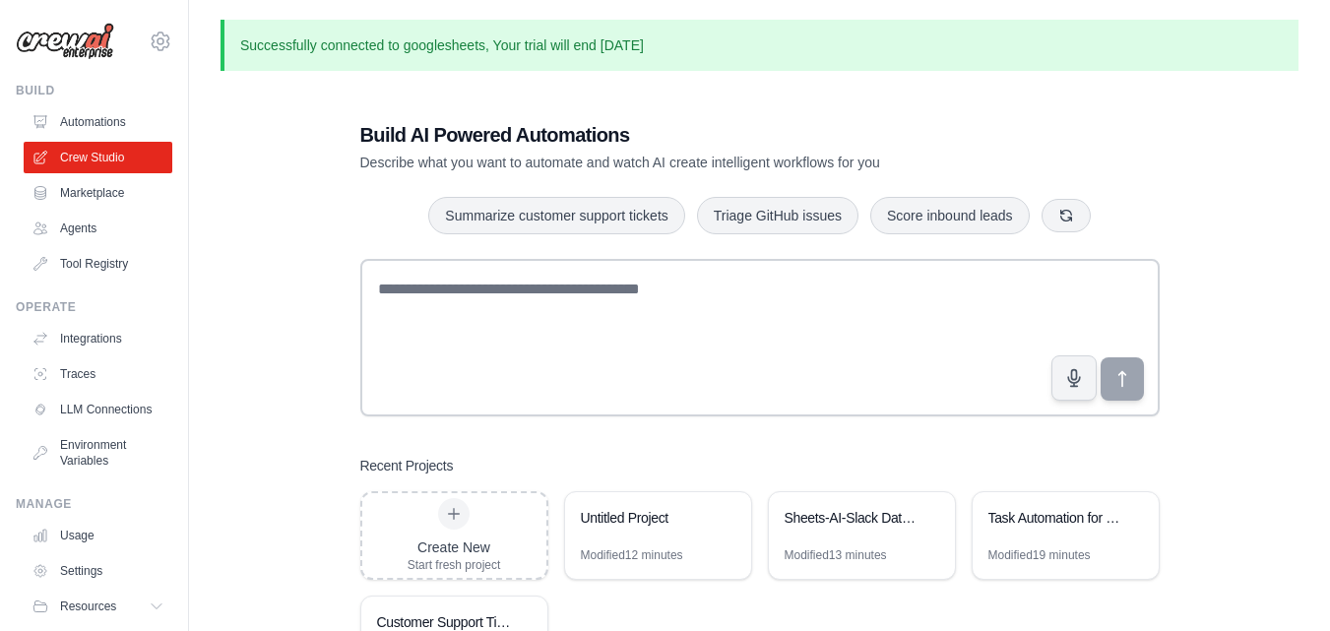
click at [291, 248] on div "Build AI Powered Automations Describe what you want to automate and watch AI cr…" at bounding box center [760, 402] width 1078 height 631
click at [653, 530] on div "Untitled Project" at bounding box center [658, 519] width 186 height 55
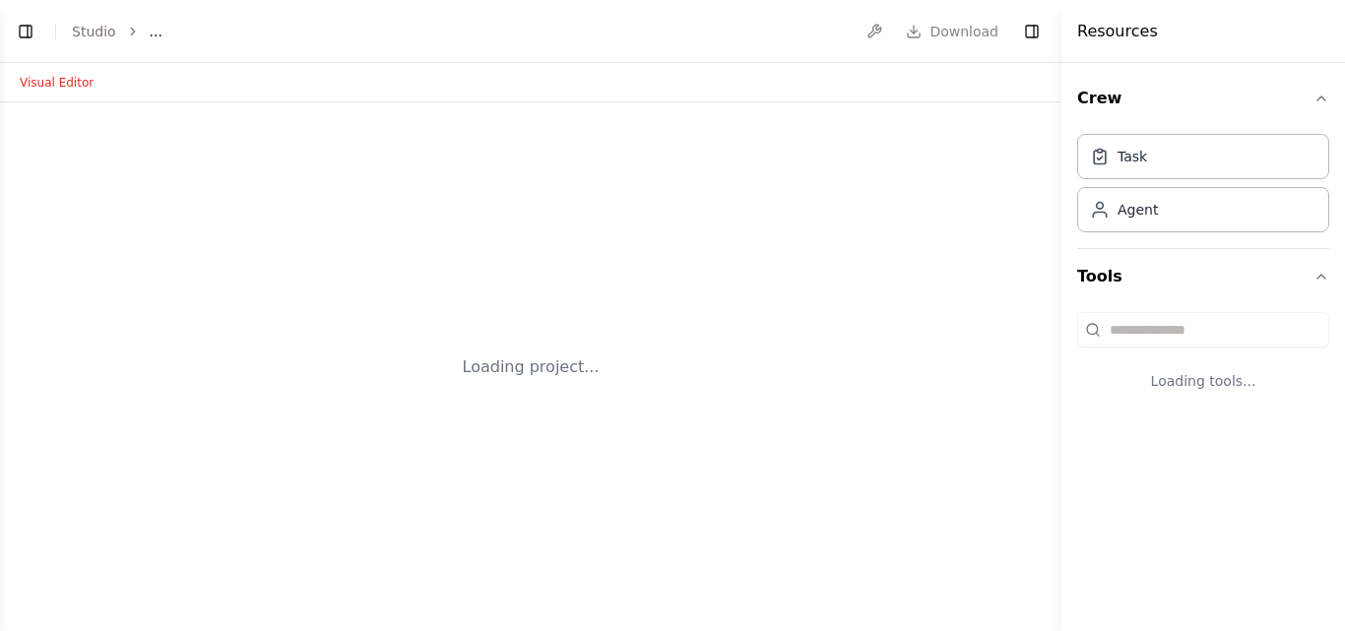
select select "****"
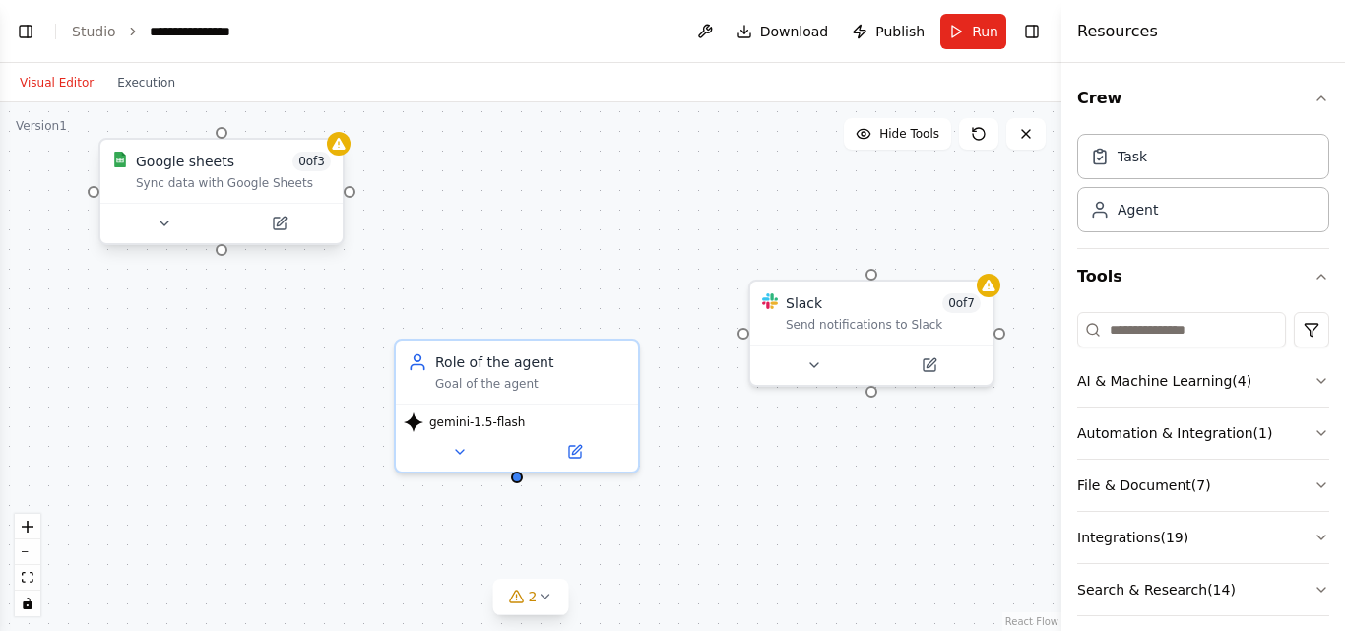
click at [261, 178] on div "Sync data with Google Sheets" at bounding box center [233, 183] width 195 height 16
click at [327, 115] on icon at bounding box center [328, 120] width 8 height 11
click at [291, 119] on button "Confirm" at bounding box center [272, 120] width 70 height 24
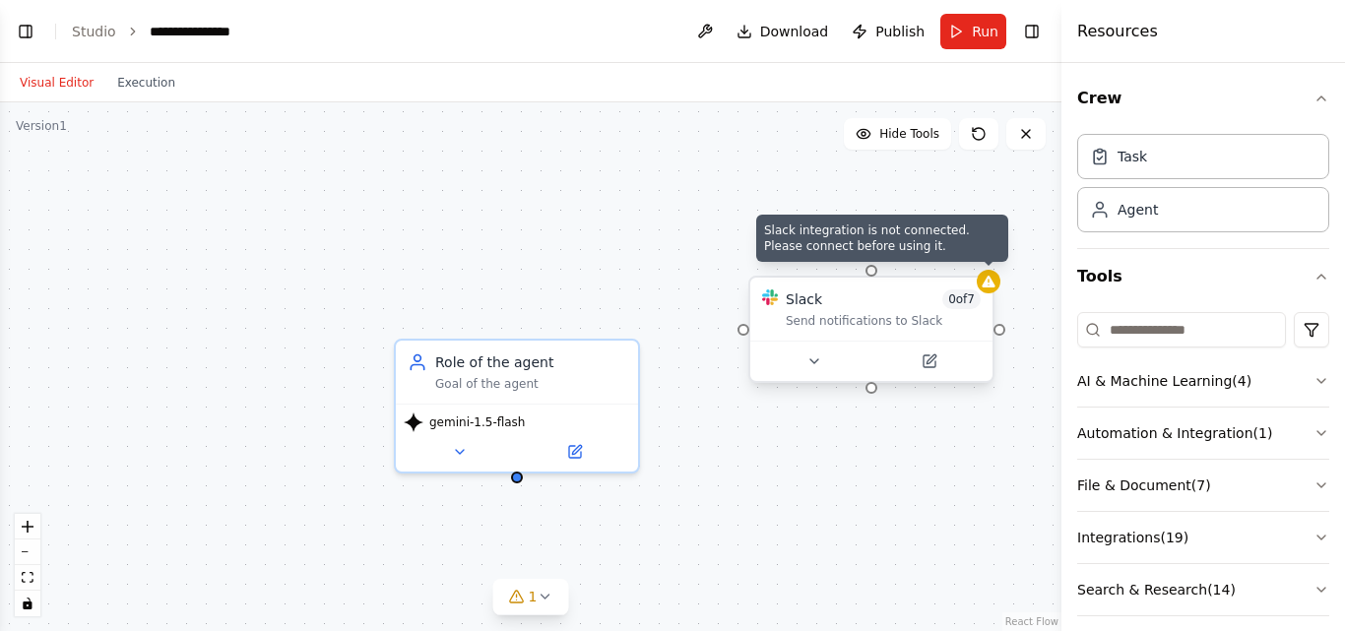
click at [989, 281] on icon at bounding box center [987, 282] width 13 height 12
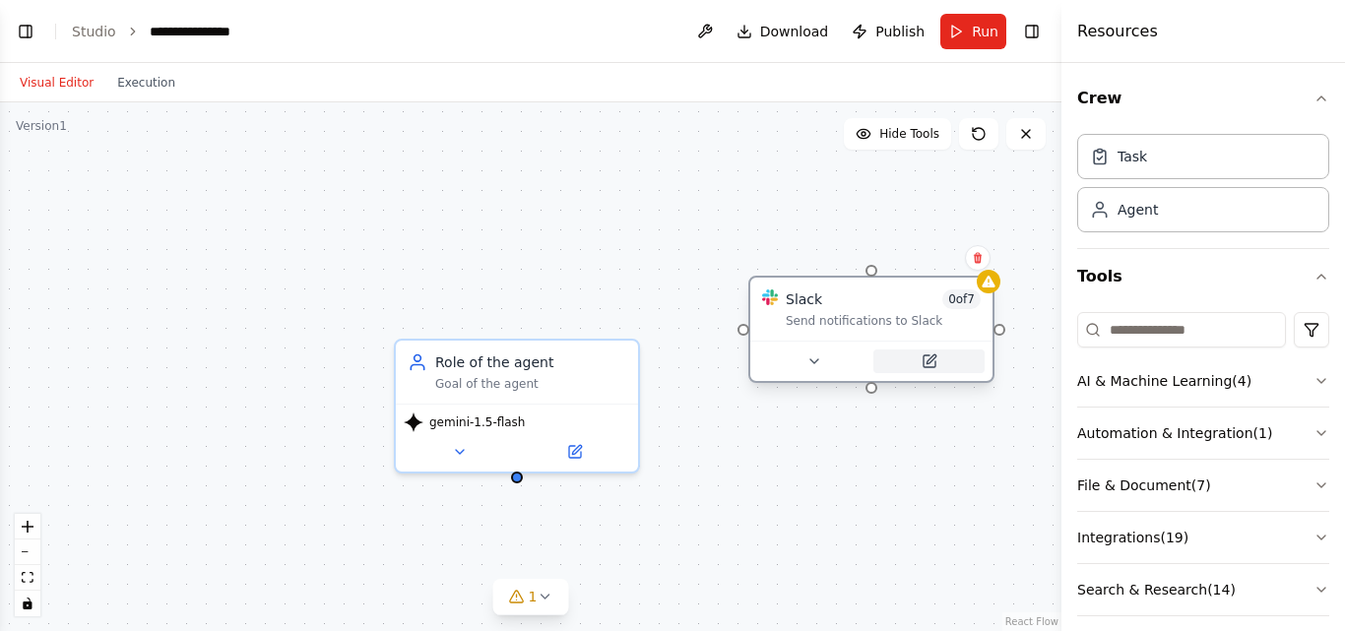
click at [942, 353] on button at bounding box center [928, 361] width 111 height 24
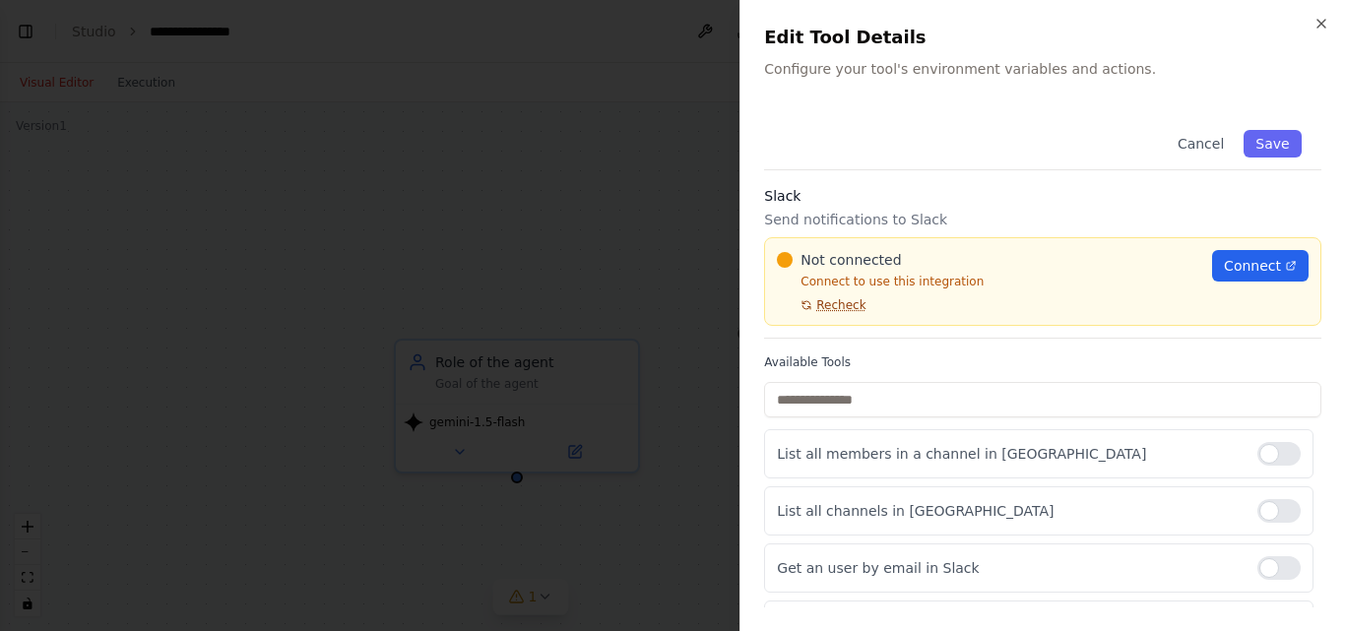
click at [841, 297] on span "Recheck" at bounding box center [840, 305] width 49 height 16
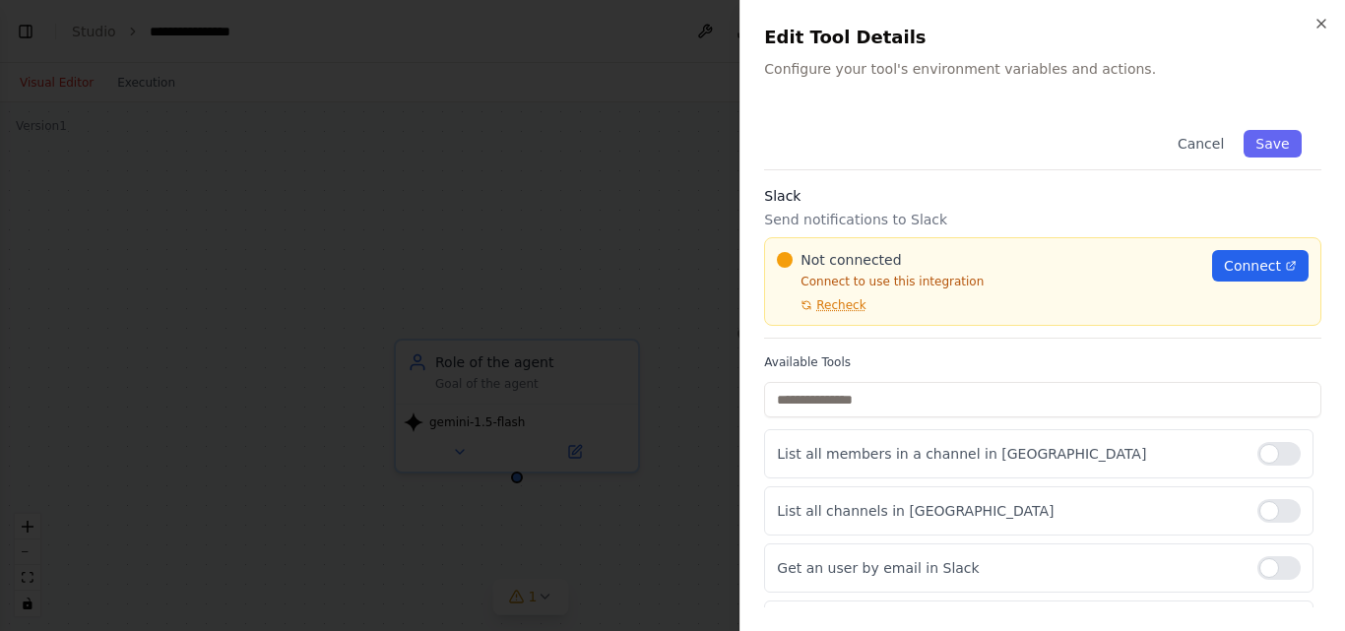
click at [841, 297] on span "Recheck" at bounding box center [840, 305] width 49 height 16
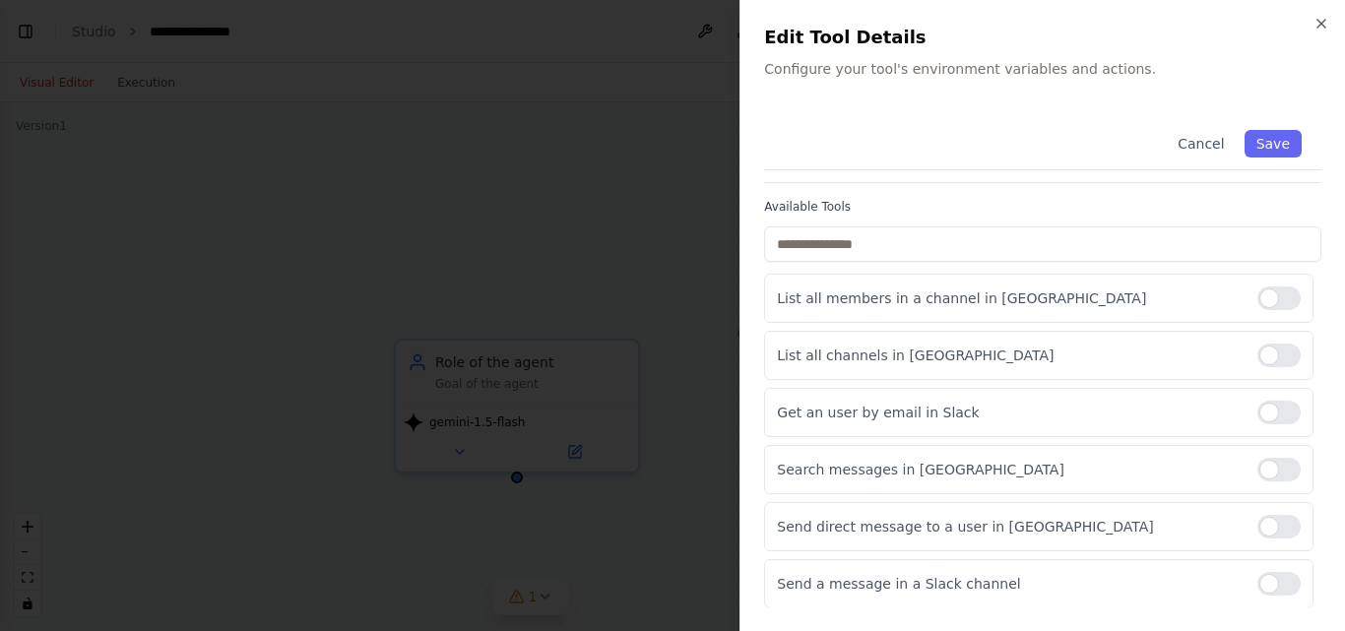
scroll to position [161, 0]
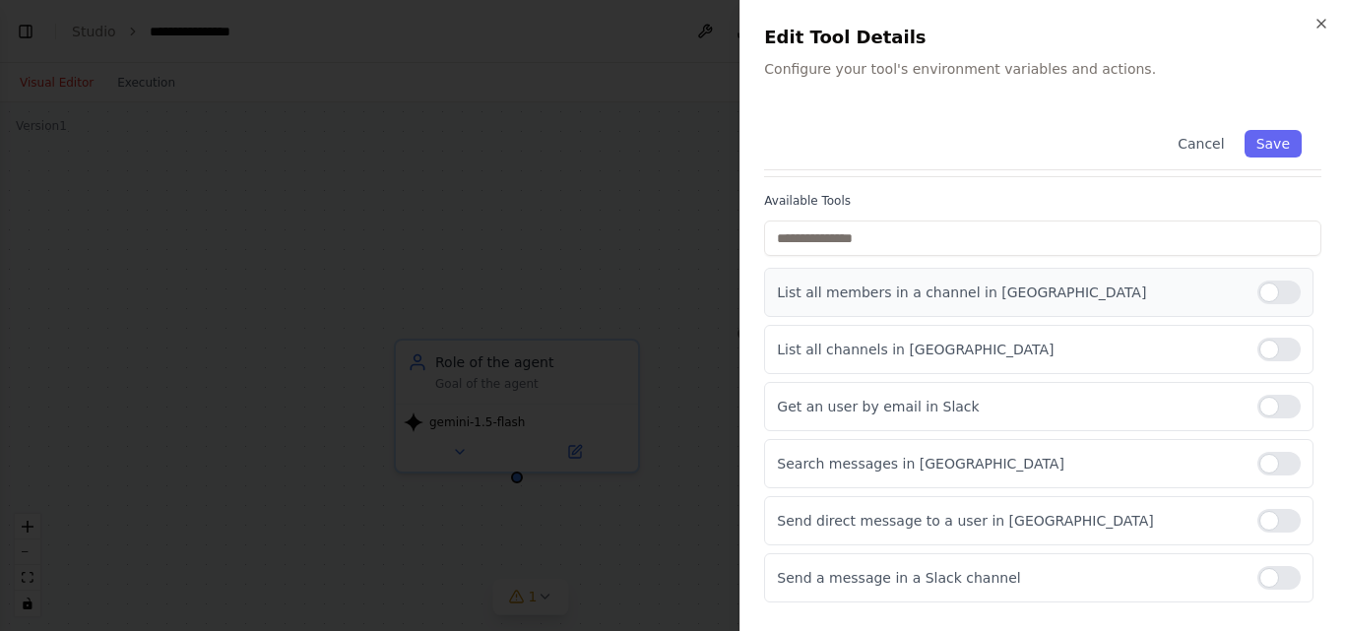
click at [1279, 281] on div at bounding box center [1278, 293] width 43 height 24
click at [1270, 325] on div "List all channels in Slack" at bounding box center [1038, 349] width 549 height 49
drag, startPoint x: 1269, startPoint y: 315, endPoint x: 1277, endPoint y: 350, distance: 36.3
click at [1269, 338] on div at bounding box center [1278, 350] width 43 height 24
click at [1272, 395] on div at bounding box center [1278, 407] width 43 height 24
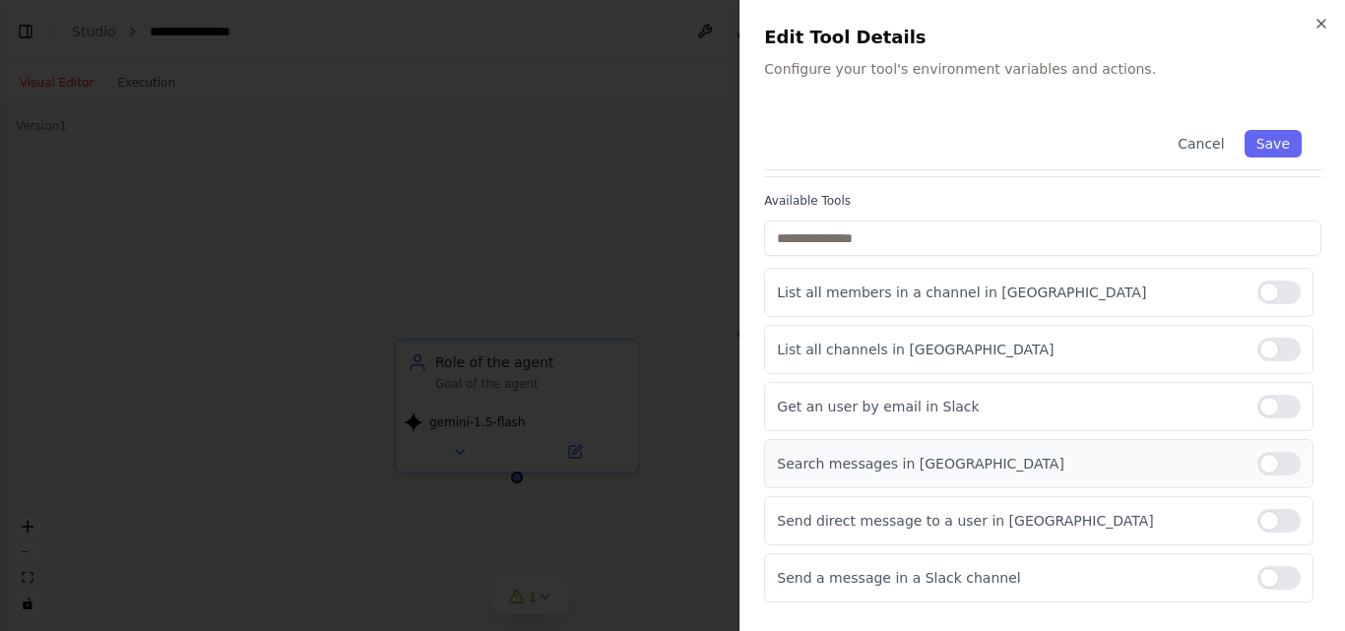
click at [1267, 452] on div at bounding box center [1278, 464] width 43 height 24
click at [1279, 509] on div at bounding box center [1278, 521] width 43 height 24
click at [1273, 566] on div at bounding box center [1278, 578] width 43 height 24
click at [1270, 610] on div "Get users by name in Slack" at bounding box center [1038, 634] width 549 height 49
click at [1274, 623] on div at bounding box center [1278, 635] width 43 height 24
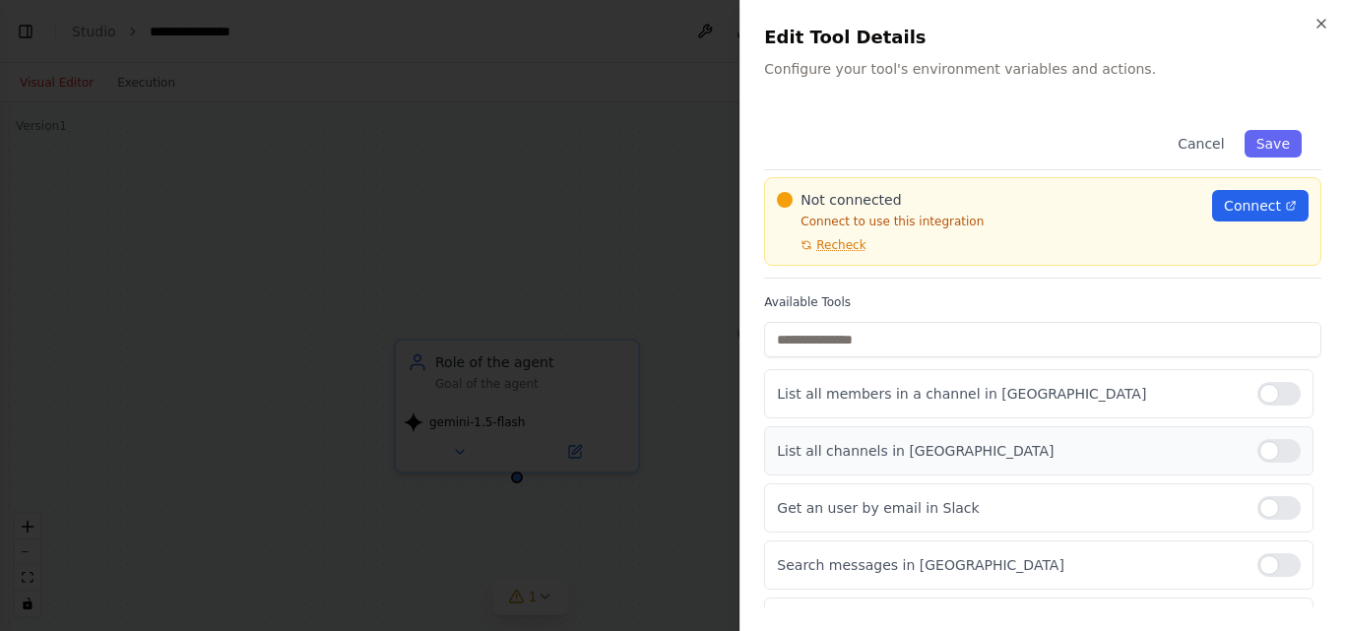
scroll to position [0, 0]
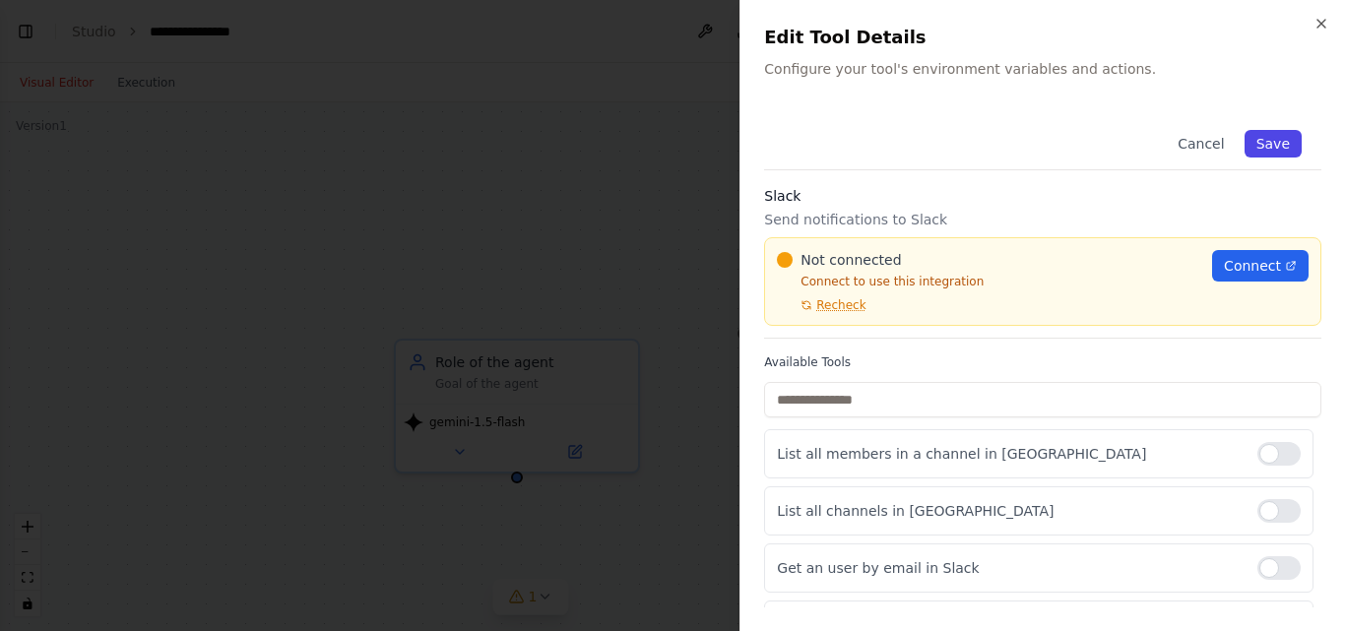
click at [1265, 143] on button "Save" at bounding box center [1272, 144] width 57 height 28
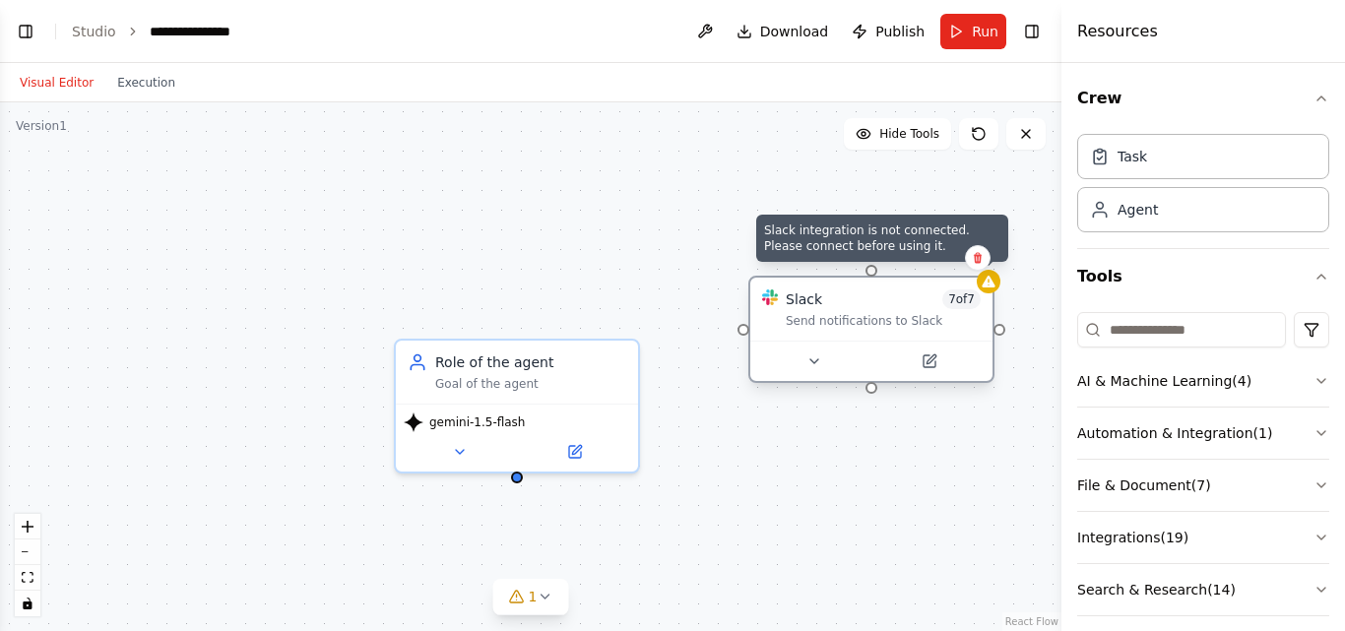
click at [981, 283] on div at bounding box center [989, 282] width 24 height 24
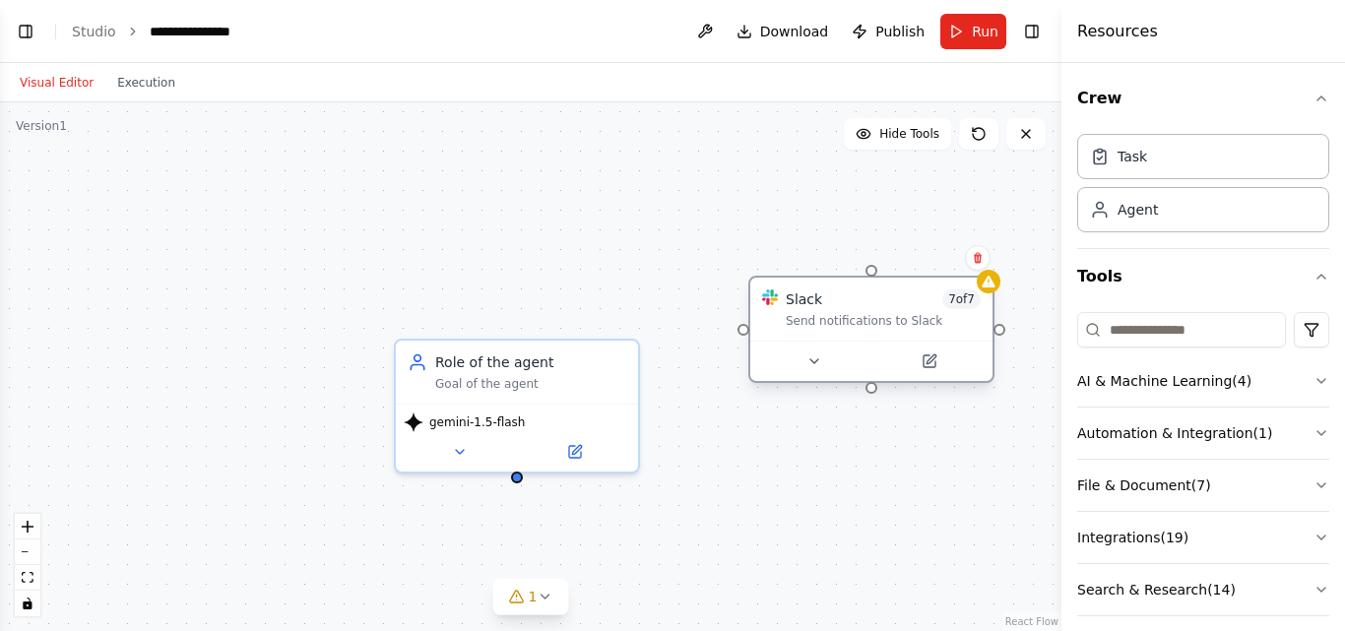
click at [924, 370] on div "Slack 7 of 7 Send notifications to Slack" at bounding box center [871, 329] width 246 height 107
click at [927, 361] on div at bounding box center [871, 361] width 242 height 40
click at [928, 354] on icon at bounding box center [930, 358] width 9 height 9
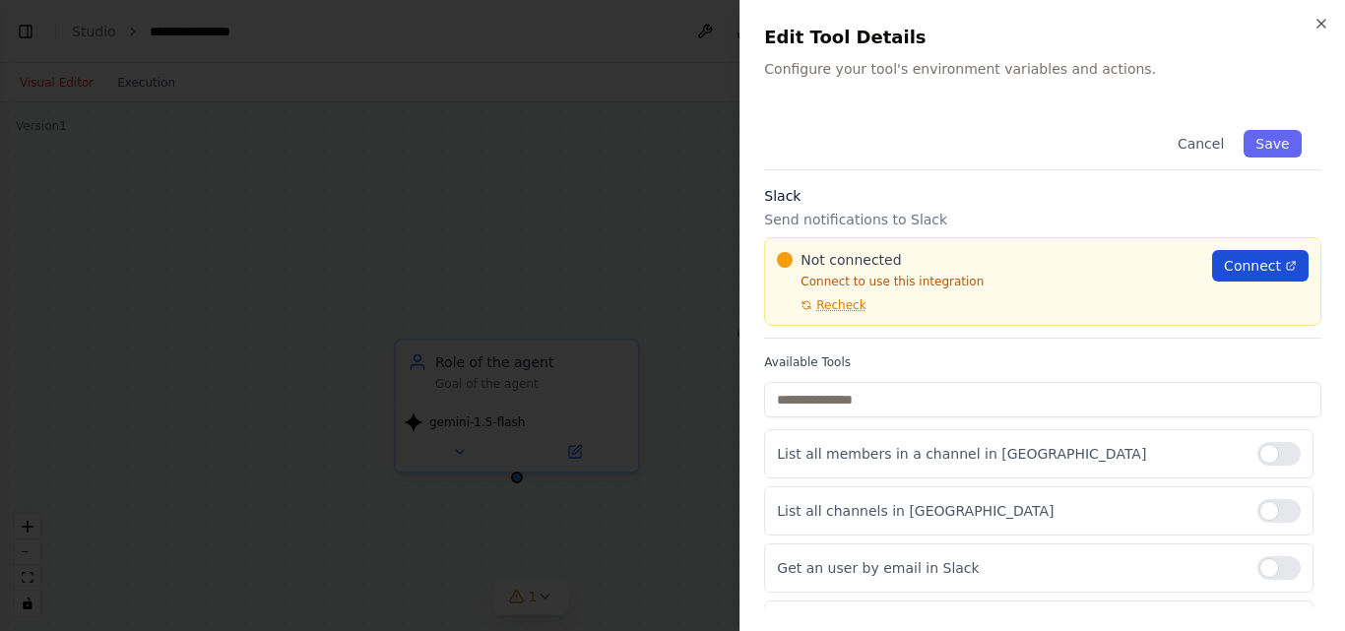
click at [1229, 256] on span "Connect" at bounding box center [1252, 266] width 57 height 20
click at [652, 173] on div at bounding box center [672, 315] width 1345 height 631
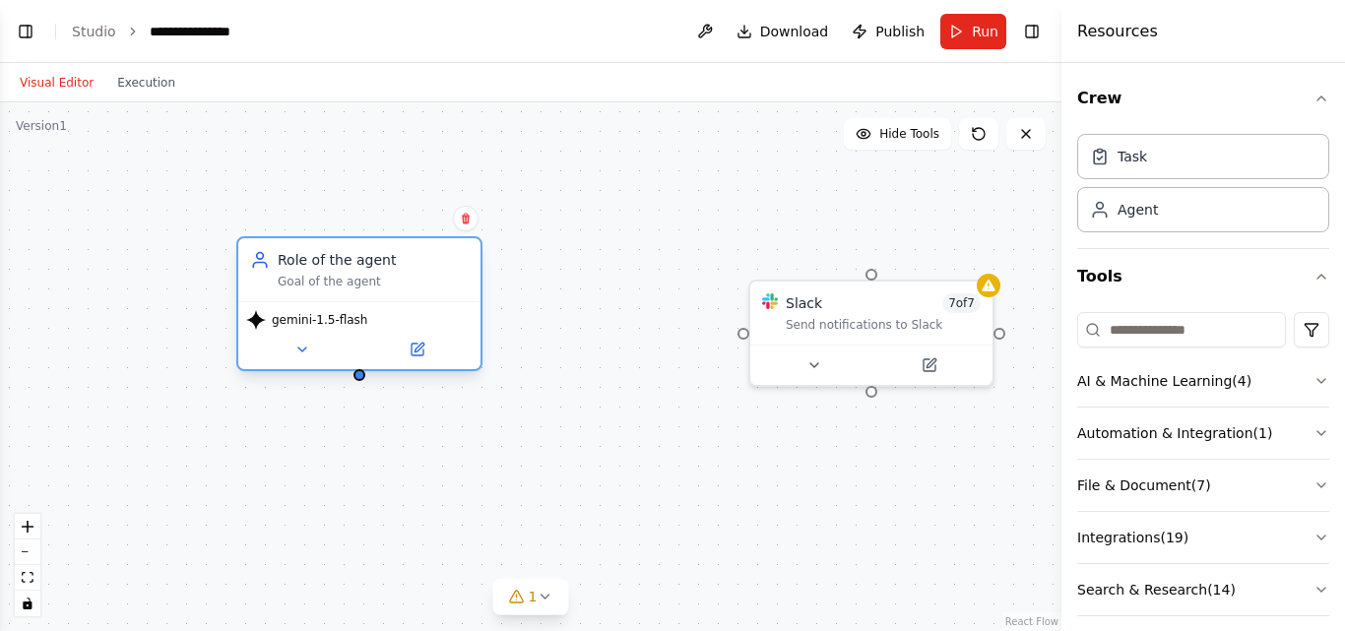
drag, startPoint x: 520, startPoint y: 420, endPoint x: 281, endPoint y: 295, distance: 269.9
click at [281, 301] on div "gemini-1.5-flash" at bounding box center [359, 335] width 242 height 68
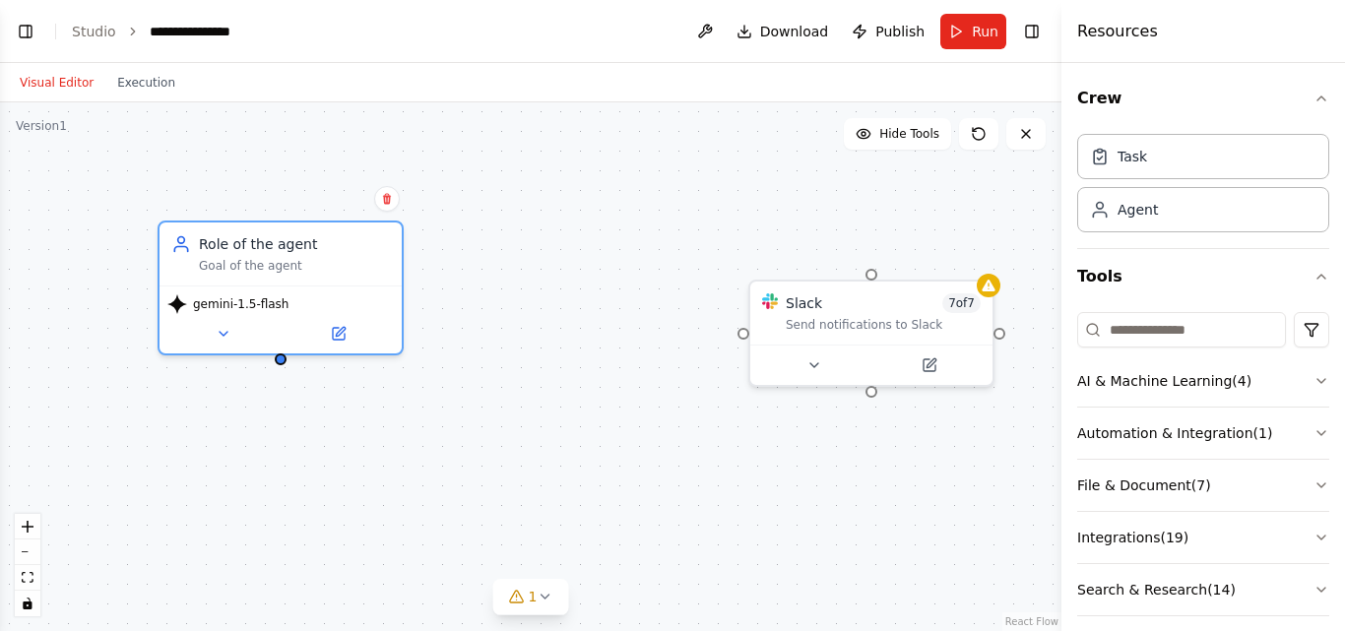
click at [533, 361] on div "Slack 7 of 7 Send notifications to Slack Role of the agent Goal of the agent ge…" at bounding box center [530, 366] width 1061 height 529
click at [859, 313] on div "Send notifications to Slack" at bounding box center [883, 321] width 195 height 16
click at [972, 254] on button at bounding box center [978, 258] width 26 height 26
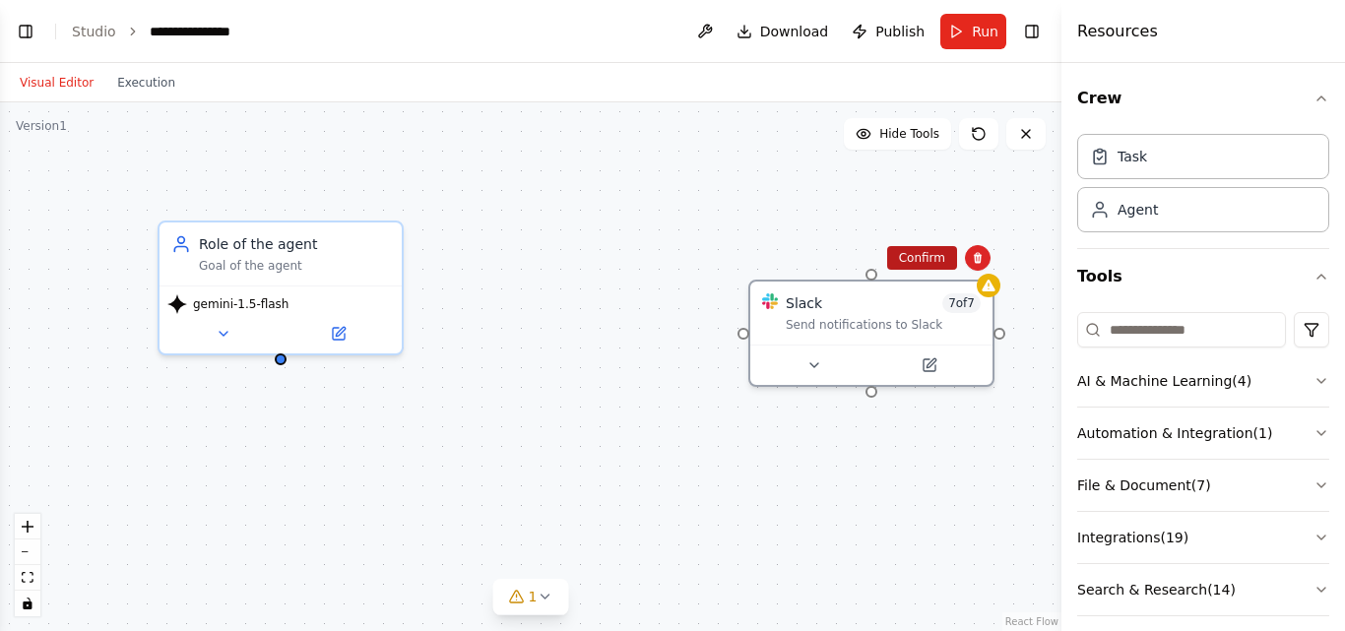
click at [941, 249] on button "Confirm" at bounding box center [922, 258] width 70 height 24
click at [933, 250] on button "Confirm" at bounding box center [918, 259] width 70 height 24
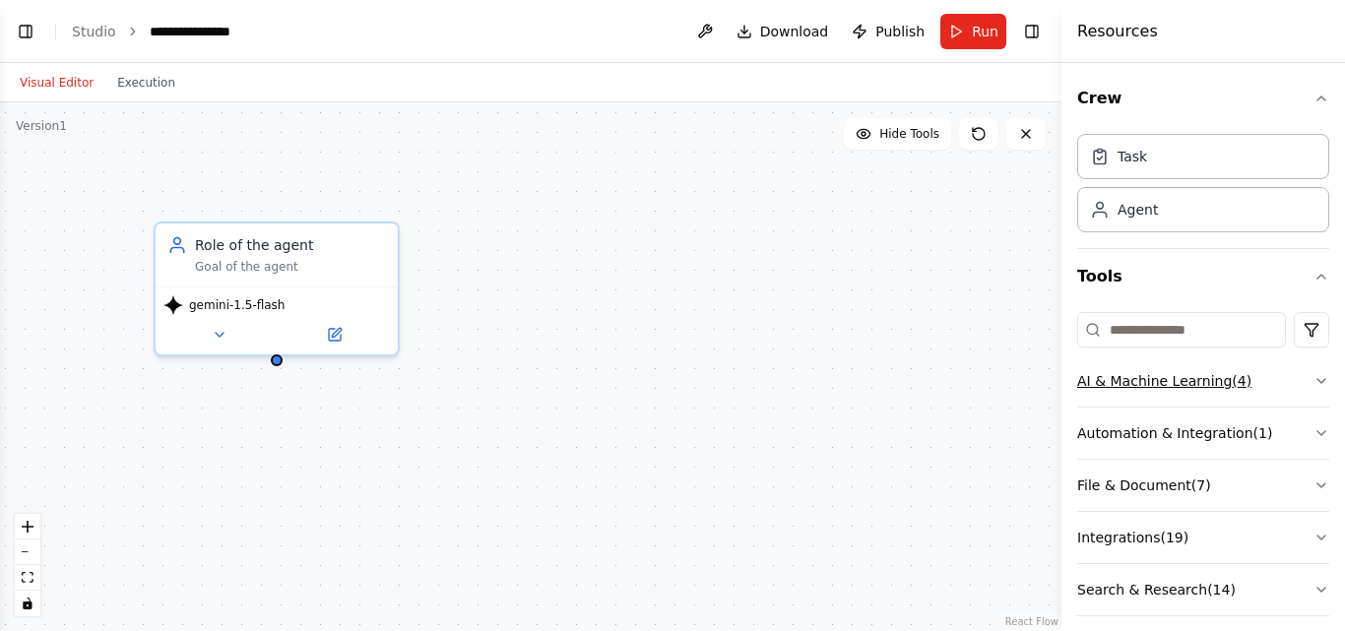
click at [1282, 363] on button "AI & Machine Learning ( 4 )" at bounding box center [1203, 380] width 252 height 51
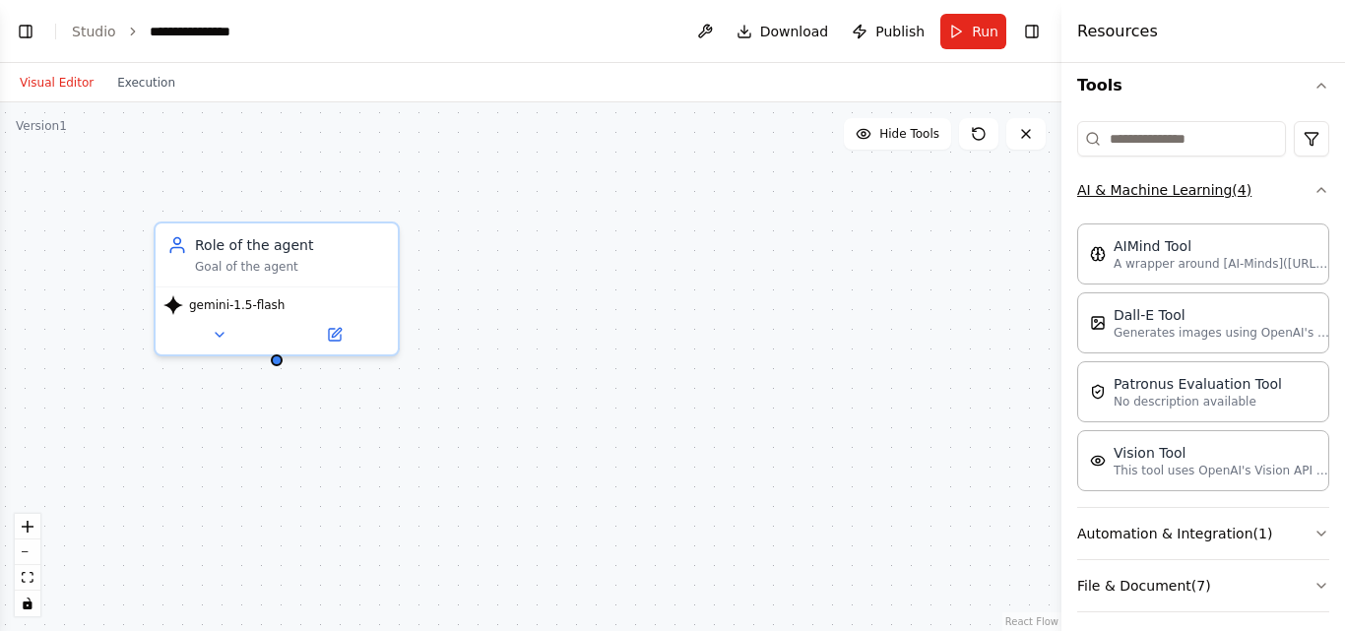
scroll to position [197, 0]
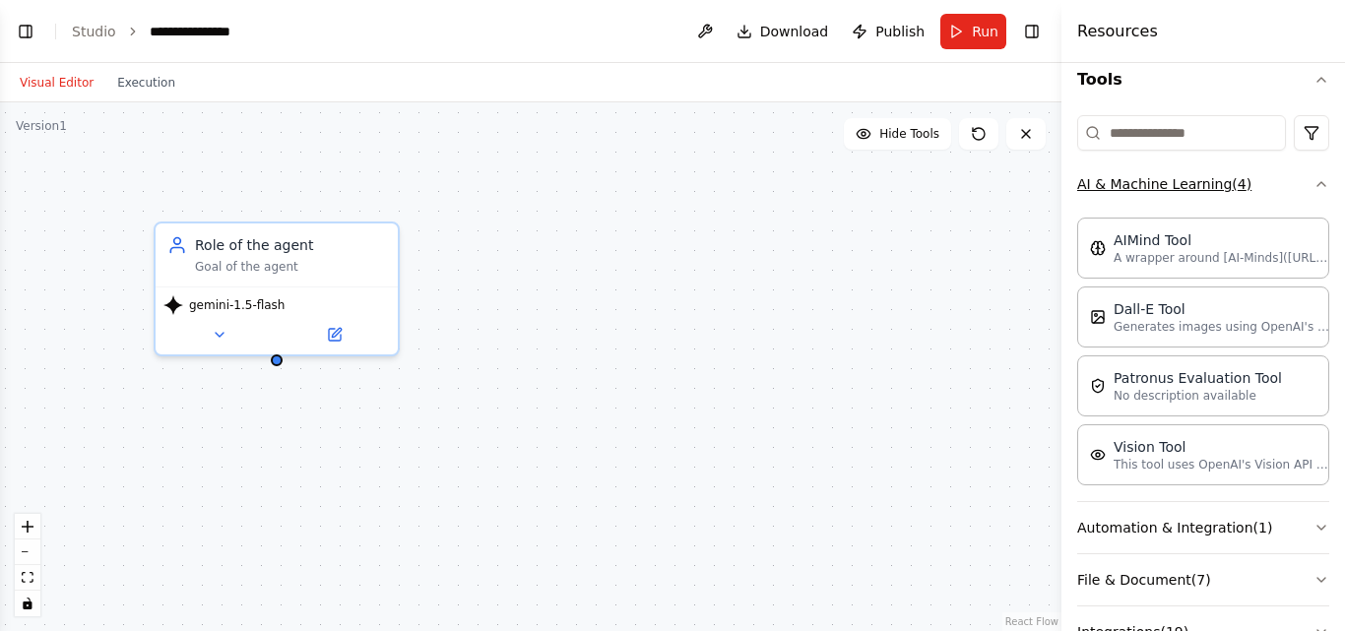
click at [1297, 159] on button "AI & Machine Learning ( 4 )" at bounding box center [1203, 183] width 252 height 51
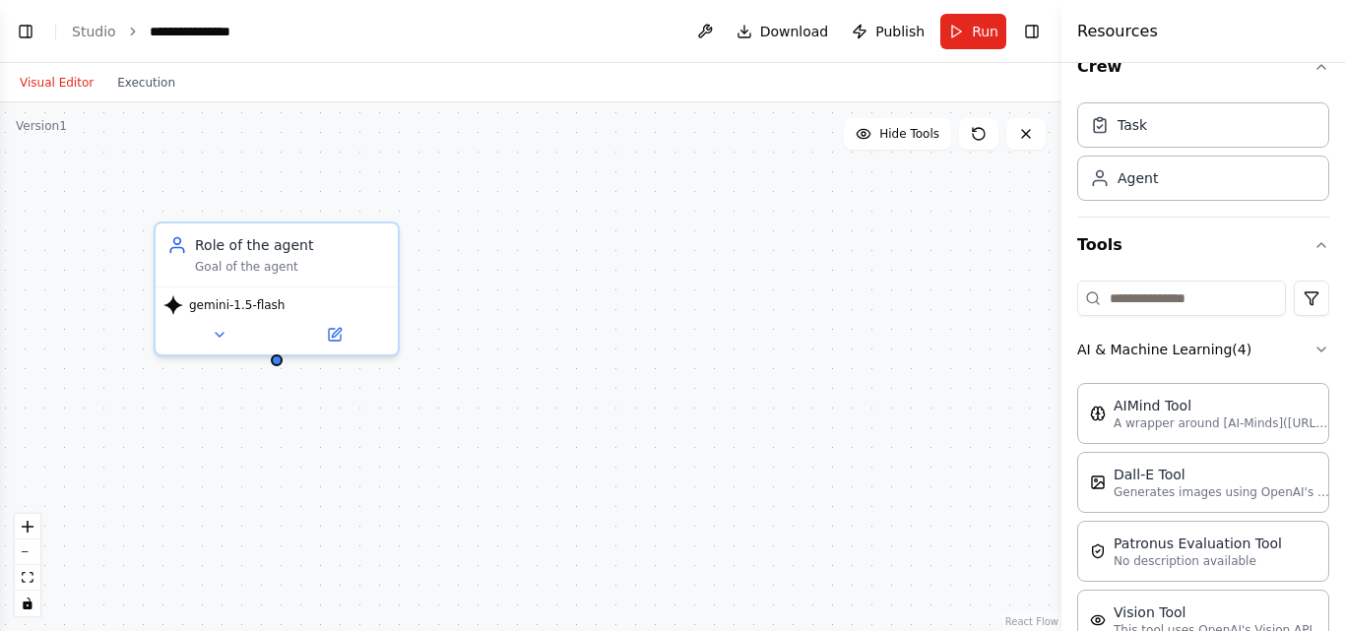
scroll to position [29, 0]
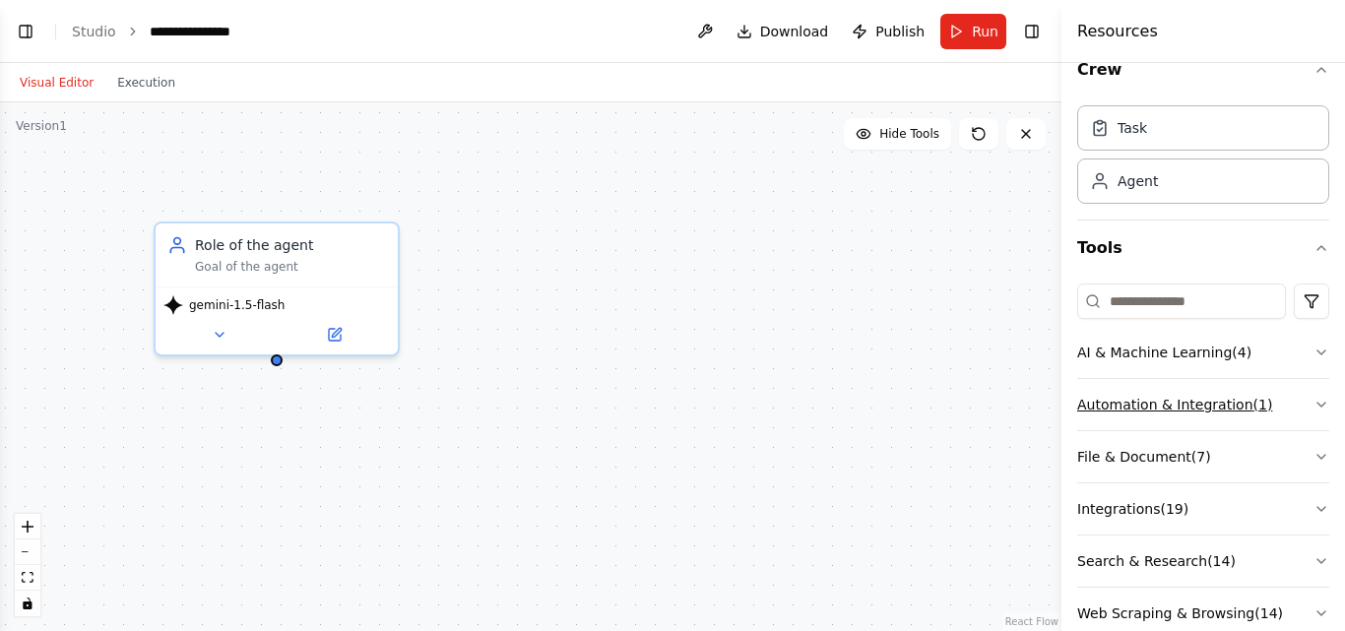
click at [1264, 384] on button "Automation & Integration ( 1 )" at bounding box center [1203, 404] width 252 height 51
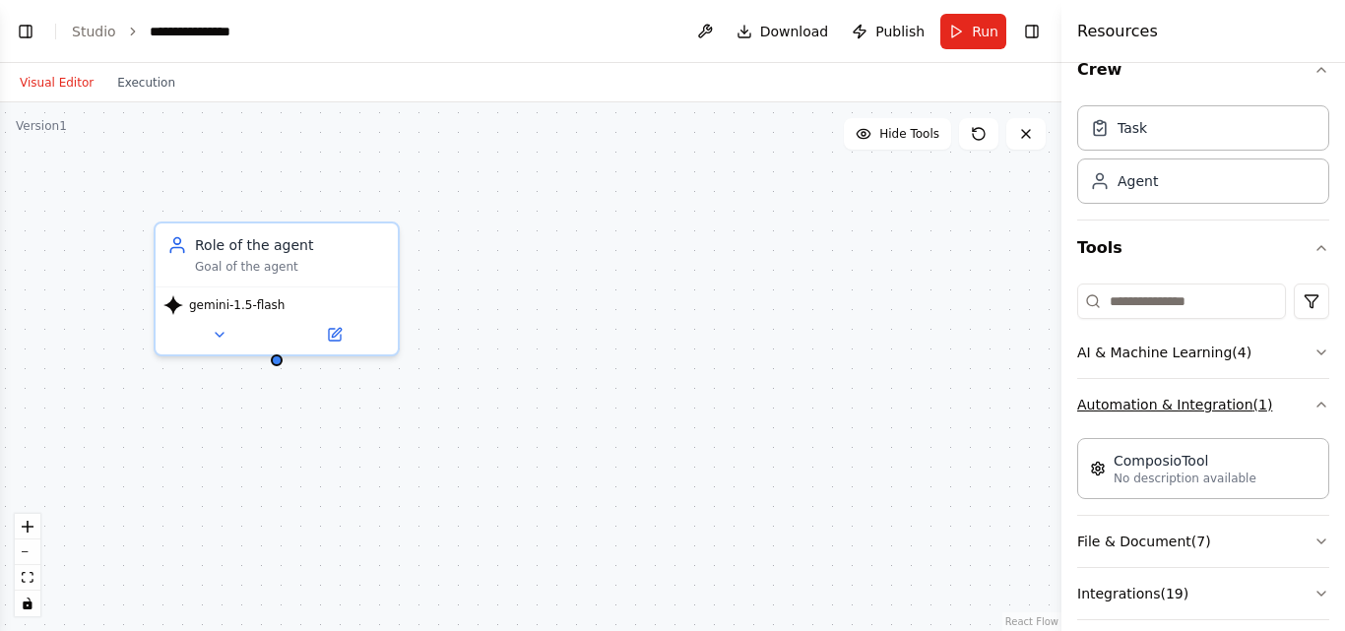
scroll to position [108, 0]
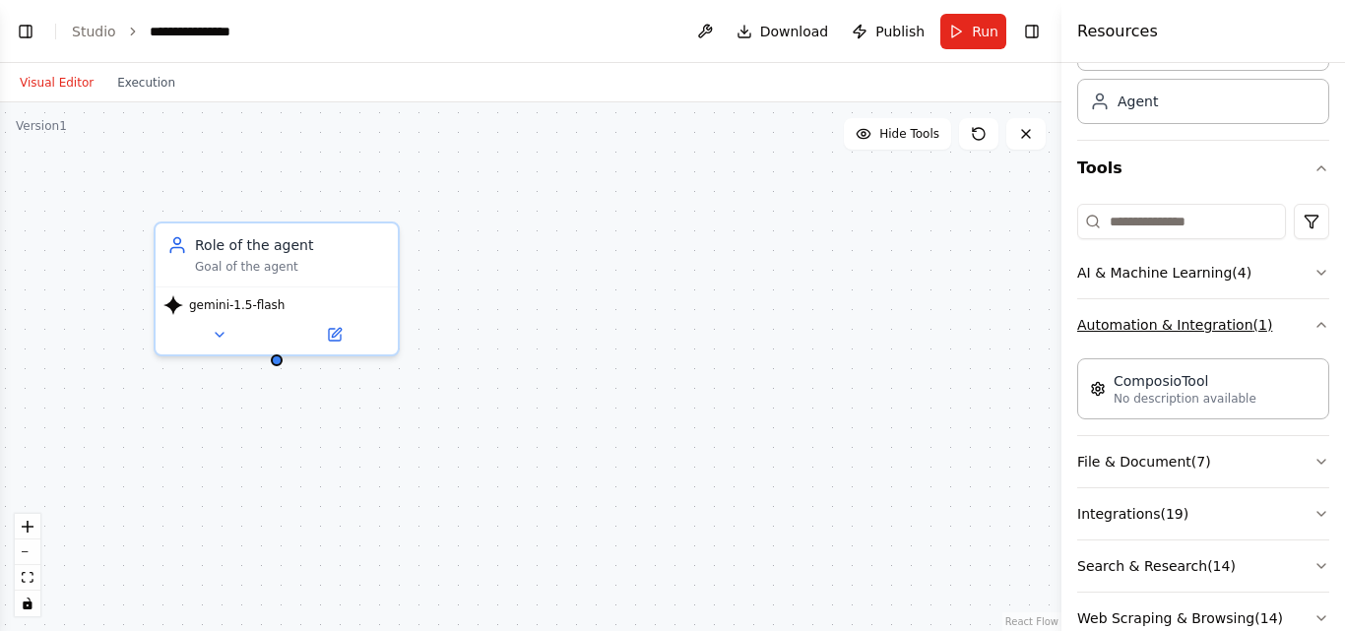
click at [1313, 317] on icon "button" at bounding box center [1321, 325] width 16 height 16
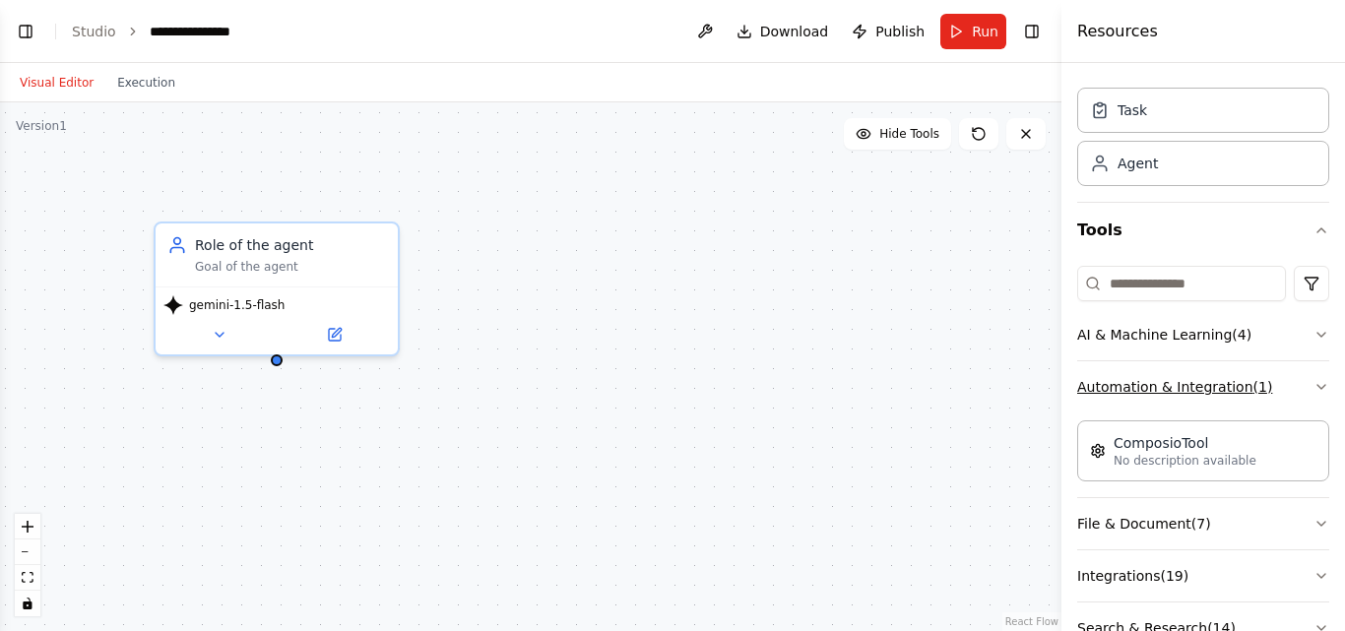
scroll to position [29, 0]
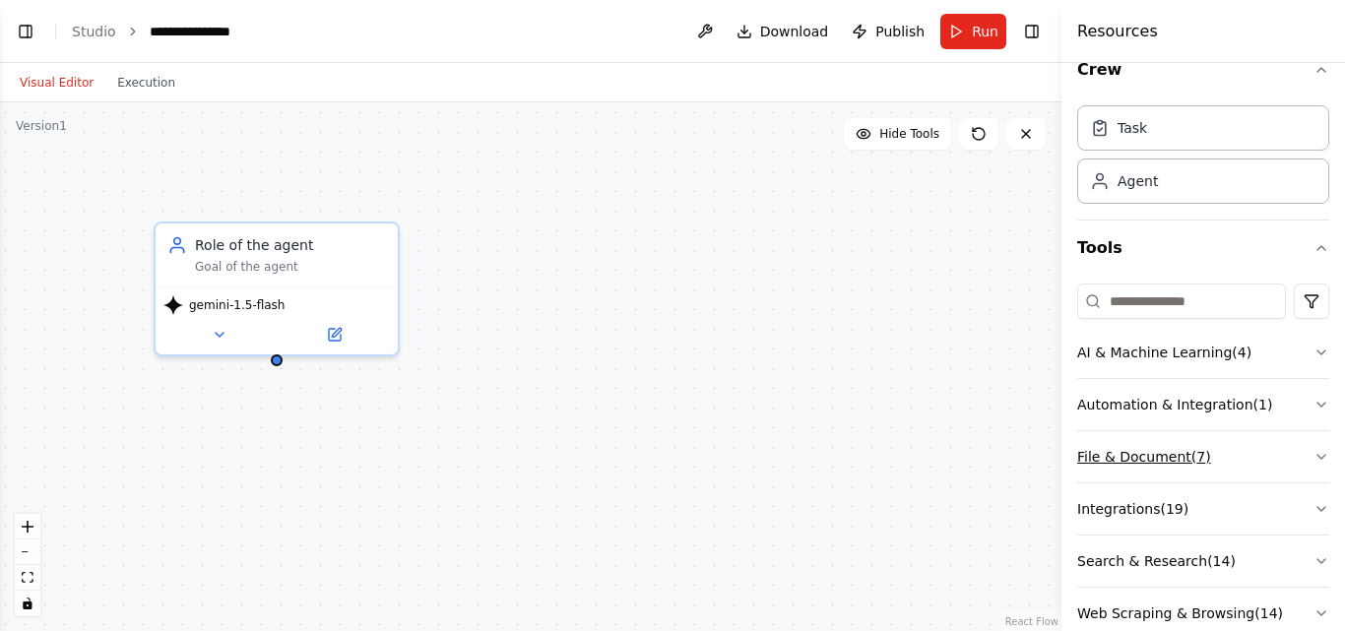
click at [1292, 443] on button "File & Document ( 7 )" at bounding box center [1203, 456] width 252 height 51
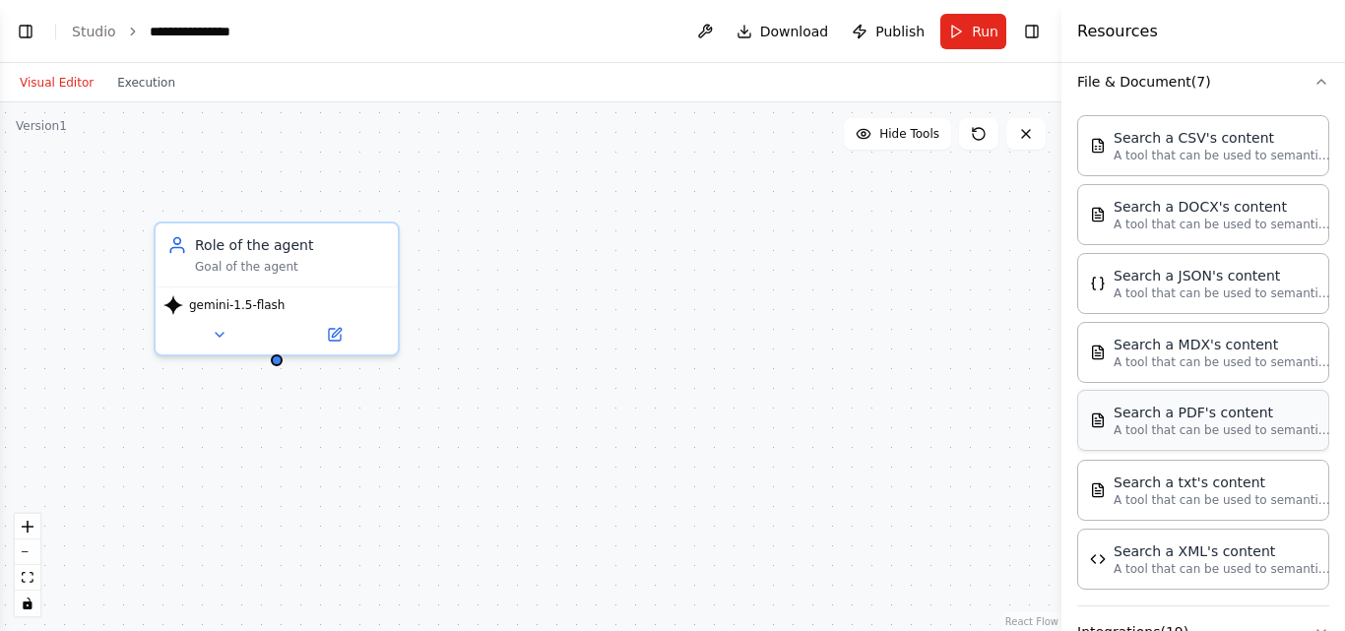
scroll to position [496, 0]
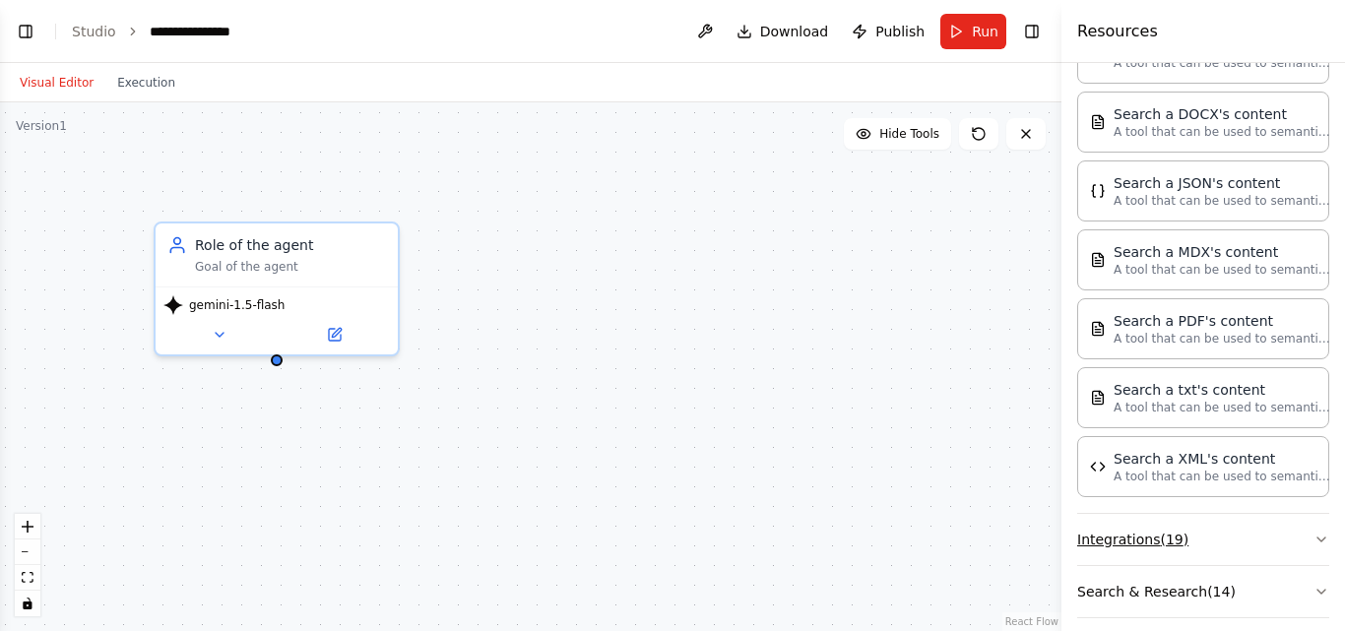
click at [1292, 514] on button "Integrations ( 19 )" at bounding box center [1203, 539] width 252 height 51
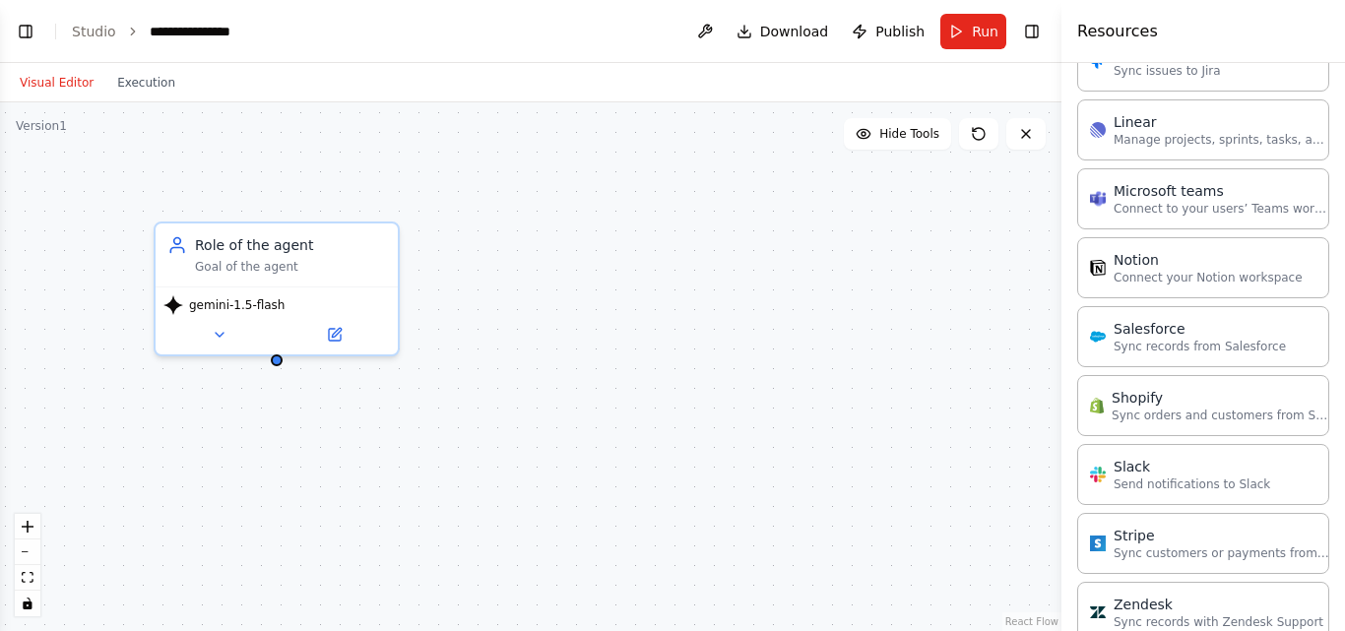
scroll to position [1740, 0]
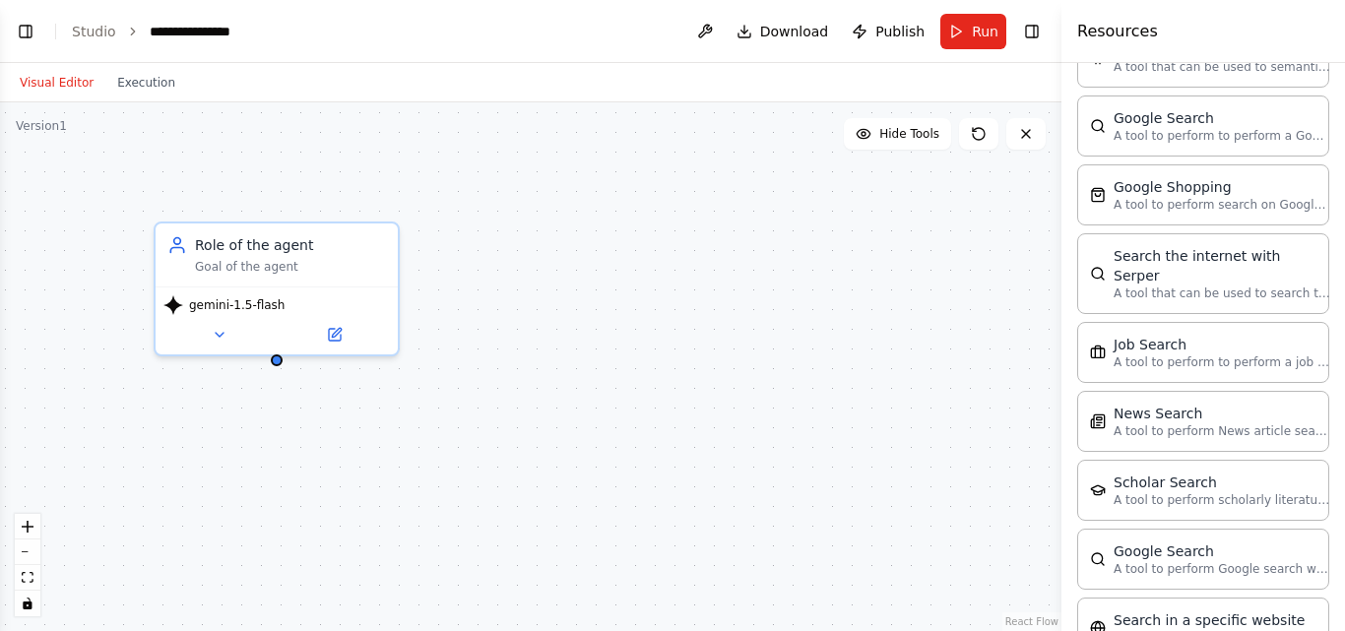
scroll to position [2662, 0]
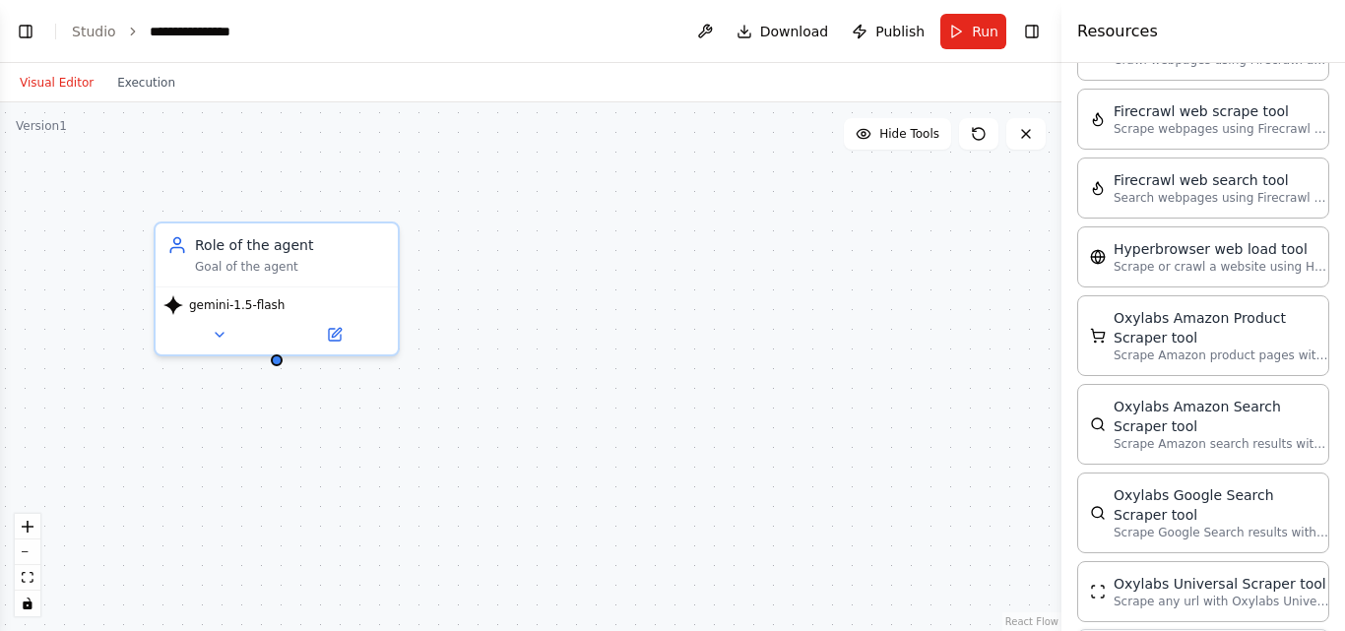
scroll to position [3601, 0]
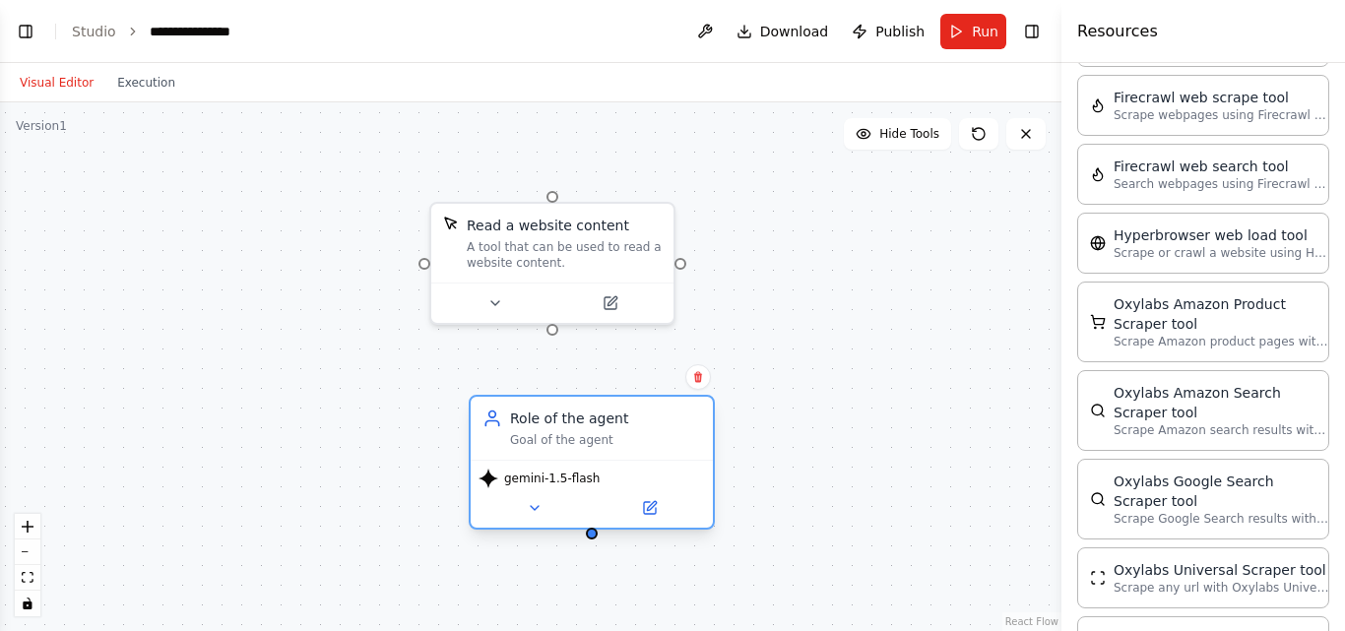
drag, startPoint x: 330, startPoint y: 255, endPoint x: 706, endPoint y: 426, distance: 413.2
click at [701, 432] on div "Goal of the agent" at bounding box center [605, 440] width 191 height 16
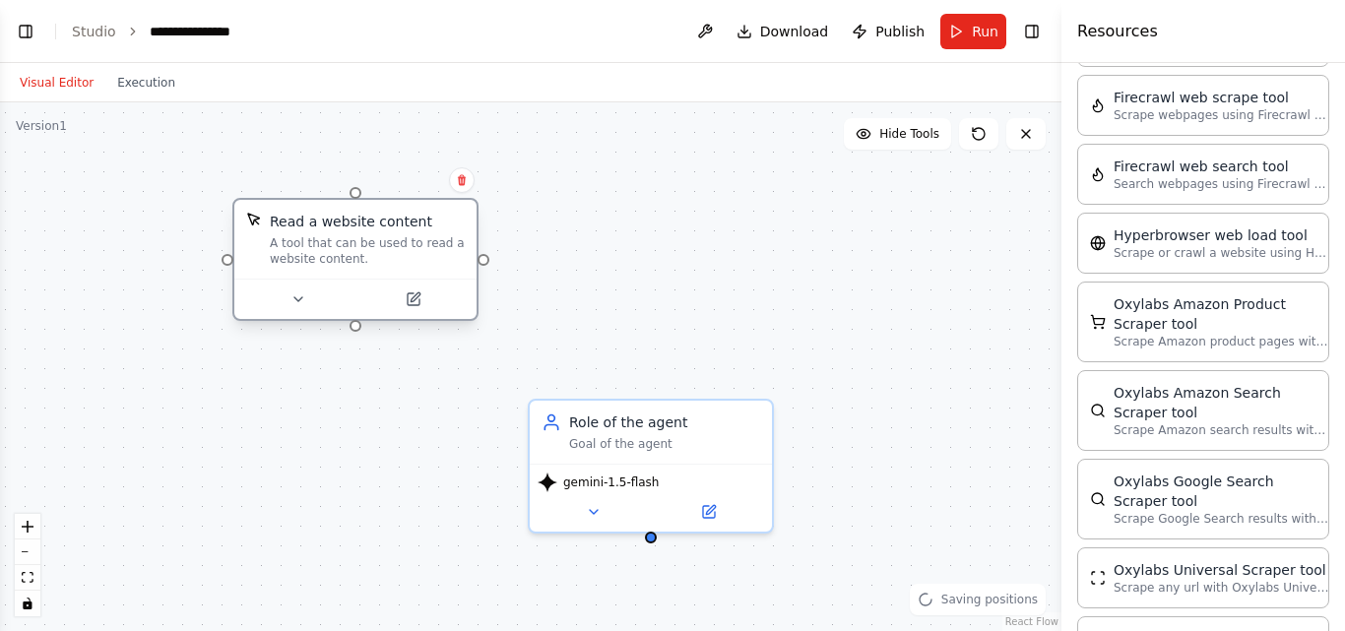
drag, startPoint x: 412, startPoint y: 271, endPoint x: 277, endPoint y: 271, distance: 135.8
click at [278, 279] on div at bounding box center [355, 299] width 242 height 40
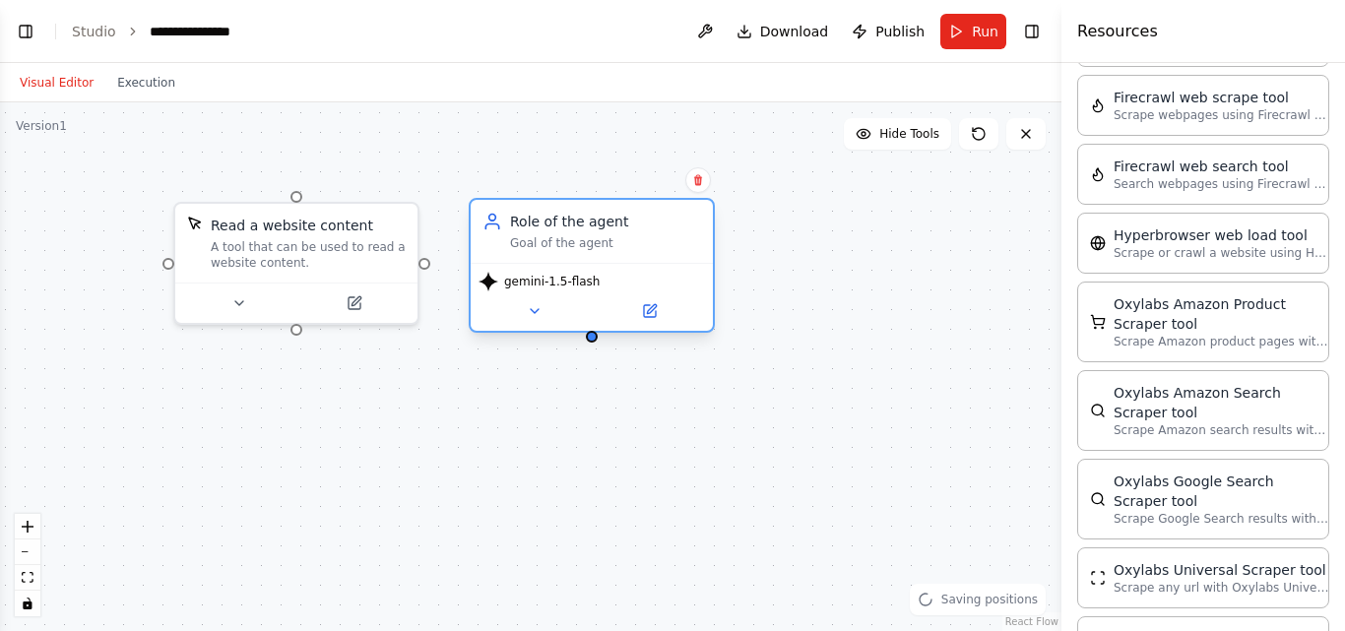
drag, startPoint x: 624, startPoint y: 443, endPoint x: 565, endPoint y: 233, distance: 217.8
click at [565, 233] on div "Role of the agent Goal of the agent" at bounding box center [592, 231] width 242 height 63
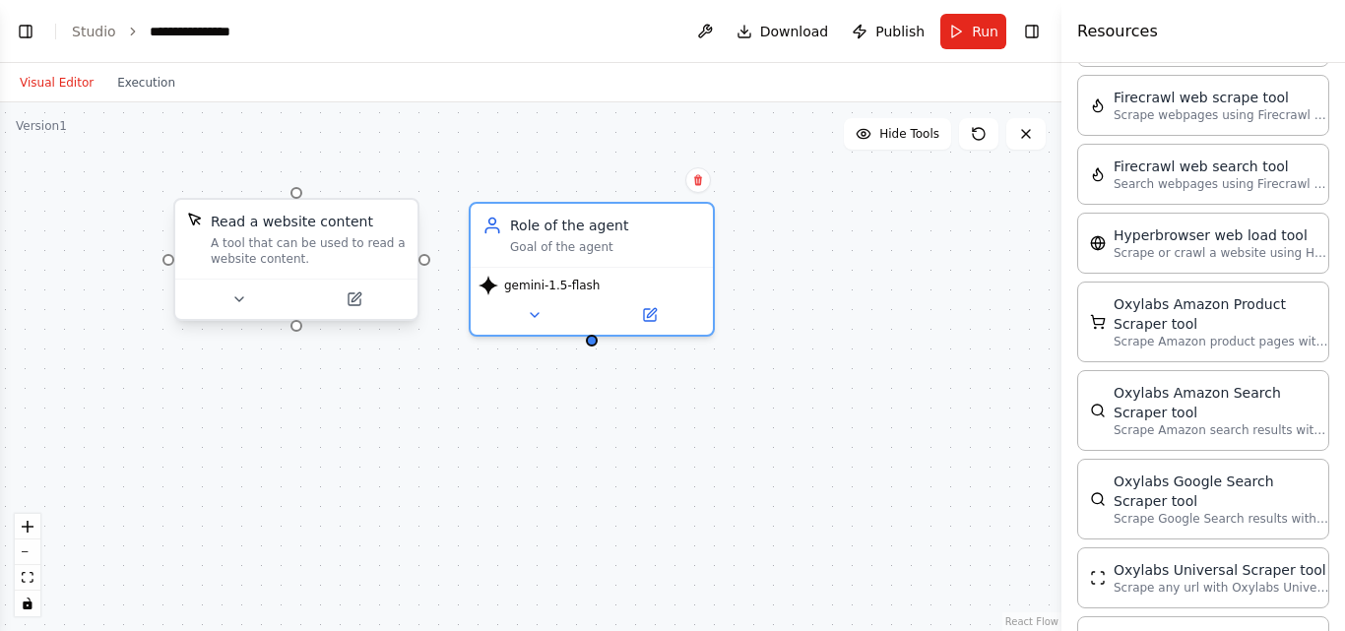
click at [239, 224] on div "Read a website content A tool that can be used to read a website content." at bounding box center [308, 239] width 195 height 55
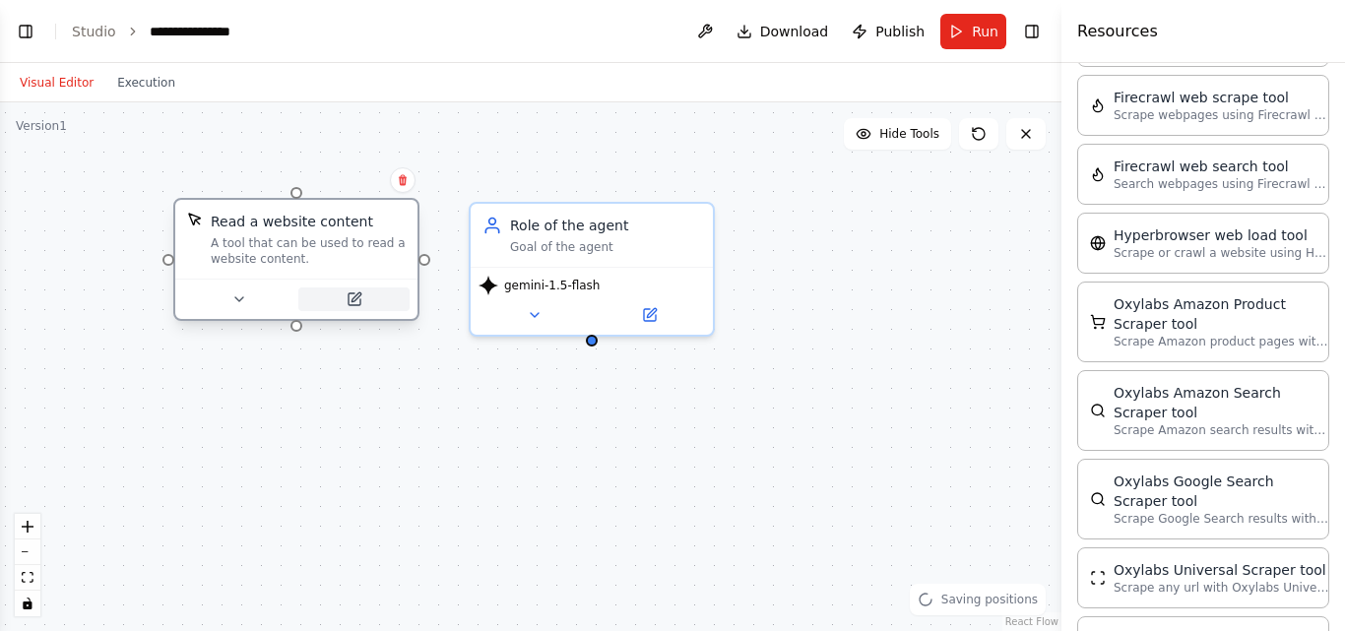
click at [352, 292] on icon at bounding box center [355, 296] width 9 height 9
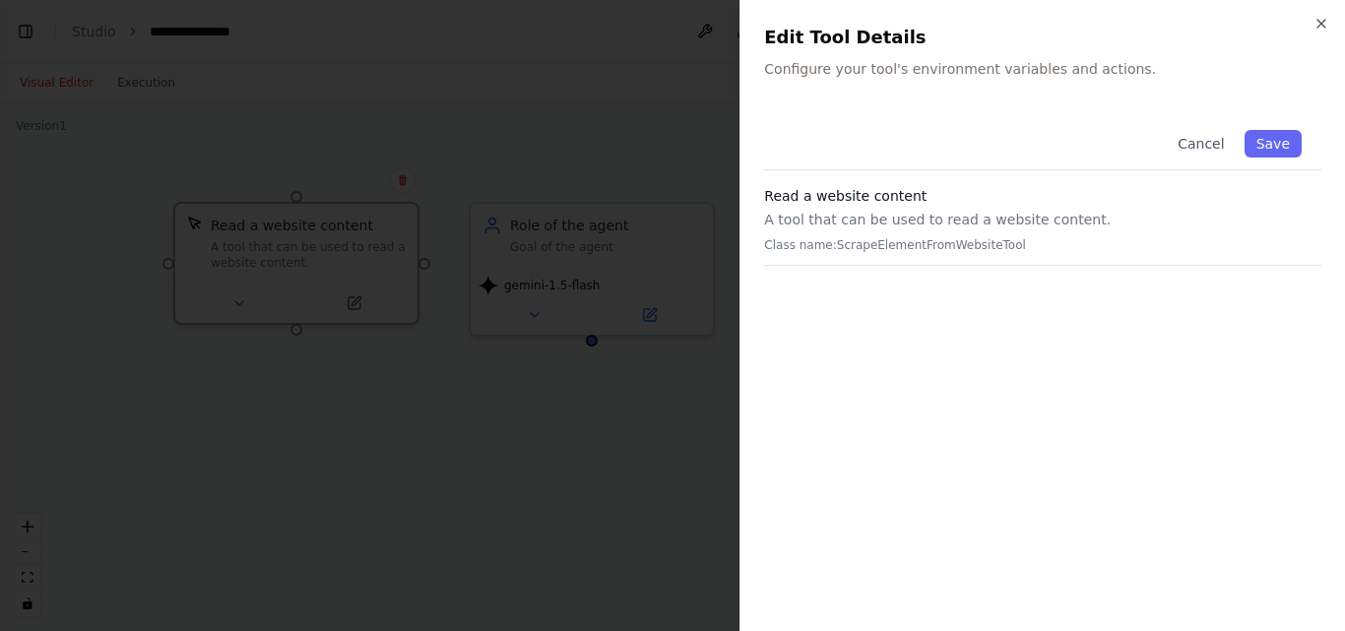
click at [938, 248] on div "Read a website content A tool that can be used to read a website content. Class…" at bounding box center [1042, 226] width 557 height 80
click at [958, 237] on p "Class name: ScrapeElementFromWebsiteTool" at bounding box center [1042, 245] width 557 height 16
click at [1279, 139] on button "Save" at bounding box center [1272, 144] width 57 height 28
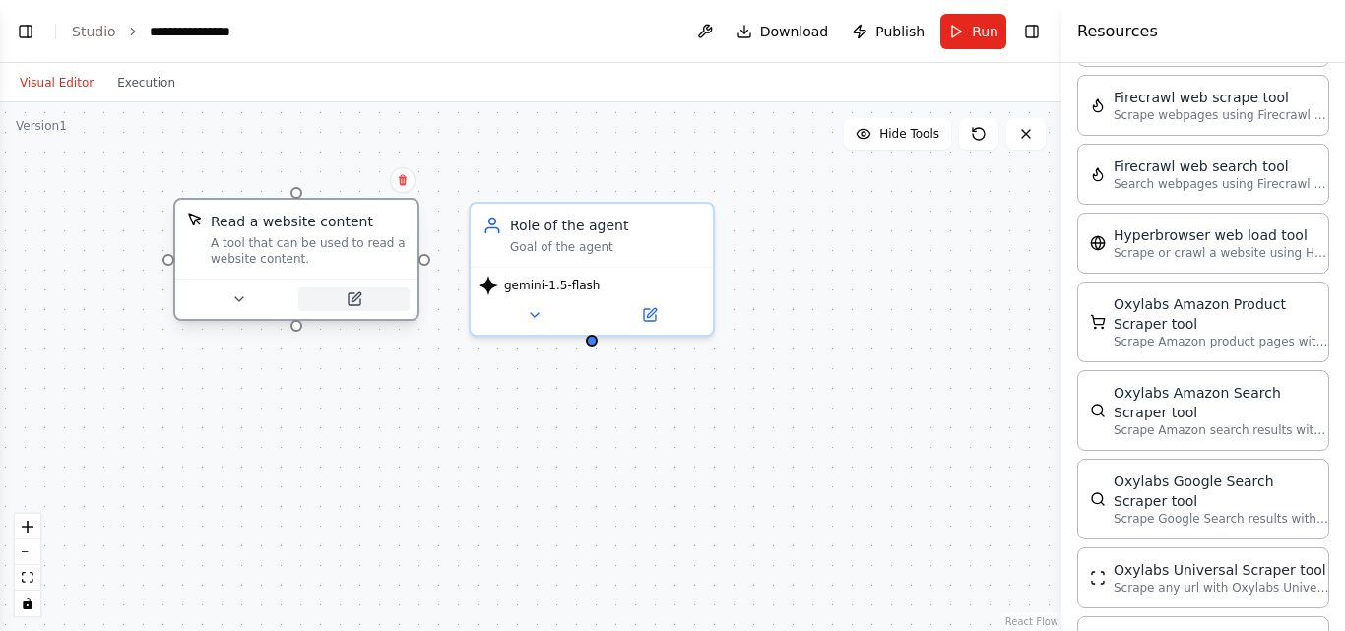
click at [351, 293] on icon at bounding box center [355, 299] width 16 height 16
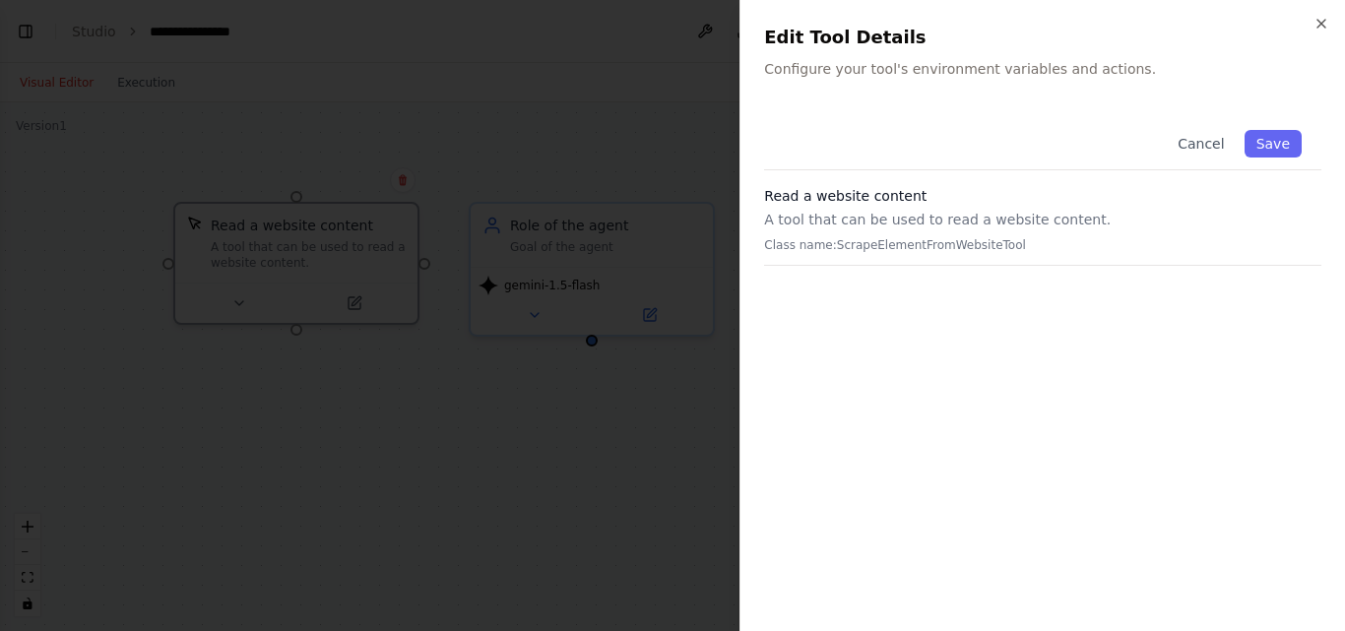
click at [369, 400] on div at bounding box center [672, 315] width 1345 height 631
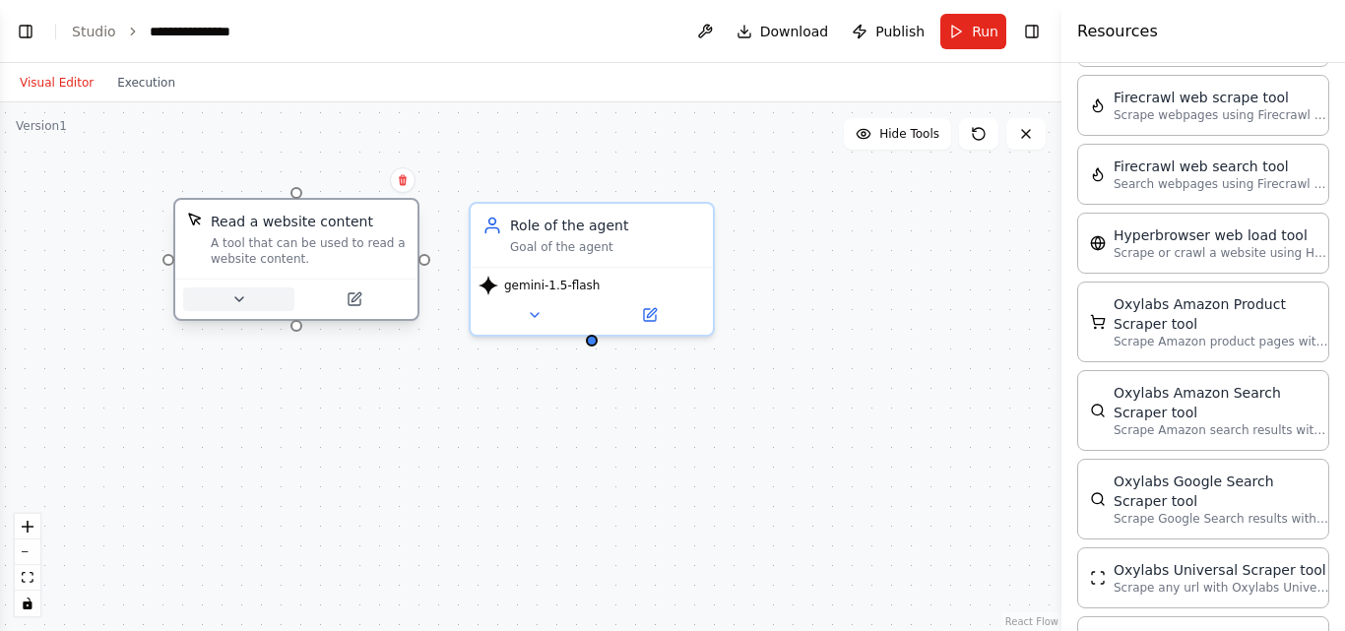
click at [230, 299] on div at bounding box center [296, 299] width 242 height 40
click at [237, 292] on icon at bounding box center [239, 299] width 16 height 16
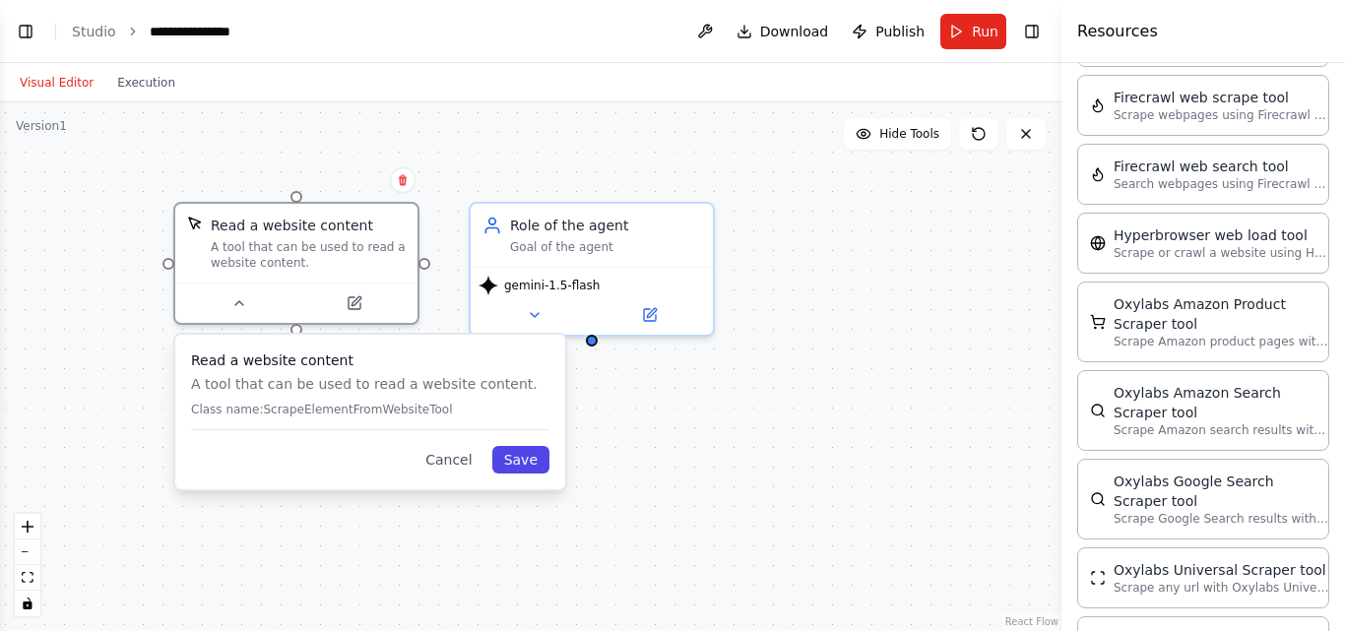
click at [531, 446] on button "Save" at bounding box center [520, 460] width 57 height 28
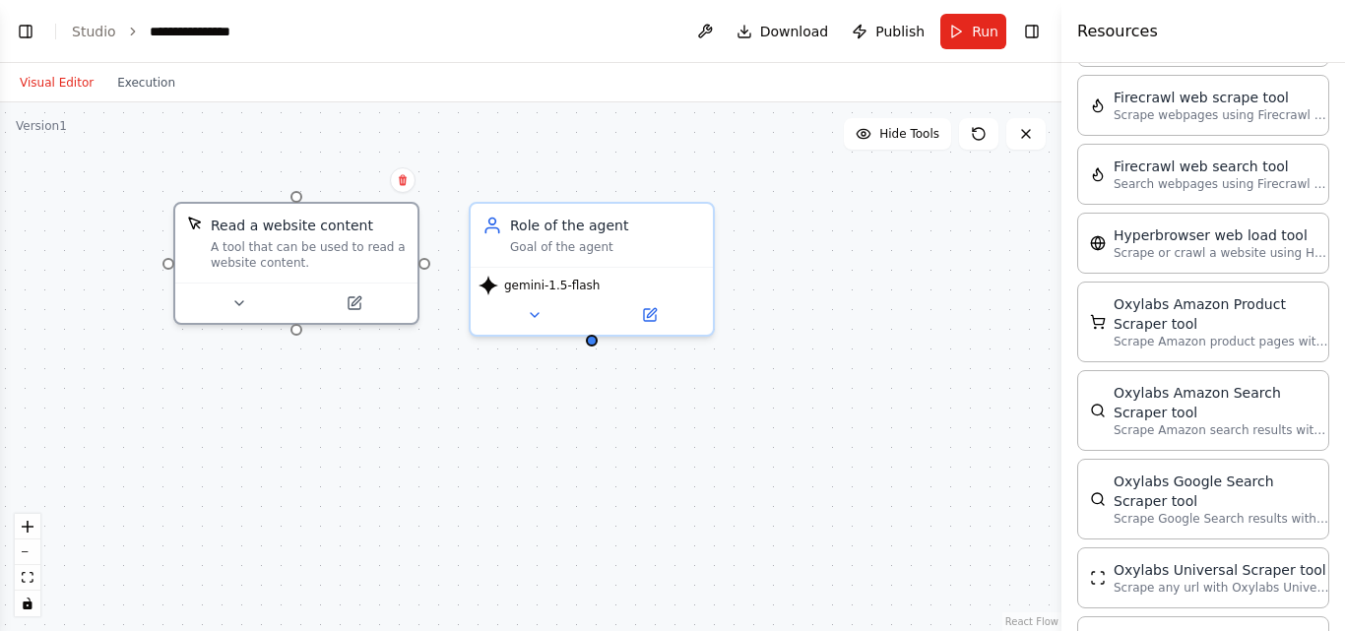
click at [611, 409] on div "Role of the agent Goal of the agent gemini-1.5-flash Read a website content A t…" at bounding box center [530, 366] width 1061 height 529
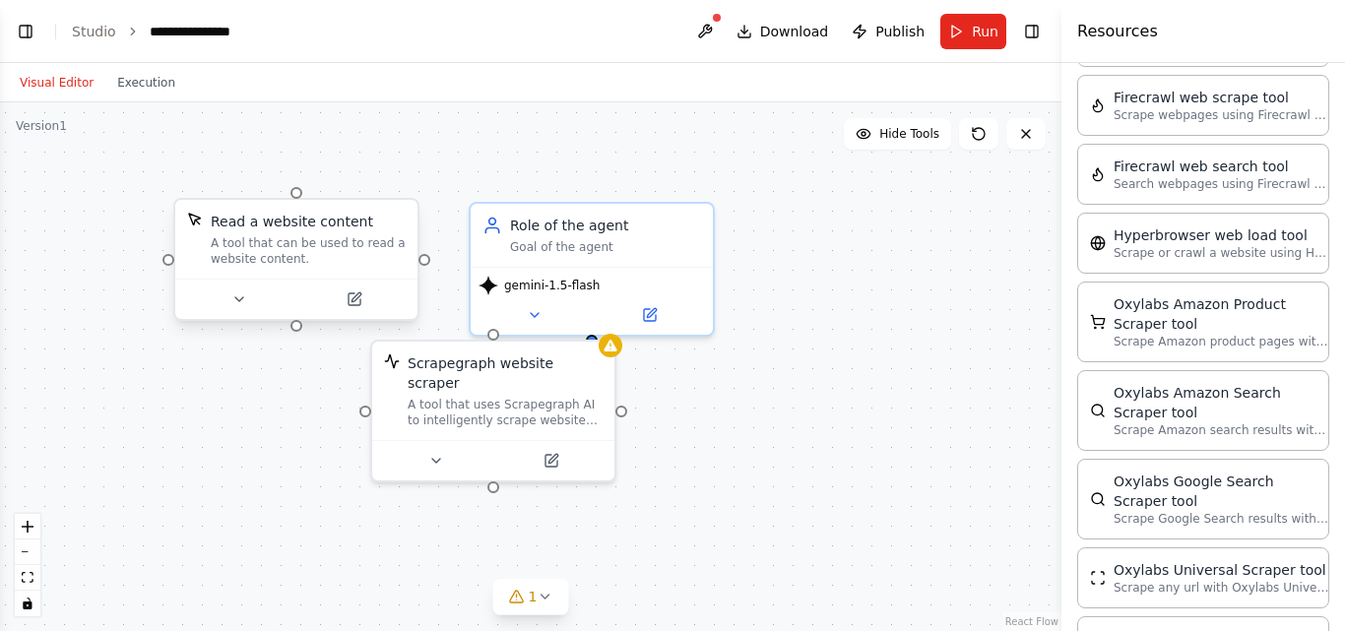
click at [327, 287] on button at bounding box center [353, 299] width 111 height 24
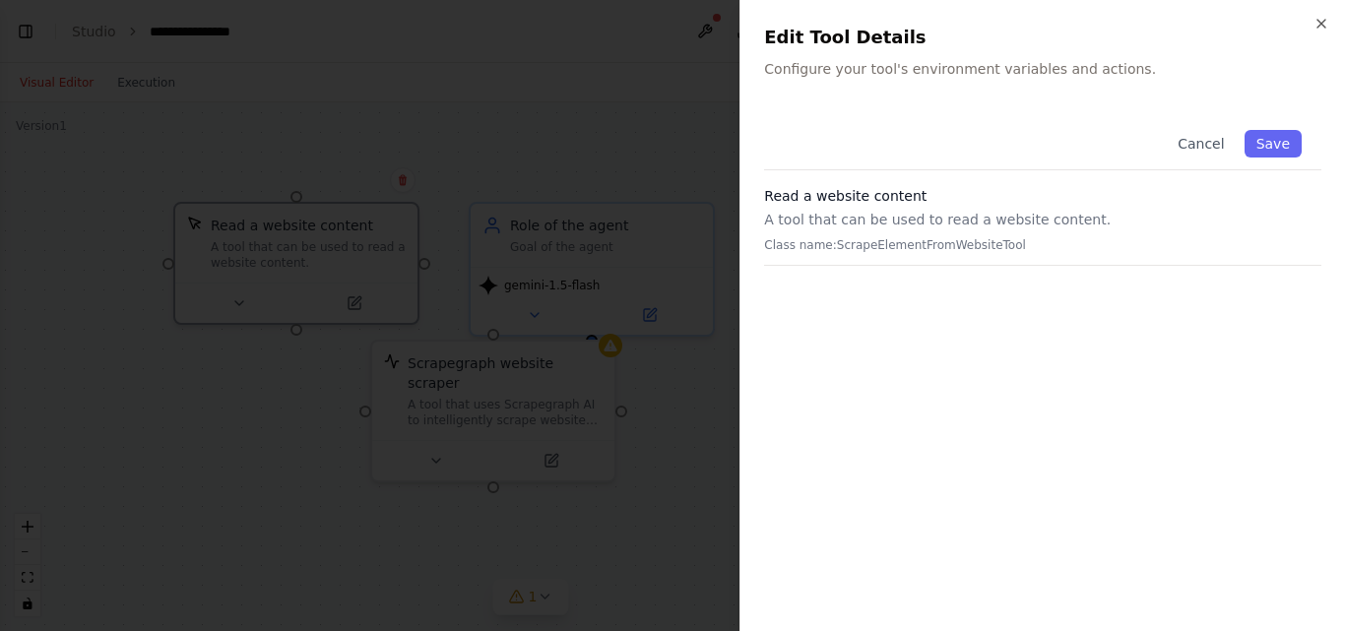
drag, startPoint x: 1326, startPoint y: 22, endPoint x: 1177, endPoint y: 63, distance: 154.3
click at [1325, 22] on icon "button" at bounding box center [1321, 24] width 16 height 16
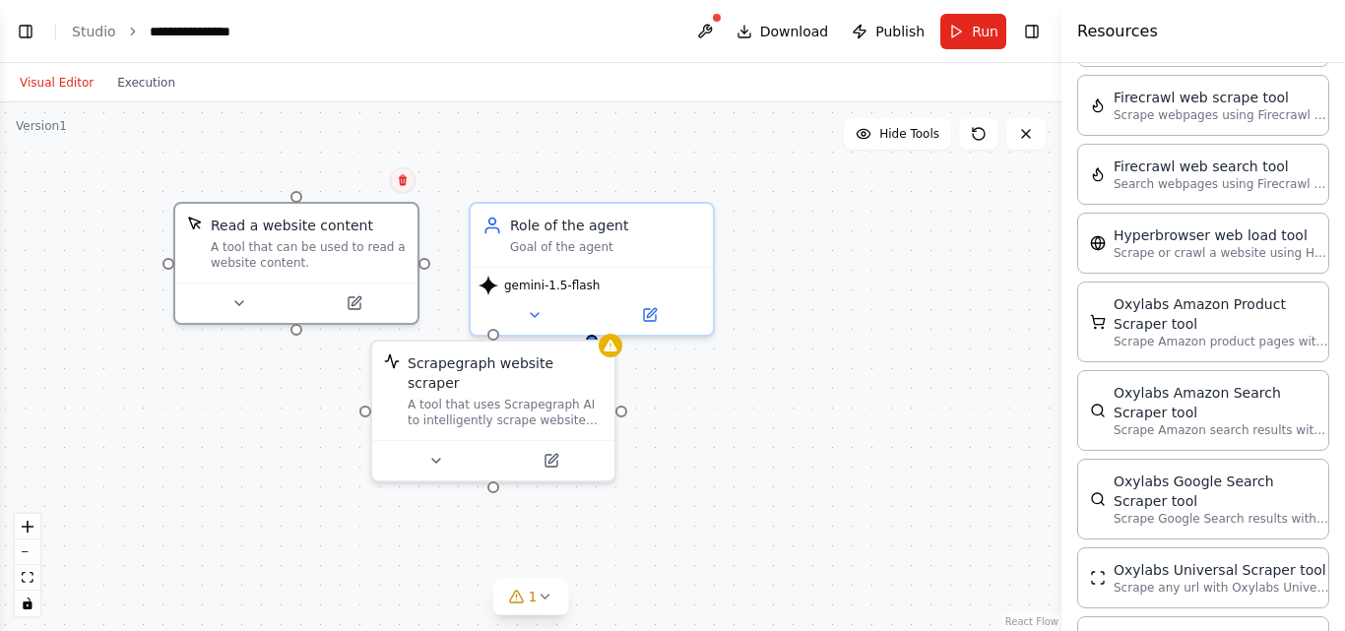
click at [403, 167] on button at bounding box center [403, 180] width 26 height 26
click at [356, 178] on button "Confirm" at bounding box center [347, 180] width 70 height 24
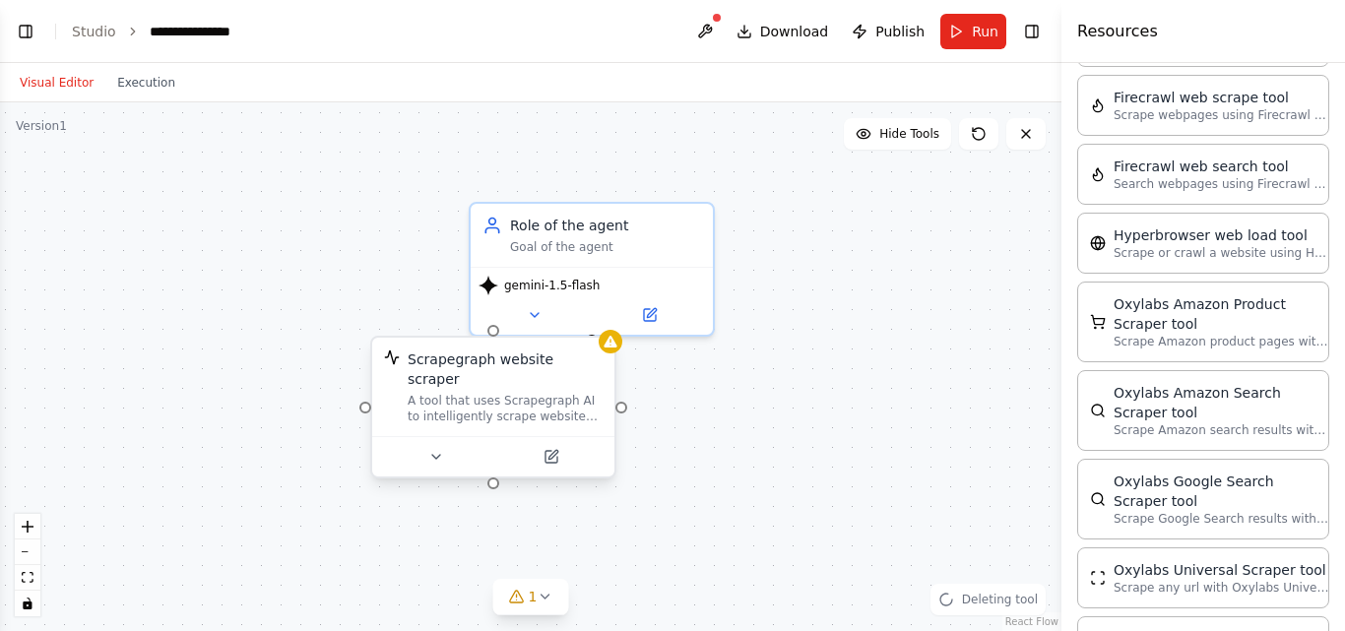
click at [568, 396] on div "Scrapegraph website scraper A tool that uses Scrapegraph AI to intelligently sc…" at bounding box center [493, 387] width 242 height 98
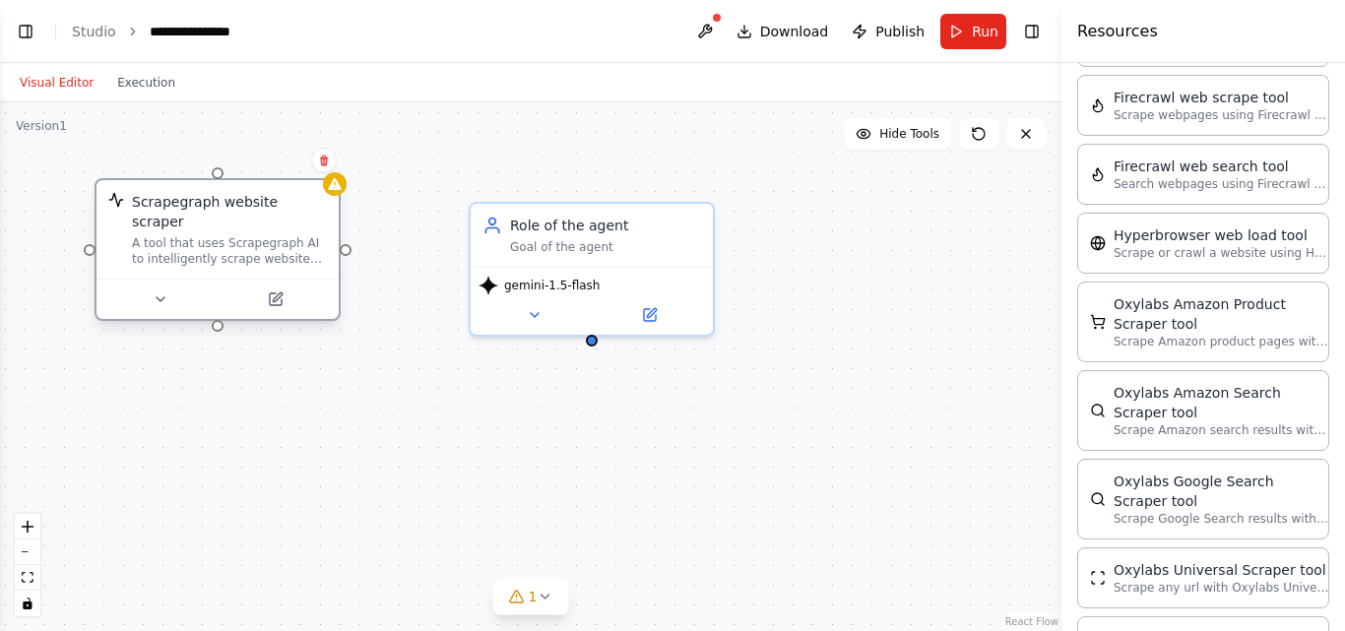
drag, startPoint x: 566, startPoint y: 390, endPoint x: 293, endPoint y: 230, distance: 315.9
click at [293, 235] on div "A tool that uses Scrapegraph AI to intelligently scrape website content." at bounding box center [229, 251] width 195 height 32
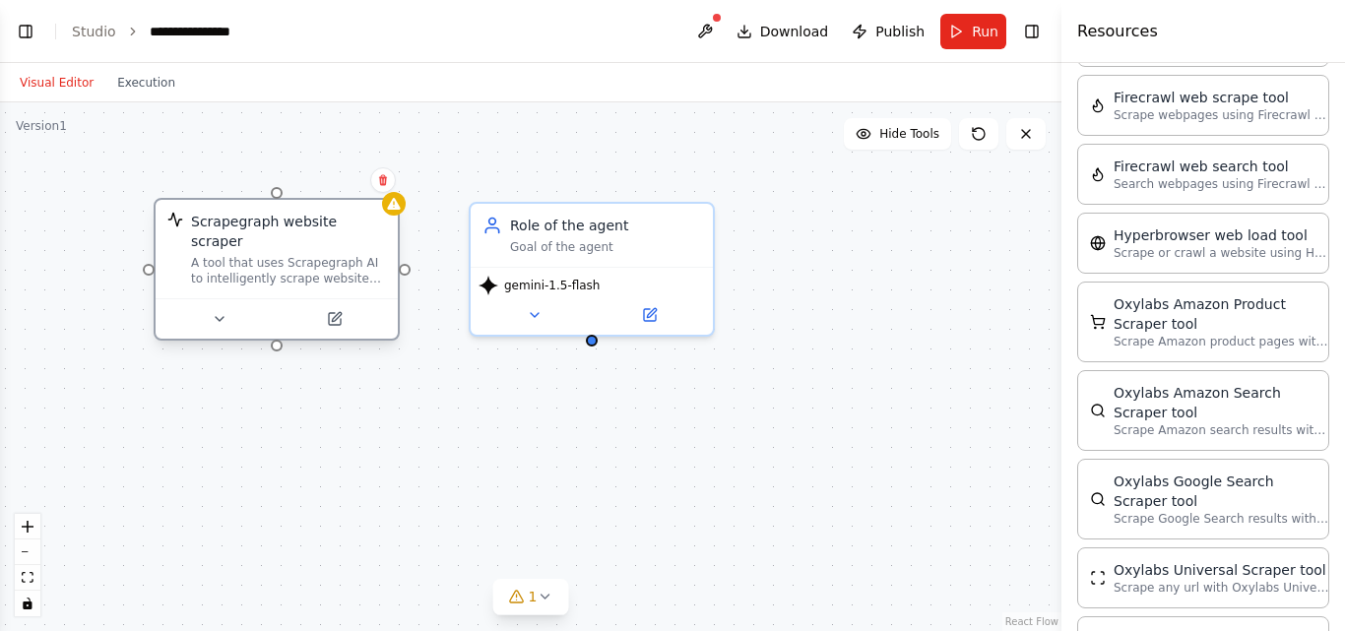
drag, startPoint x: 289, startPoint y: 228, endPoint x: 353, endPoint y: 254, distance: 68.9
click at [353, 255] on div "A tool that uses Scrapegraph AI to intelligently scrape website content." at bounding box center [288, 271] width 195 height 32
click at [645, 418] on div "Role of the agent Goal of the agent gemini-1.5-flash Scrapegraph website scrape…" at bounding box center [530, 366] width 1061 height 529
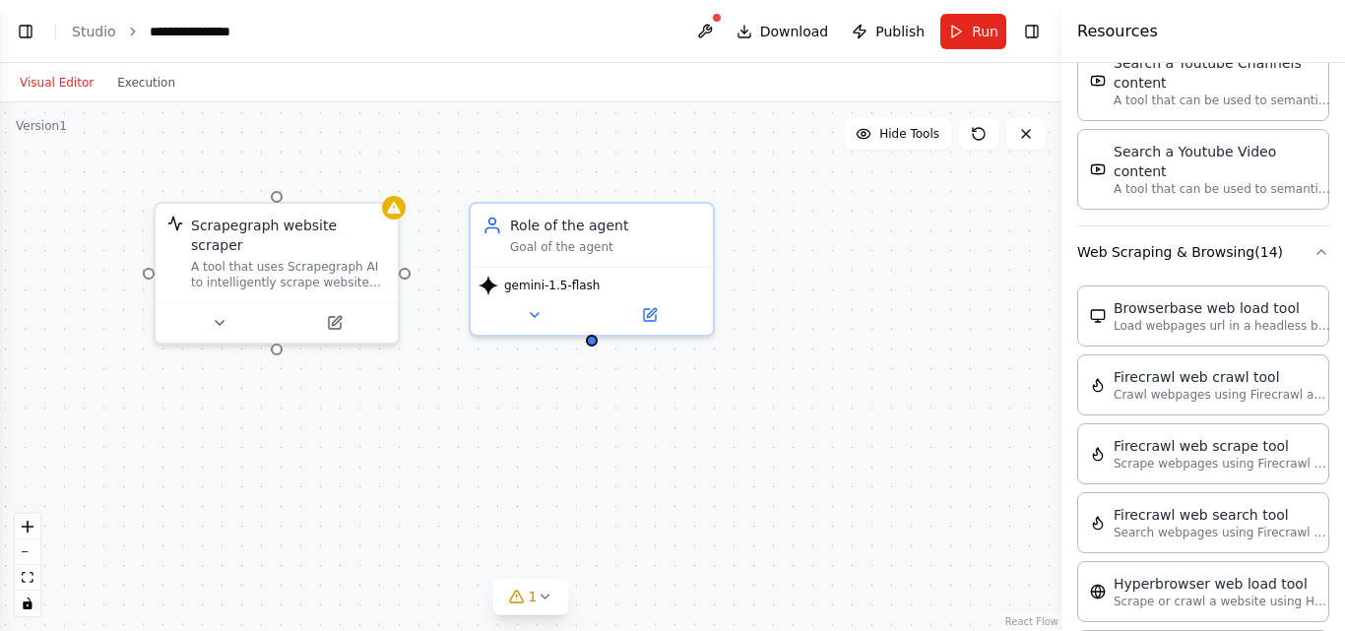
scroll to position [3207, 0]
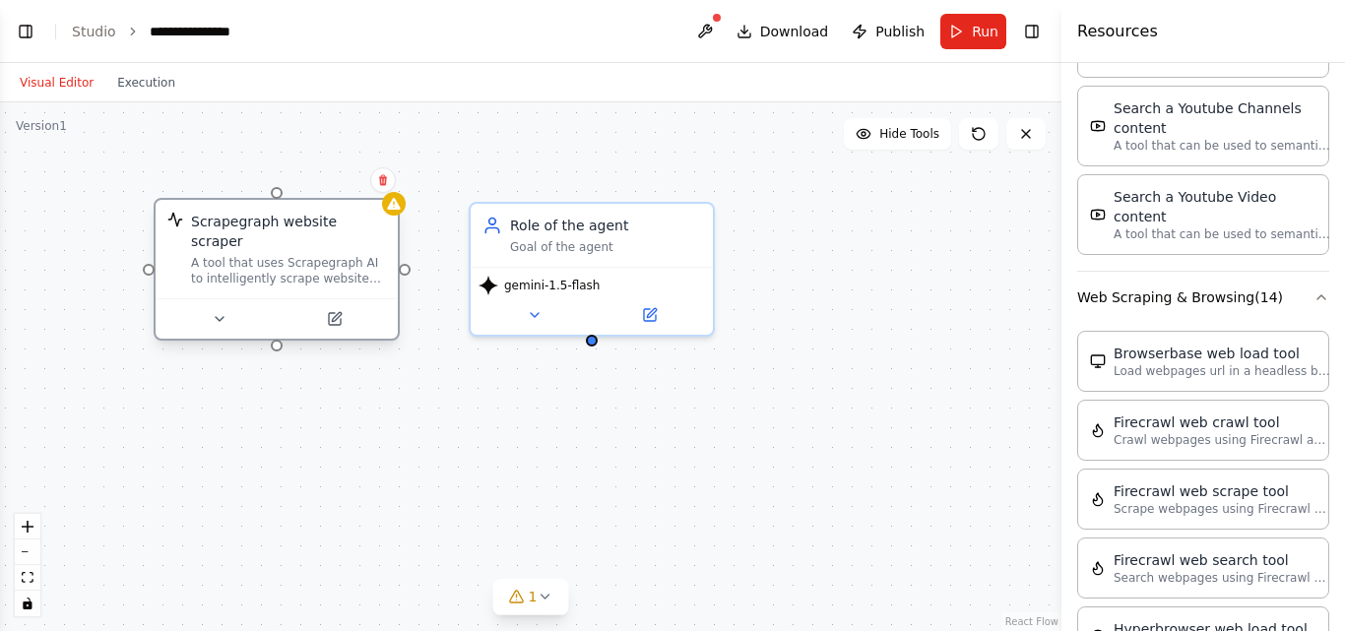
click at [313, 255] on div "A tool that uses Scrapegraph AI to intelligently scrape website content." at bounding box center [288, 271] width 195 height 32
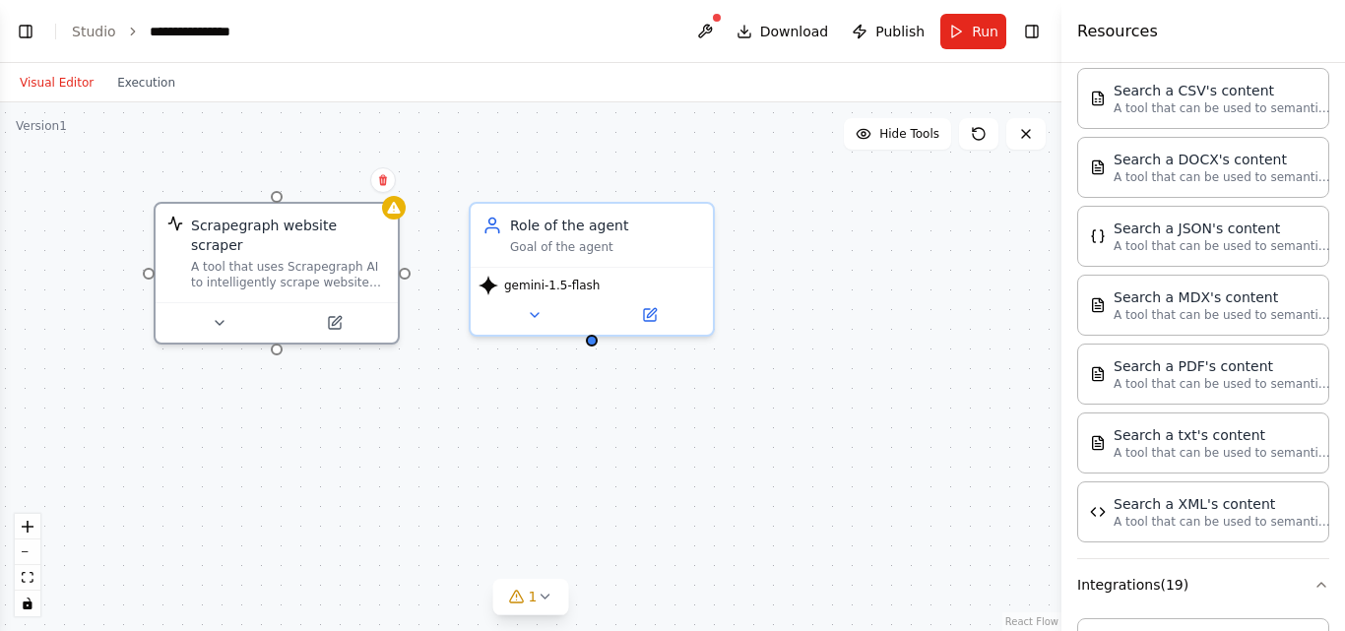
scroll to position [0, 0]
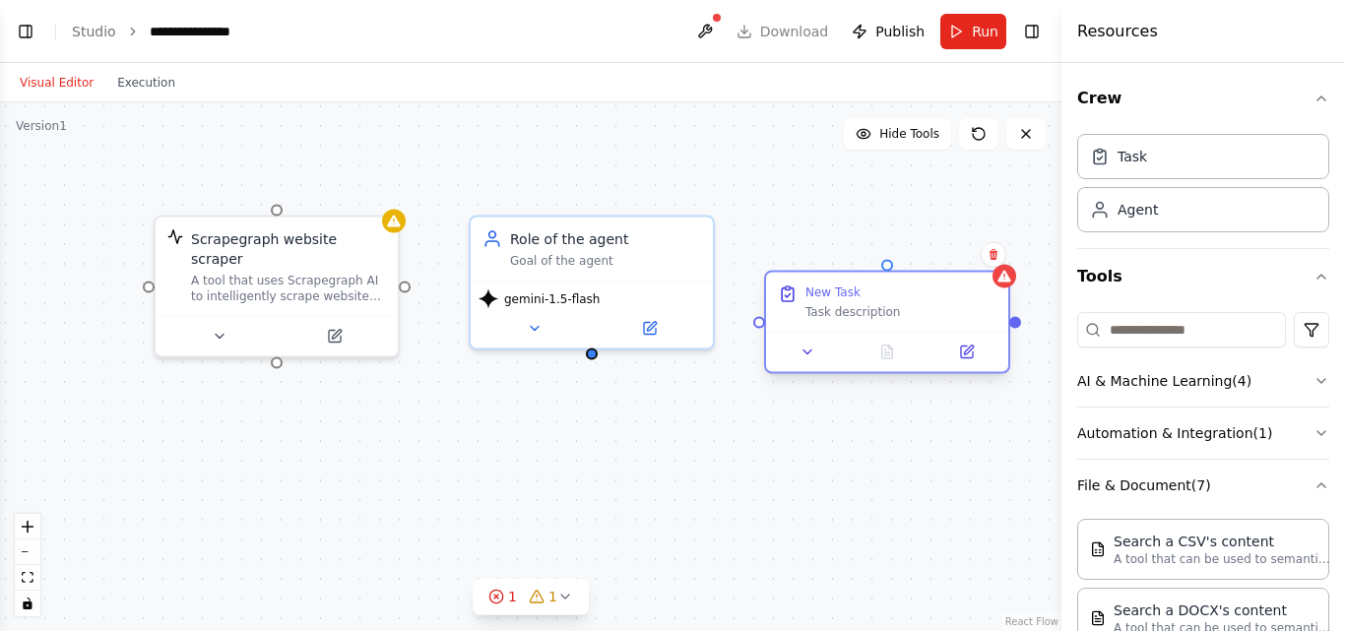
drag, startPoint x: 503, startPoint y: 137, endPoint x: 957, endPoint y: 293, distance: 480.0
click at [957, 293] on div "New Task Task description" at bounding box center [900, 301] width 191 height 35
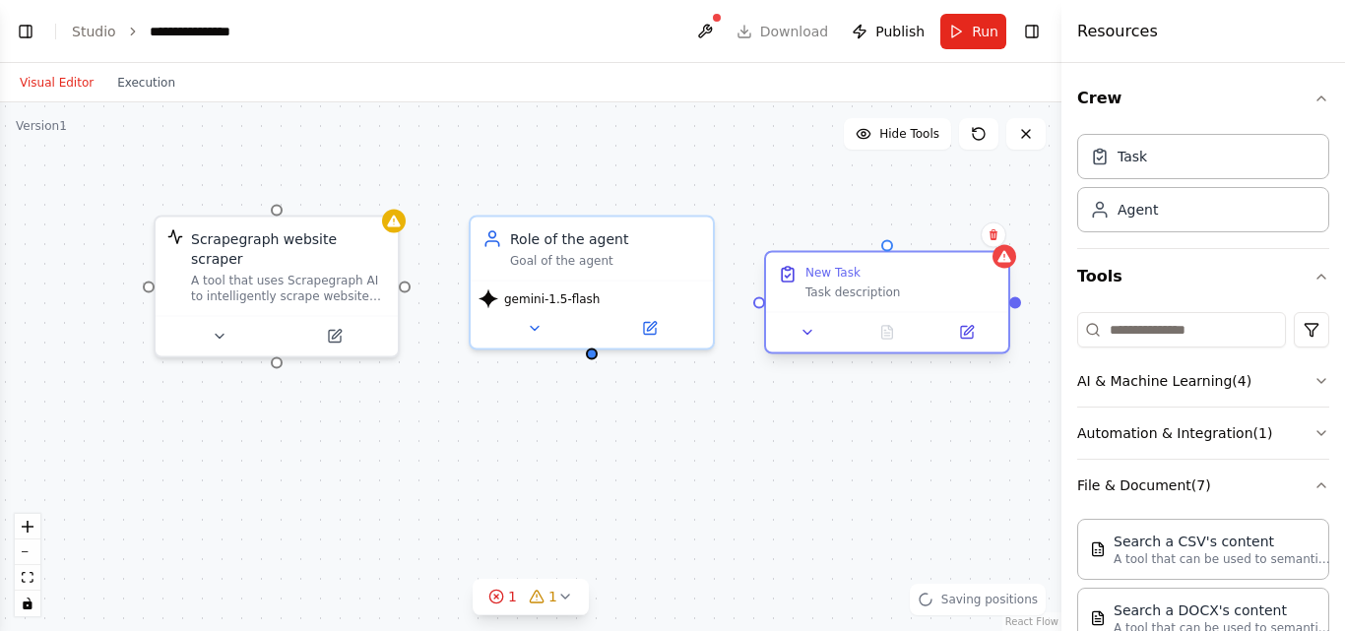
drag, startPoint x: 955, startPoint y: 304, endPoint x: 949, endPoint y: 278, distance: 27.2
click at [949, 284] on div "Task description" at bounding box center [900, 292] width 191 height 16
click at [247, 174] on div "Role of the agent Goal of the agent gemini-1.5-flash Scrapegraph website scrape…" at bounding box center [530, 366] width 1061 height 529
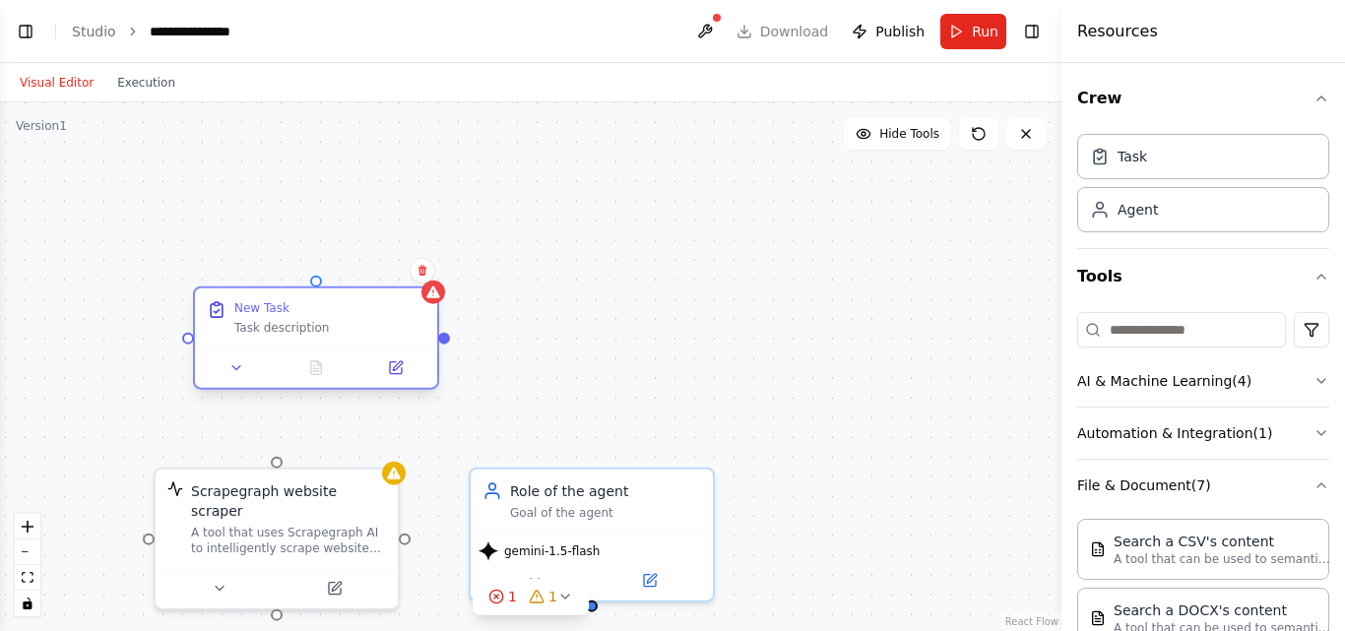
drag, startPoint x: 817, startPoint y: 284, endPoint x: 242, endPoint y: 326, distance: 576.4
click at [242, 326] on div "Task description" at bounding box center [329, 328] width 191 height 16
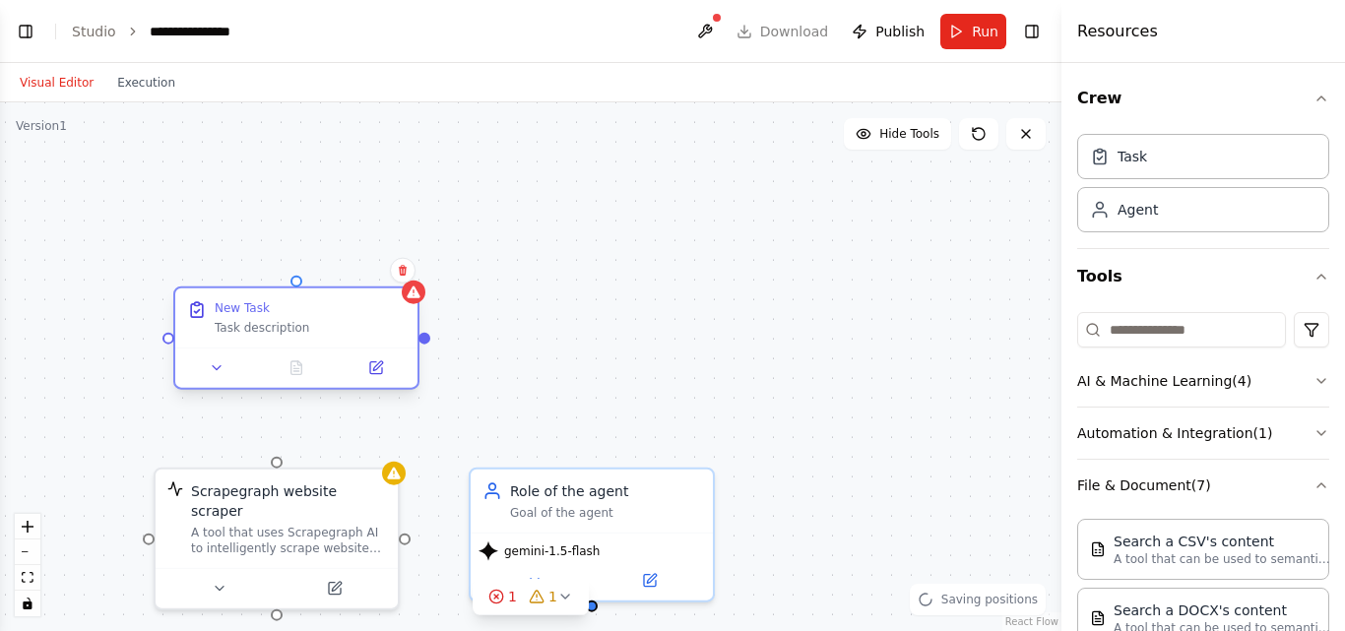
drag, startPoint x: 247, startPoint y: 332, endPoint x: 217, endPoint y: 331, distance: 30.5
click at [217, 331] on div "New Task Task description" at bounding box center [296, 317] width 242 height 59
click at [404, 270] on icon at bounding box center [403, 270] width 8 height 11
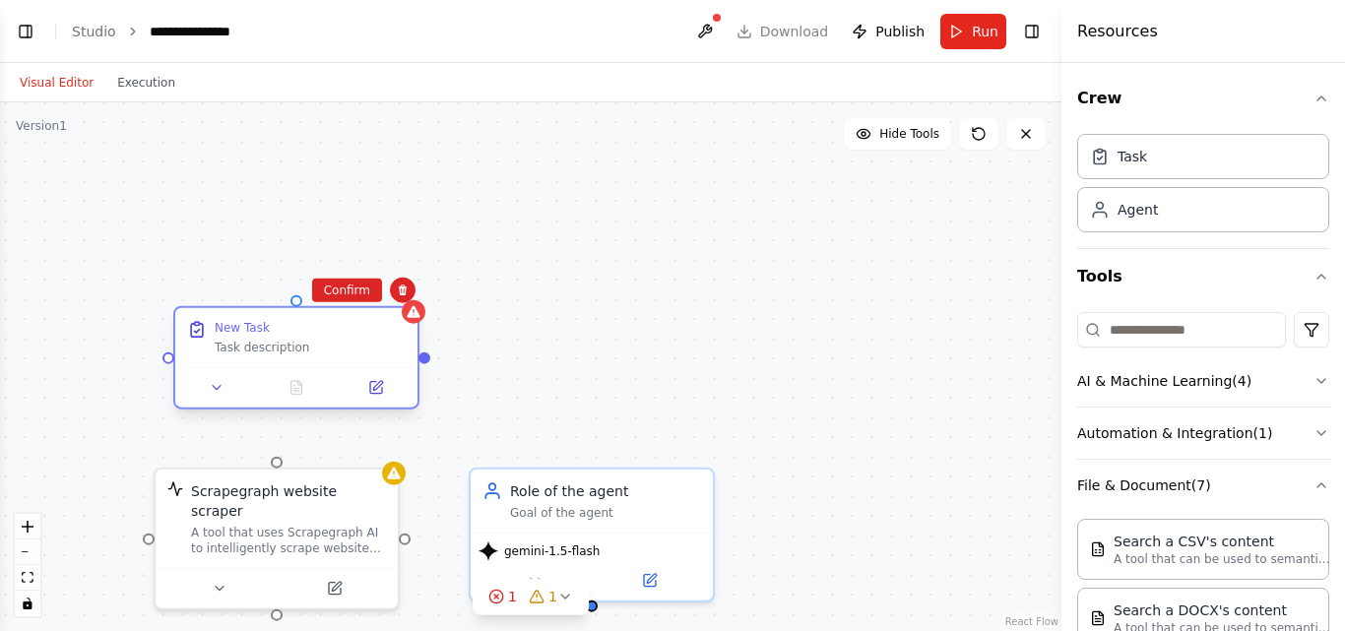
drag, startPoint x: 346, startPoint y: 332, endPoint x: 334, endPoint y: 358, distance: 29.1
click at [334, 358] on div "New Task Task description" at bounding box center [296, 357] width 246 height 103
click at [480, 369] on div "Role of the agent Goal of the agent gemini-1.5-flash Scrapegraph website scrape…" at bounding box center [530, 366] width 1061 height 529
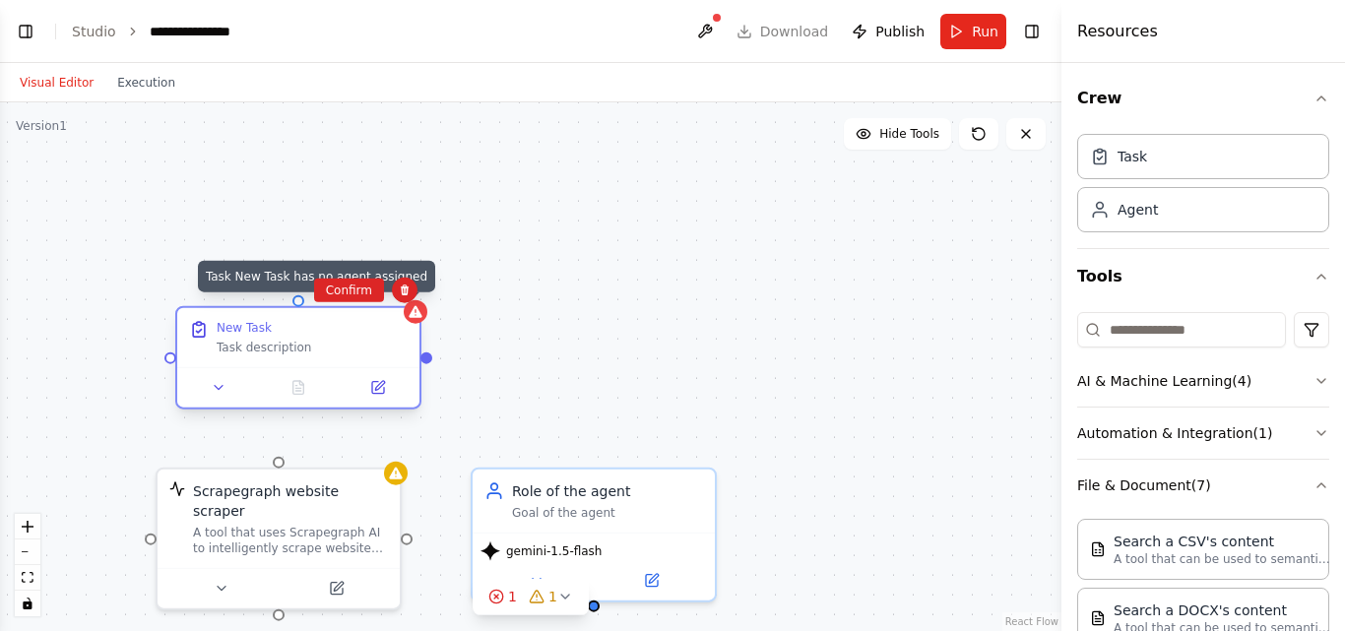
click at [417, 313] on div at bounding box center [416, 312] width 24 height 24
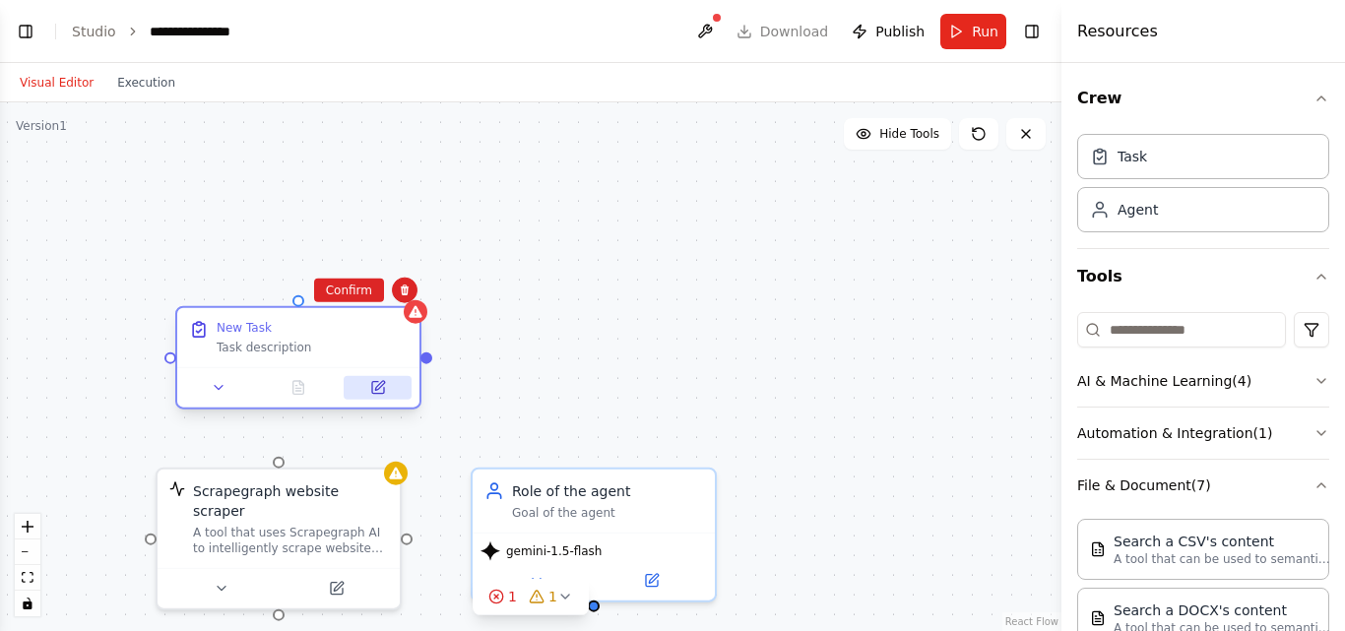
click at [376, 382] on icon at bounding box center [378, 388] width 12 height 12
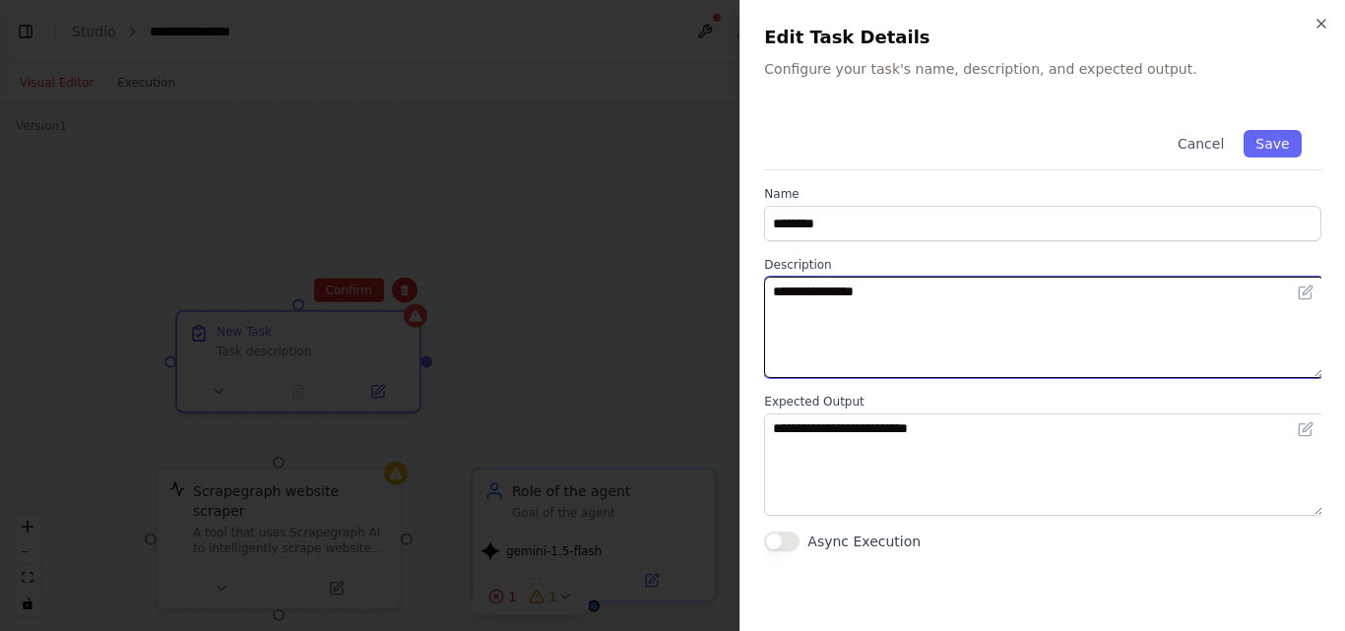
drag, startPoint x: 869, startPoint y: 273, endPoint x: 681, endPoint y: 282, distance: 188.2
click at [681, 282] on body "**********" at bounding box center [672, 315] width 1345 height 631
type textarea "*"
drag, startPoint x: 812, startPoint y: 279, endPoint x: 739, endPoint y: 284, distance: 73.1
click at [739, 284] on div "**********" at bounding box center [1041, 315] width 605 height 631
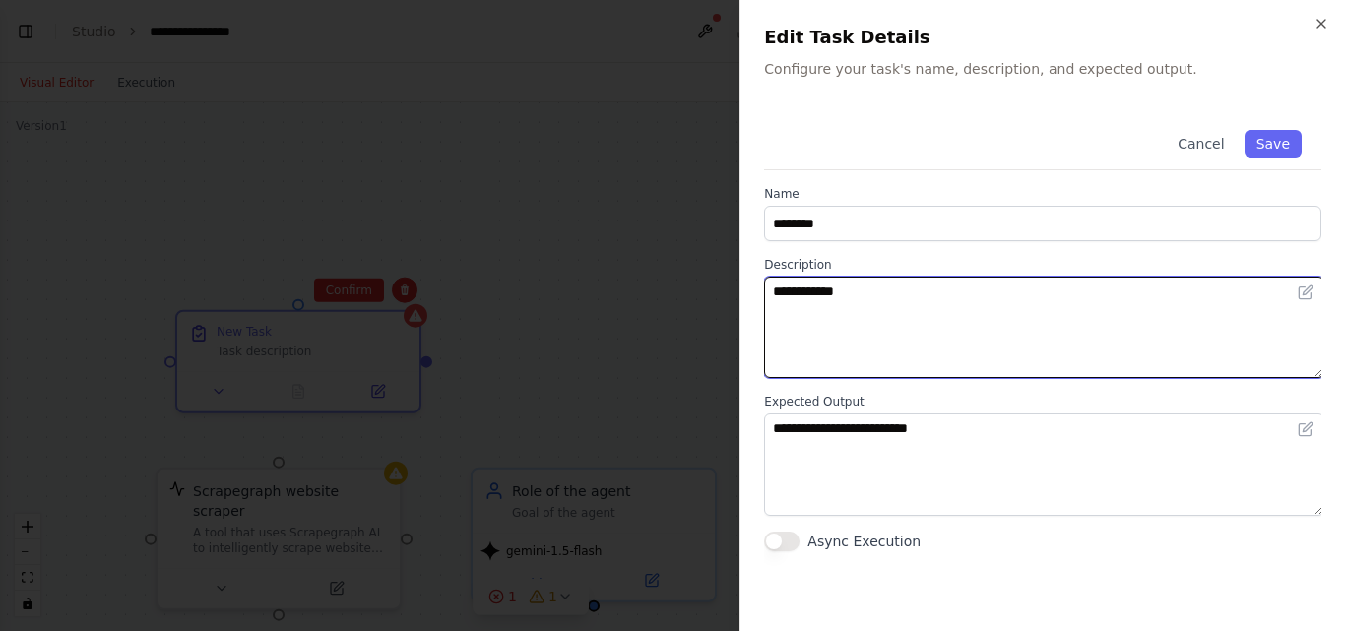
type textarea "**********"
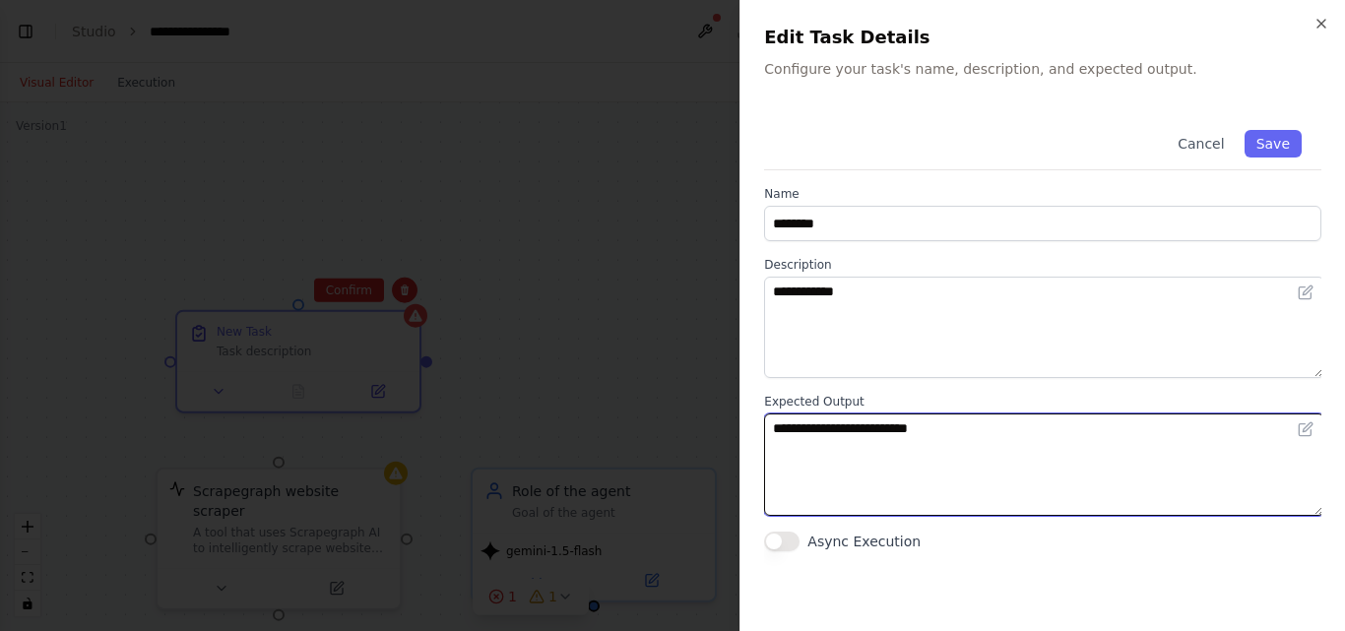
drag, startPoint x: 987, startPoint y: 416, endPoint x: 599, endPoint y: 423, distance: 388.9
click at [599, 423] on body "**********" at bounding box center [672, 315] width 1345 height 631
type textarea "**********"
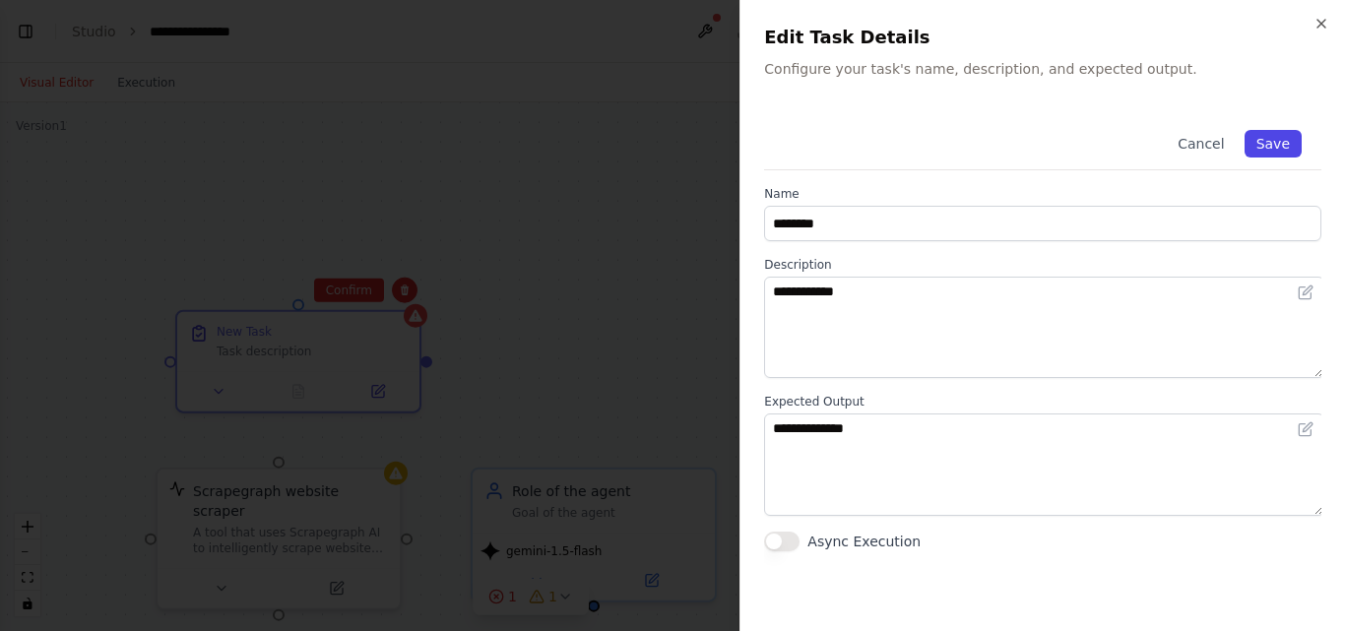
click at [1275, 134] on button "Save" at bounding box center [1272, 144] width 57 height 28
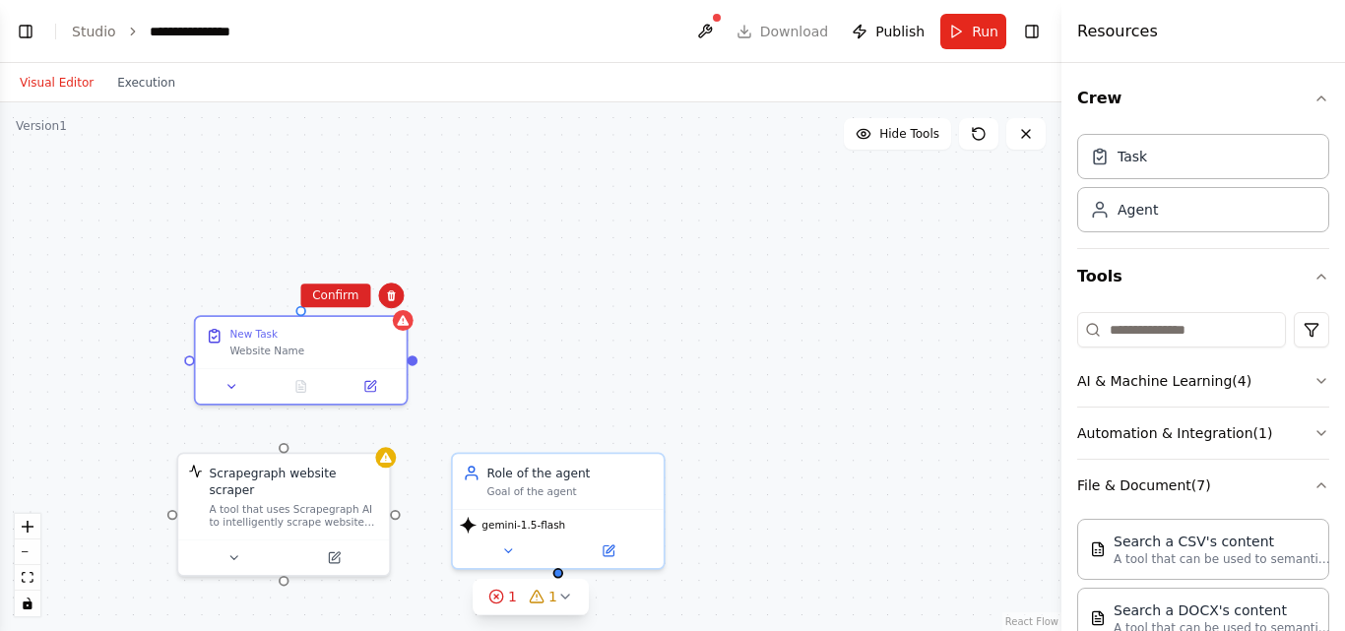
click at [528, 324] on div "Role of the agent Goal of the agent gemini-1.5-flash Scrapegraph website scrape…" at bounding box center [530, 366] width 1061 height 529
click at [401, 312] on icon at bounding box center [403, 317] width 12 height 10
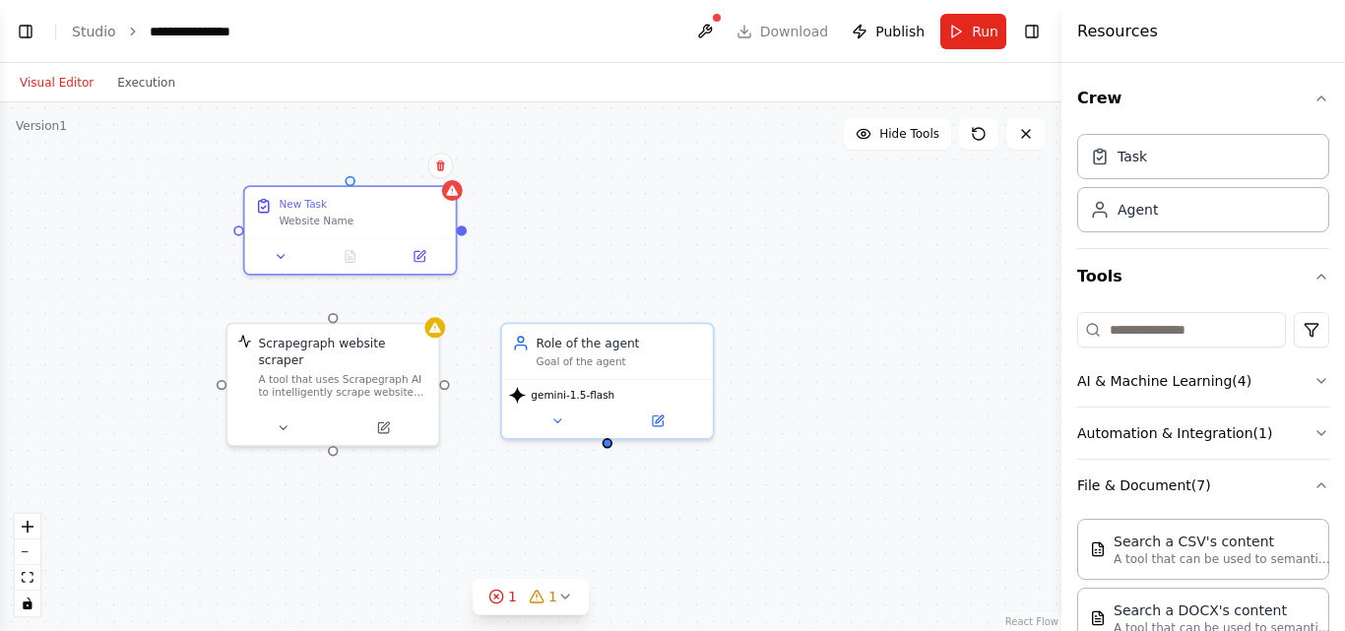
drag, startPoint x: 417, startPoint y: 352, endPoint x: 467, endPoint y: 222, distance: 139.0
click at [467, 222] on div "Role of the agent Goal of the agent gemini-1.5-flash Scrapegraph website scrape…" at bounding box center [530, 366] width 1061 height 529
drag, startPoint x: 463, startPoint y: 222, endPoint x: 221, endPoint y: 374, distance: 284.9
click at [221, 374] on div "Role of the agent Goal of the agent gemini-1.5-flash Scrapegraph website scrape…" at bounding box center [530, 366] width 1061 height 529
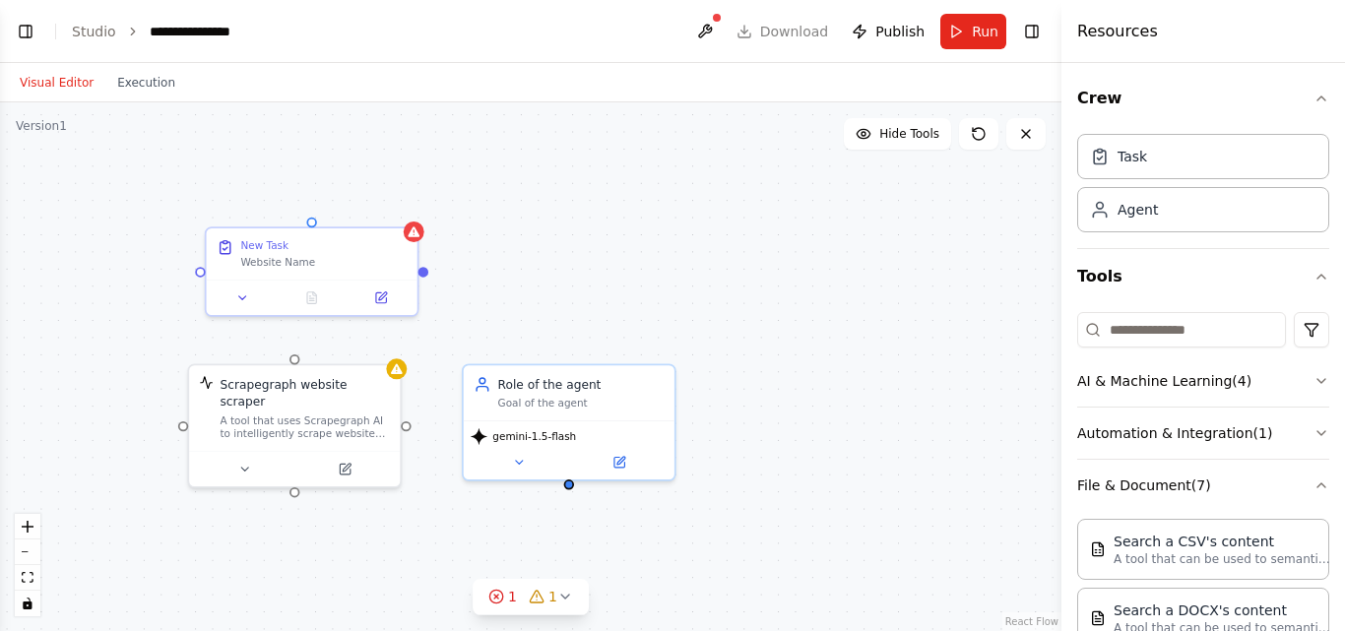
drag, startPoint x: 461, startPoint y: 225, endPoint x: 431, endPoint y: 254, distance: 41.1
click at [431, 254] on div "Role of the agent Goal of the agent gemini-1.5-flash Scrapegraph website scrape…" at bounding box center [530, 366] width 1061 height 529
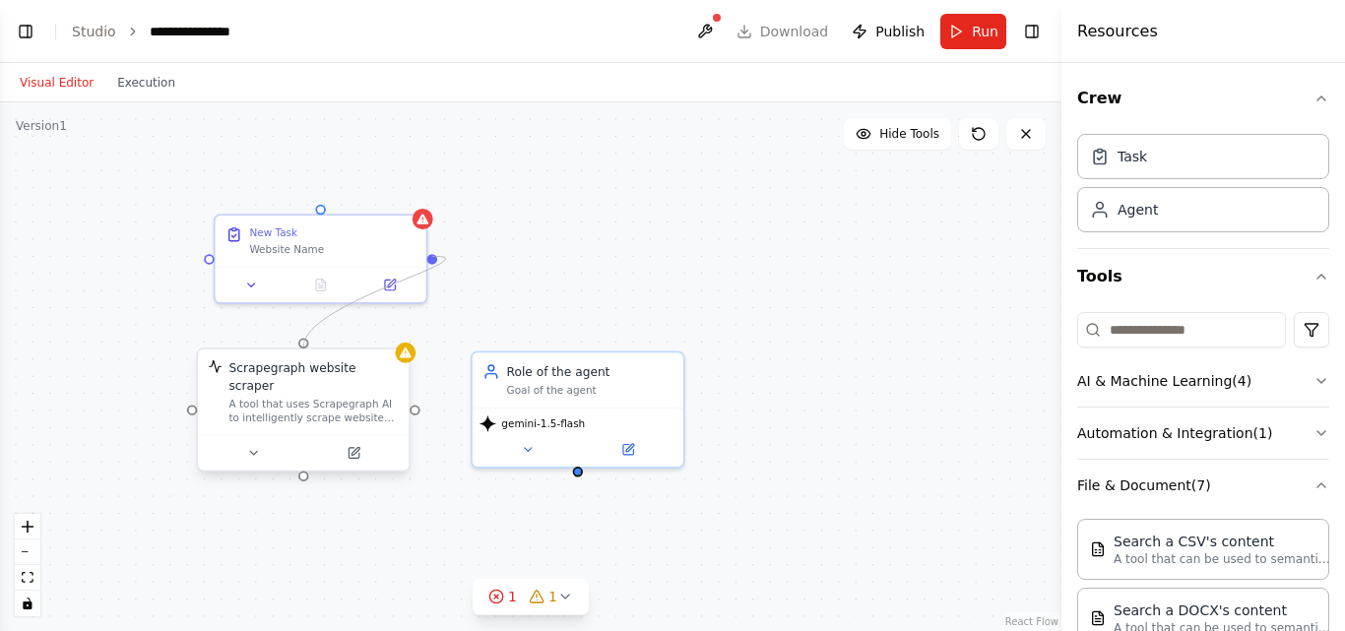
drag, startPoint x: 433, startPoint y: 252, endPoint x: 305, endPoint y: 342, distance: 156.2
click at [305, 342] on div "Role of the agent Goal of the agent gemini-1.5-flash Scrapegraph website scrape…" at bounding box center [520, 496] width 923 height 460
click at [394, 230] on div "New Task Website Name" at bounding box center [332, 237] width 166 height 31
click at [418, 192] on button at bounding box center [411, 194] width 26 height 26
click at [389, 193] on button "Confirm" at bounding box center [354, 194] width 70 height 24
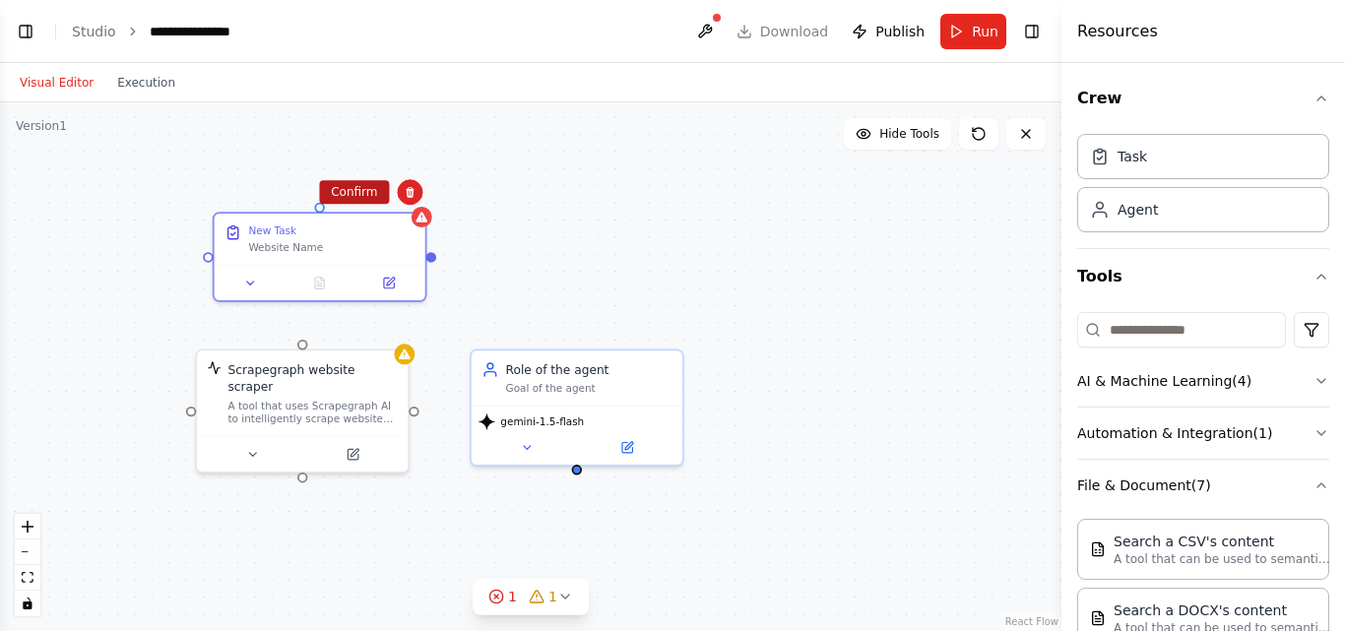
click at [380, 192] on button "Confirm" at bounding box center [354, 192] width 70 height 24
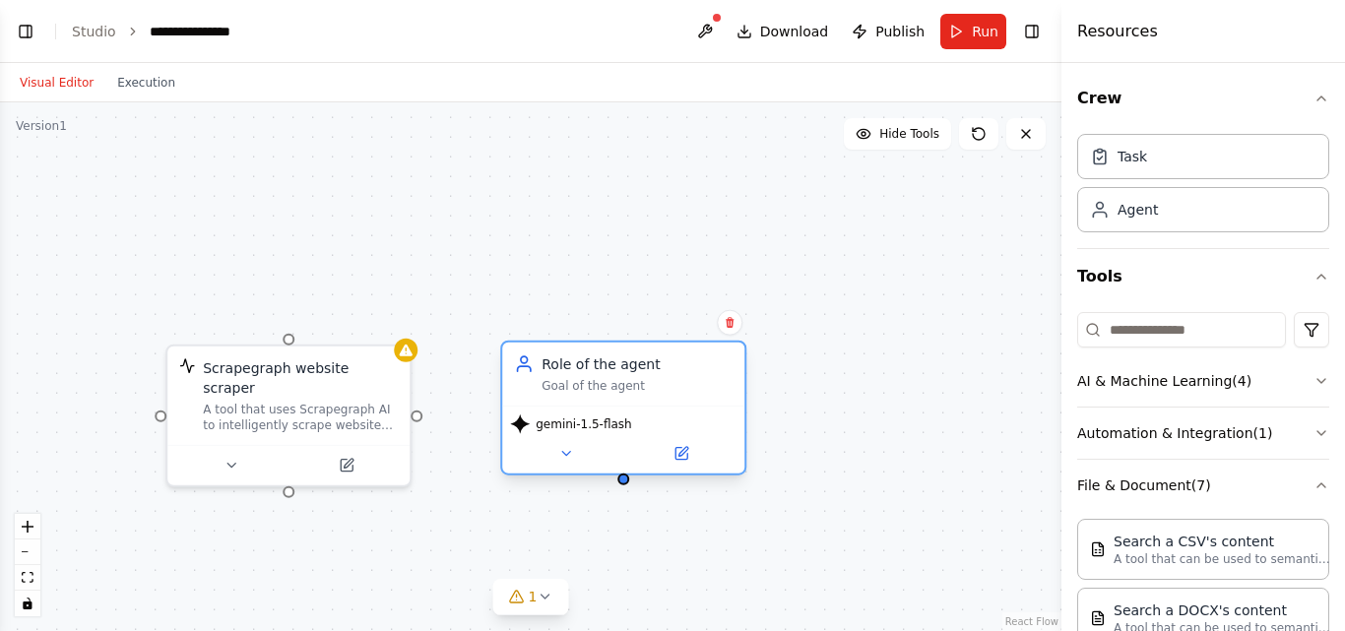
drag, startPoint x: 569, startPoint y: 369, endPoint x: 586, endPoint y: 370, distance: 16.8
click at [593, 368] on div "Role of the agent Goal of the agent" at bounding box center [636, 373] width 191 height 39
drag, startPoint x: 416, startPoint y: 393, endPoint x: 636, endPoint y: 475, distance: 234.6
click at [636, 475] on div "Role of the agent Goal of the agent gemini-1.5-flash Scrapegraph website scrape…" at bounding box center [530, 366] width 1061 height 529
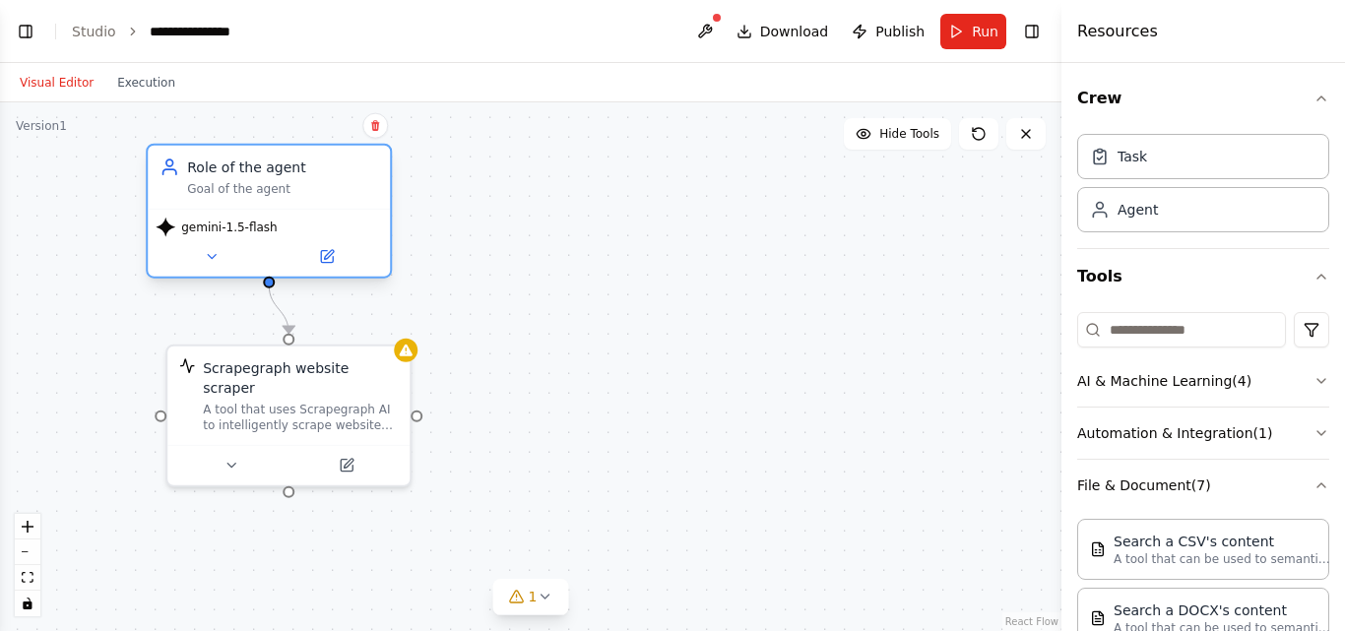
drag, startPoint x: 659, startPoint y: 393, endPoint x: 311, endPoint y: 201, distance: 397.0
click at [311, 201] on div "Role of the agent Goal of the agent gemini-1.5-flash" at bounding box center [269, 211] width 246 height 135
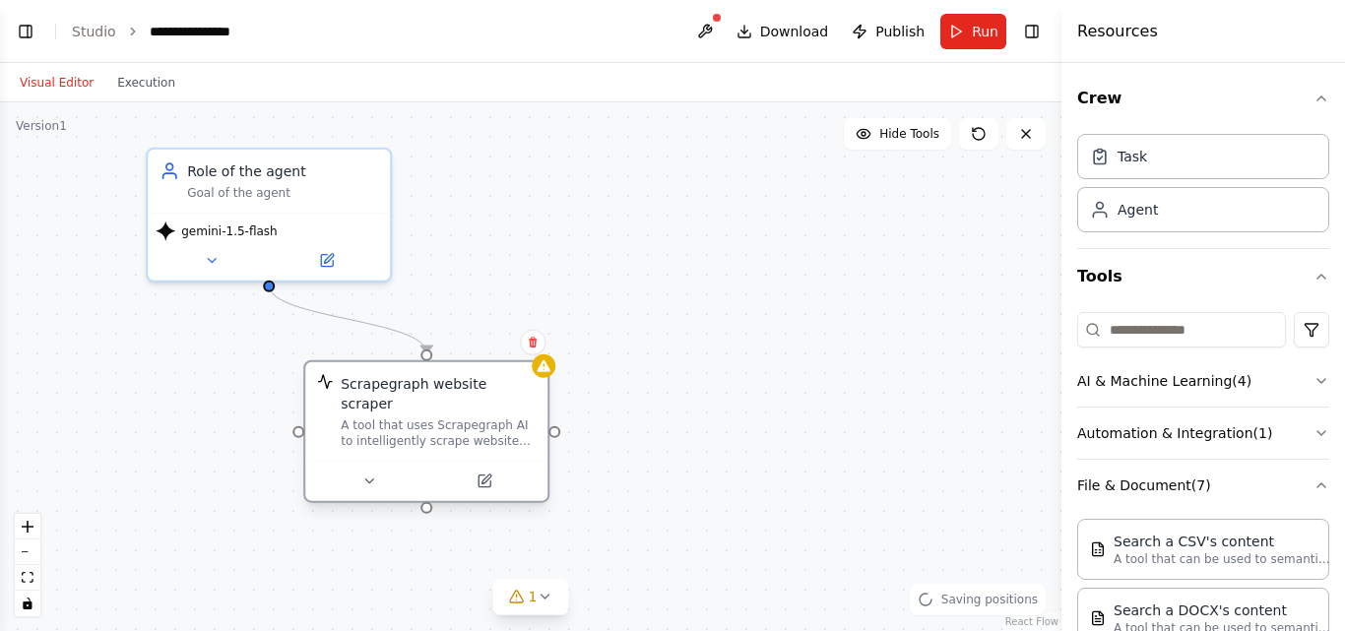
drag, startPoint x: 339, startPoint y: 382, endPoint x: 477, endPoint y: 407, distance: 141.0
click at [477, 417] on div "A tool that uses Scrapegraph AI to intelligently scrape website content." at bounding box center [438, 433] width 195 height 32
click at [737, 361] on div ".deletable-edge-delete-btn { width: 20px; height: 20px; border: 0px solid #ffff…" at bounding box center [530, 366] width 1061 height 529
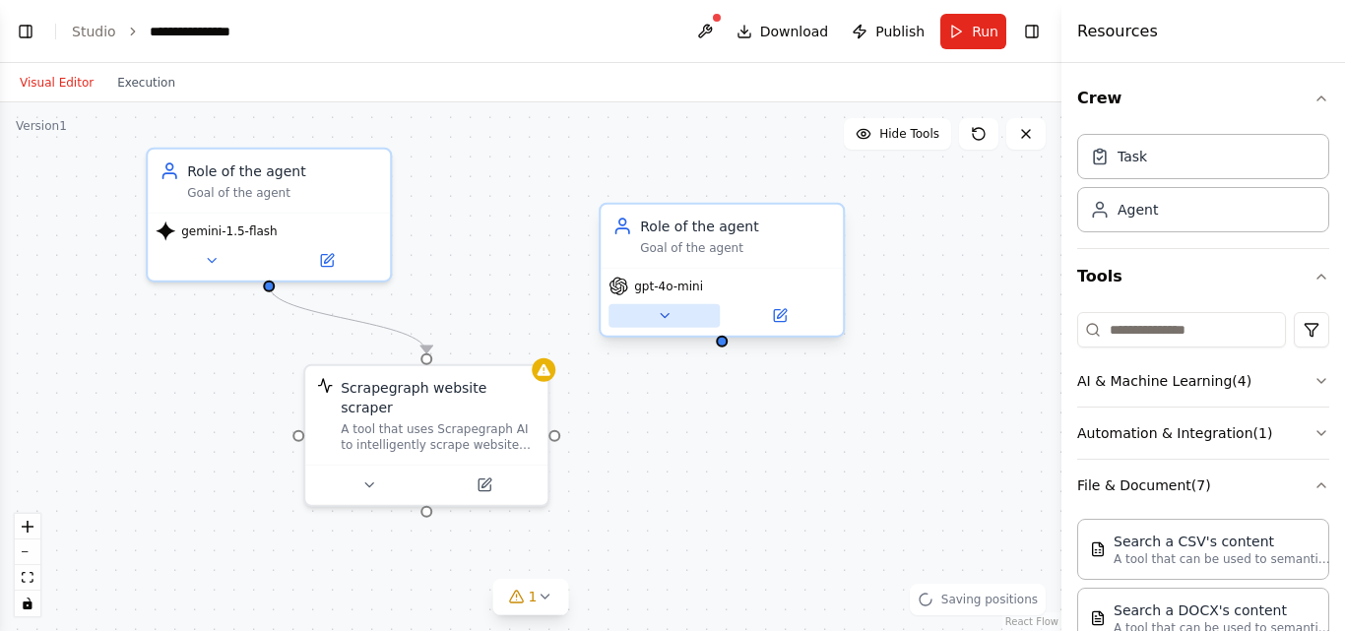
click at [660, 308] on icon at bounding box center [665, 316] width 16 height 16
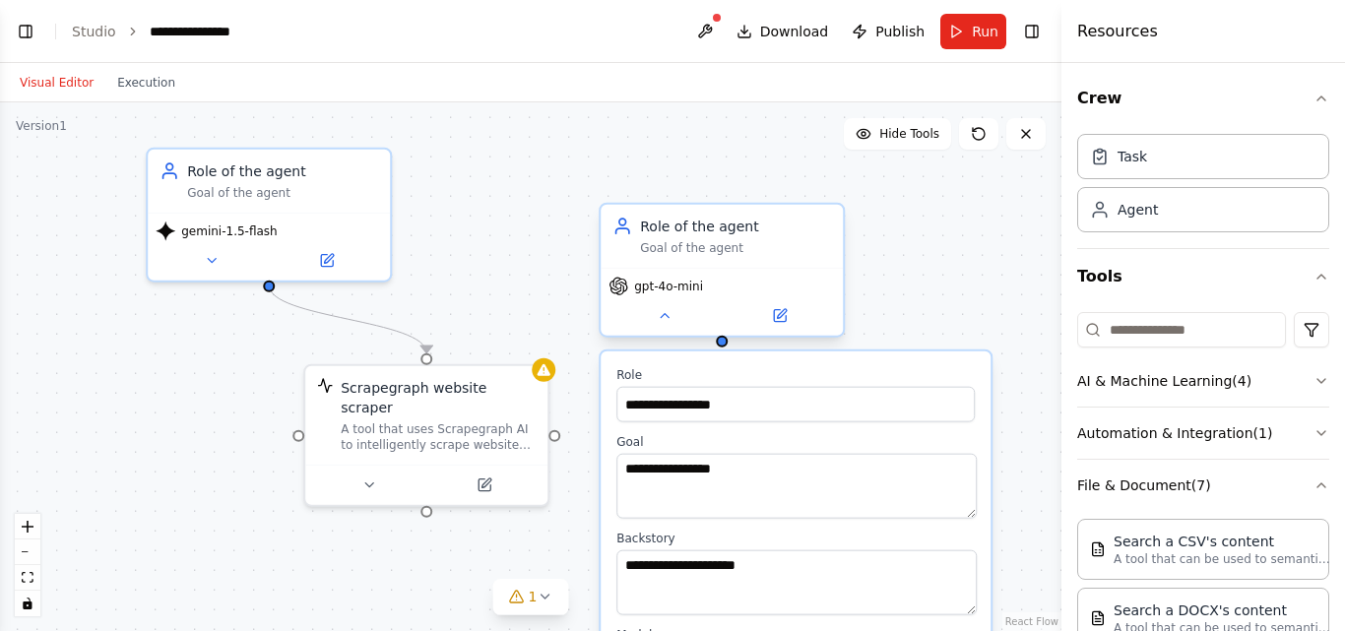
click at [729, 251] on div "Role of the agent Goal of the agent" at bounding box center [721, 236] width 242 height 63
click at [823, 183] on icon at bounding box center [828, 185] width 12 height 12
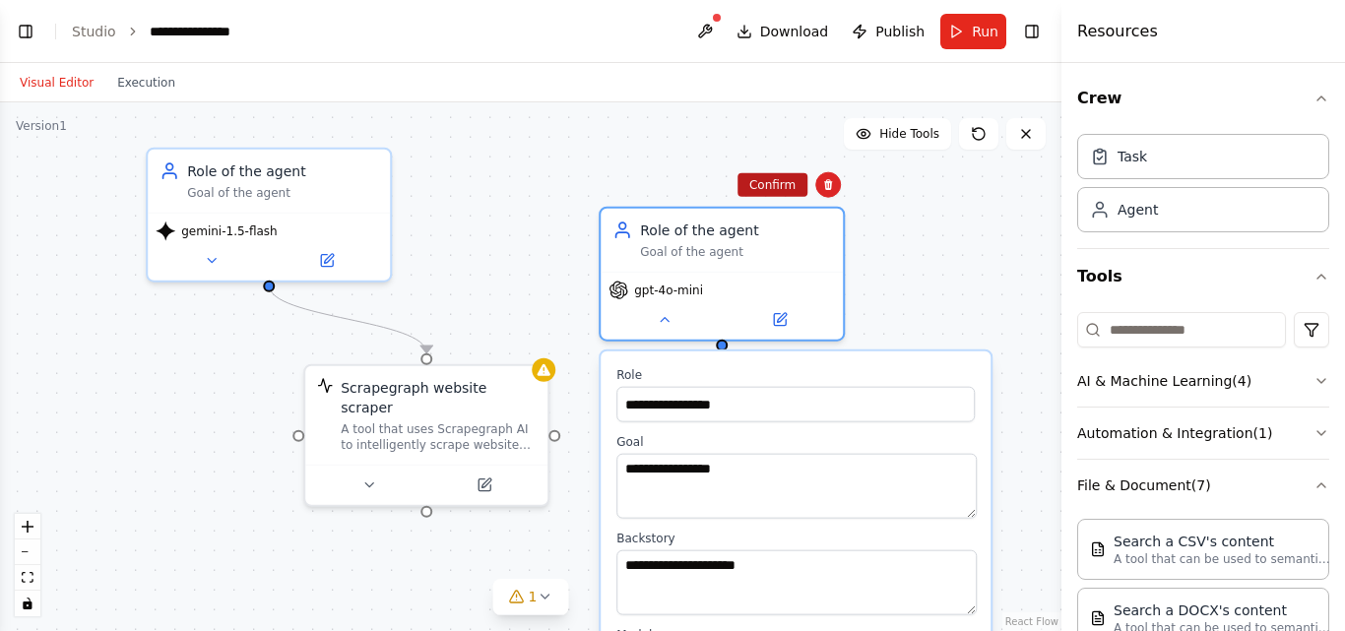
click at [787, 185] on button "Confirm" at bounding box center [772, 185] width 70 height 24
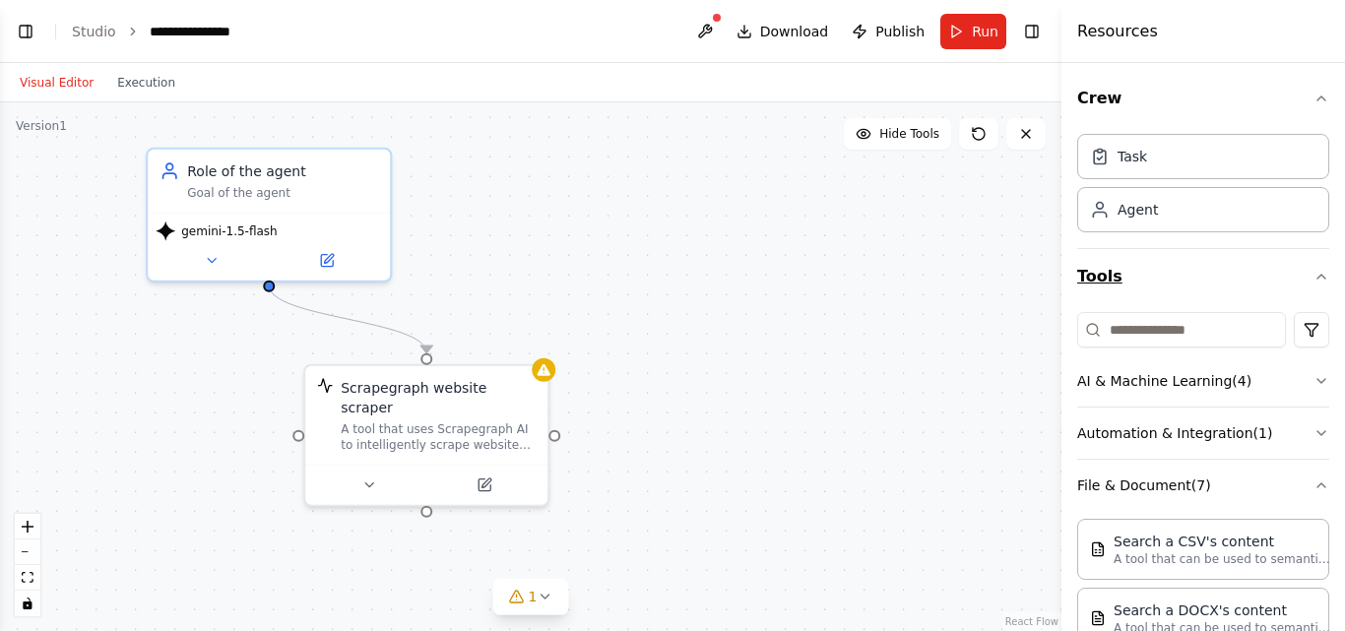
click at [1313, 269] on icon "button" at bounding box center [1321, 277] width 16 height 16
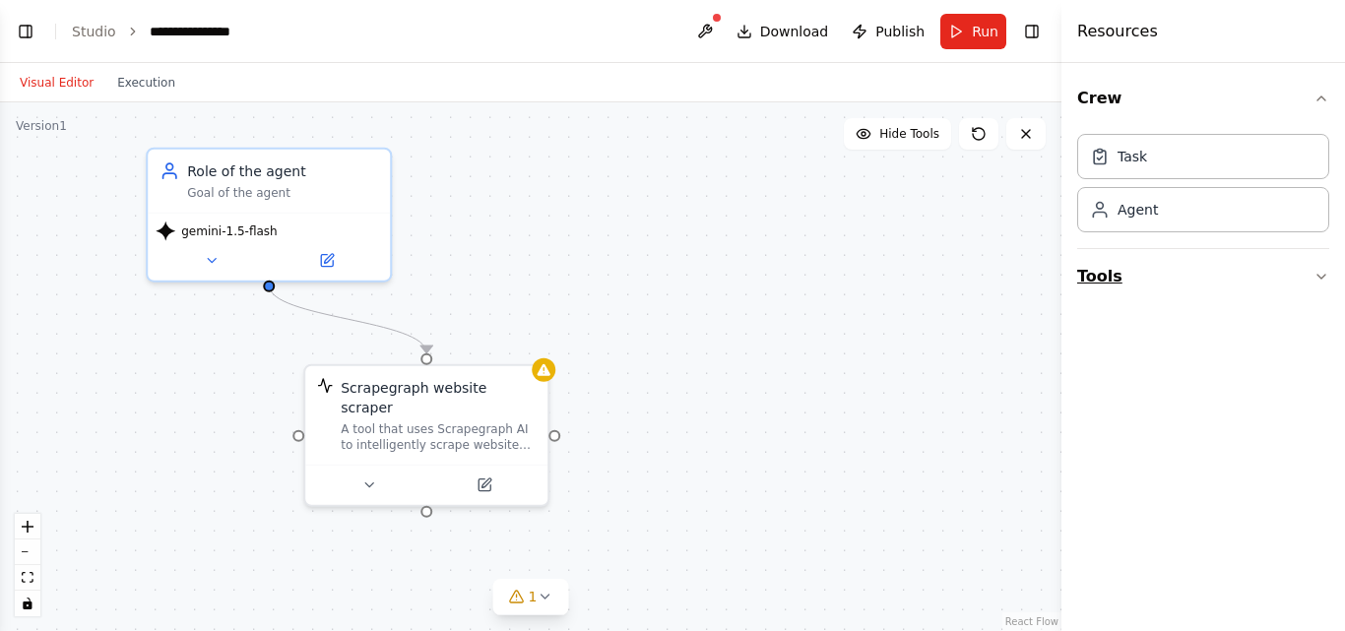
click at [1305, 261] on button "Tools" at bounding box center [1203, 276] width 252 height 55
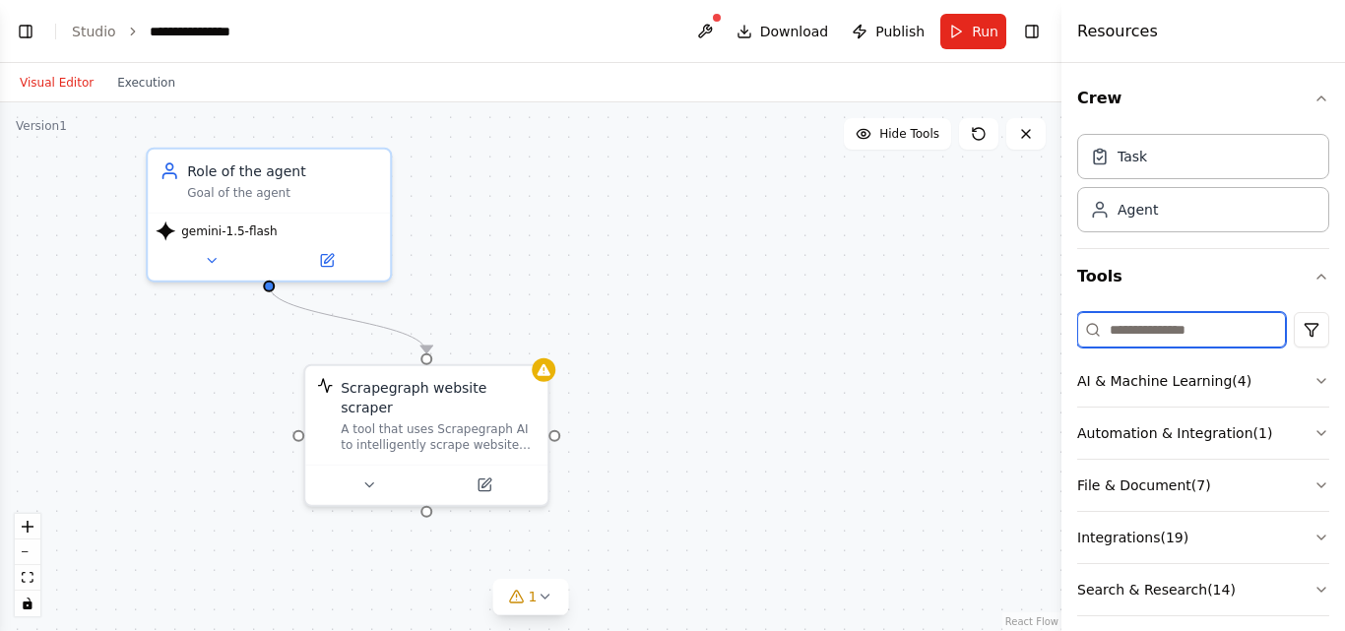
click at [1177, 312] on input at bounding box center [1181, 329] width 209 height 35
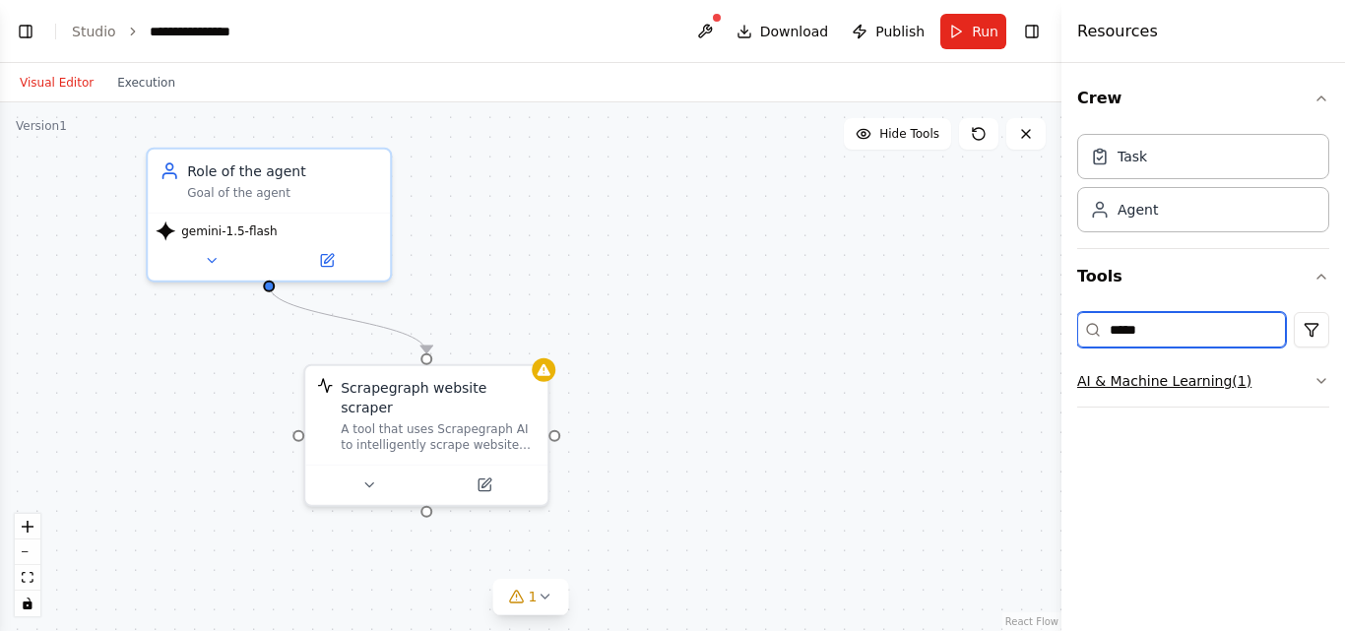
type input "*****"
click at [1267, 360] on button "AI & Machine Learning ( 1 )" at bounding box center [1203, 380] width 252 height 51
drag, startPoint x: 1163, startPoint y: 301, endPoint x: 1020, endPoint y: 324, distance: 144.5
click at [1020, 324] on div "**********" at bounding box center [672, 315] width 1345 height 631
type input "***"
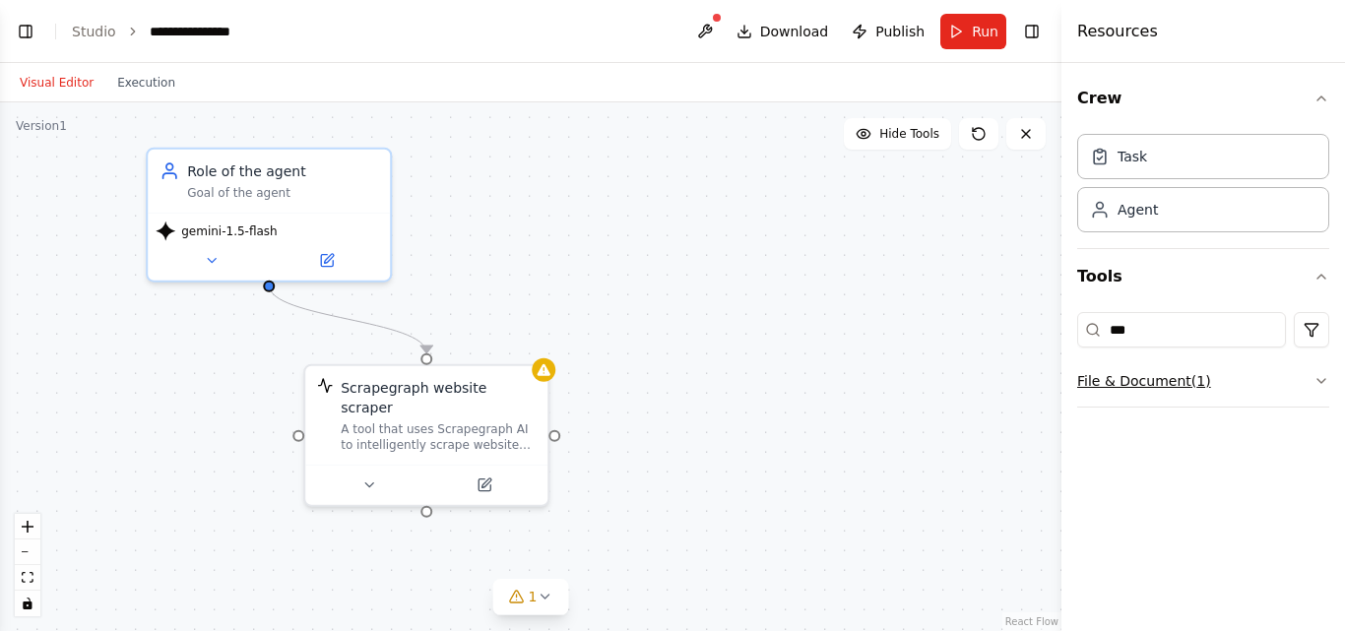
click at [1287, 360] on button "File & Document ( 1 )" at bounding box center [1203, 380] width 252 height 51
click at [1319, 84] on button "Crew" at bounding box center [1203, 98] width 252 height 55
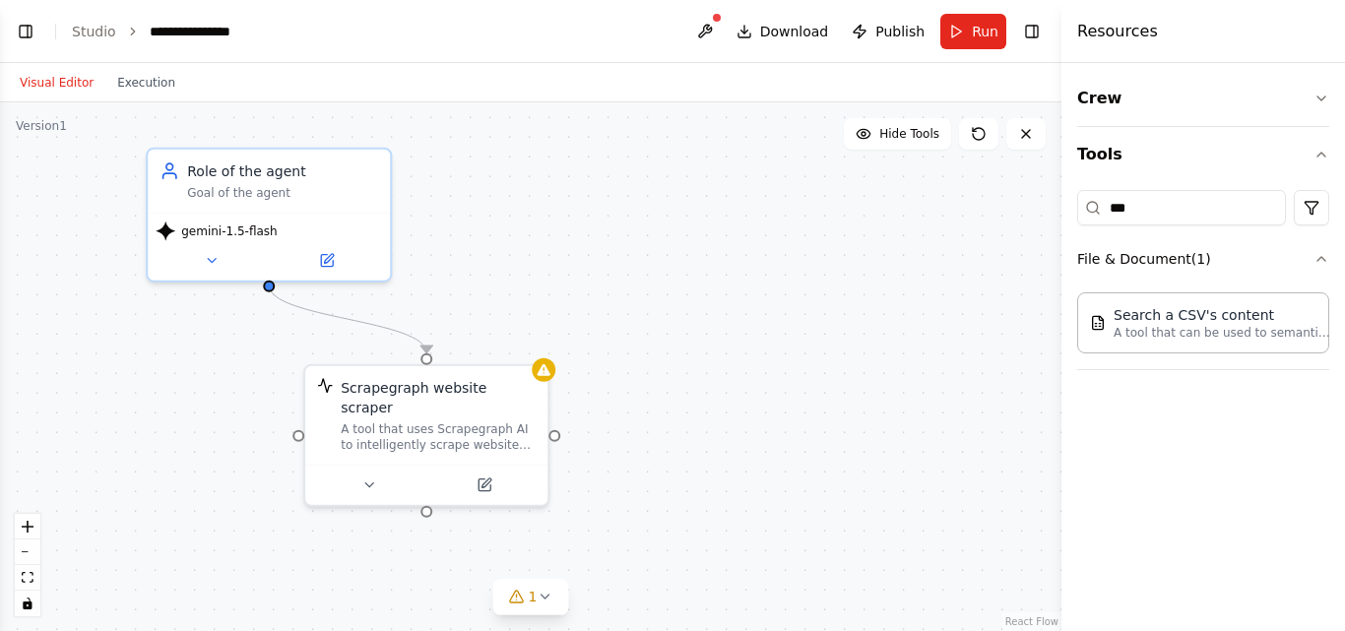
click at [932, 221] on div ".deletable-edge-delete-btn { width: 20px; height: 20px; border: 0px solid #ffff…" at bounding box center [530, 366] width 1061 height 529
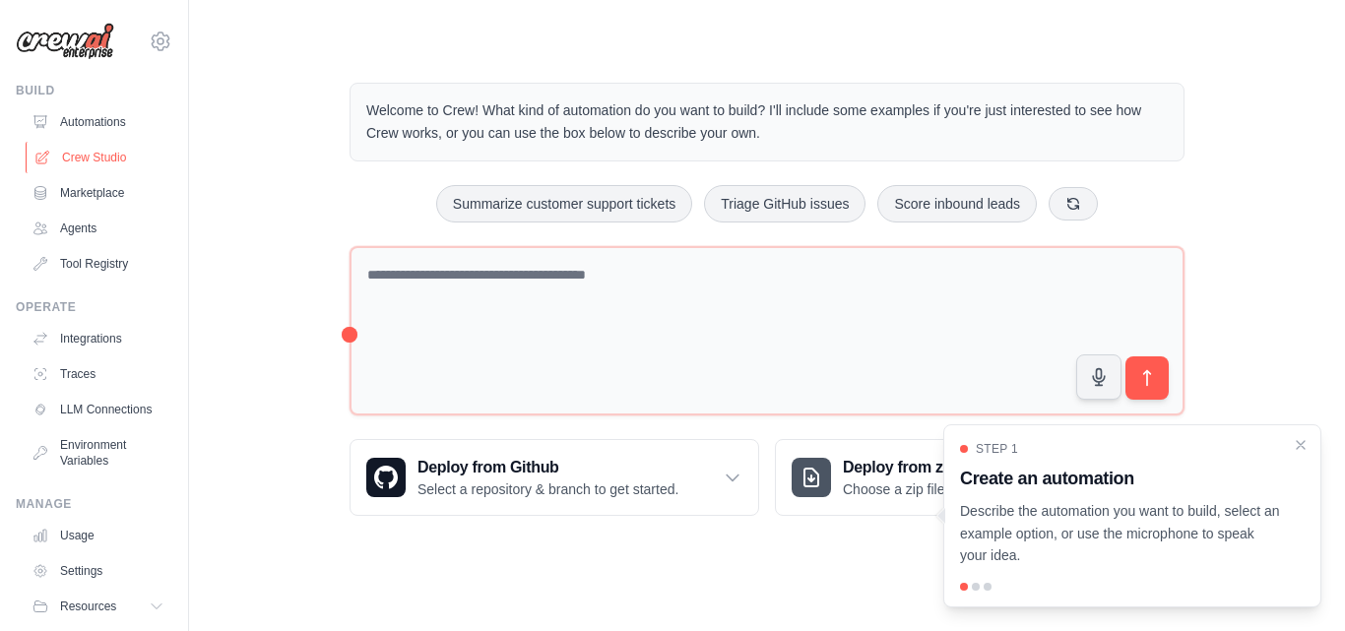
click at [103, 152] on link "Crew Studio" at bounding box center [100, 158] width 149 height 32
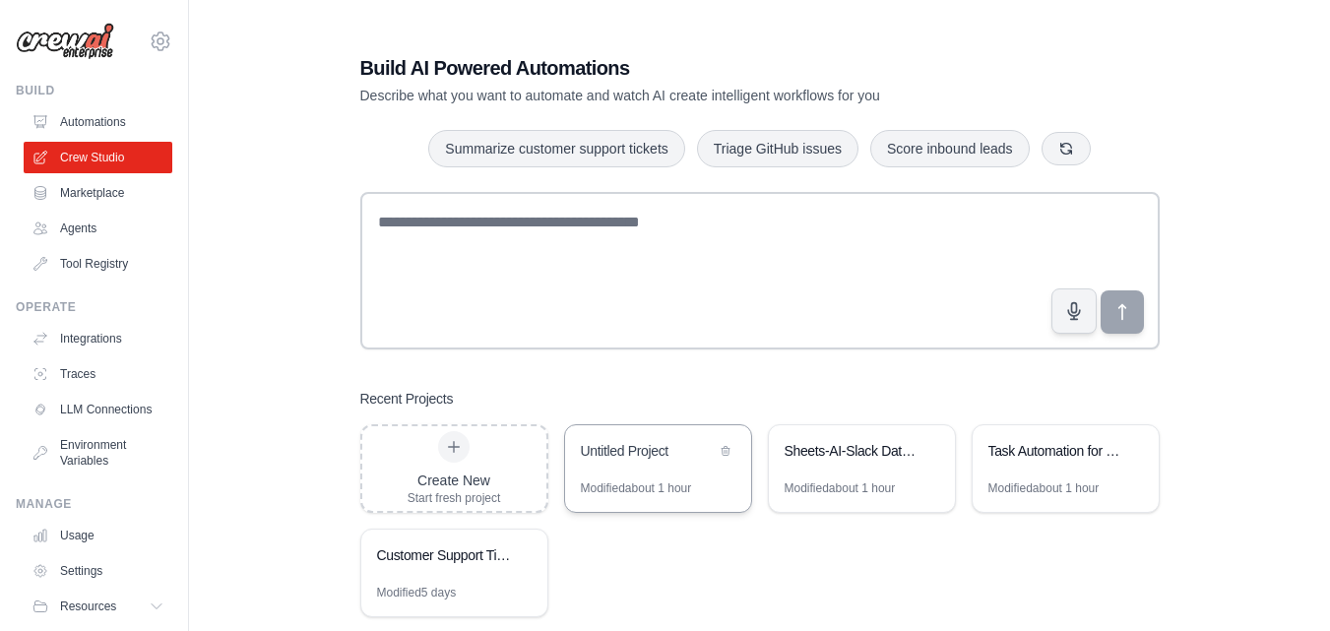
click at [621, 453] on div "Untitled Project" at bounding box center [648, 453] width 135 height 24
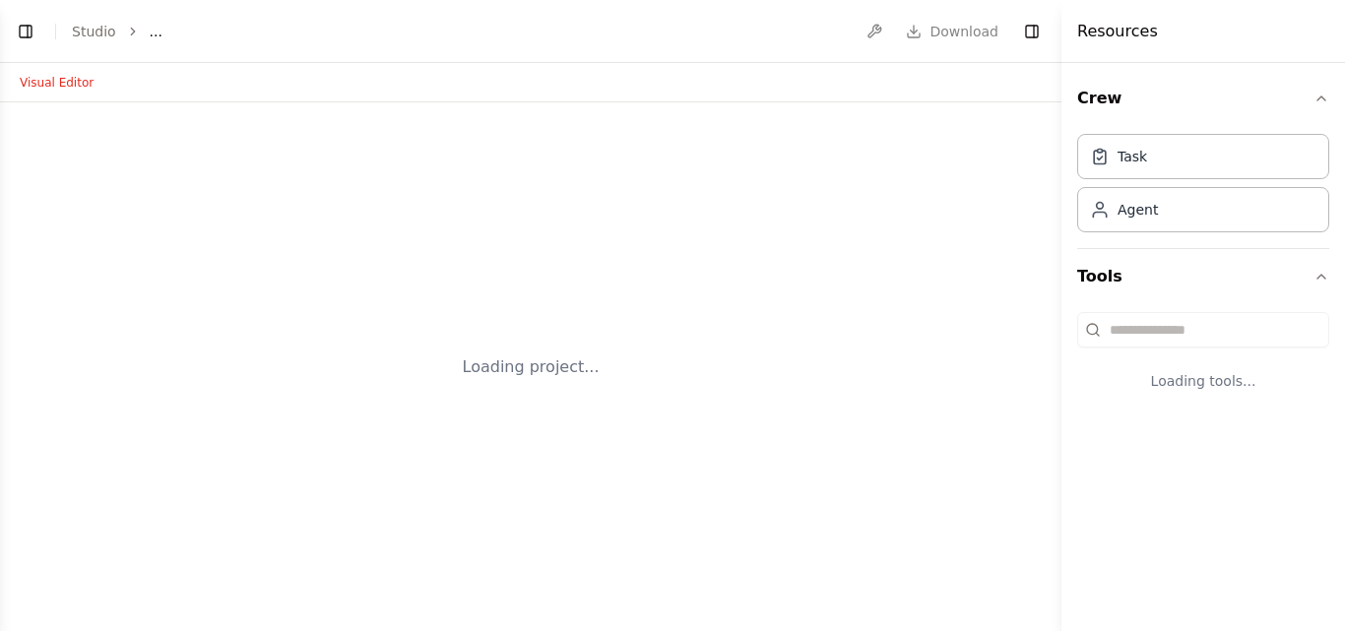
select select "****"
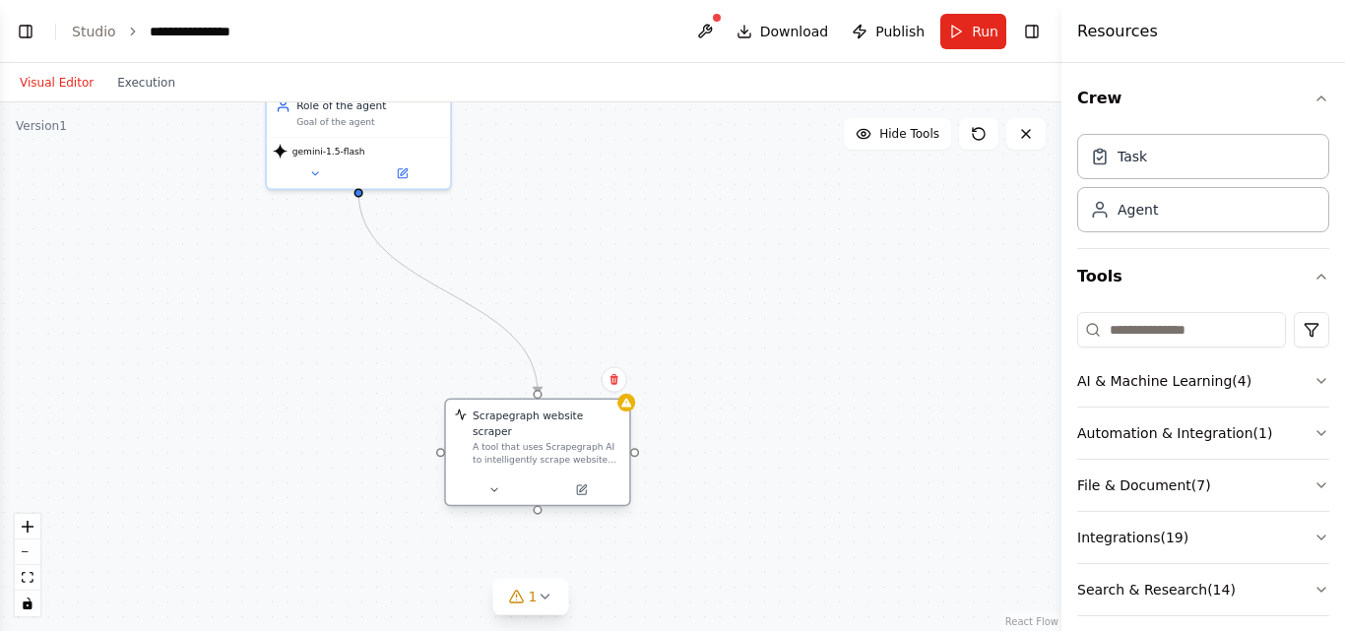
drag, startPoint x: 486, startPoint y: 299, endPoint x: 550, endPoint y: 451, distance: 164.5
click at [550, 451] on div "Scrapegraph website scraper A tool that uses Scrapegraph AI to intelligently sc…" at bounding box center [537, 452] width 186 height 108
click at [620, 379] on icon at bounding box center [614, 379] width 12 height 12
click at [582, 376] on button "Confirm" at bounding box center [558, 379] width 70 height 24
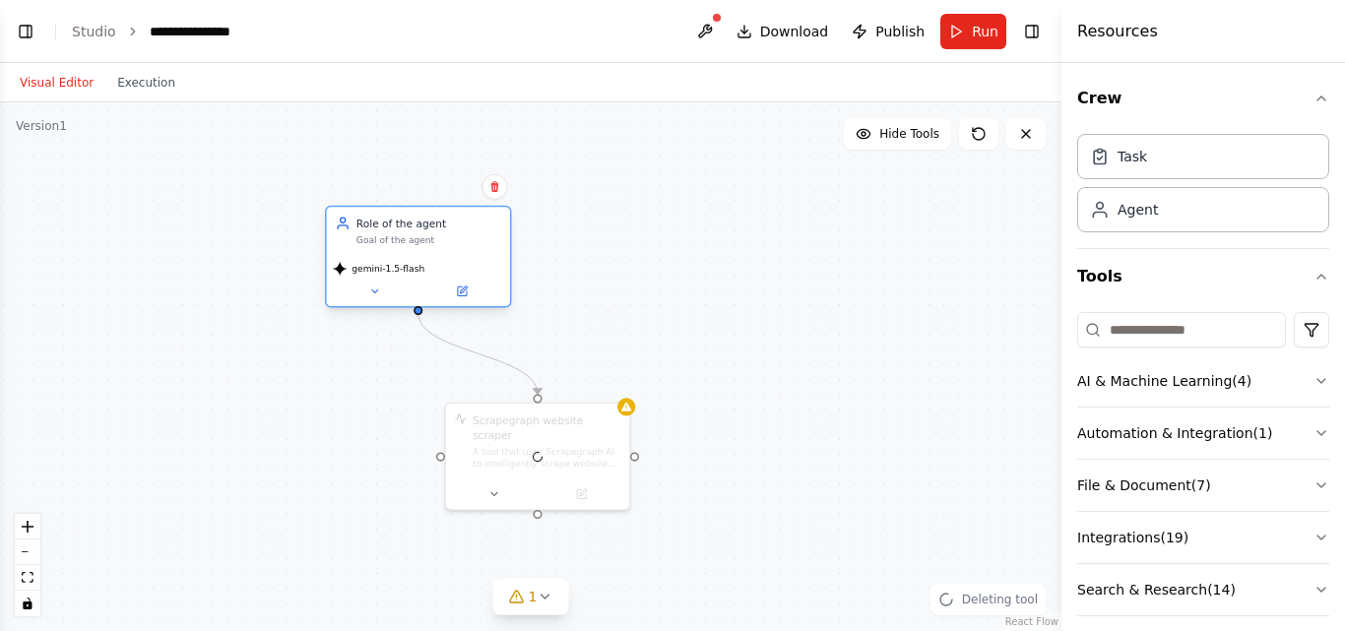
drag, startPoint x: 393, startPoint y: 160, endPoint x: 437, endPoint y: 250, distance: 99.9
click at [437, 255] on div "gemini-1.5-flash" at bounding box center [418, 280] width 183 height 51
click at [488, 184] on button at bounding box center [494, 187] width 26 height 26
click at [463, 187] on button "Confirm" at bounding box center [439, 187] width 70 height 24
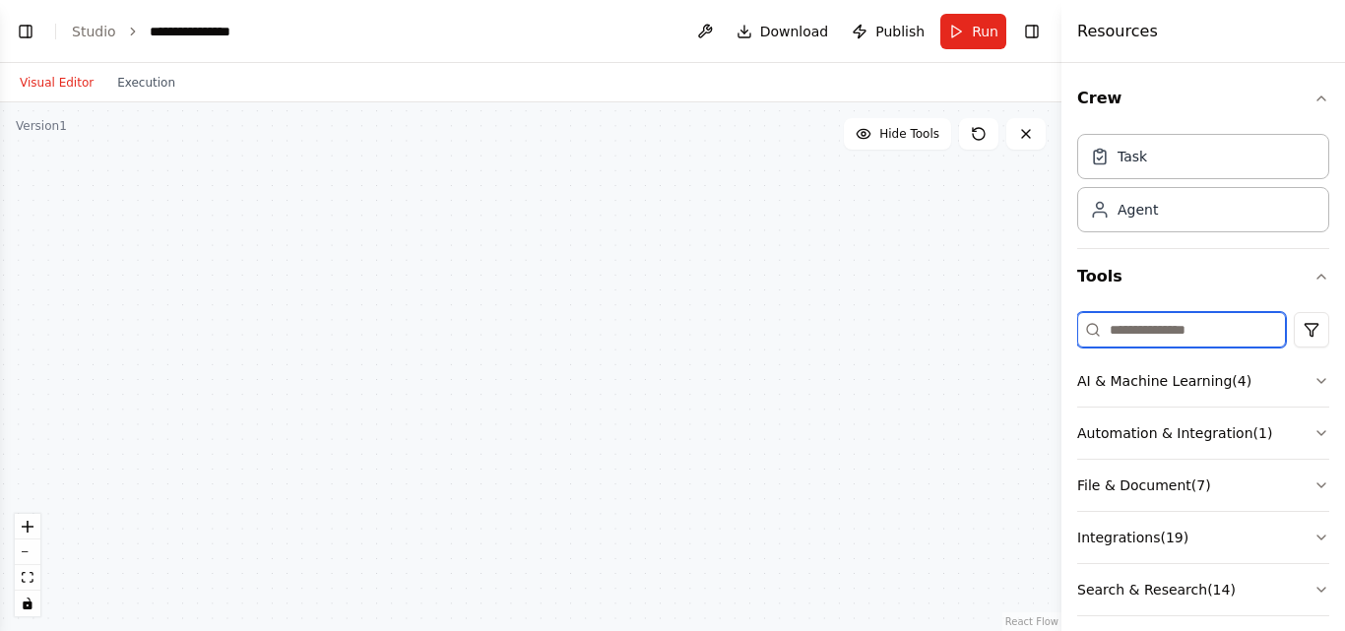
click at [1187, 316] on input at bounding box center [1181, 329] width 209 height 35
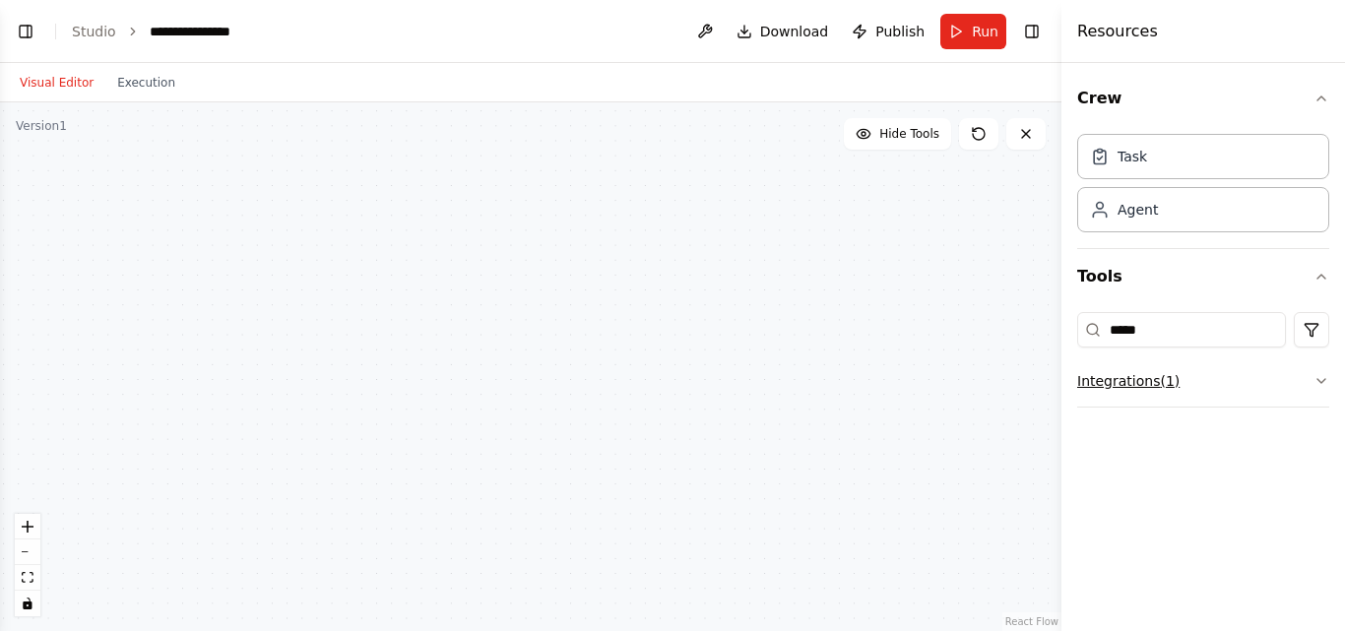
click at [1184, 370] on button "Integrations ( 1 )" at bounding box center [1203, 380] width 252 height 51
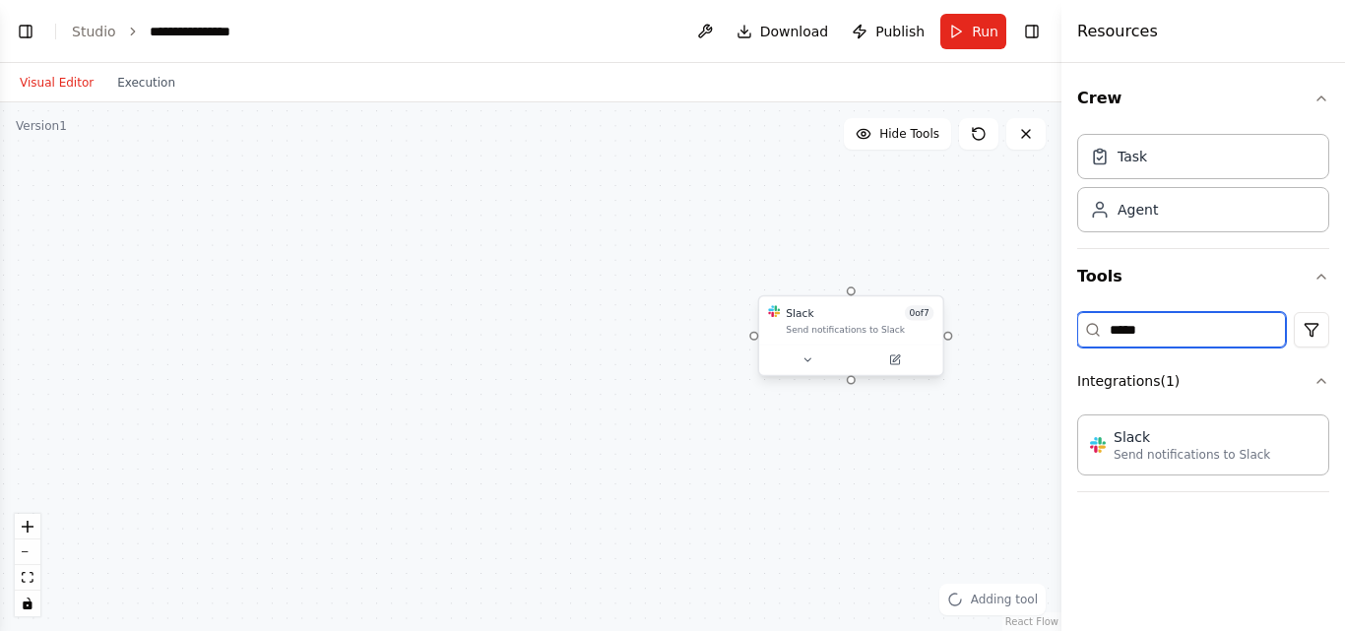
drag, startPoint x: 1151, startPoint y: 317, endPoint x: 861, endPoint y: 315, distance: 289.4
click at [862, 315] on div "**********" at bounding box center [672, 315] width 1345 height 631
type input "*****"
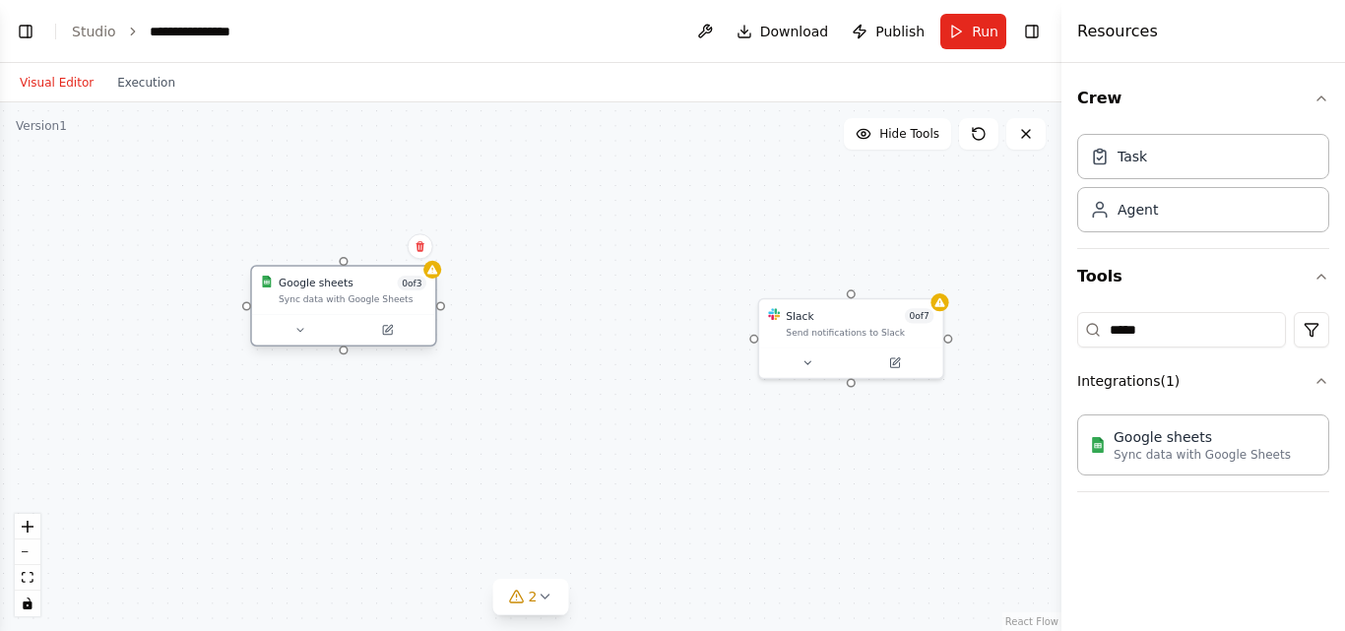
drag, startPoint x: 573, startPoint y: 289, endPoint x: 369, endPoint y: 284, distance: 203.9
click at [369, 284] on div "Google sheets 0 of 3 Sync data with Google Sheets" at bounding box center [353, 291] width 148 height 30
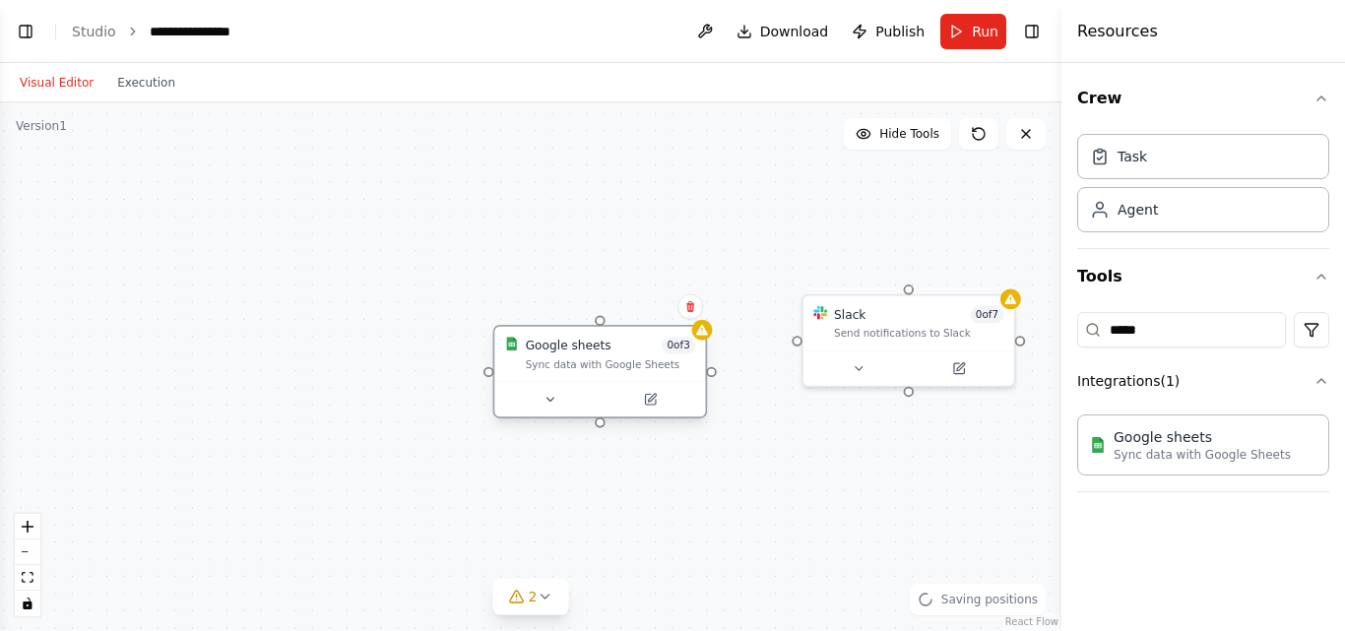
drag, startPoint x: 325, startPoint y: 310, endPoint x: 598, endPoint y: 374, distance: 280.1
click at [598, 381] on div at bounding box center [599, 398] width 211 height 35
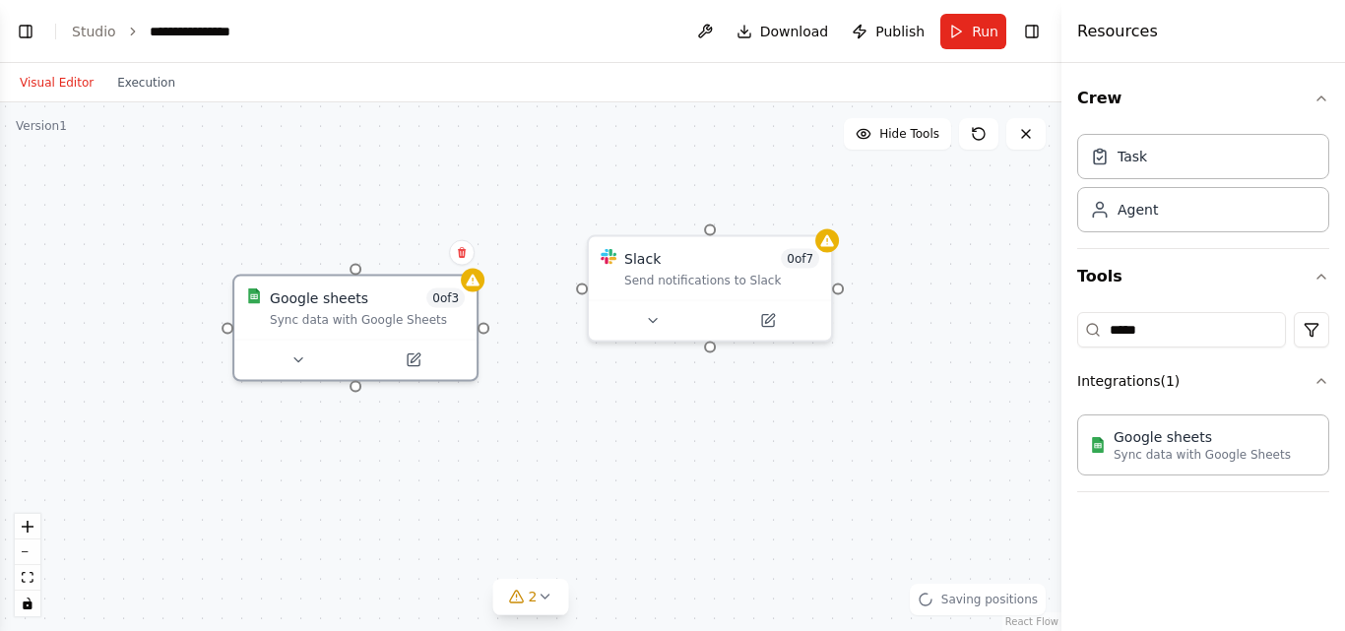
drag, startPoint x: 643, startPoint y: 183, endPoint x: 514, endPoint y: 159, distance: 131.1
click at [514, 159] on div "Slack 0 of 7 Send notifications to Slack Google sheets 0 of 3 Sync data with Go…" at bounding box center [530, 366] width 1061 height 529
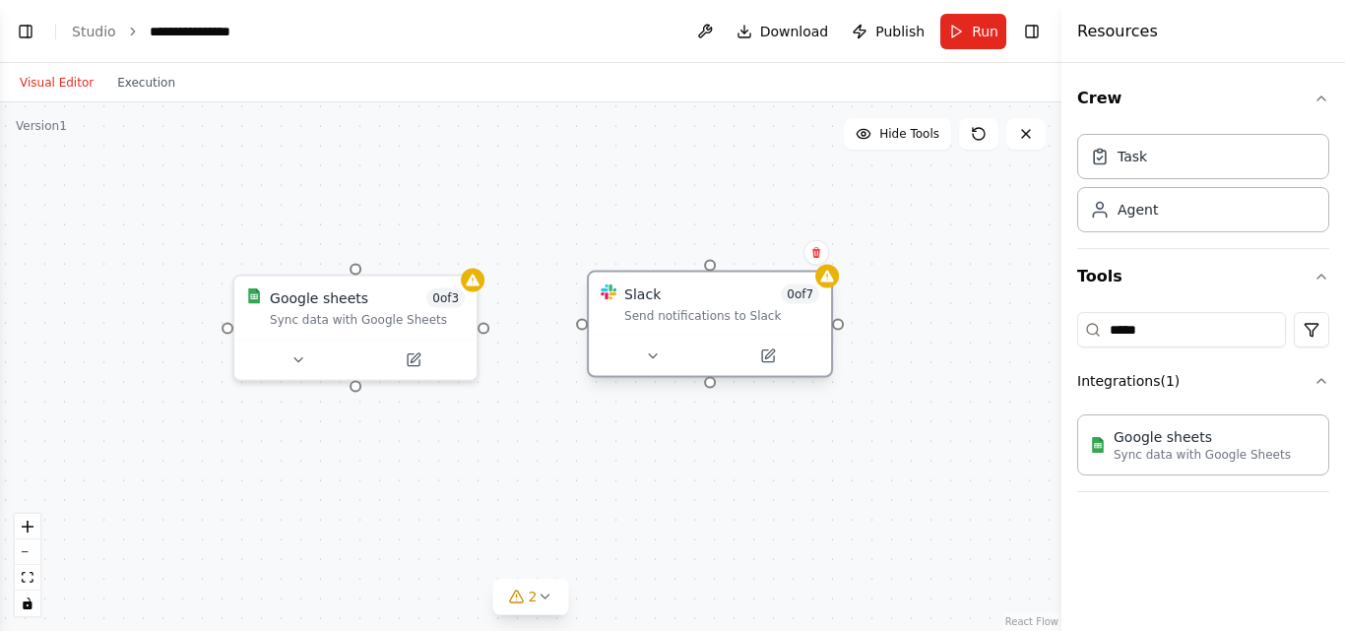
drag, startPoint x: 693, startPoint y: 267, endPoint x: 698, endPoint y: 312, distance: 45.5
click at [698, 312] on div "Send notifications to Slack" at bounding box center [721, 316] width 195 height 16
click at [555, 364] on div "Slack 0 of 7 Send notifications to Slack Google sheets 0 of 3 Sync data with Go…" at bounding box center [530, 366] width 1061 height 529
click at [389, 316] on div "Google sheets 0 of 3 Sync data with Google Sheets" at bounding box center [355, 304] width 242 height 63
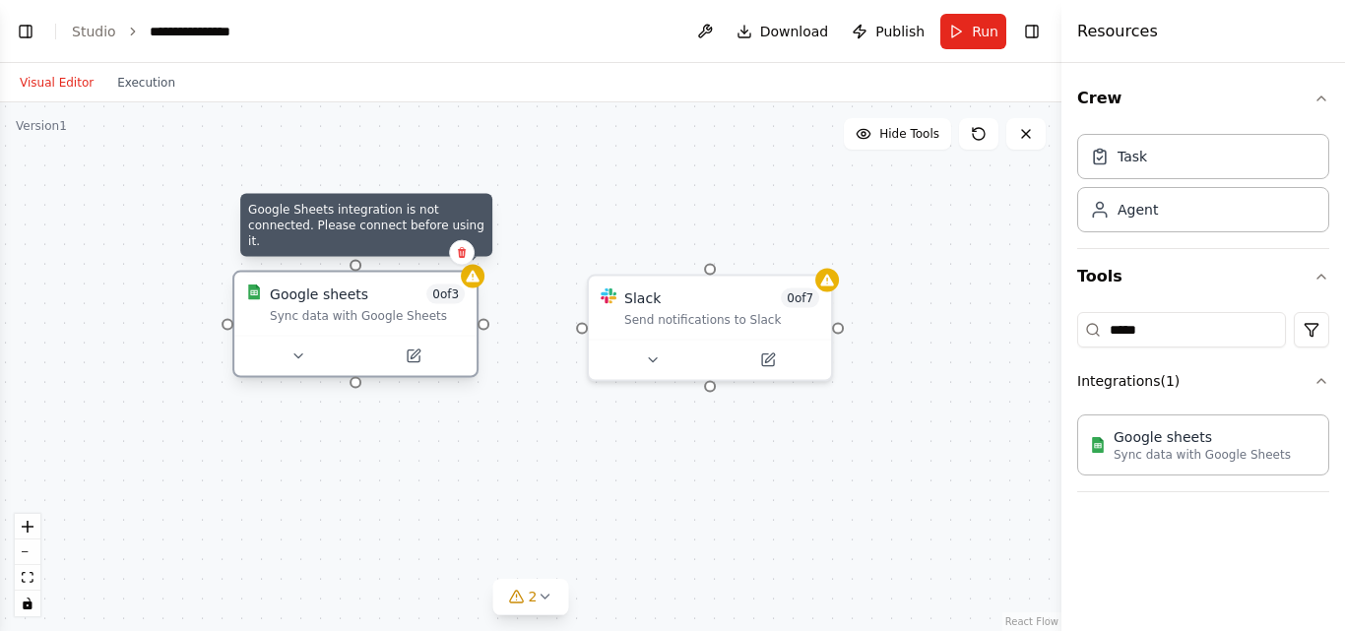
click at [480, 278] on div at bounding box center [473, 277] width 24 height 24
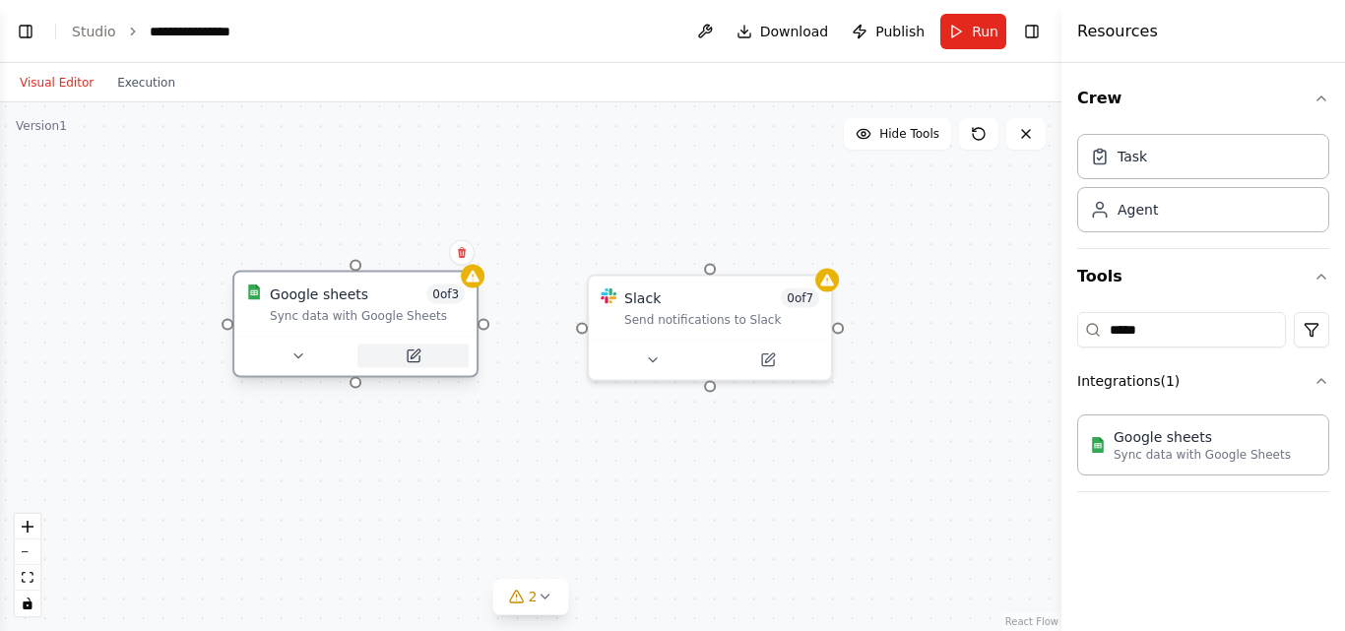
click at [412, 350] on icon at bounding box center [414, 356] width 12 height 12
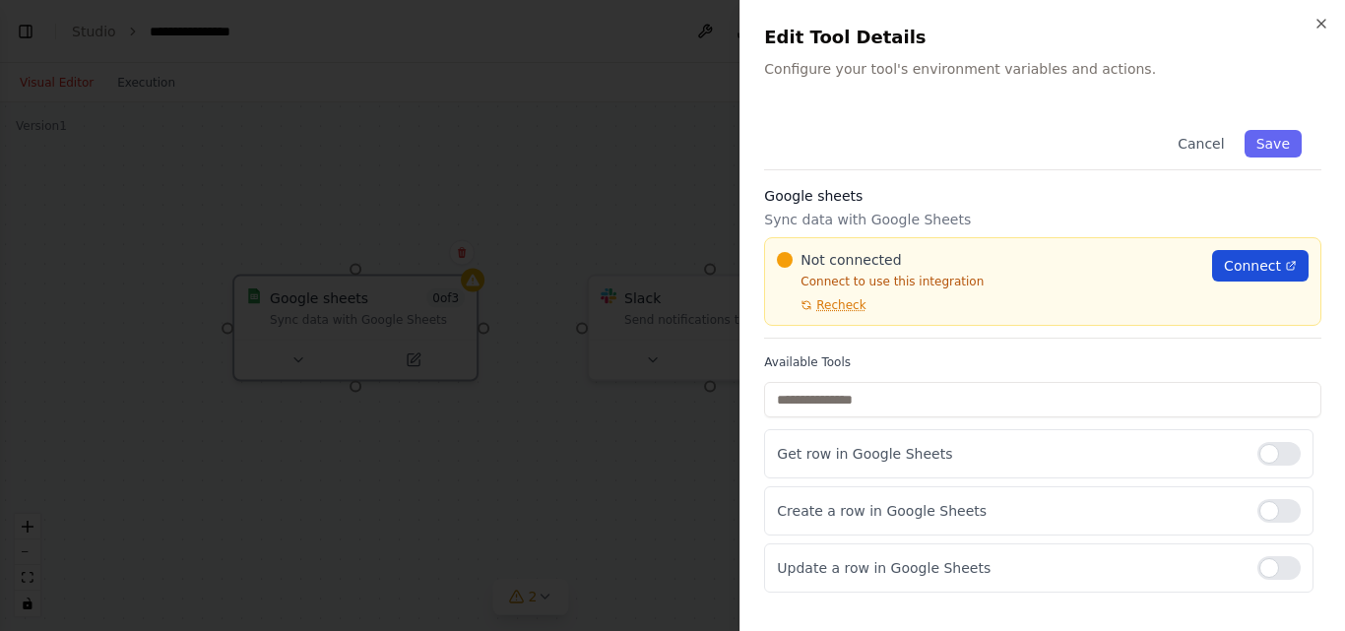
click at [1270, 256] on span "Connect" at bounding box center [1252, 266] width 57 height 20
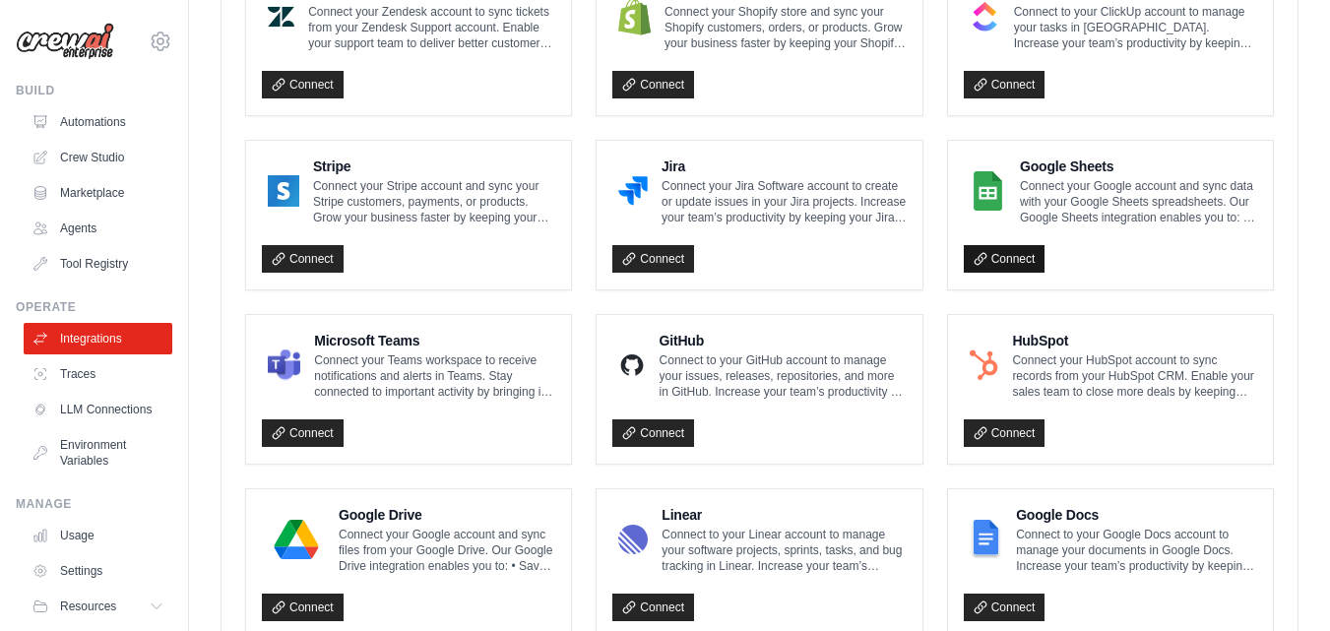
scroll to position [886, 0]
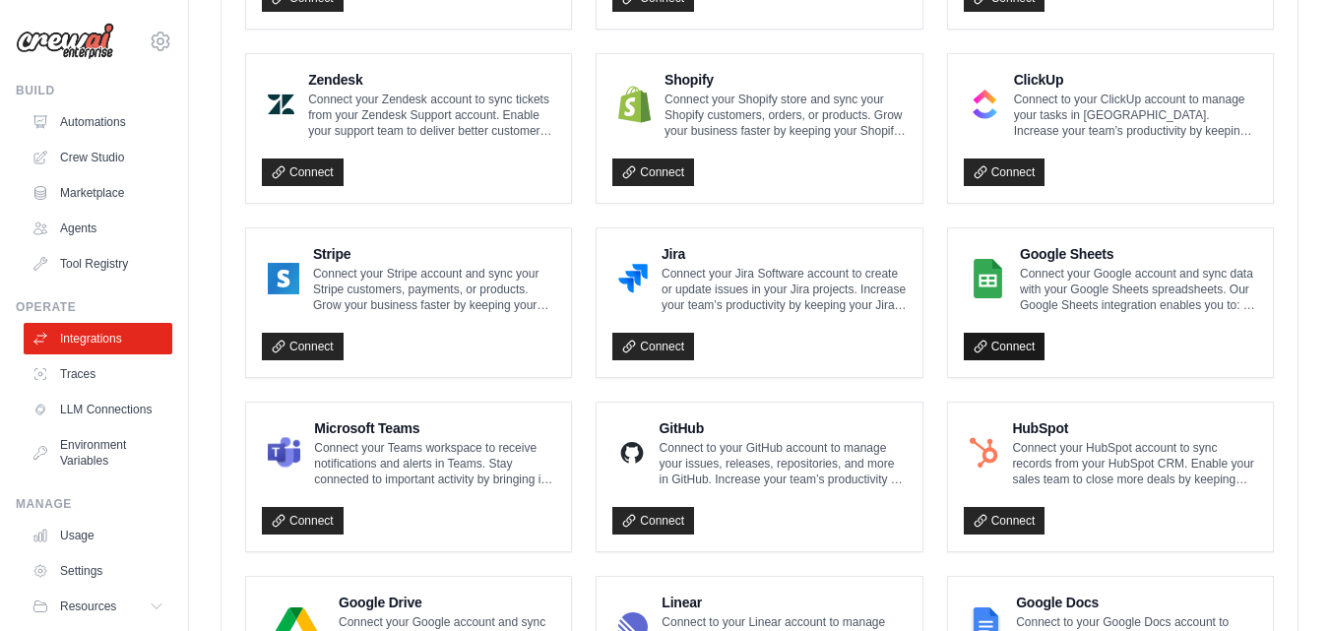
click at [1000, 333] on link "Connect" at bounding box center [1005, 347] width 82 height 28
click at [1001, 333] on link "Connect" at bounding box center [1005, 347] width 82 height 28
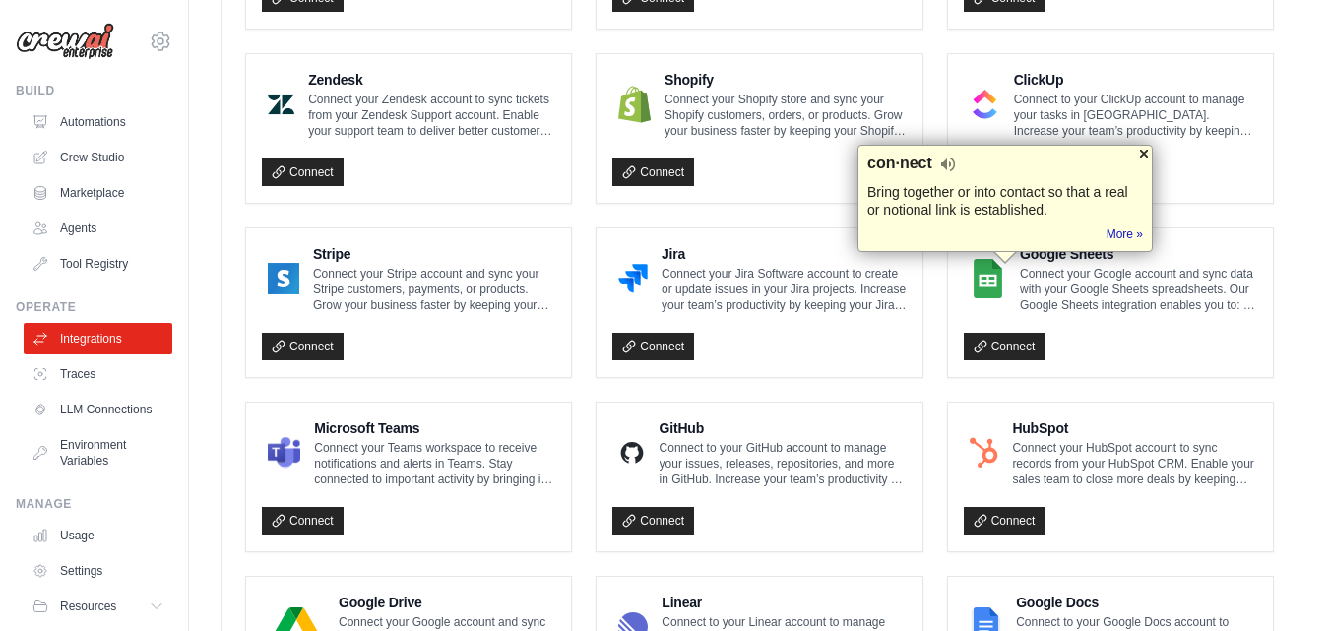
click at [1144, 153] on div at bounding box center [1144, 154] width 16 height 16
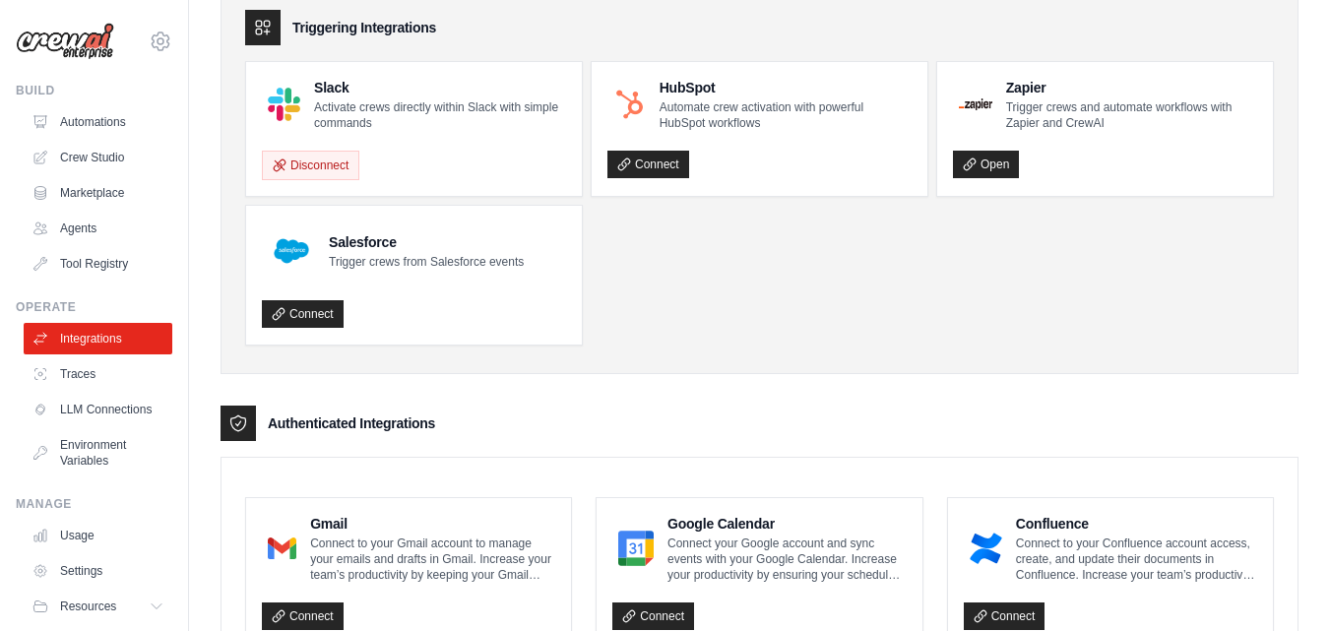
scroll to position [0, 0]
